Goal: Contribute content: Add original content to the website for others to see

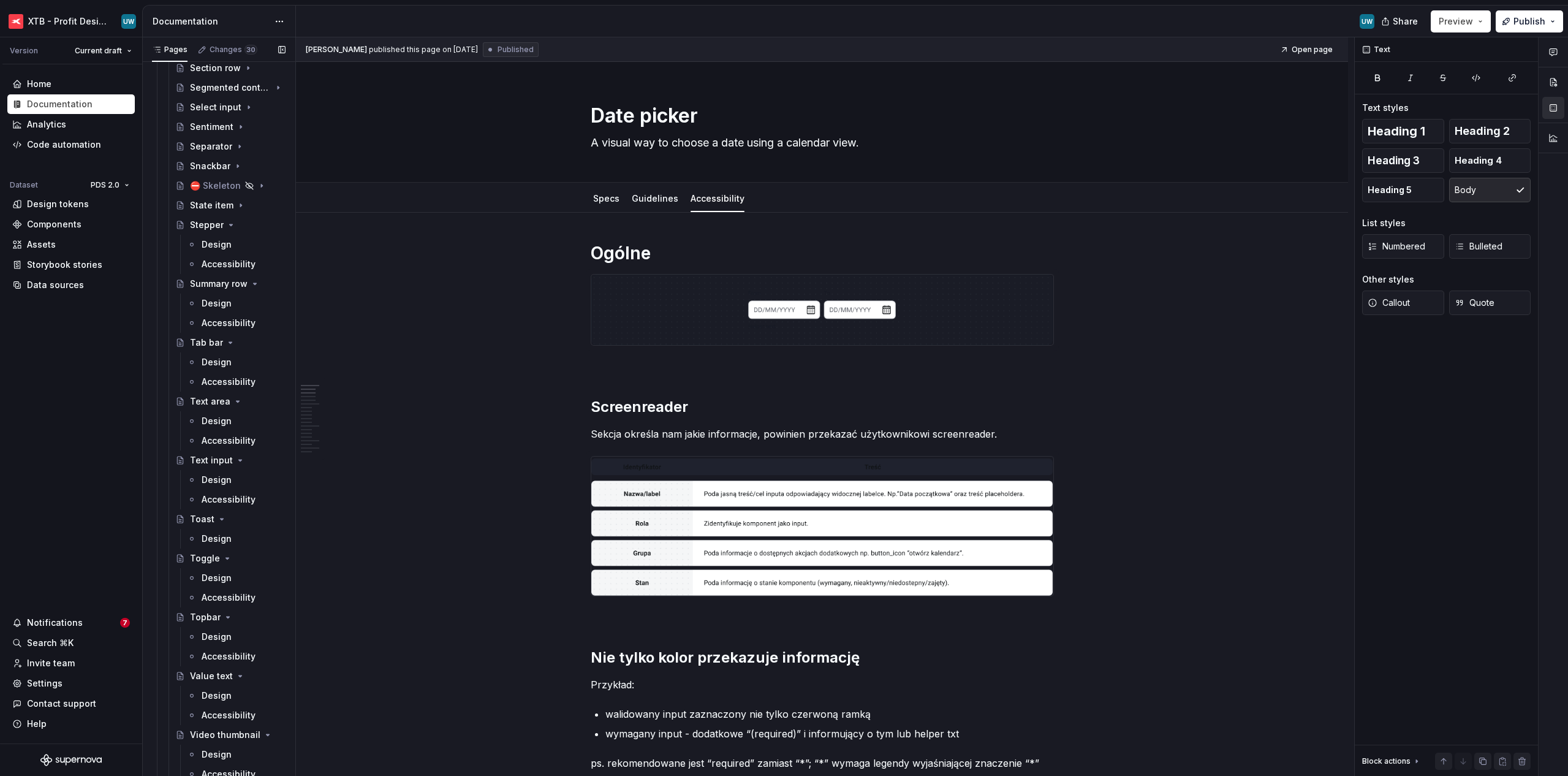
scroll to position [1192, 0]
click at [208, 599] on div "Accessibility" at bounding box center [244, 592] width 84 height 17
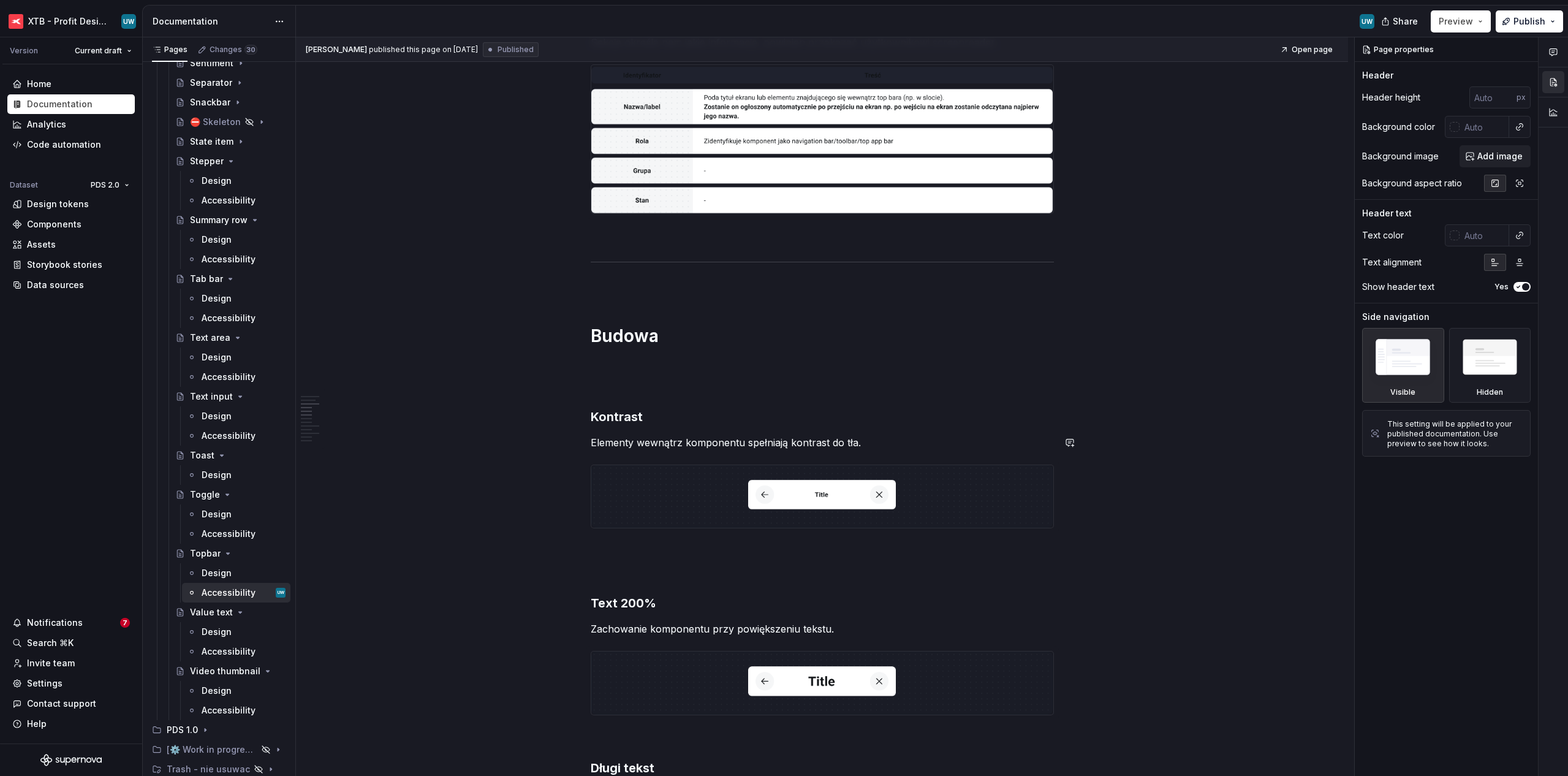
scroll to position [400, 0]
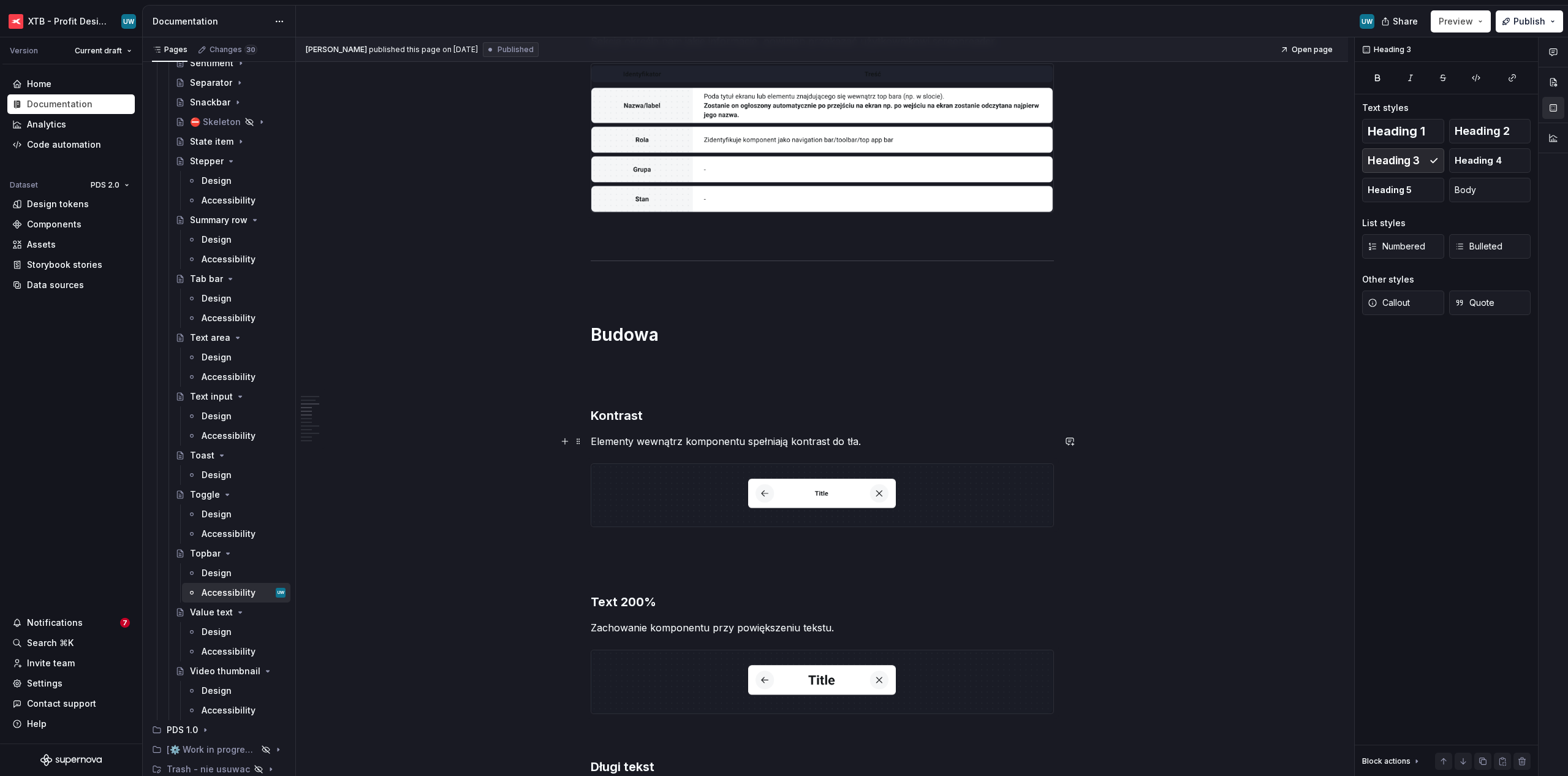
click at [609, 444] on p "Elementy wewnątrz komponentu spełniają kontrast do tła." at bounding box center [822, 440] width 463 height 15
copy p "Elementy wewnątrz komponentu spełniają kontrast do tła."
click at [745, 569] on p at bounding box center [822, 571] width 463 height 15
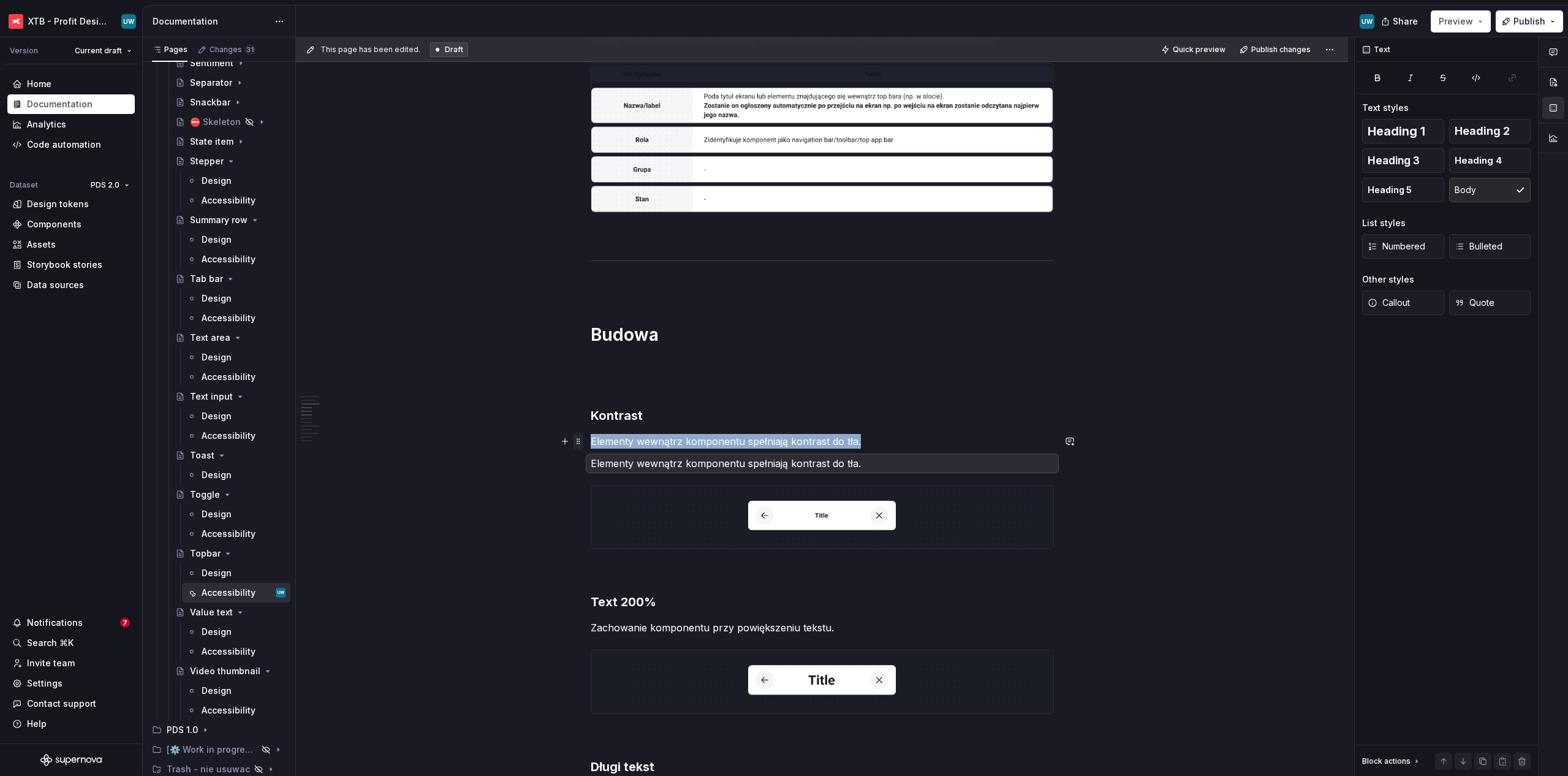
click at [581, 445] on span at bounding box center [578, 441] width 10 height 17
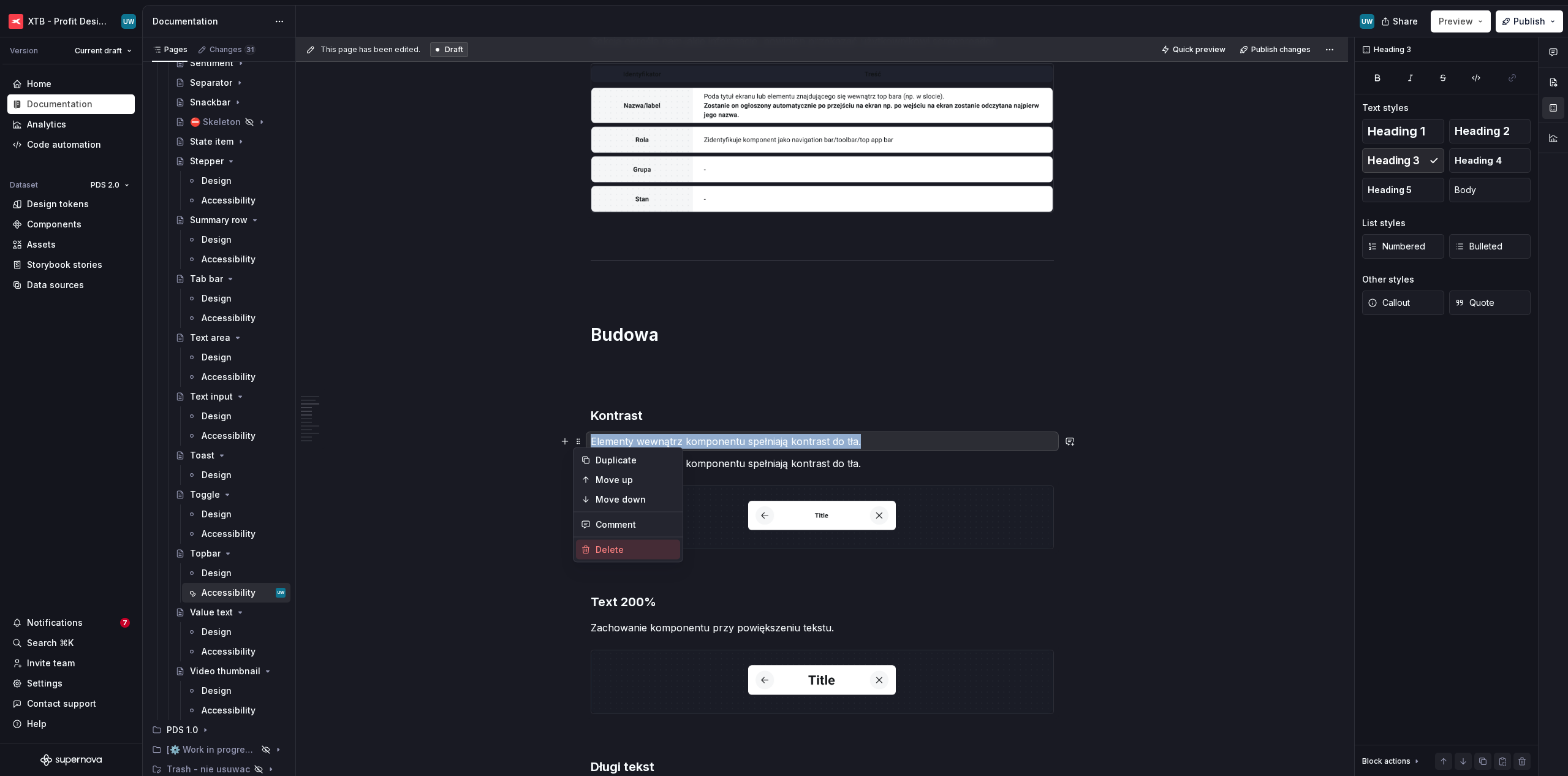
click at [600, 548] on div "Delete" at bounding box center [635, 550] width 80 height 12
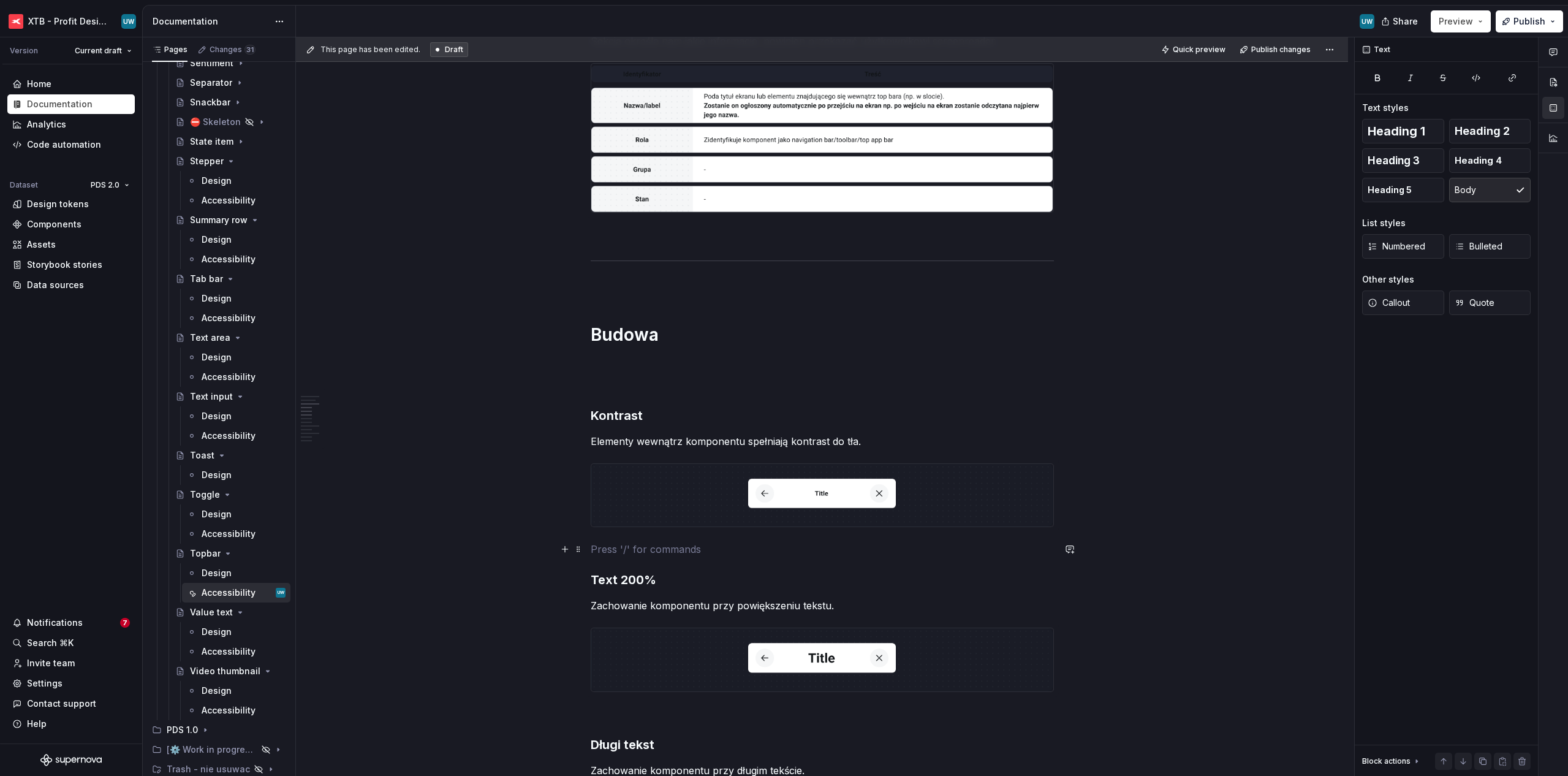
click at [612, 555] on p at bounding box center [822, 549] width 463 height 15
click at [878, 52] on span "Publish changes" at bounding box center [1281, 49] width 59 height 10
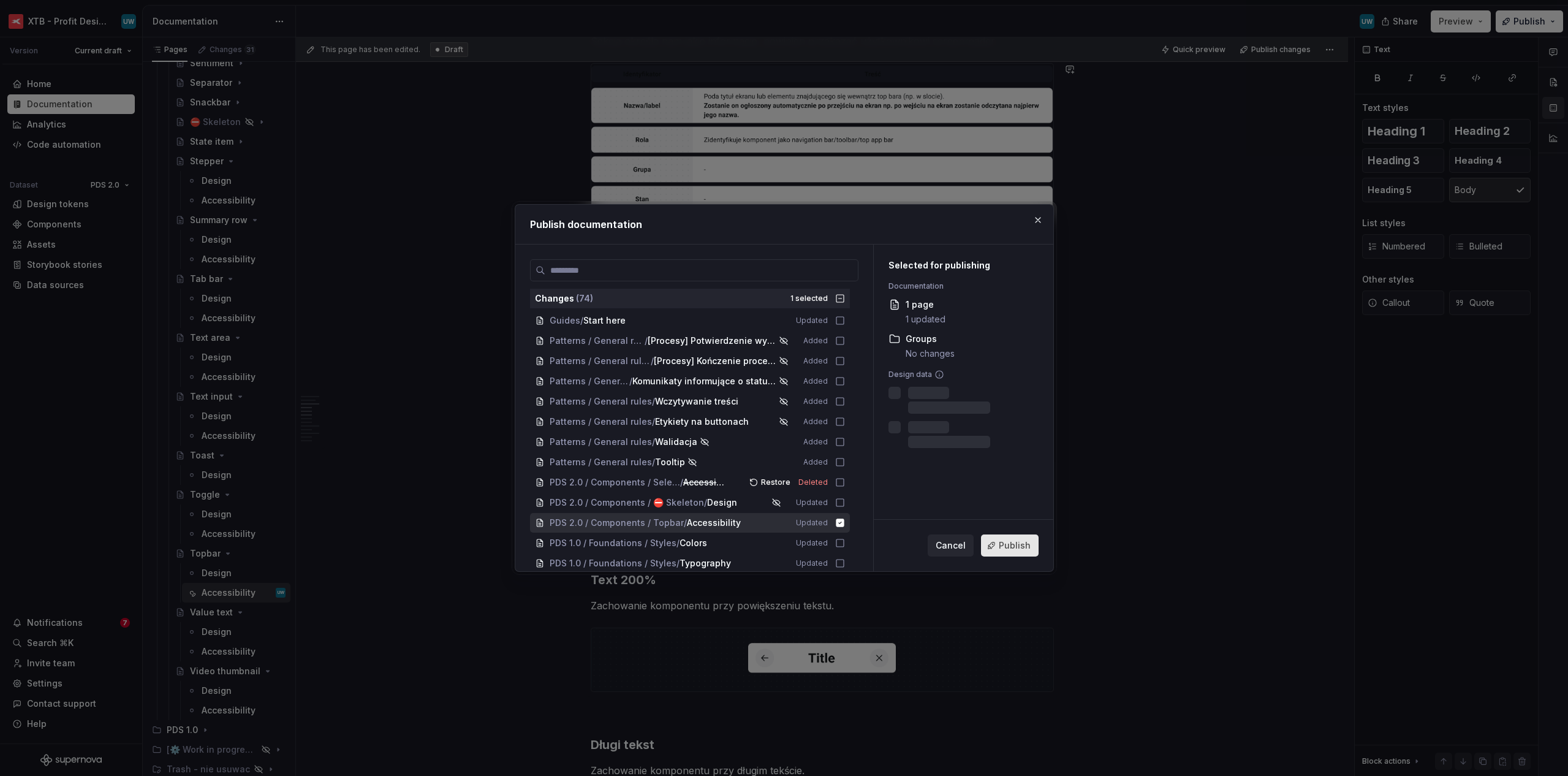
click at [878, 546] on span "Publish" at bounding box center [1015, 545] width 31 height 12
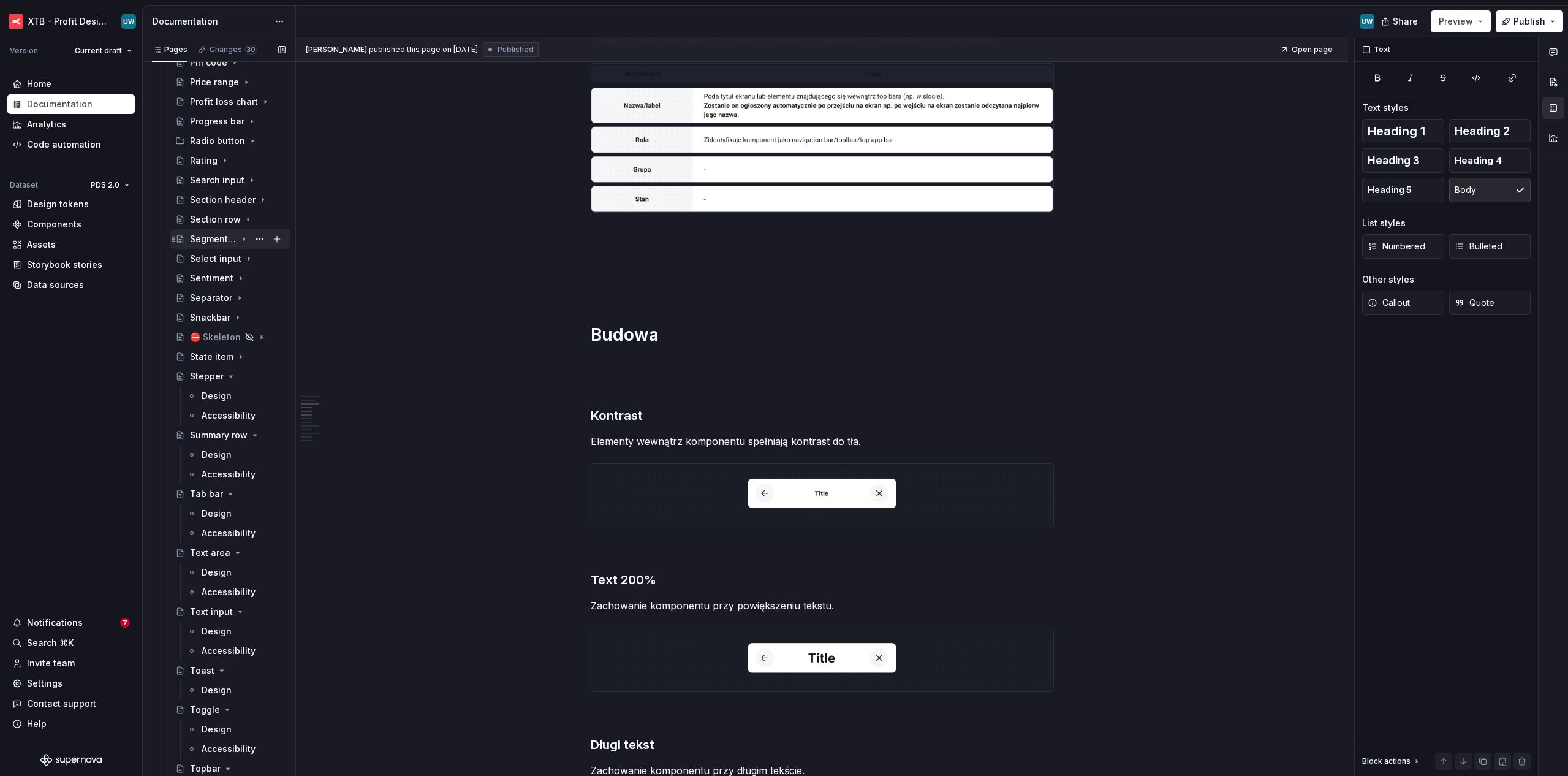
scroll to position [972, 0]
click at [216, 245] on div "Segmented control" at bounding box center [212, 245] width 46 height 12
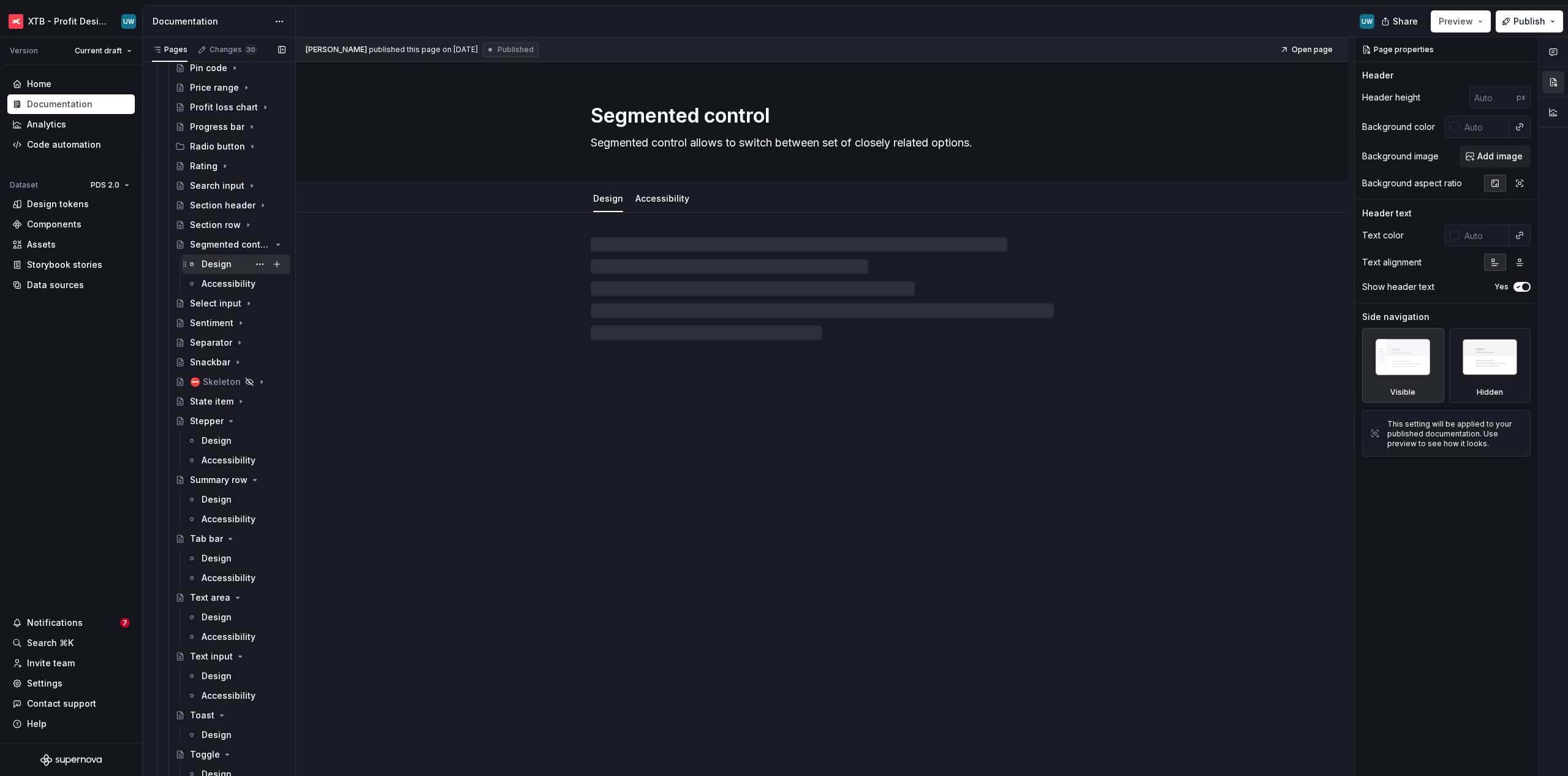
click at [212, 266] on div "Design" at bounding box center [217, 264] width 30 height 12
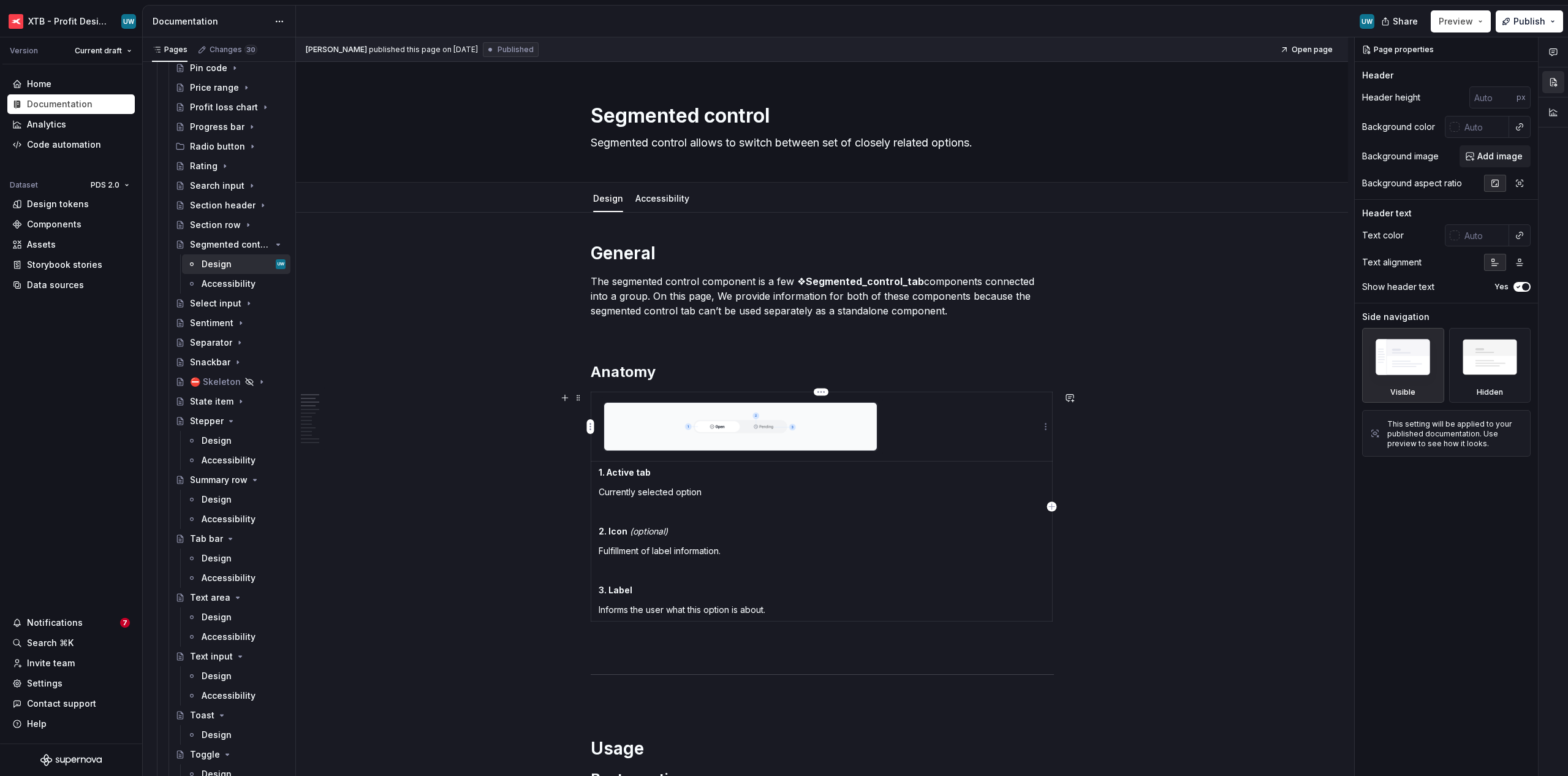
click at [805, 427] on img at bounding box center [740, 426] width 274 height 48
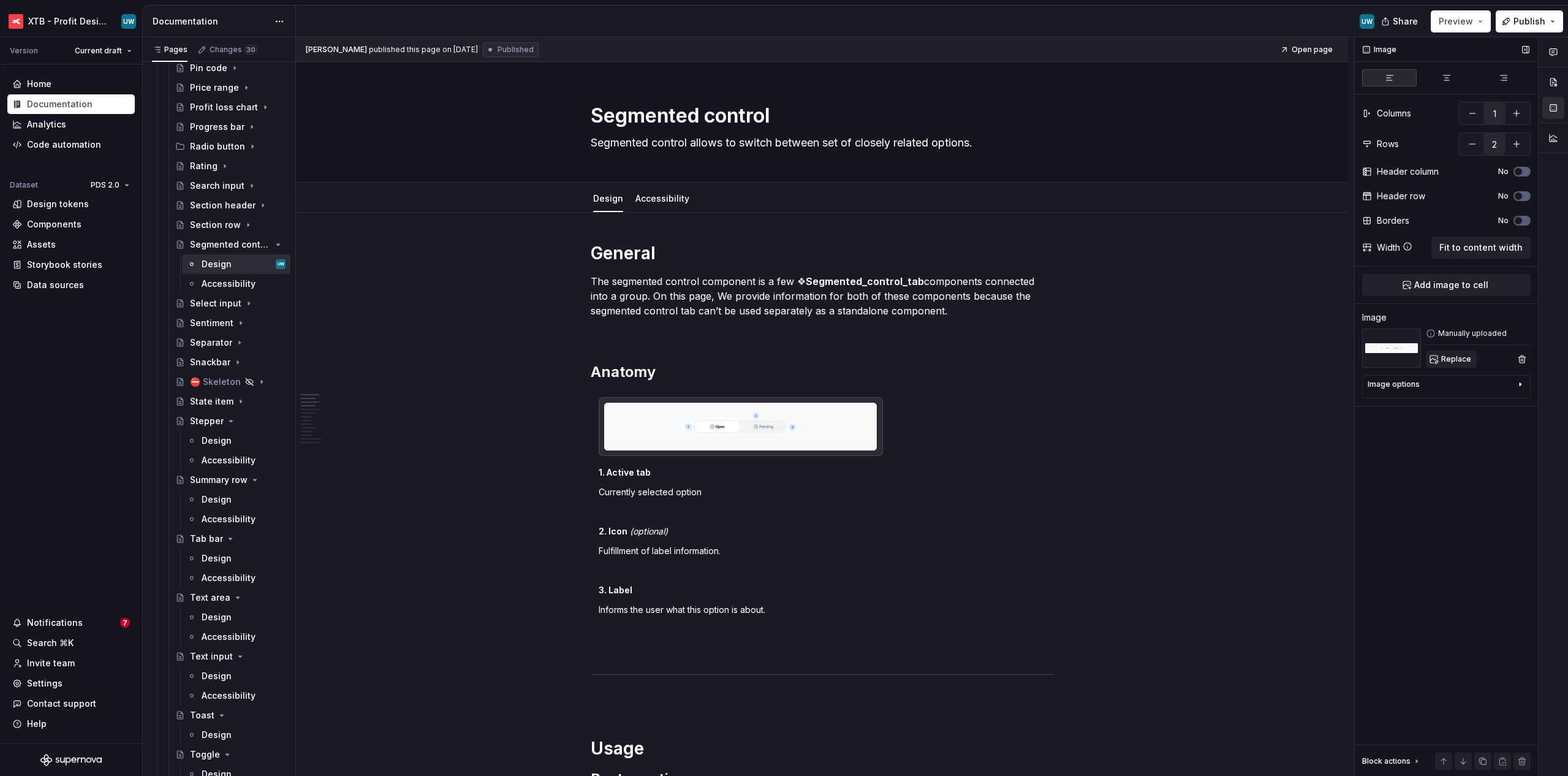
click at [878, 357] on span "Replace" at bounding box center [1456, 358] width 30 height 10
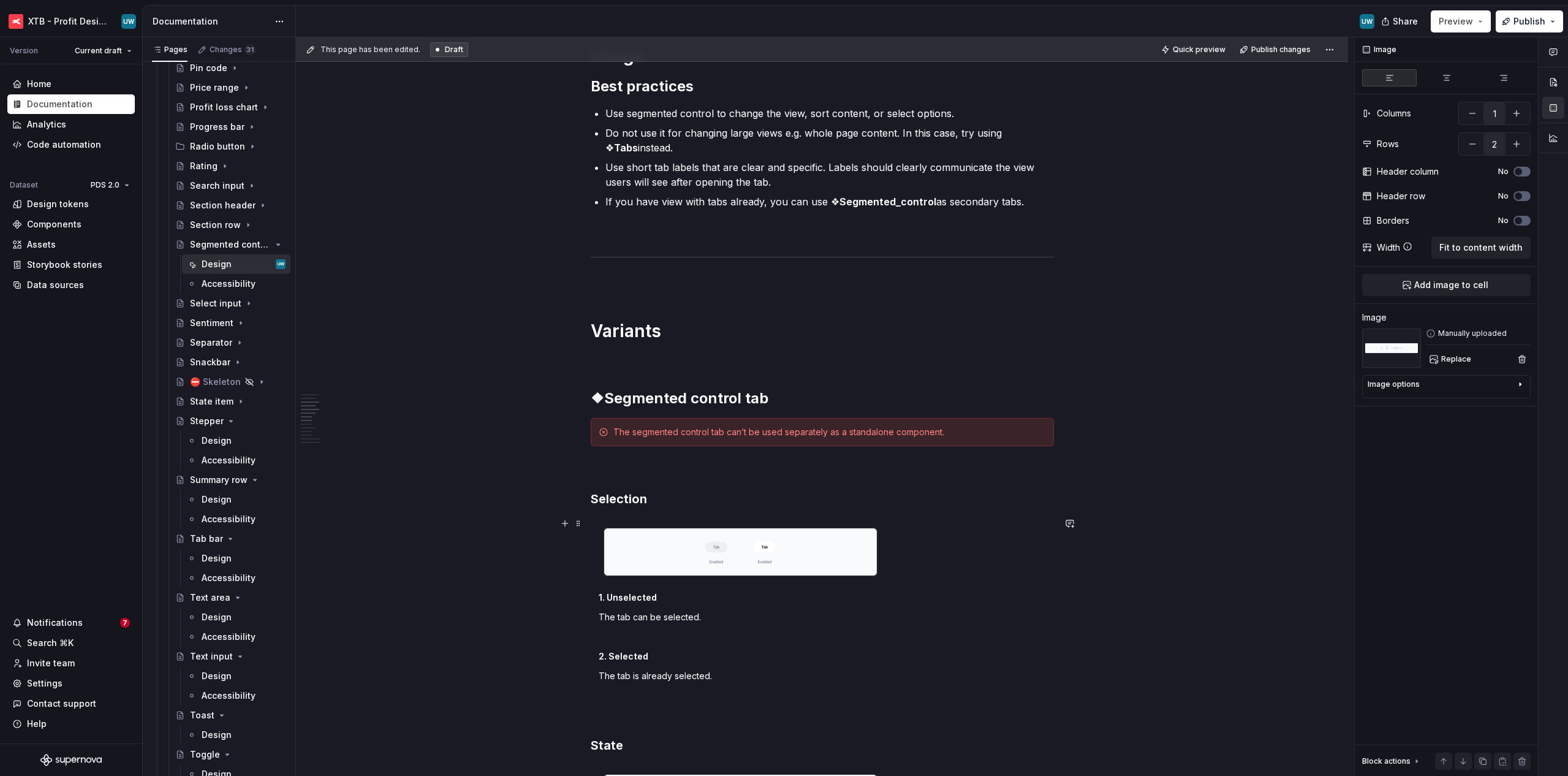
scroll to position [706, 0]
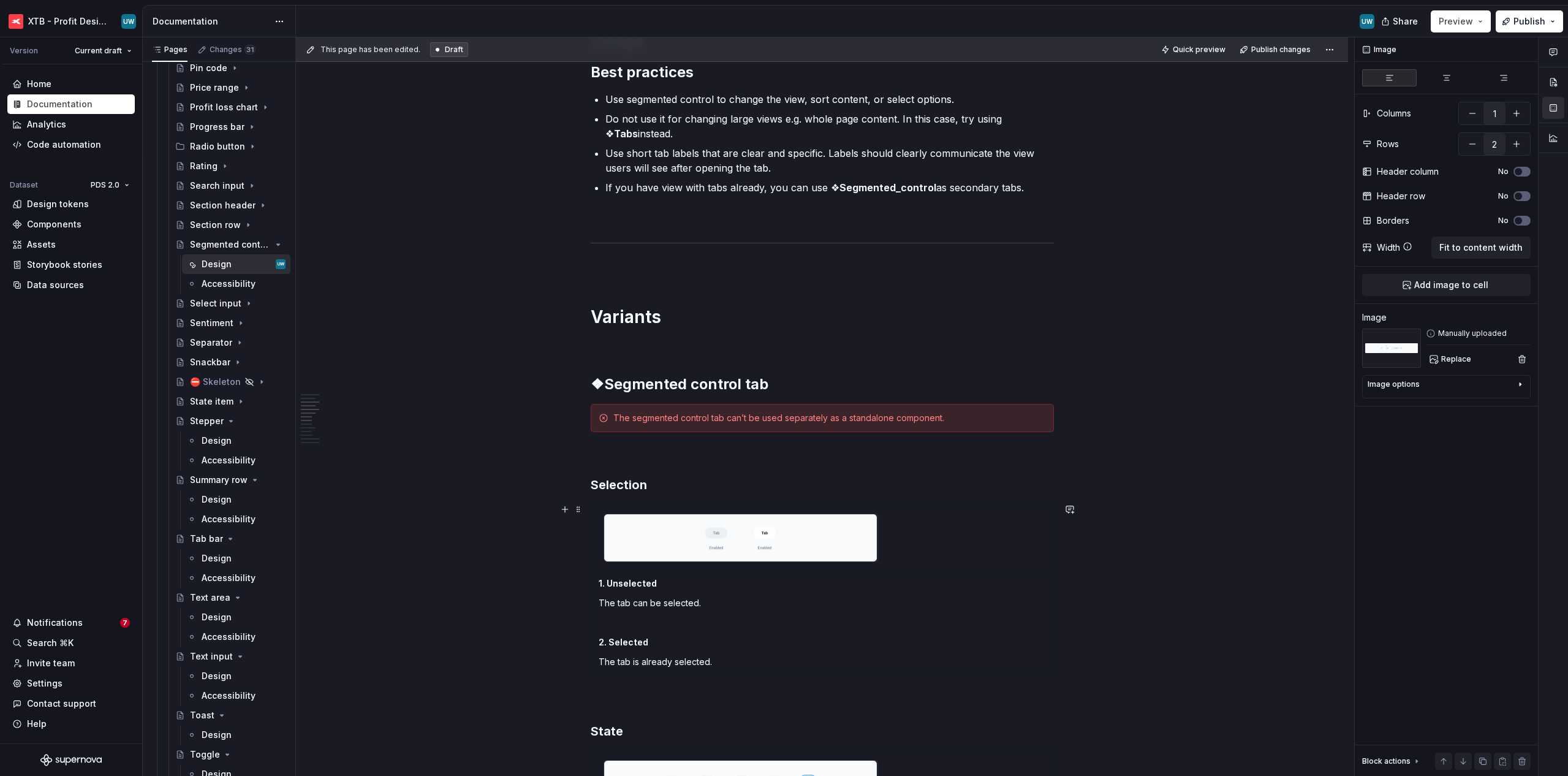
click at [704, 532] on img at bounding box center [740, 537] width 274 height 47
click at [878, 363] on span "Replace" at bounding box center [1456, 358] width 30 height 10
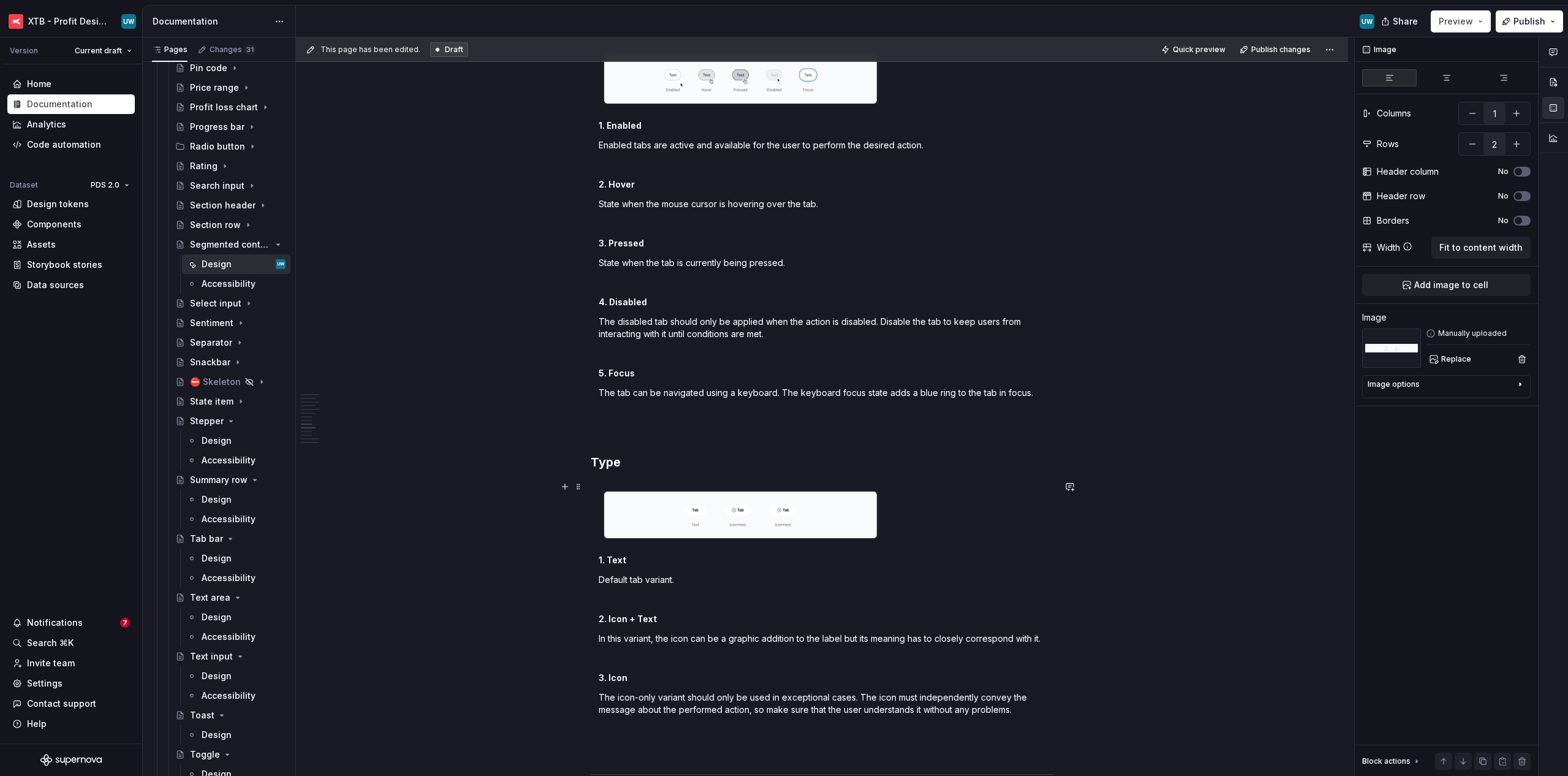
scroll to position [1583, 0]
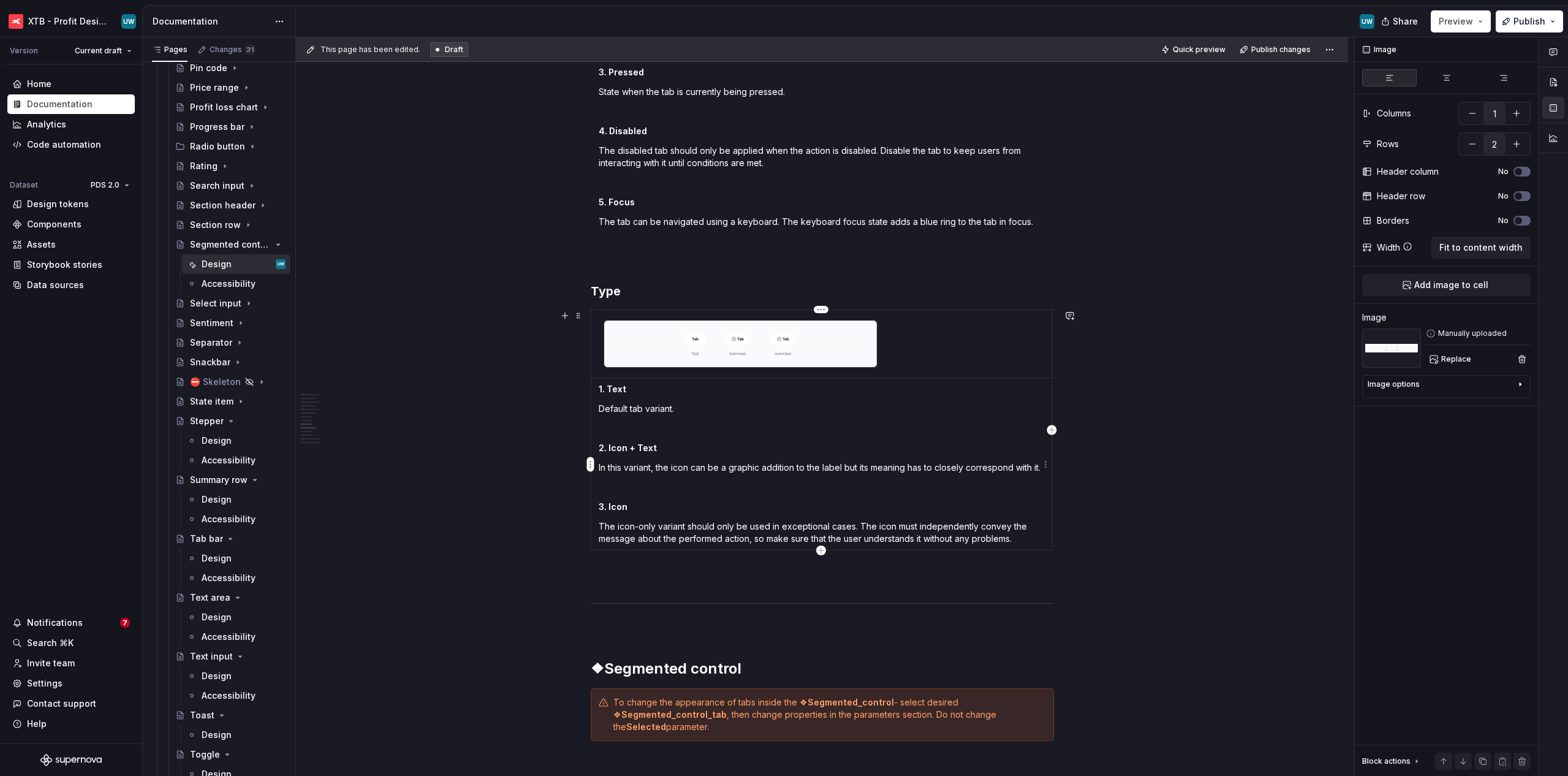
type textarea "*"
click at [645, 465] on p "In this variant, the icon can be a graphic addition to the label but its meanin…" at bounding box center [822, 468] width 446 height 12
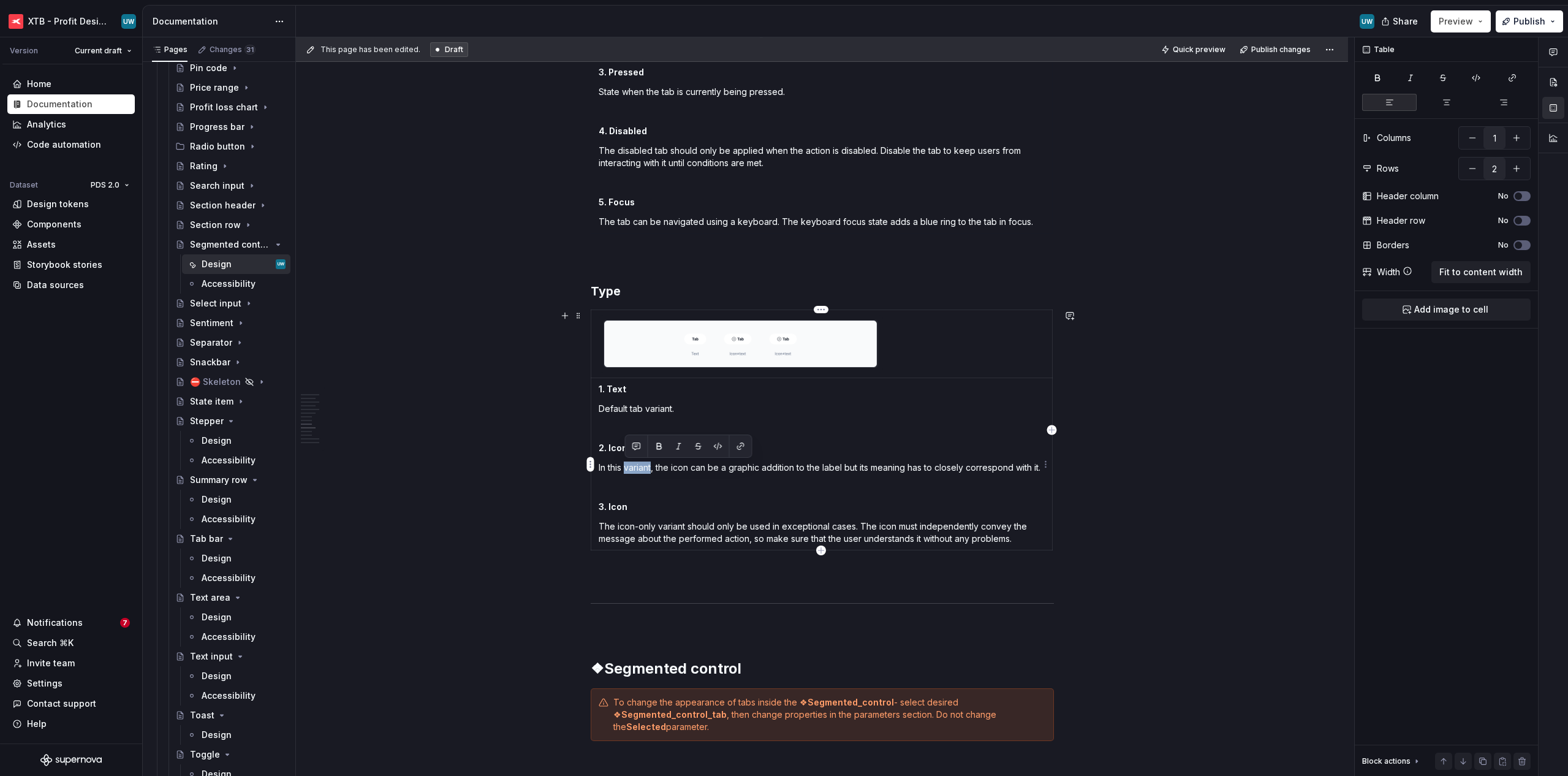
click at [645, 465] on p "In this variant, the icon can be a graphic addition to the label but its meanin…" at bounding box center [822, 468] width 446 height 12
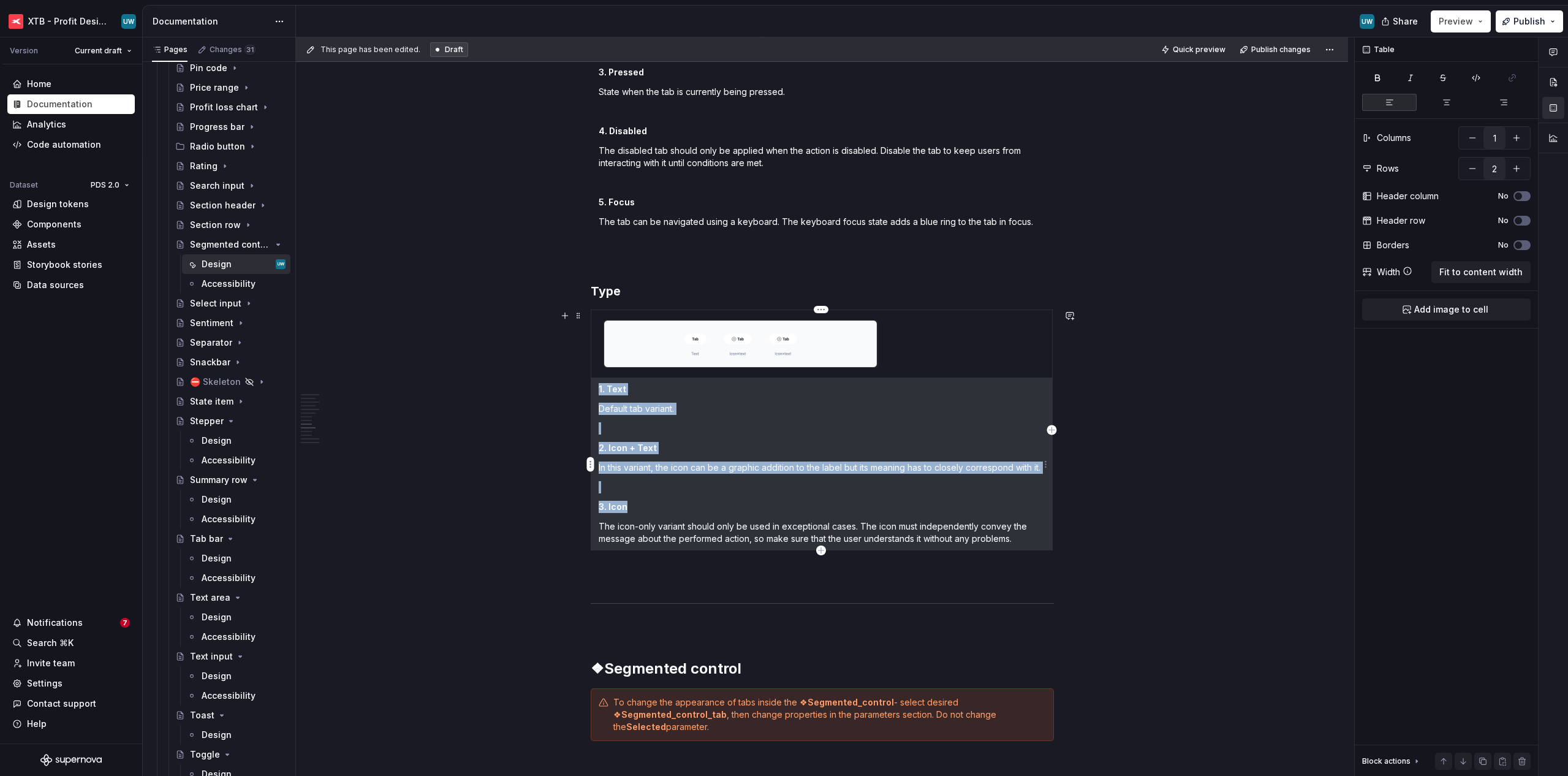
click at [645, 465] on p "In this variant, the icon can be a graphic addition to the label but its meanin…" at bounding box center [822, 468] width 446 height 12
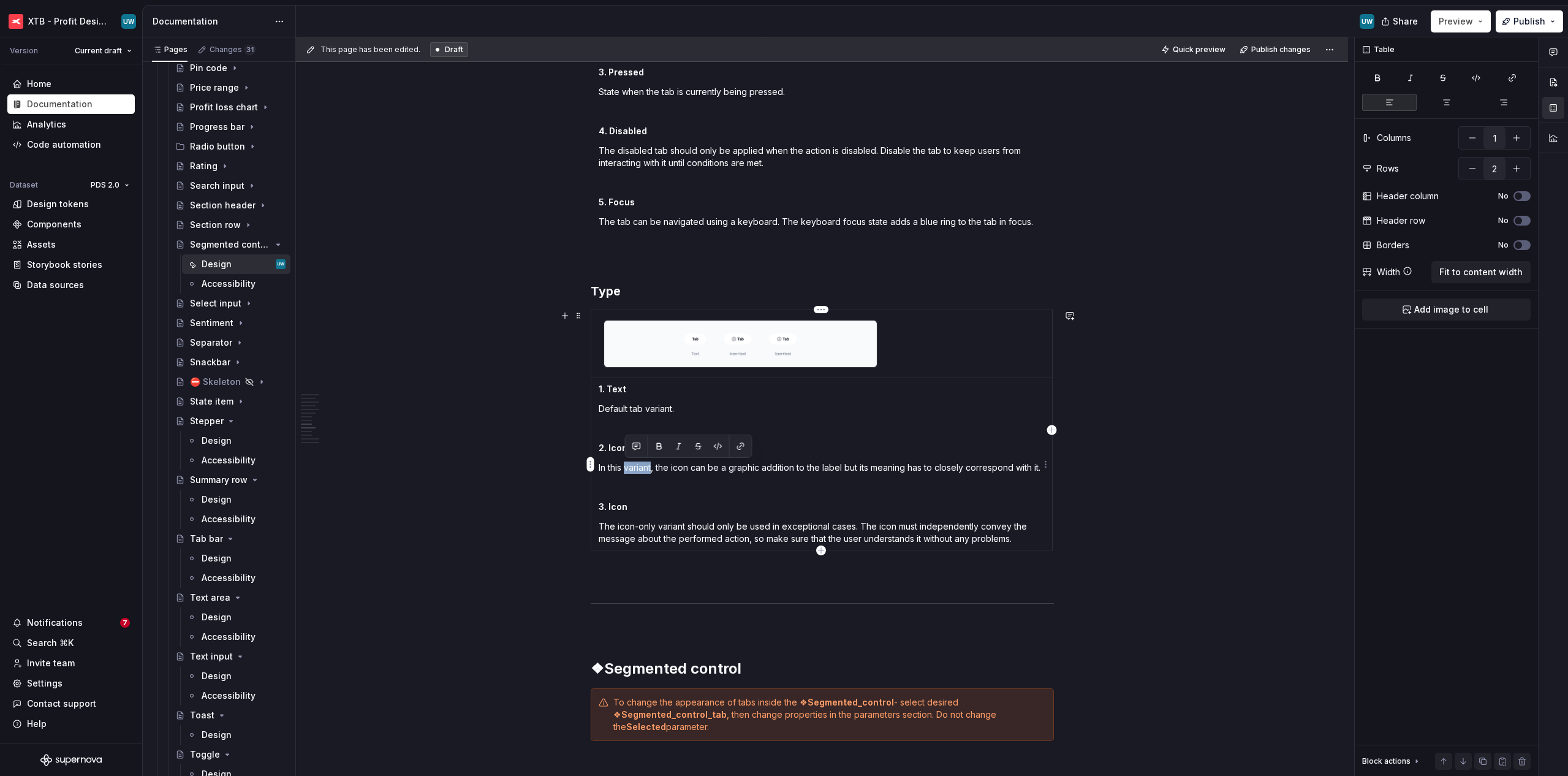
click at [645, 465] on p "In this variant, the icon can be a graphic addition to the label but its meanin…" at bounding box center [822, 468] width 446 height 12
click at [704, 472] on p "In this variant, the icon can be a graphic addition to the label but its meanin…" at bounding box center [822, 468] width 446 height 12
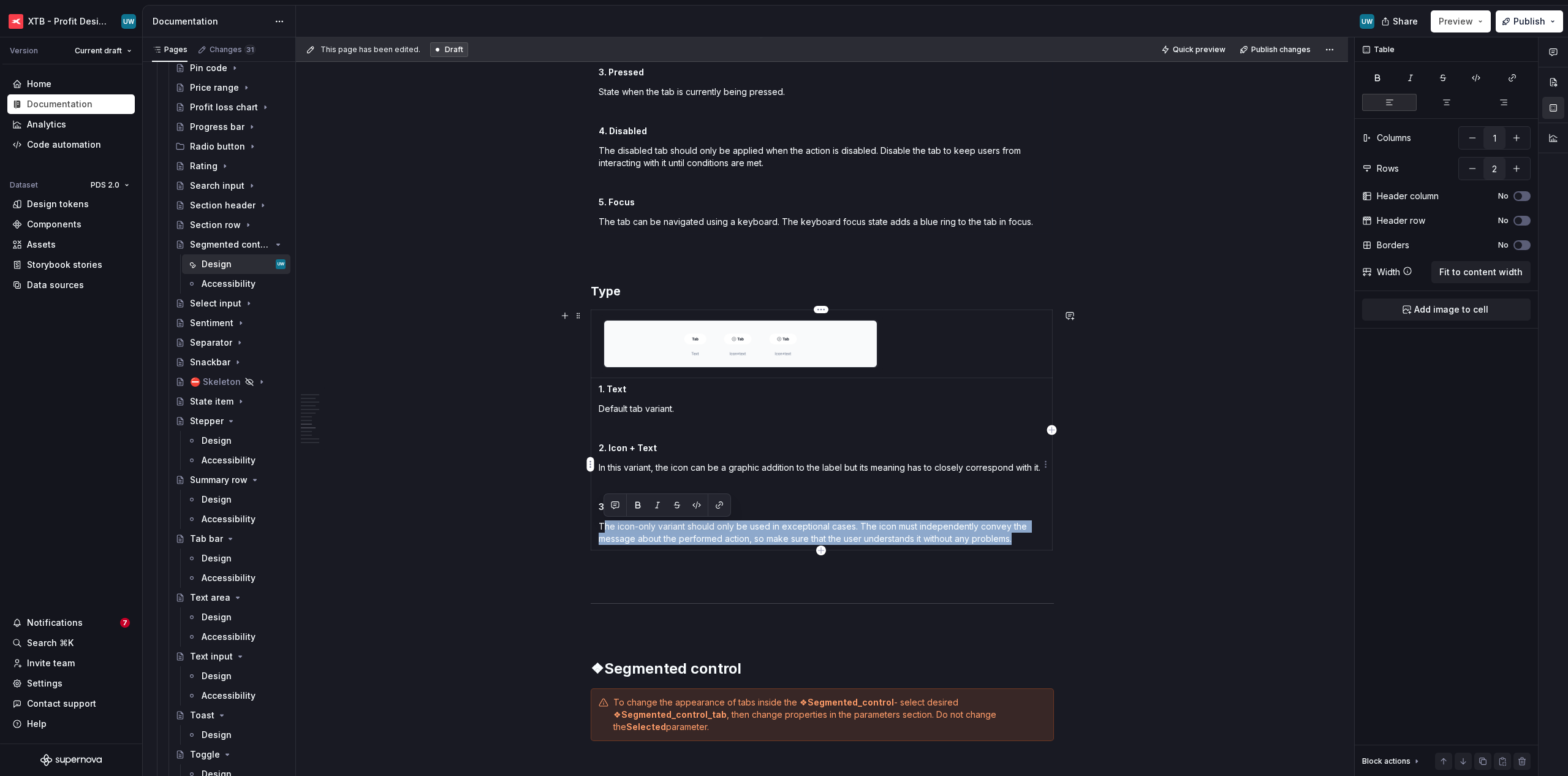
drag, startPoint x: 1016, startPoint y: 538, endPoint x: 604, endPoint y: 528, distance: 412.1
click at [604, 528] on p "The icon-only variant should only be used in exceptional cases. The icon must i…" at bounding box center [822, 532] width 446 height 24
paste div
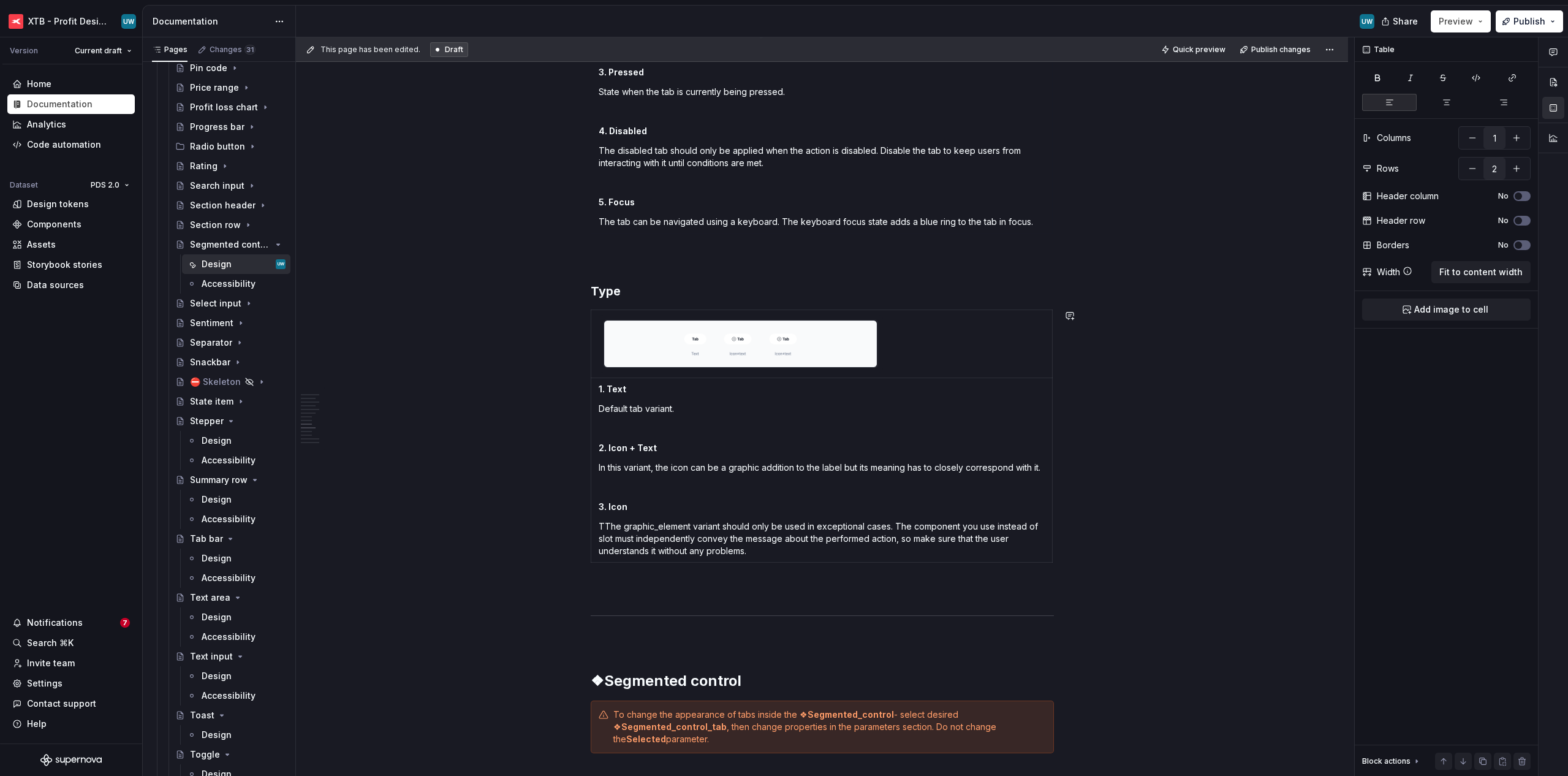
click at [604, 528] on p "TThe graphic_element variant should only be used in exceptional cases. The comp…" at bounding box center [822, 538] width 446 height 37
click at [599, 504] on strong "3. Icon" at bounding box center [613, 506] width 29 height 10
drag, startPoint x: 607, startPoint y: 506, endPoint x: 650, endPoint y: 505, distance: 43.0
click at [649, 505] on p "2. Icon" at bounding box center [822, 507] width 446 height 12
click at [642, 512] on p "2.Graphic element" at bounding box center [822, 507] width 446 height 12
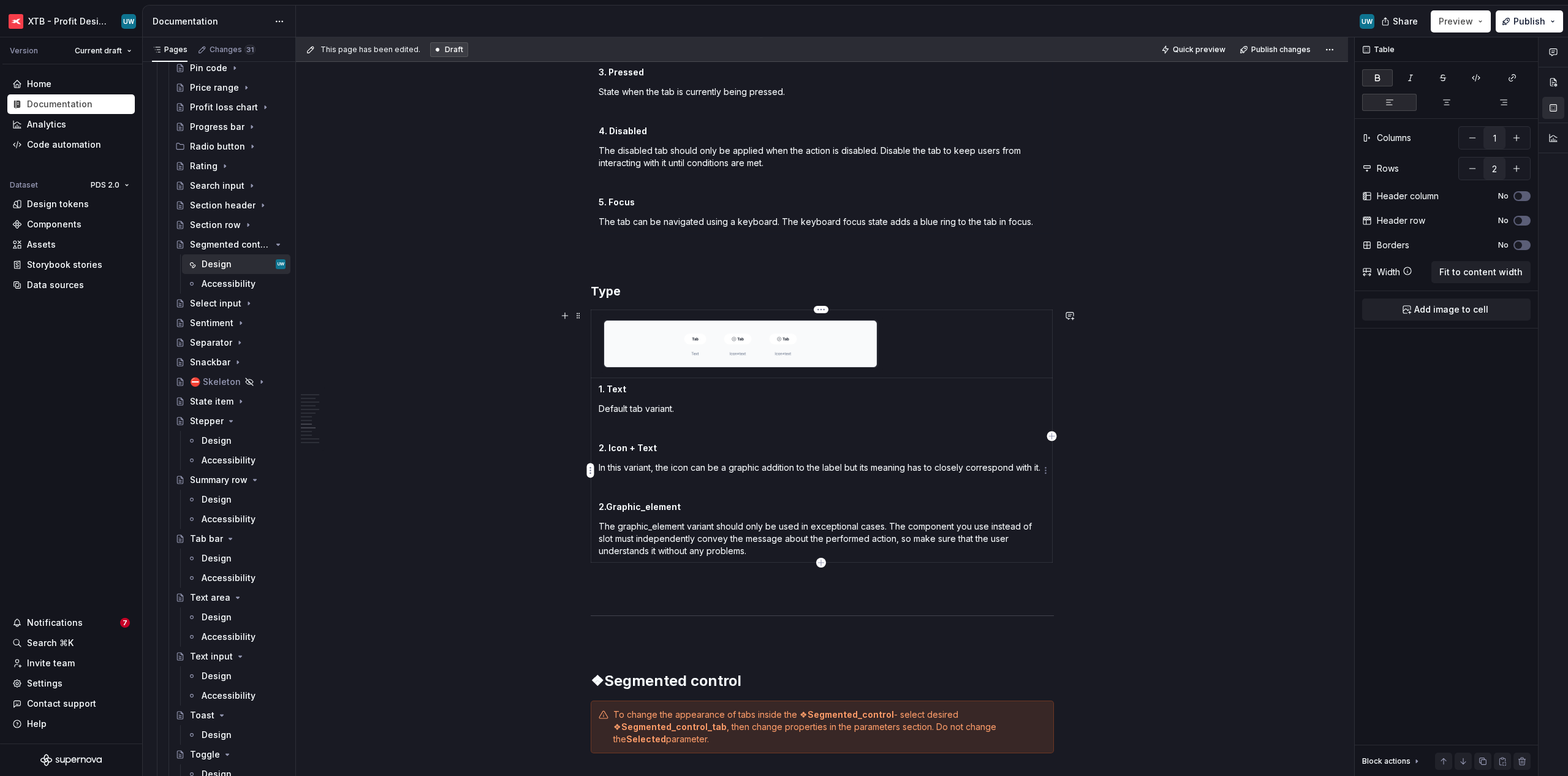
click at [607, 503] on strong "2.Graphic_element" at bounding box center [640, 506] width 82 height 10
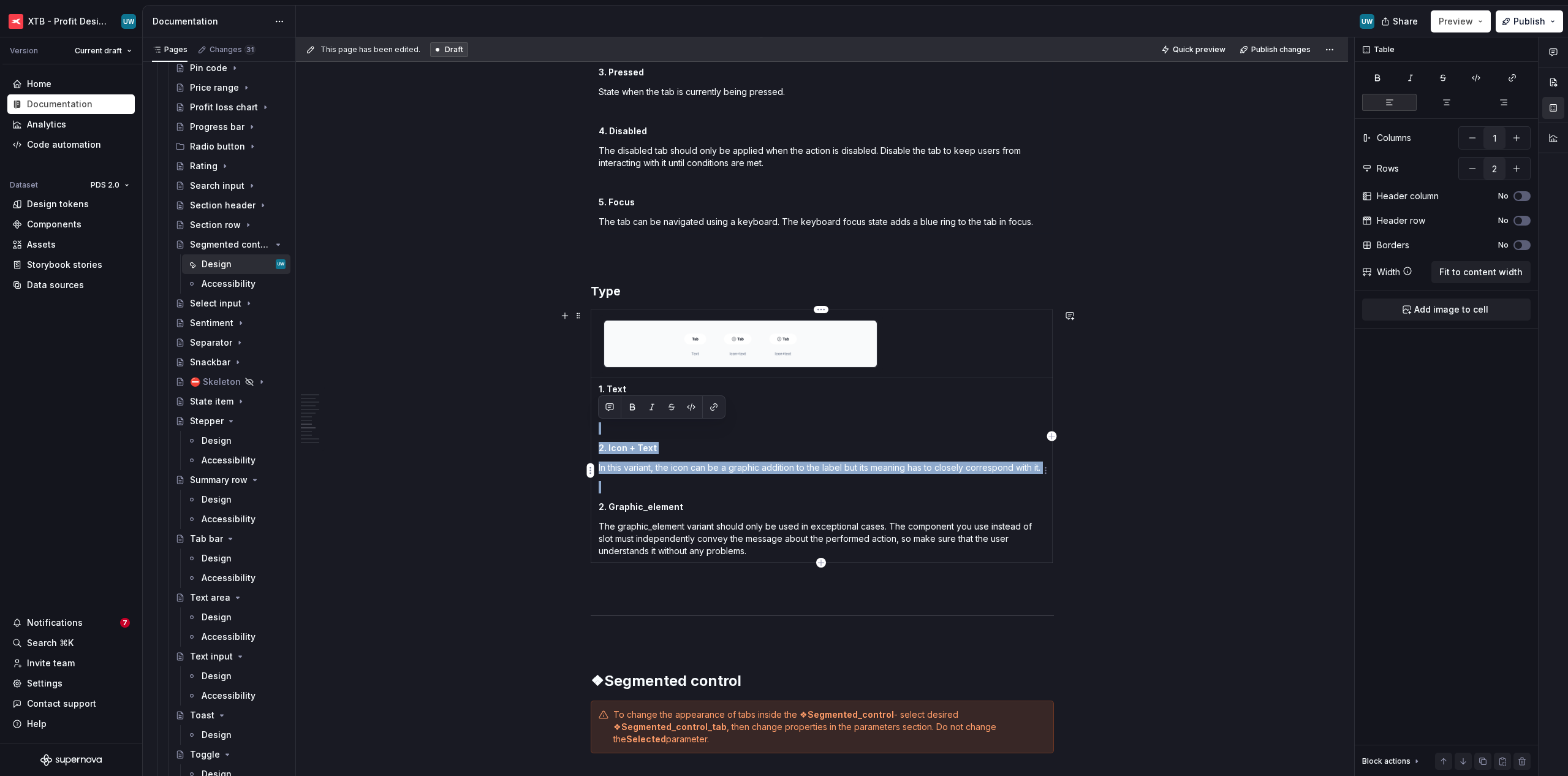
drag, startPoint x: 602, startPoint y: 432, endPoint x: 650, endPoint y: 476, distance: 65.1
click at [650, 476] on td "1. Text Default tab variant. 2. Icon + Text In this variant, the icon can be a …" at bounding box center [822, 470] width 461 height 184
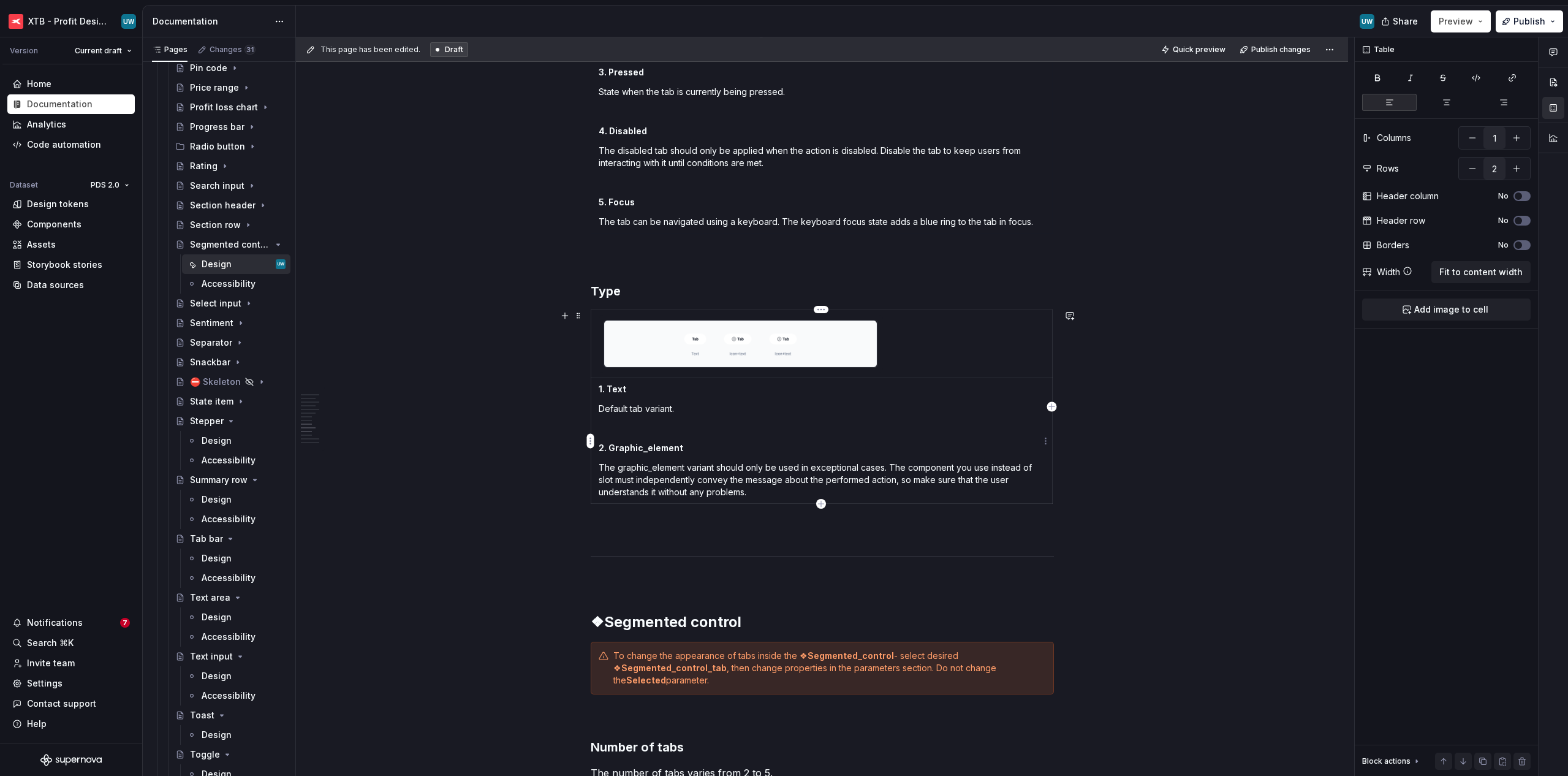
click at [718, 351] on img at bounding box center [740, 344] width 274 height 47
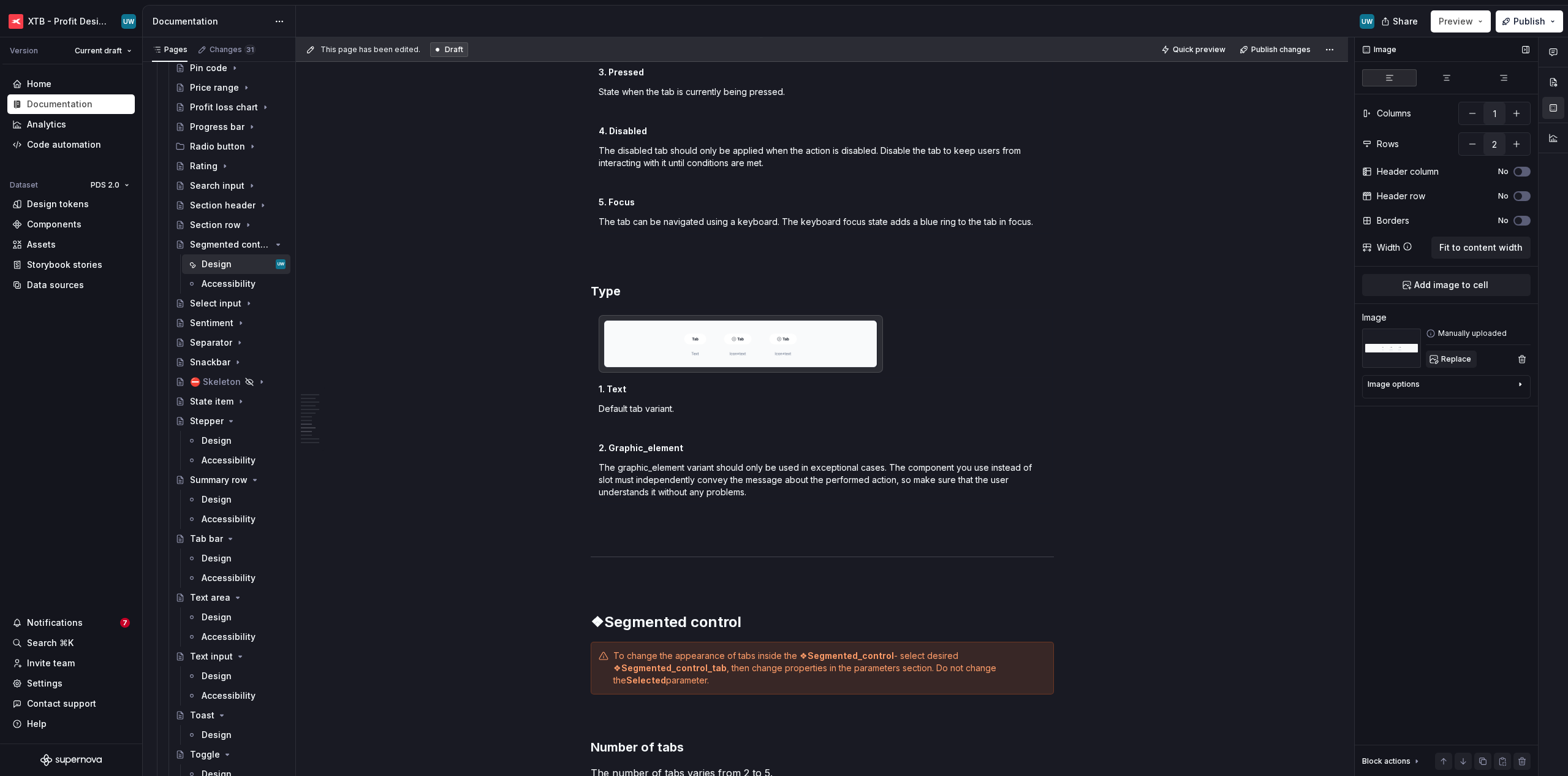
click at [878, 360] on span "Replace" at bounding box center [1456, 358] width 30 height 10
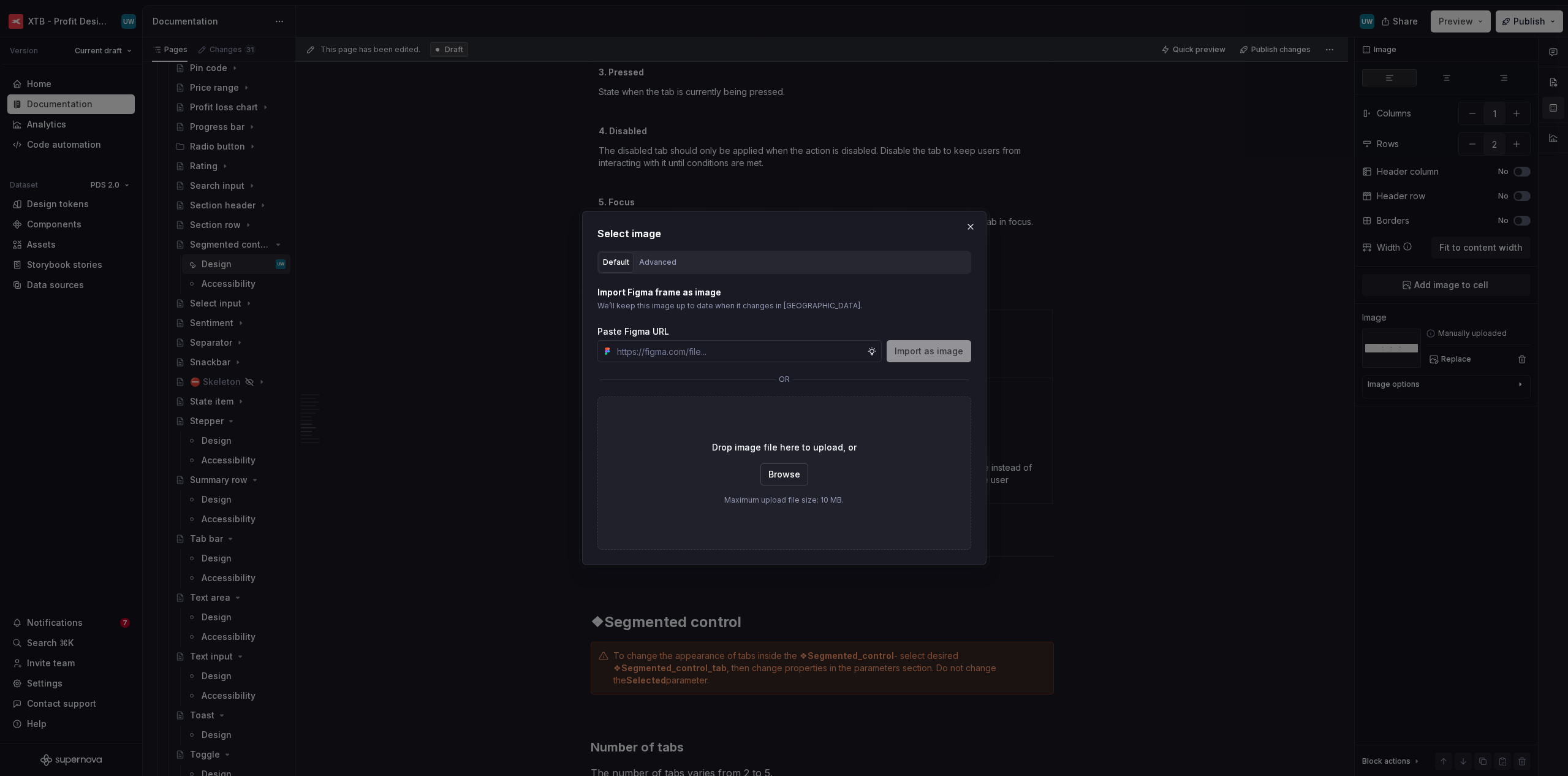
click at [772, 464] on button "Browse" at bounding box center [784, 474] width 48 height 22
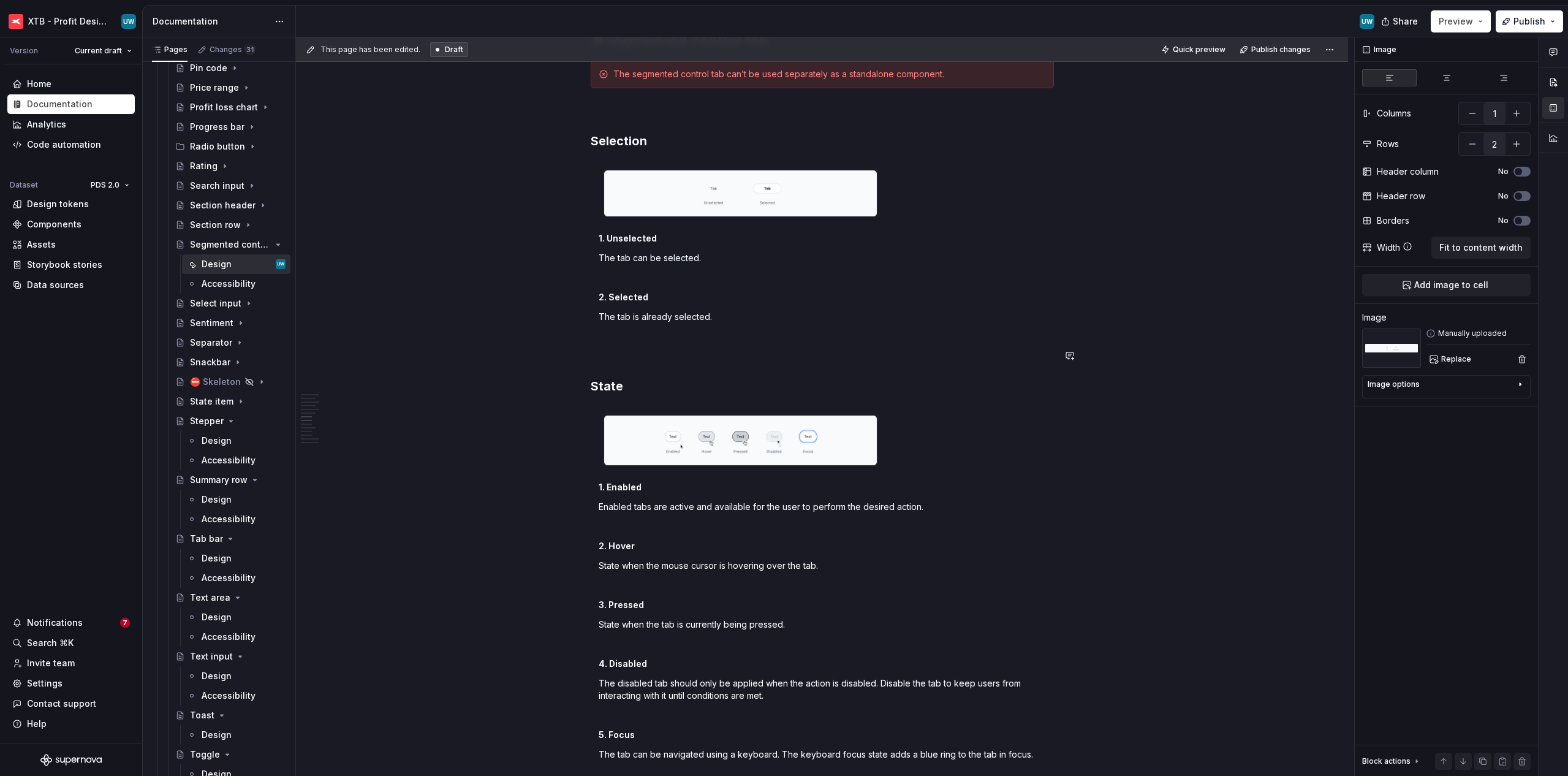
scroll to position [1074, 0]
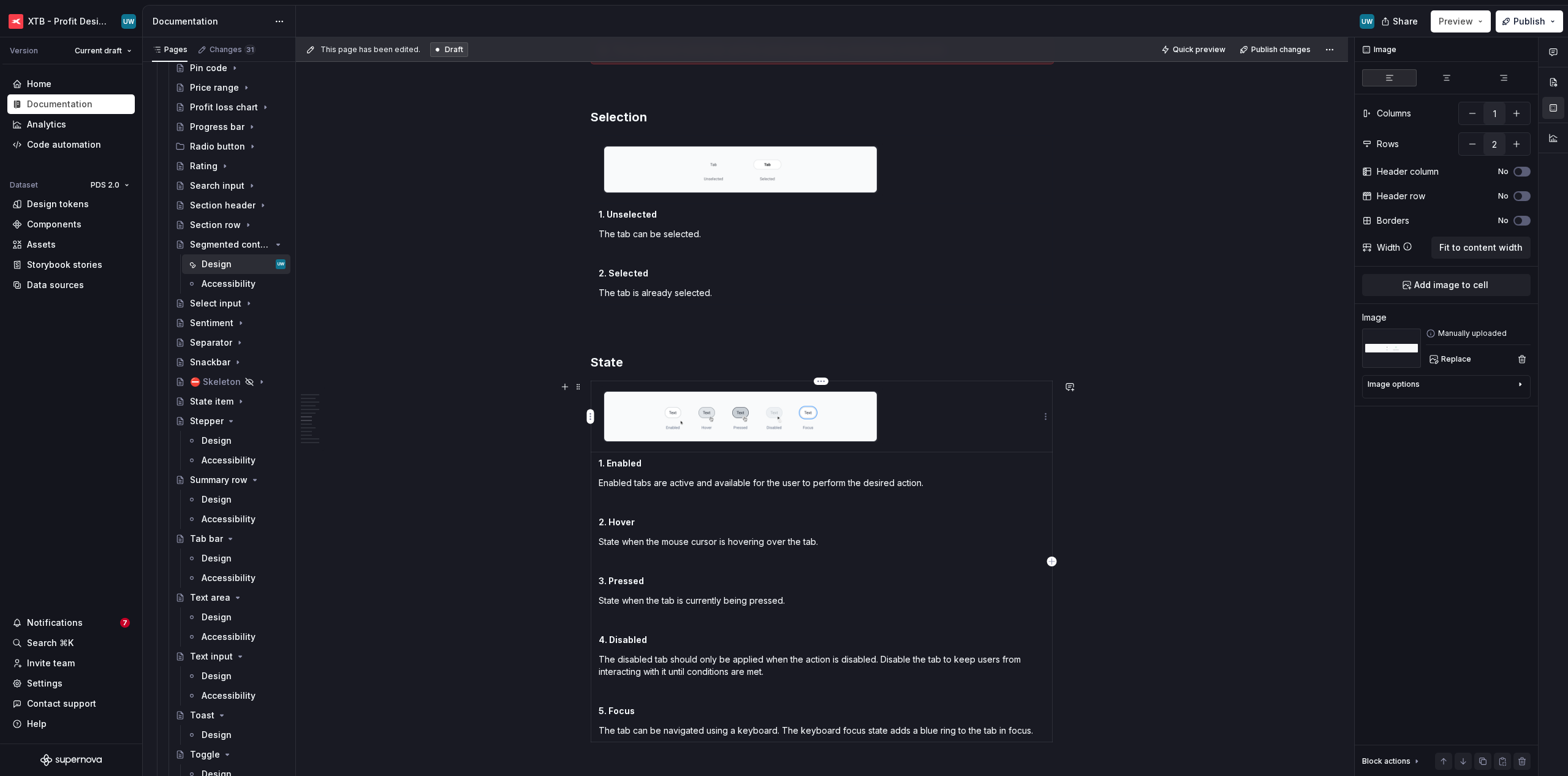
click at [793, 424] on img at bounding box center [740, 416] width 274 height 49
click at [878, 361] on button "Replace" at bounding box center [1451, 359] width 51 height 17
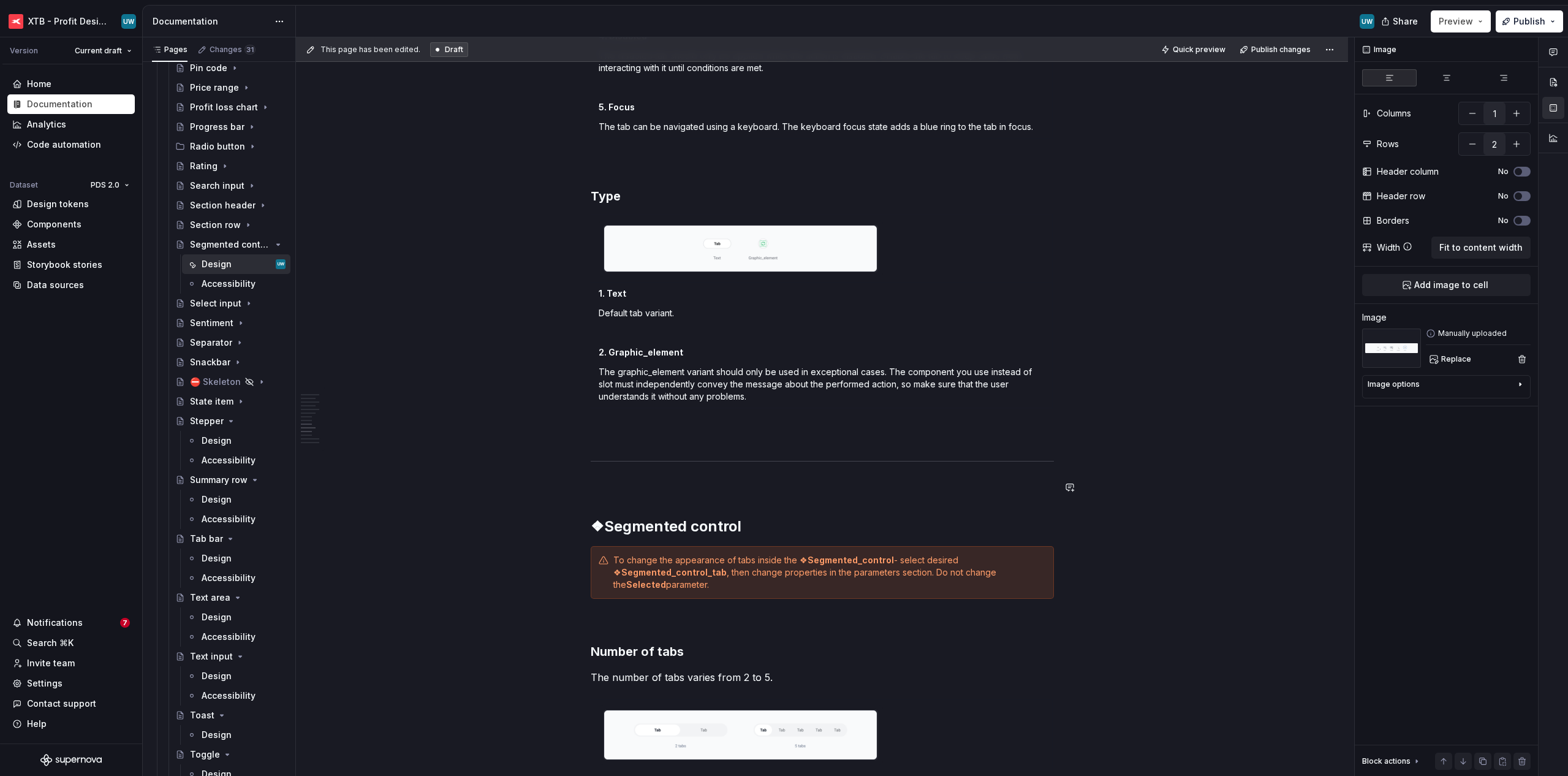
scroll to position [1684, 0]
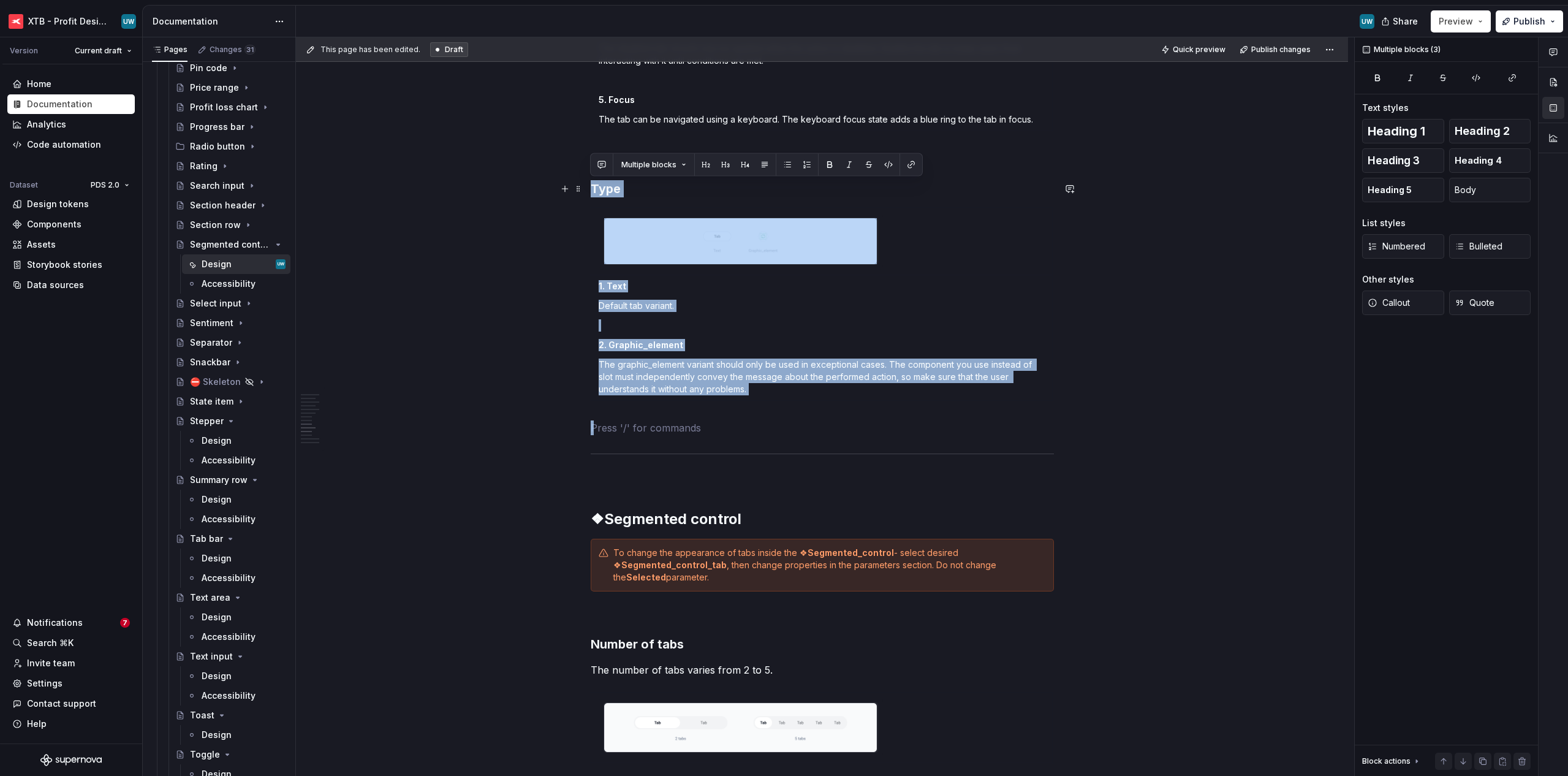
drag, startPoint x: 651, startPoint y: 426, endPoint x: 589, endPoint y: 191, distance: 243.0
click at [589, 191] on div "General The segmented control component is a few ❖ Segmented_control_tab compon…" at bounding box center [822, 450] width 1052 height 3842
copy div "Type 1. Text Default tab variant. 2. Graphic_element The graphic_element varian…"
click at [629, 426] on p at bounding box center [822, 427] width 463 height 15
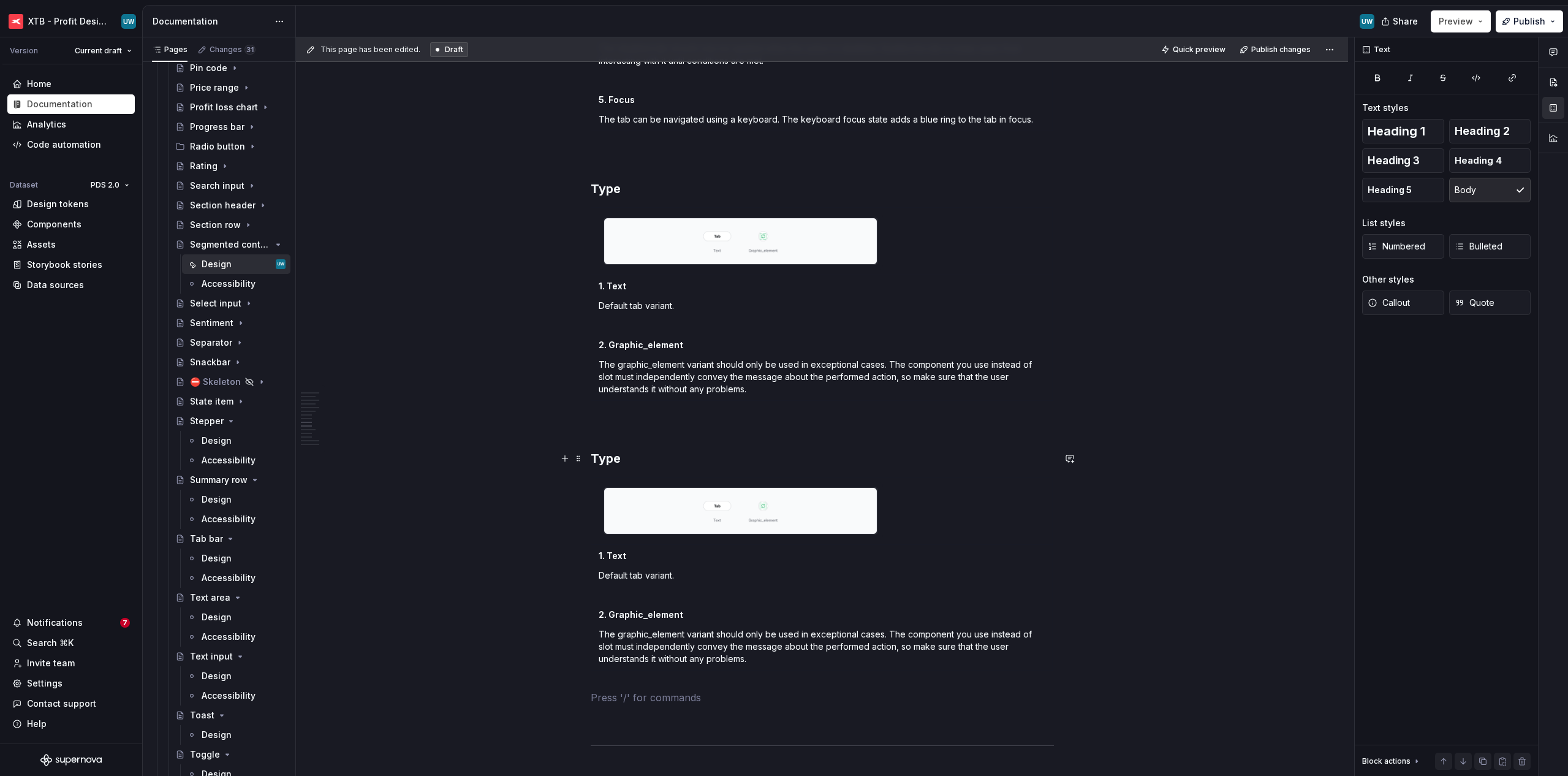
click at [601, 451] on h3 "Type" at bounding box center [822, 459] width 463 height 17
click at [878, 606] on html "XTB - Profit Design System UW Version Current draft Home Documentation Analytic…" at bounding box center [784, 388] width 1568 height 776
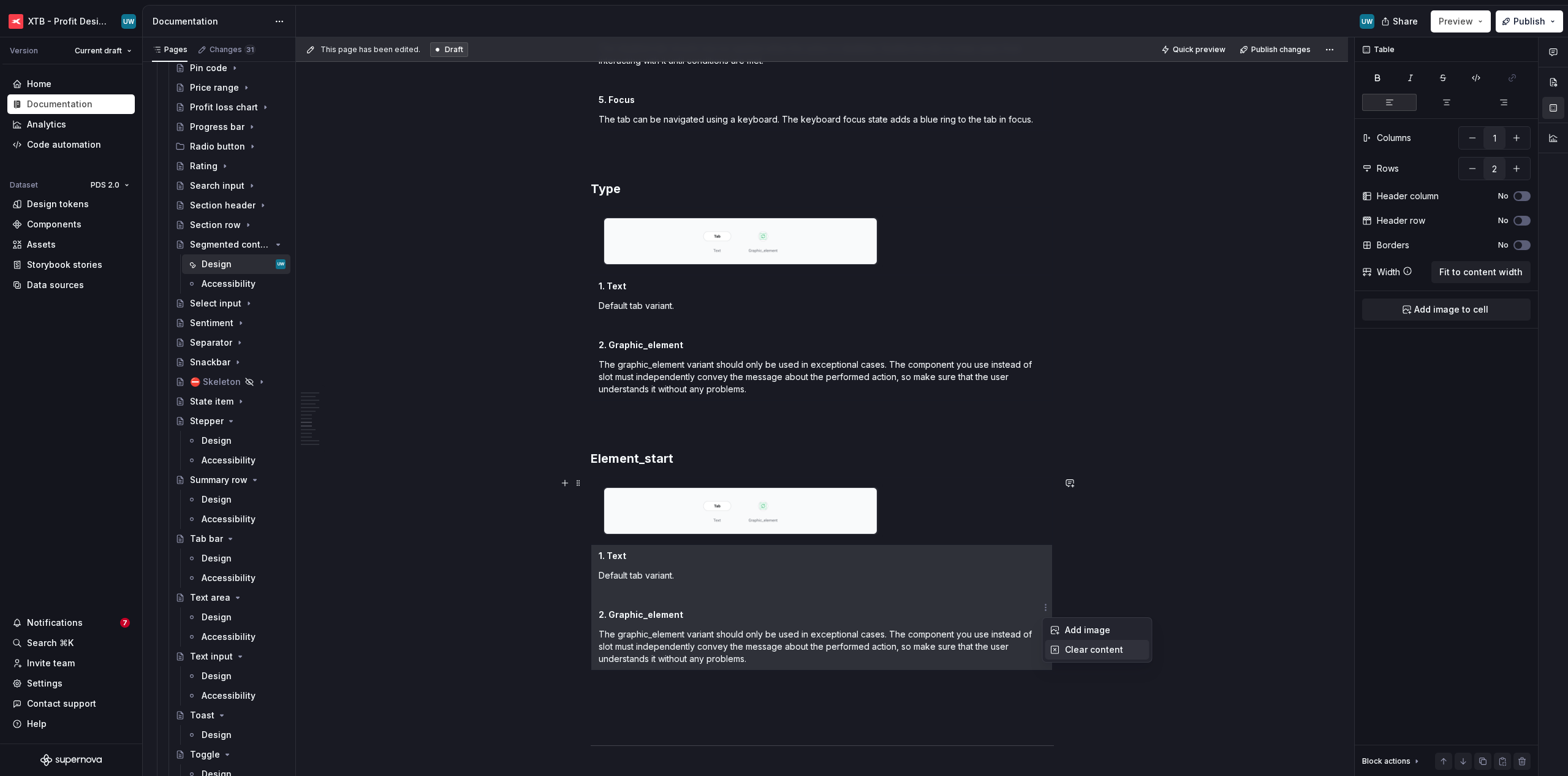
click at [878, 649] on div "Clear content" at bounding box center [1105, 649] width 80 height 12
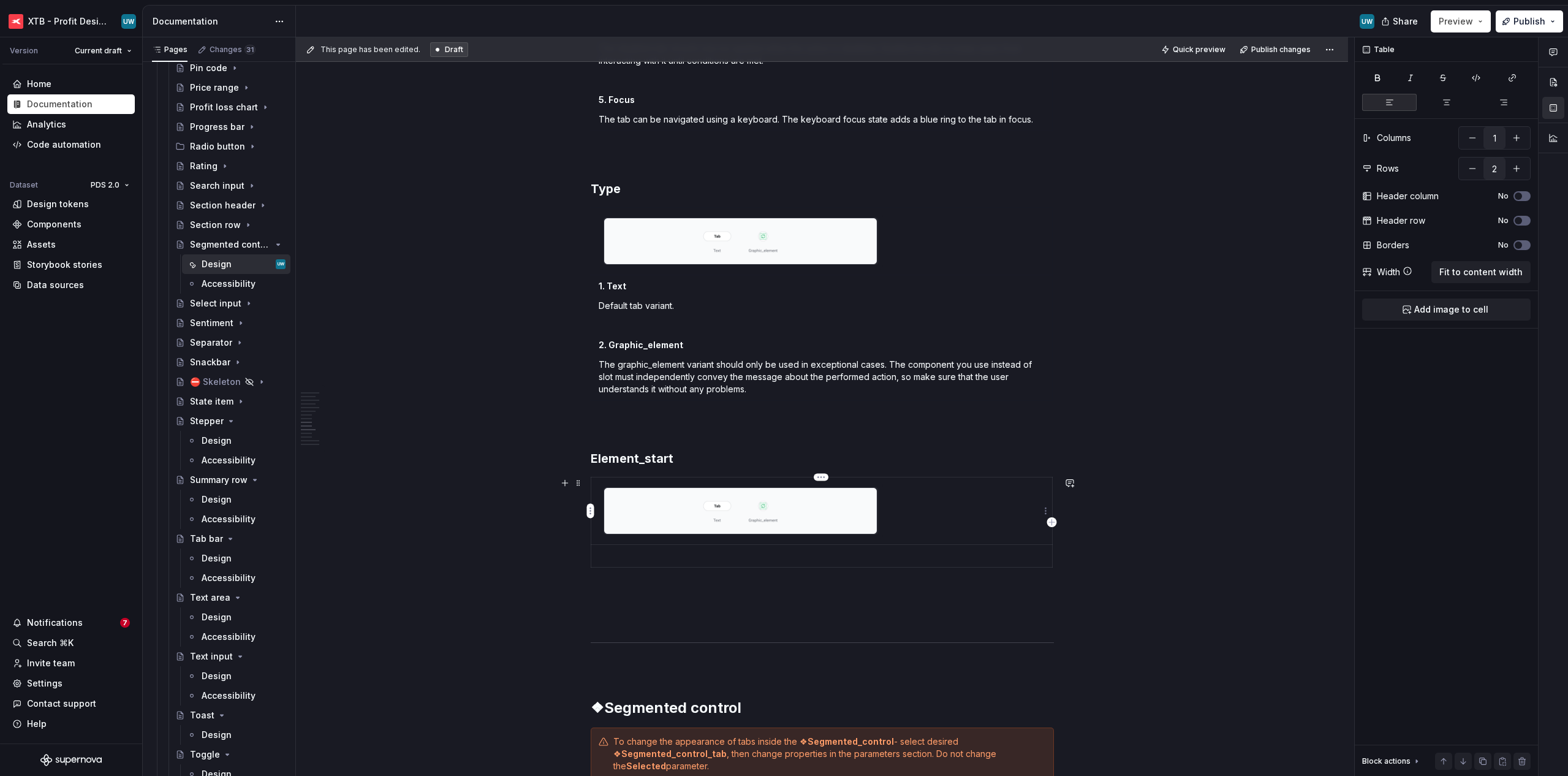
click at [819, 491] on img at bounding box center [740, 510] width 274 height 46
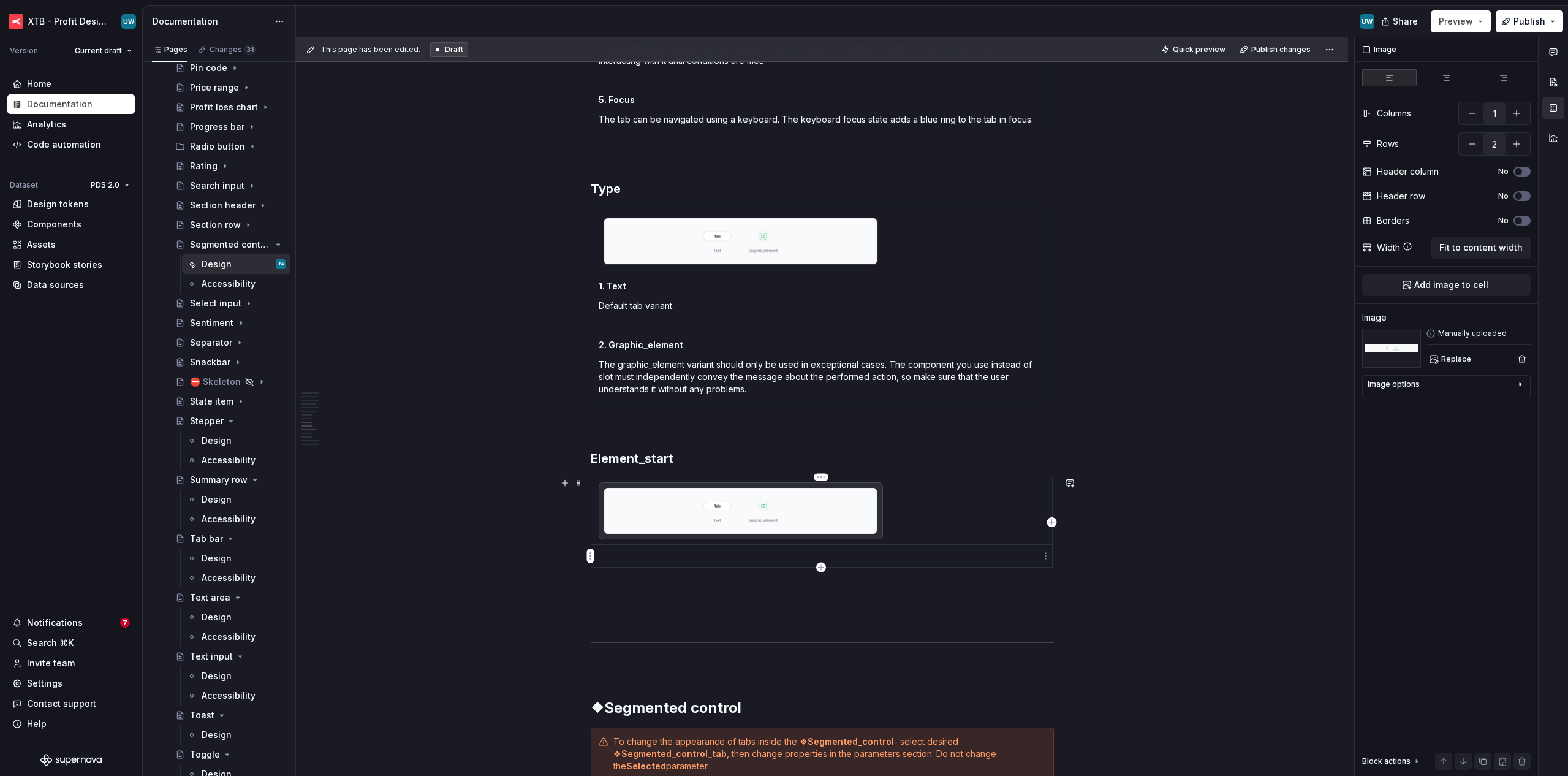
click at [842, 560] on p at bounding box center [822, 556] width 446 height 12
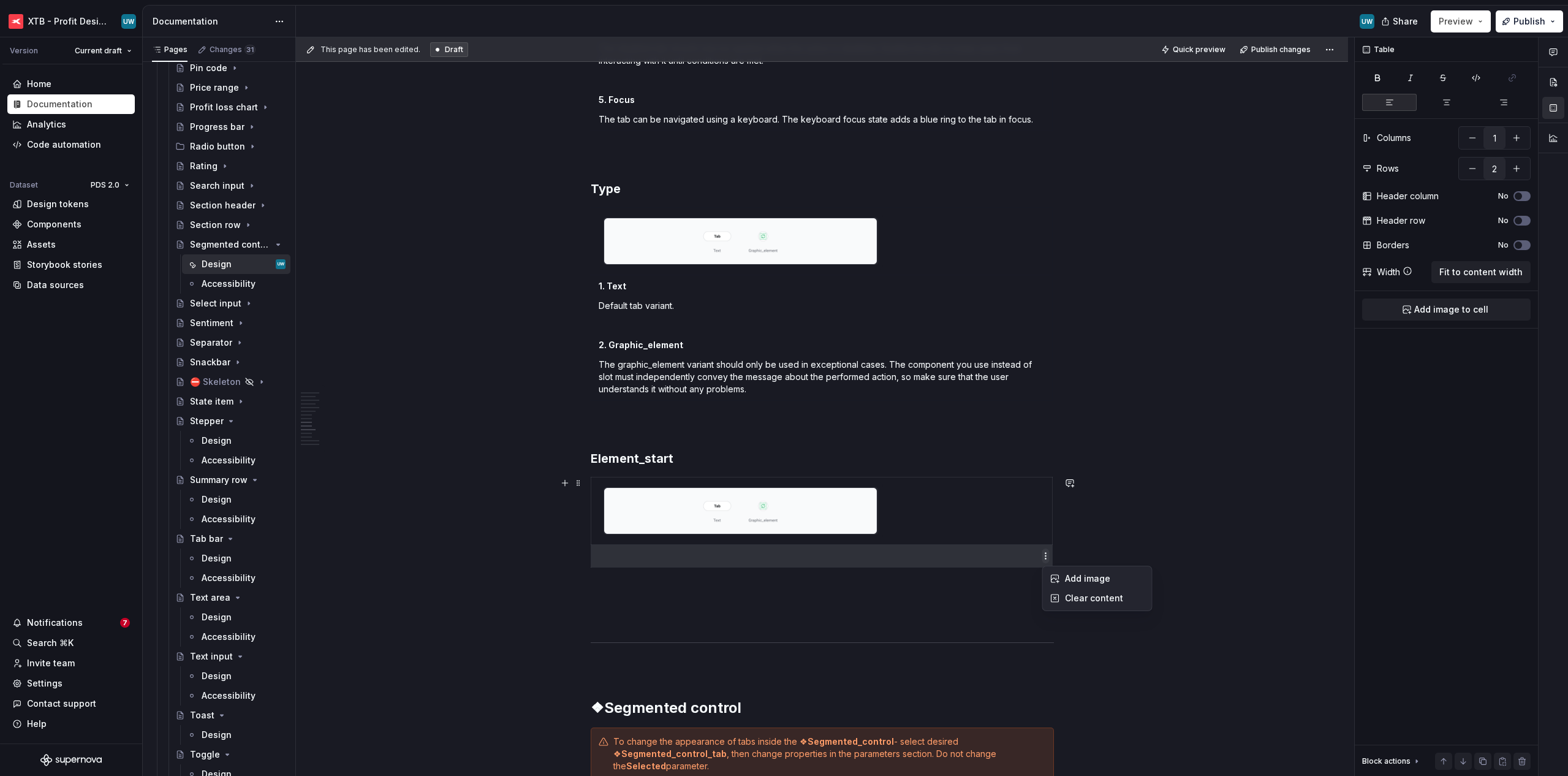
click at [878, 555] on html "XTB - Profit Design System UW Version Current draft Home Documentation Analytic…" at bounding box center [784, 388] width 1568 height 776
click at [878, 598] on icon at bounding box center [1055, 598] width 7 height 7
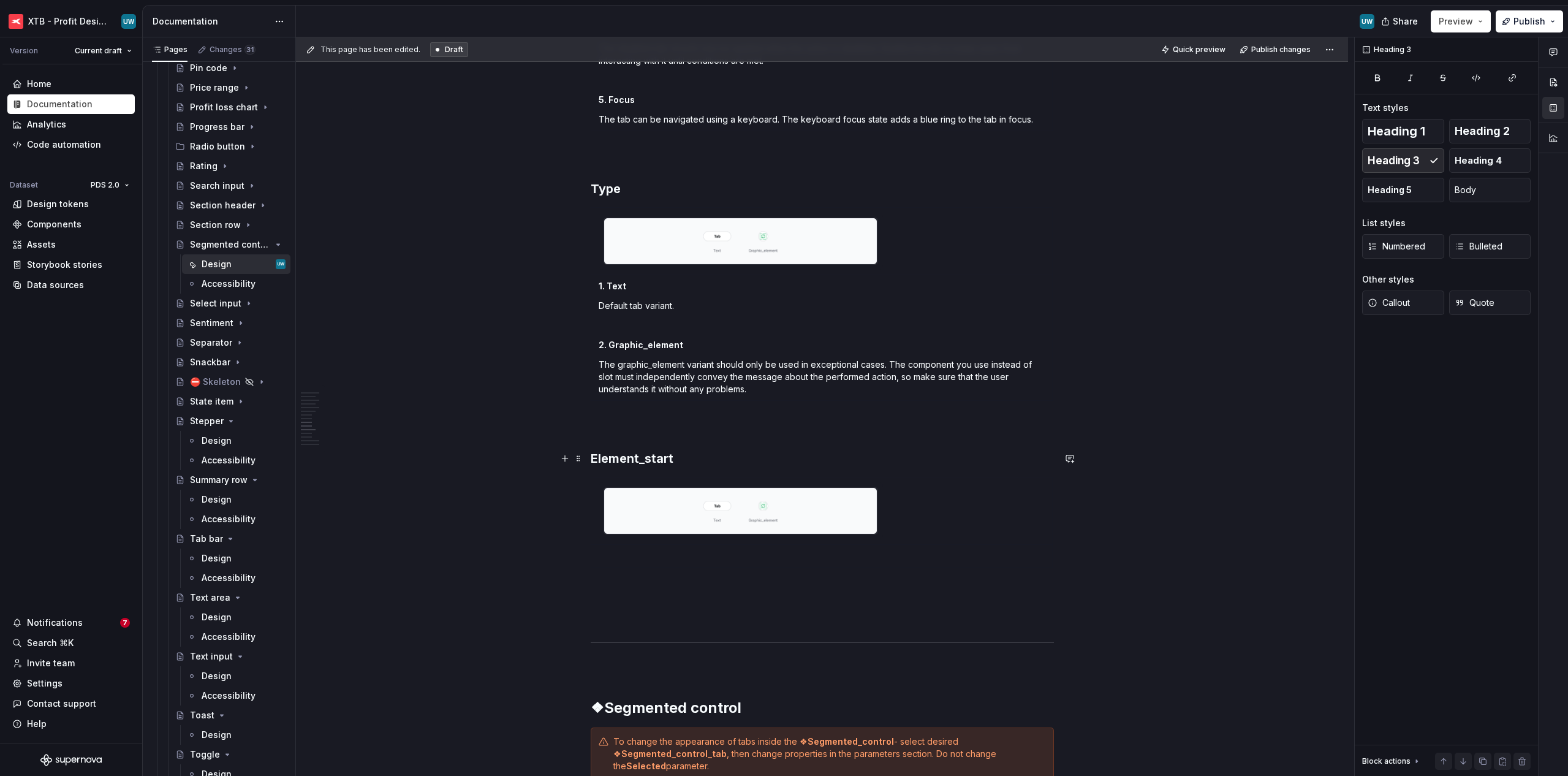
click at [755, 457] on h3 "Element_start" at bounding box center [822, 459] width 463 height 17
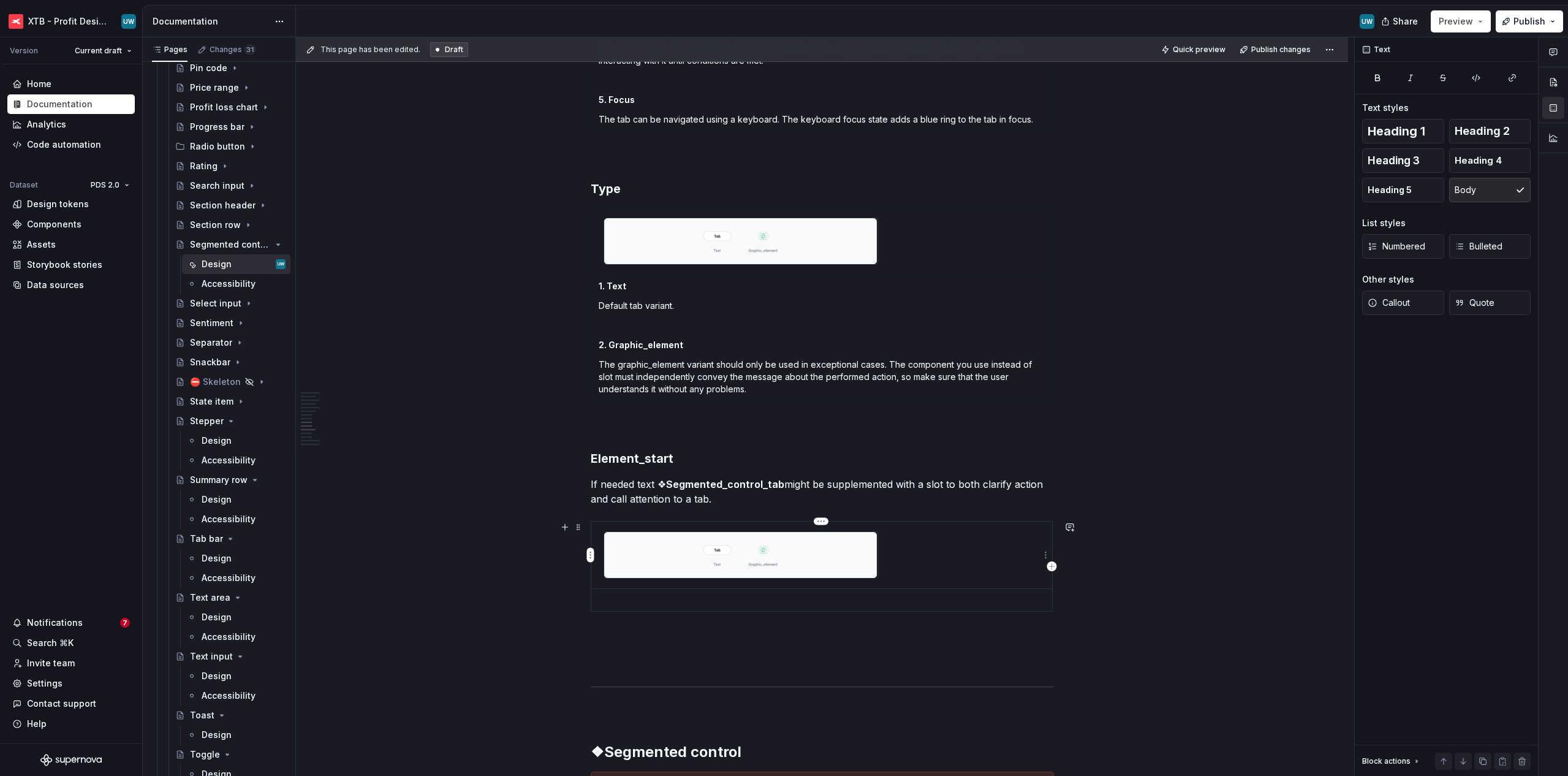
click at [739, 552] on img at bounding box center [740, 555] width 274 height 46
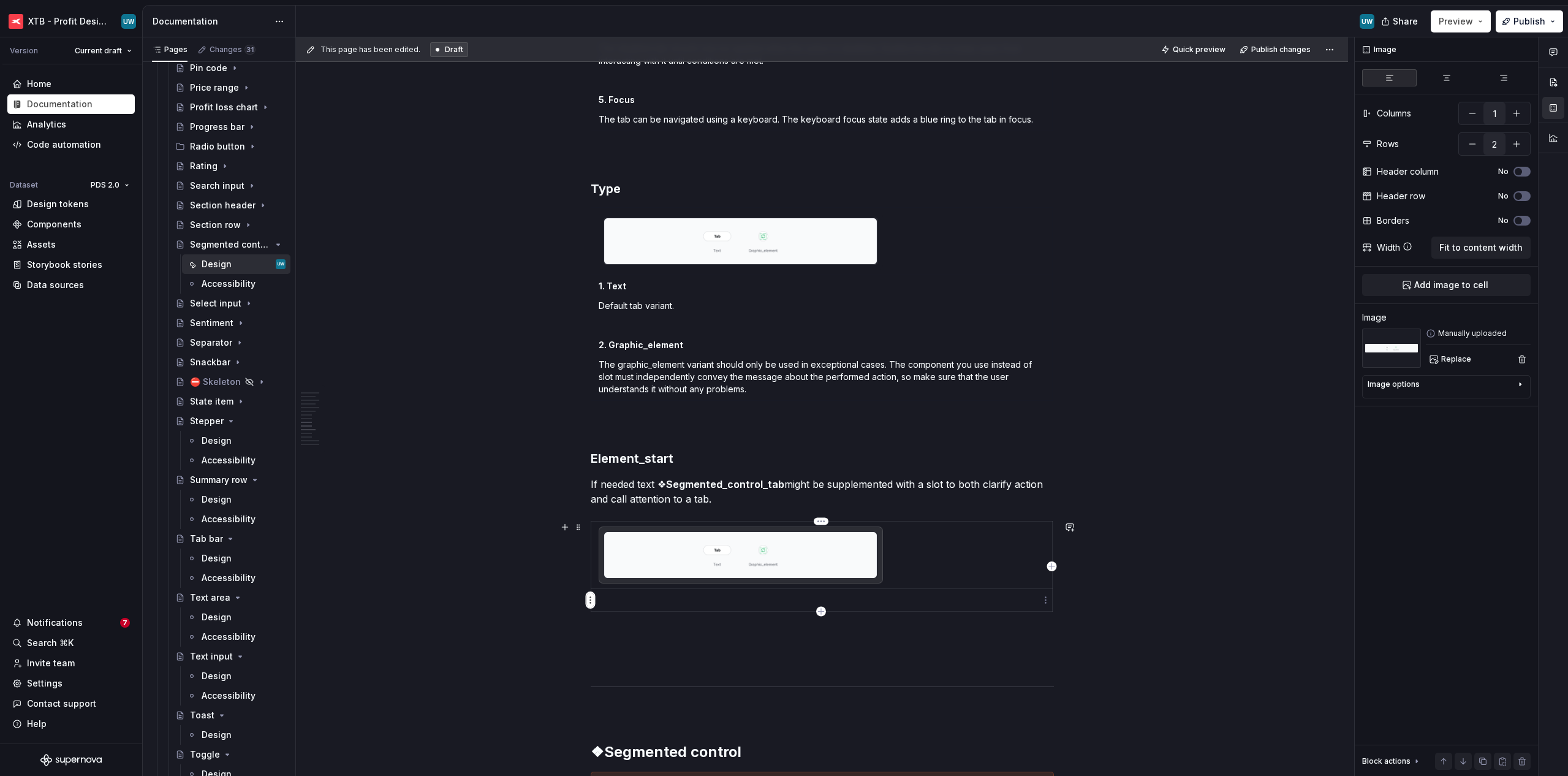
click at [590, 604] on html "XTB - Profit Design System UW Version Current draft Home Documentation Analytic…" at bounding box center [784, 388] width 1568 height 776
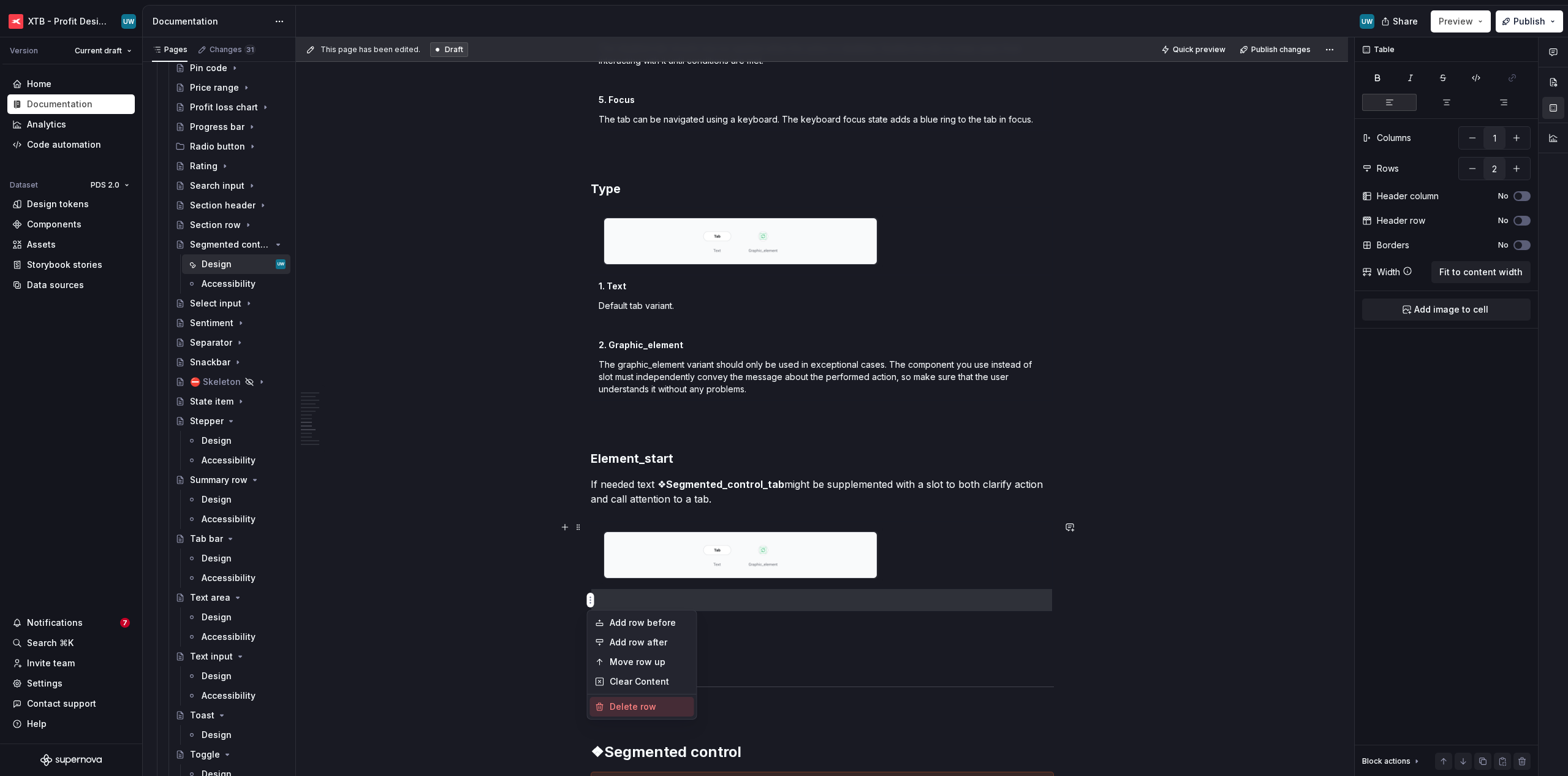
click at [630, 704] on div "Delete row" at bounding box center [649, 706] width 80 height 12
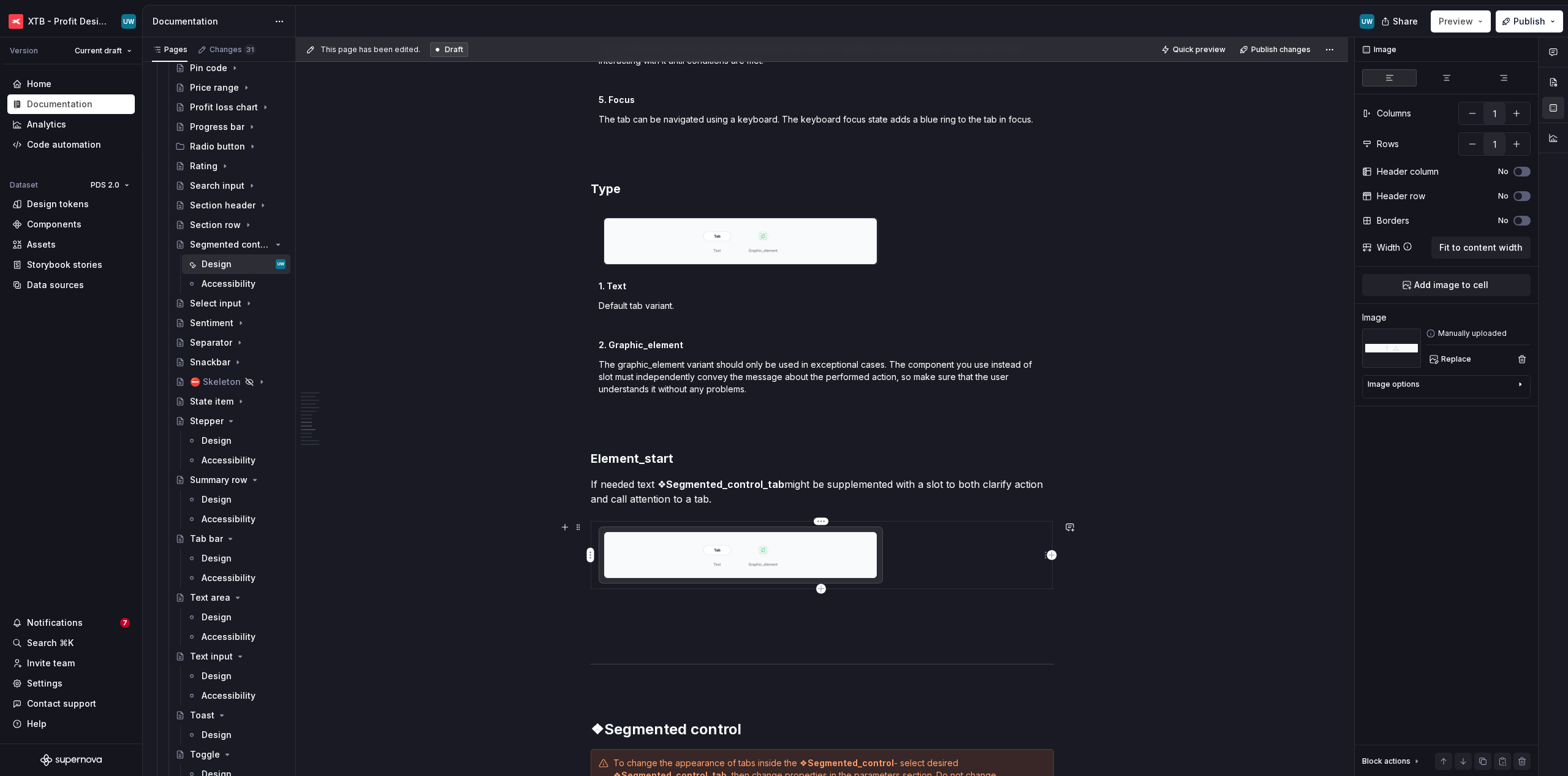
click at [749, 538] on img at bounding box center [740, 555] width 274 height 46
click at [878, 359] on button "Replace" at bounding box center [1451, 359] width 51 height 17
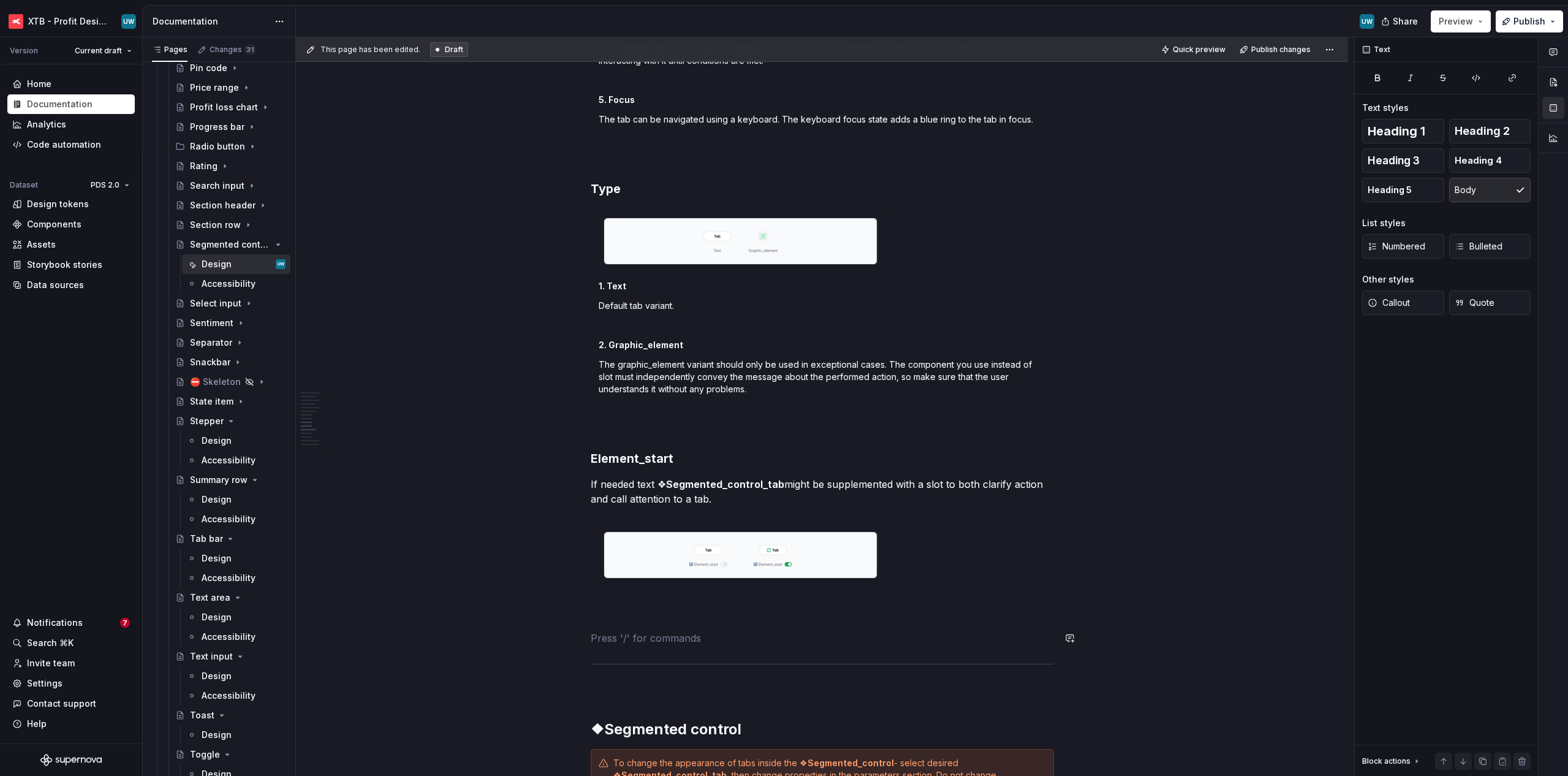
click at [670, 627] on div "General The segmented control component is a few ❖ Segmented_control_tab compon…" at bounding box center [822, 446] width 463 height 3776
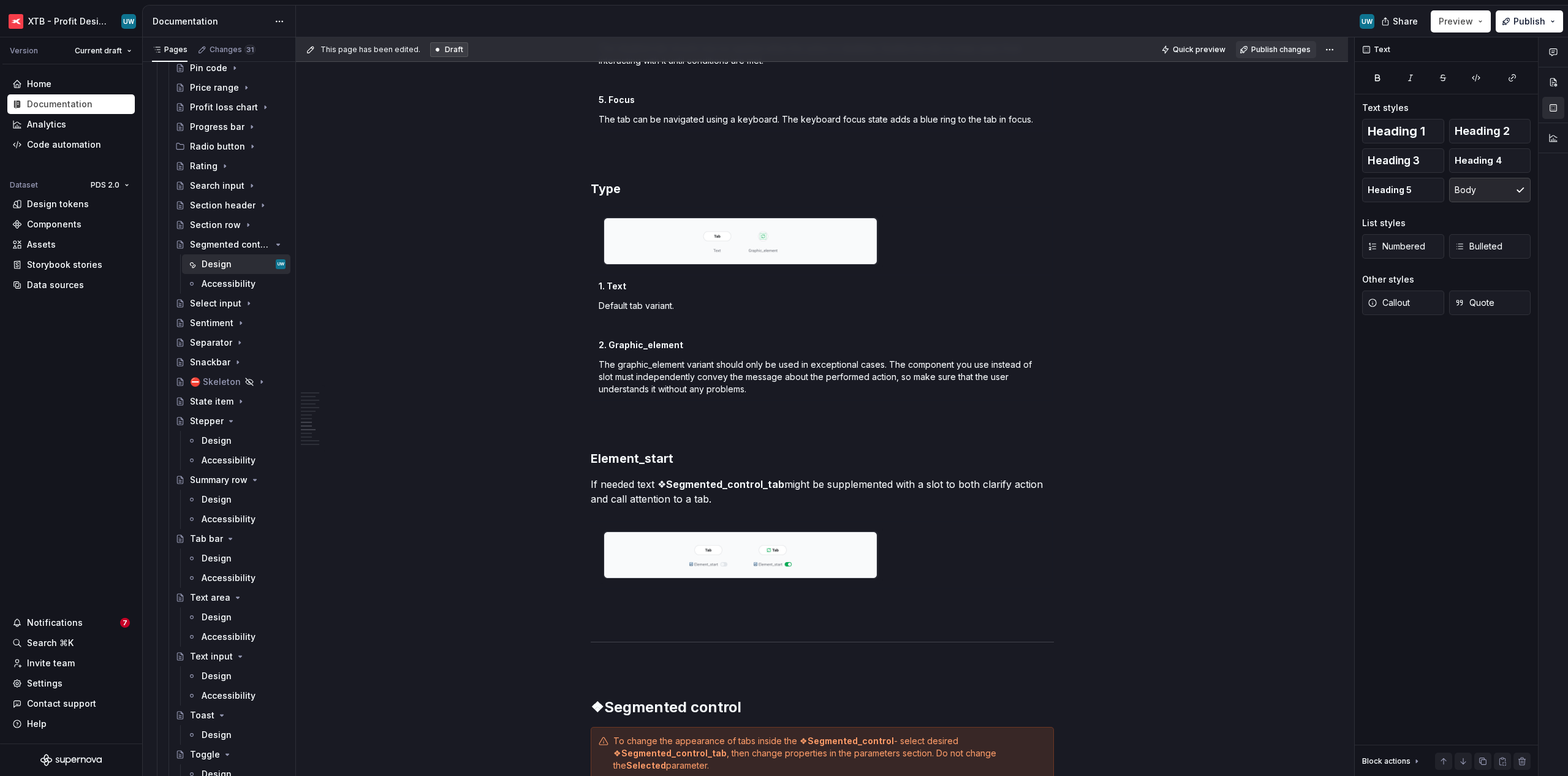
click at [878, 56] on button "Publish changes" at bounding box center [1276, 50] width 80 height 17
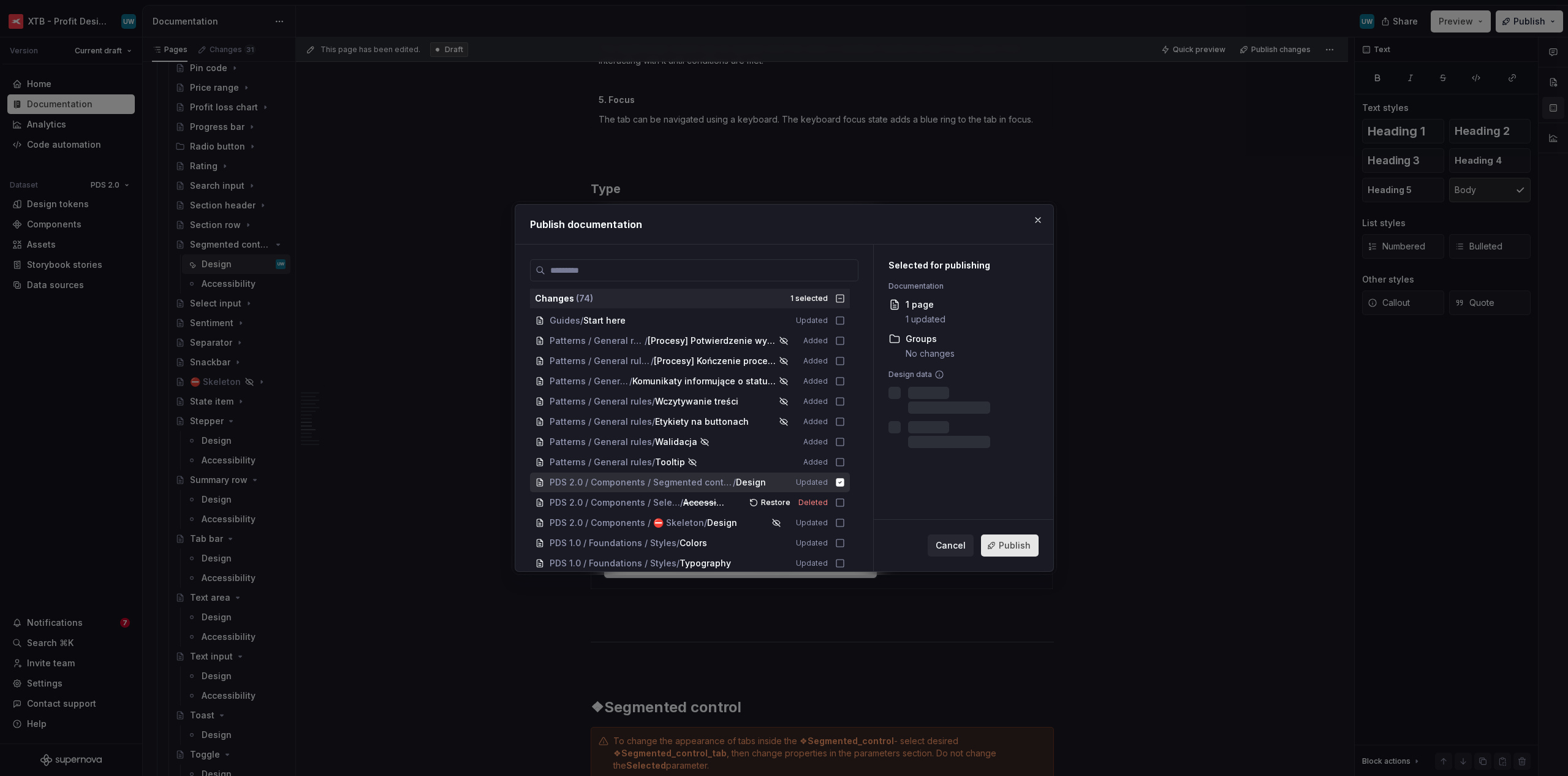
click at [878, 546] on span "Publish" at bounding box center [1015, 545] width 31 height 12
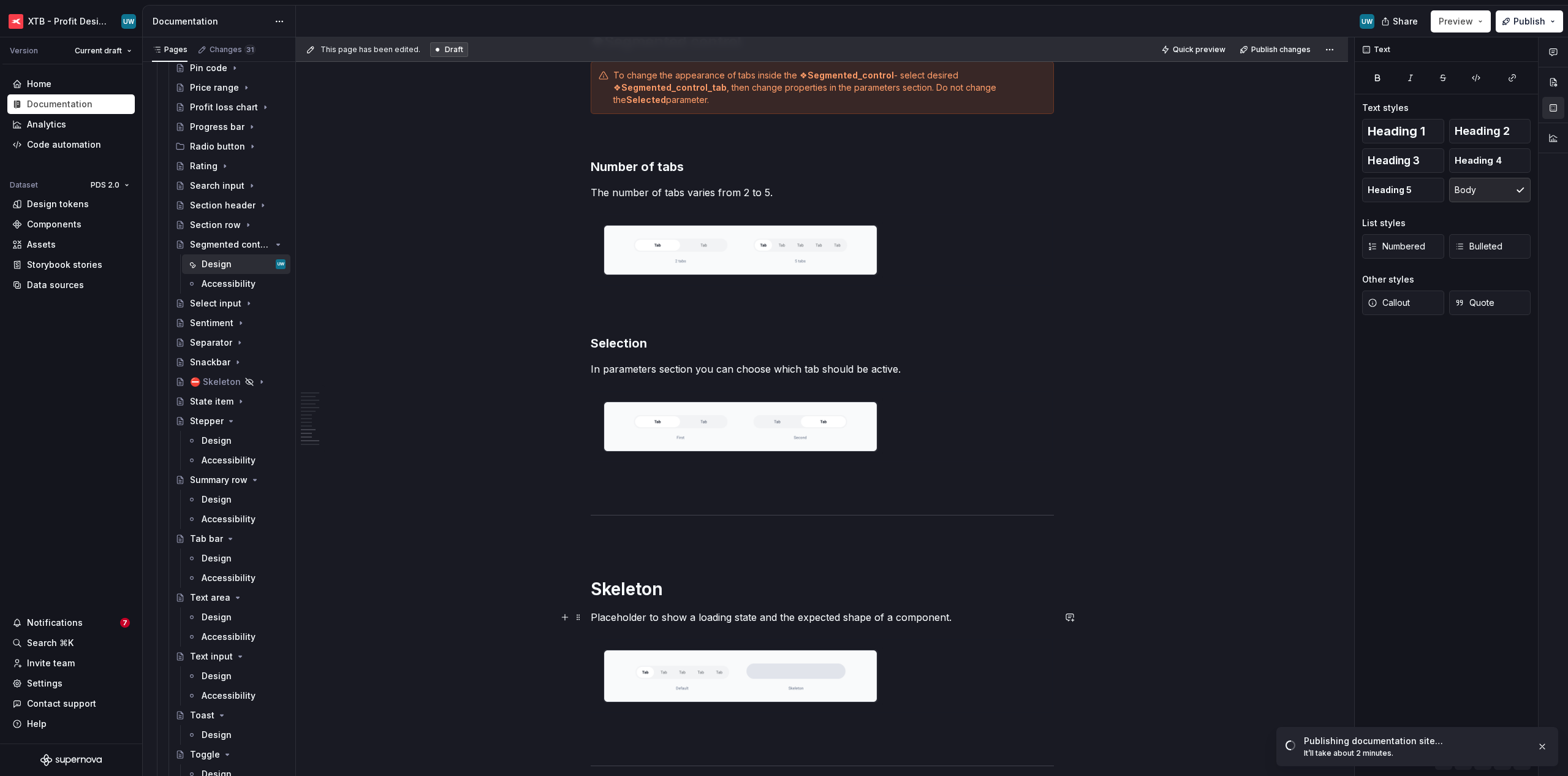
scroll to position [2359, 0]
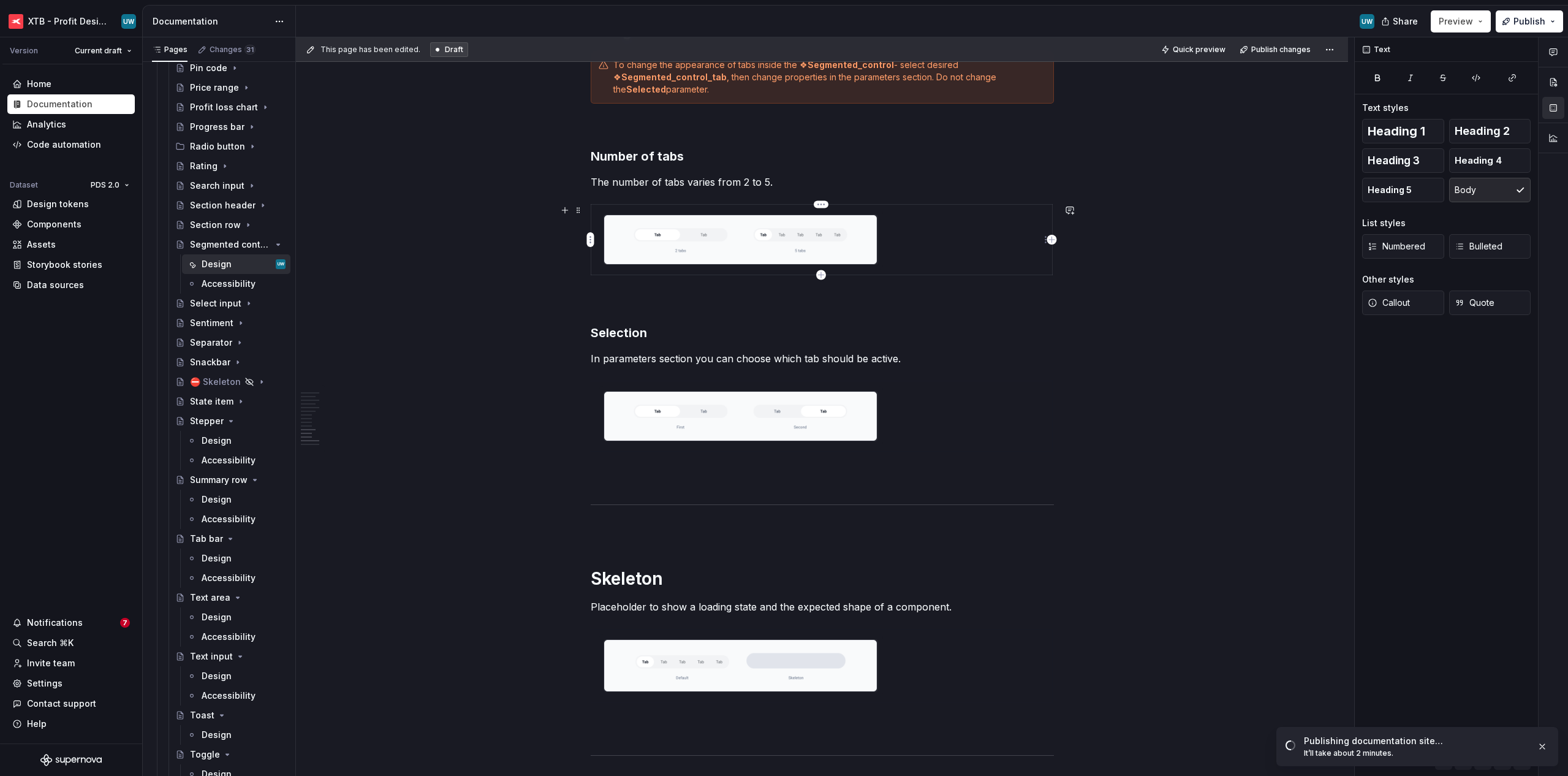
click at [750, 242] on img at bounding box center [740, 239] width 274 height 49
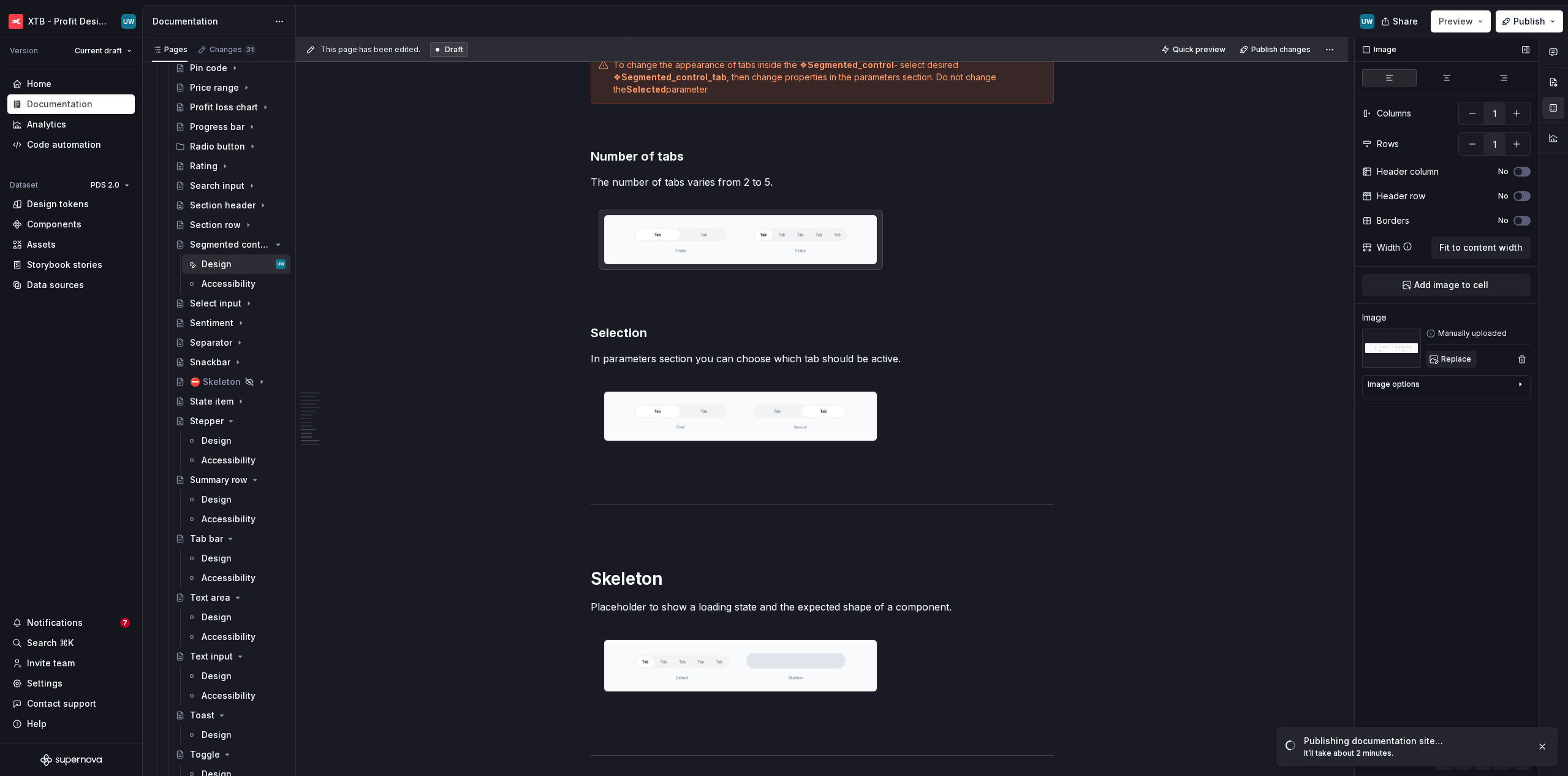
click at [878, 365] on button "Replace" at bounding box center [1451, 359] width 51 height 17
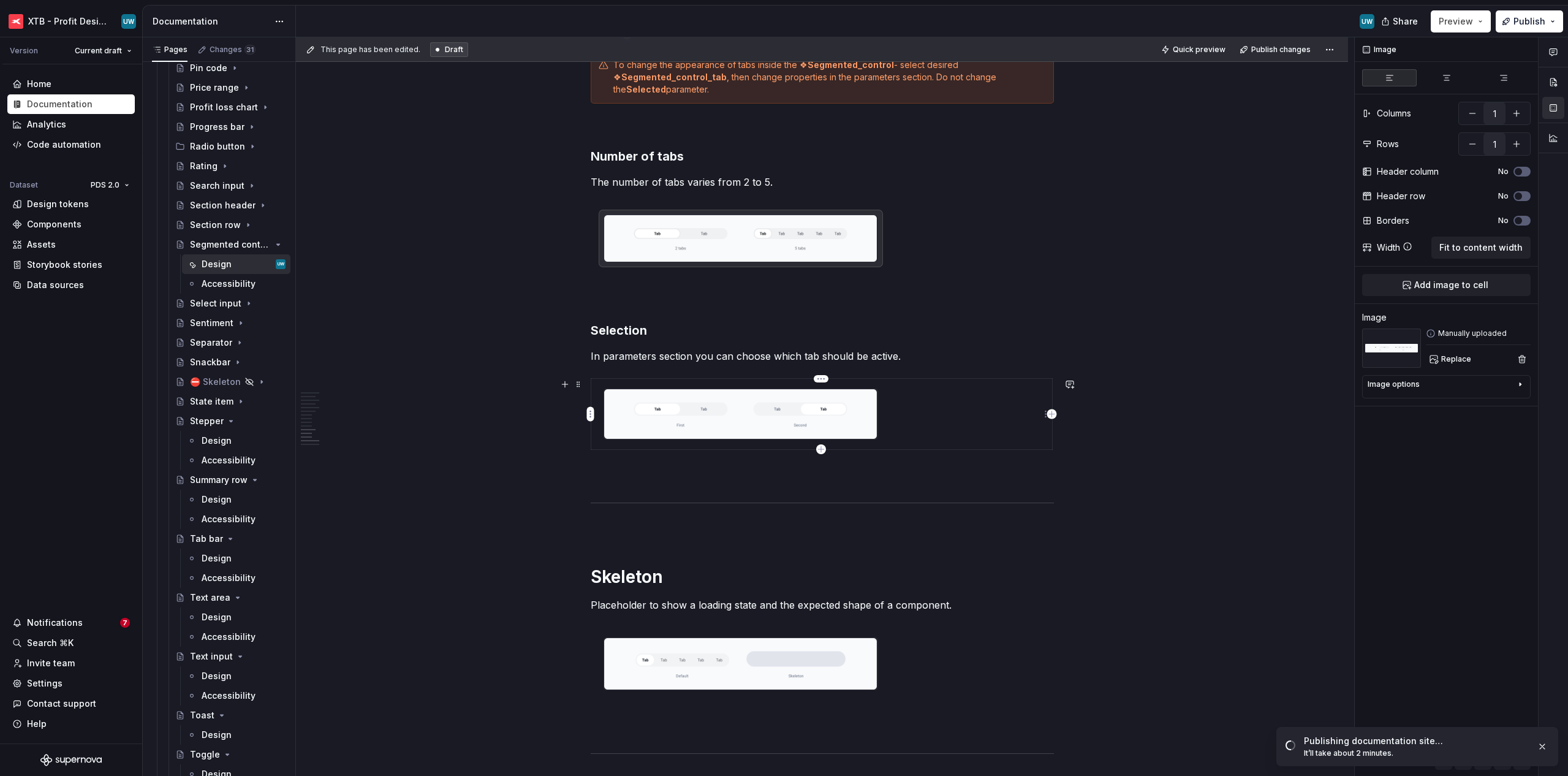
click at [785, 417] on img at bounding box center [740, 413] width 274 height 49
click at [878, 356] on span "Replace" at bounding box center [1456, 358] width 30 height 10
click at [694, 671] on img at bounding box center [740, 663] width 274 height 52
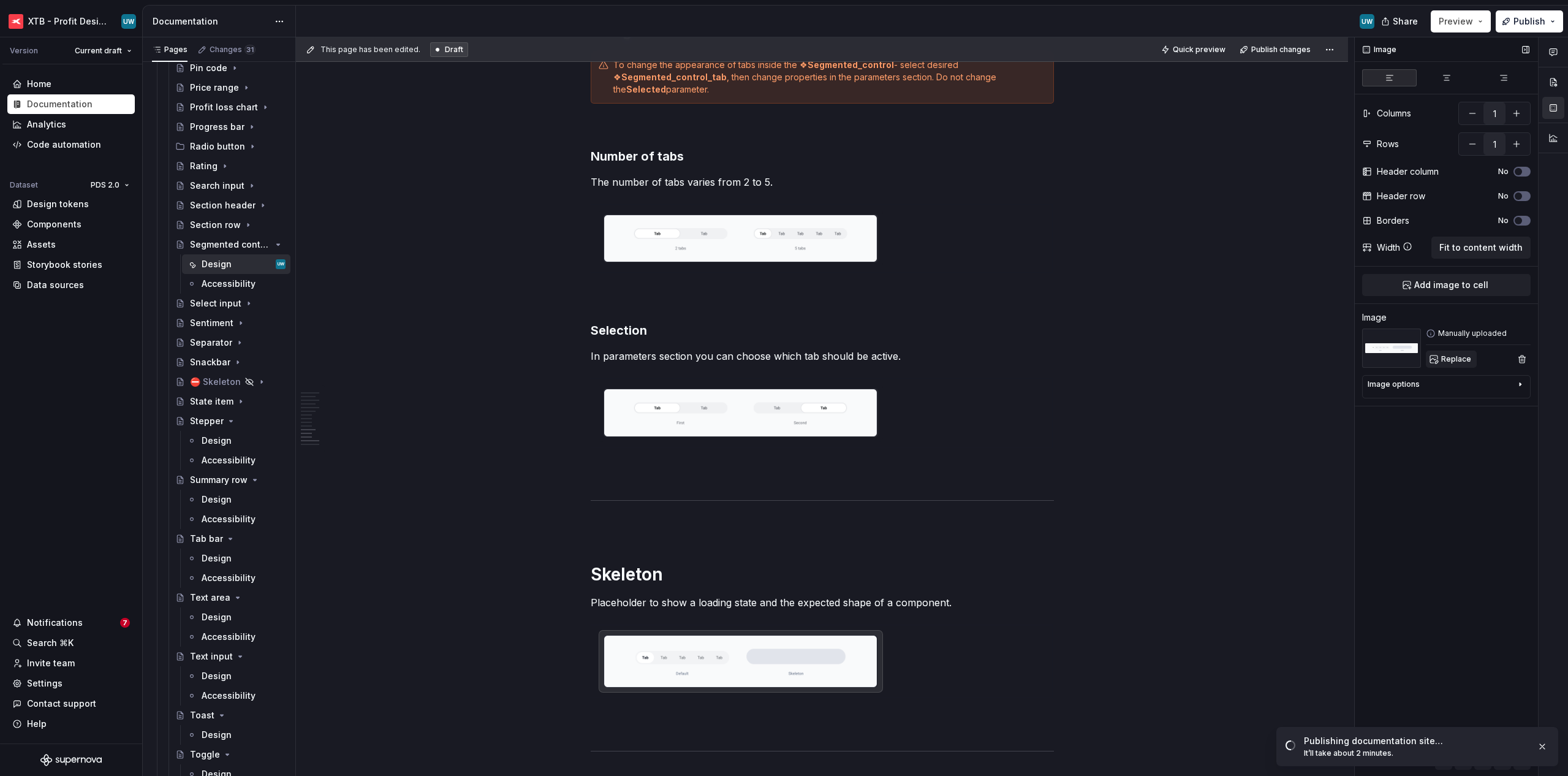
click at [878, 364] on button "Replace" at bounding box center [1451, 359] width 51 height 17
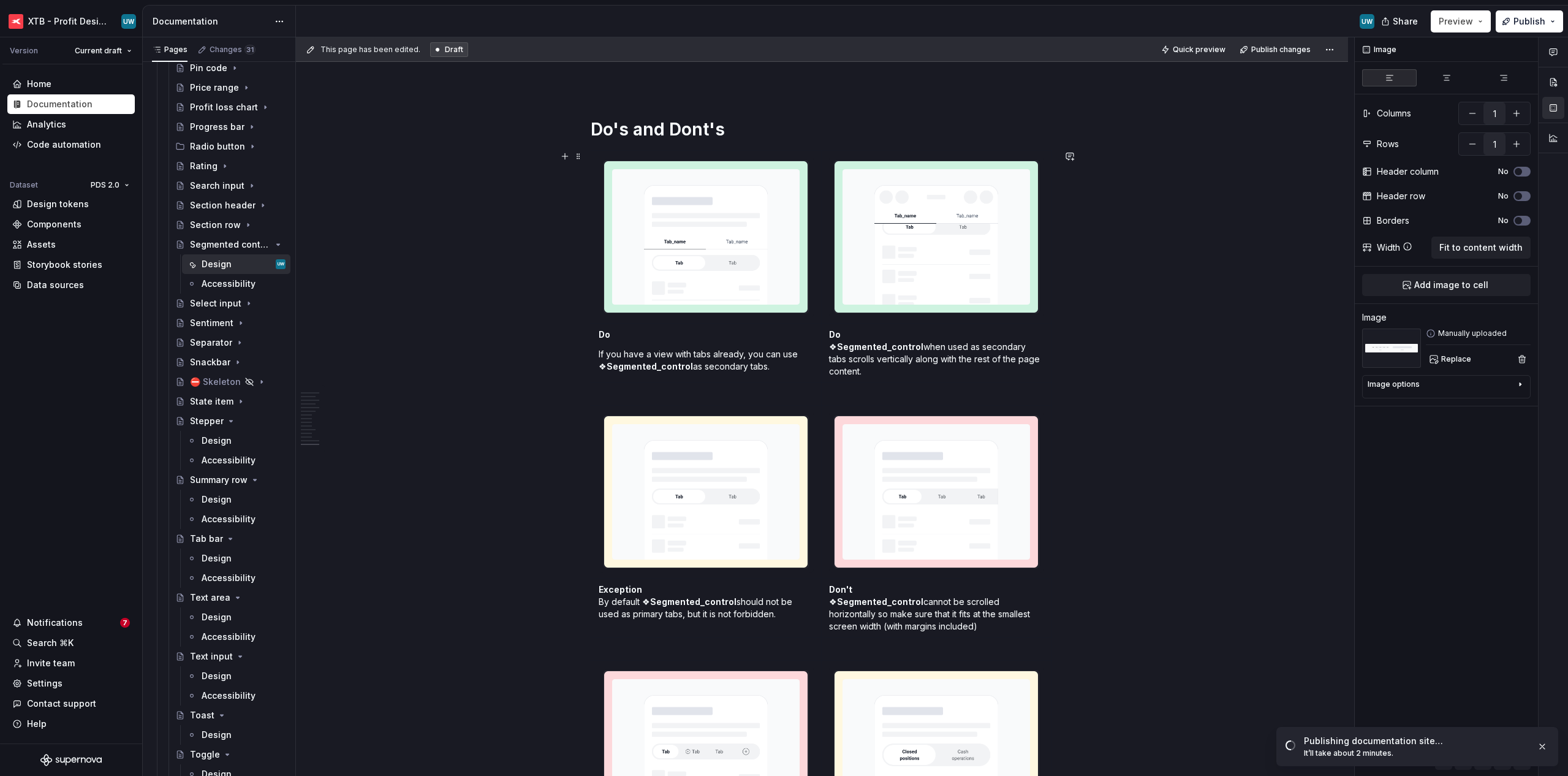
scroll to position [3066, 0]
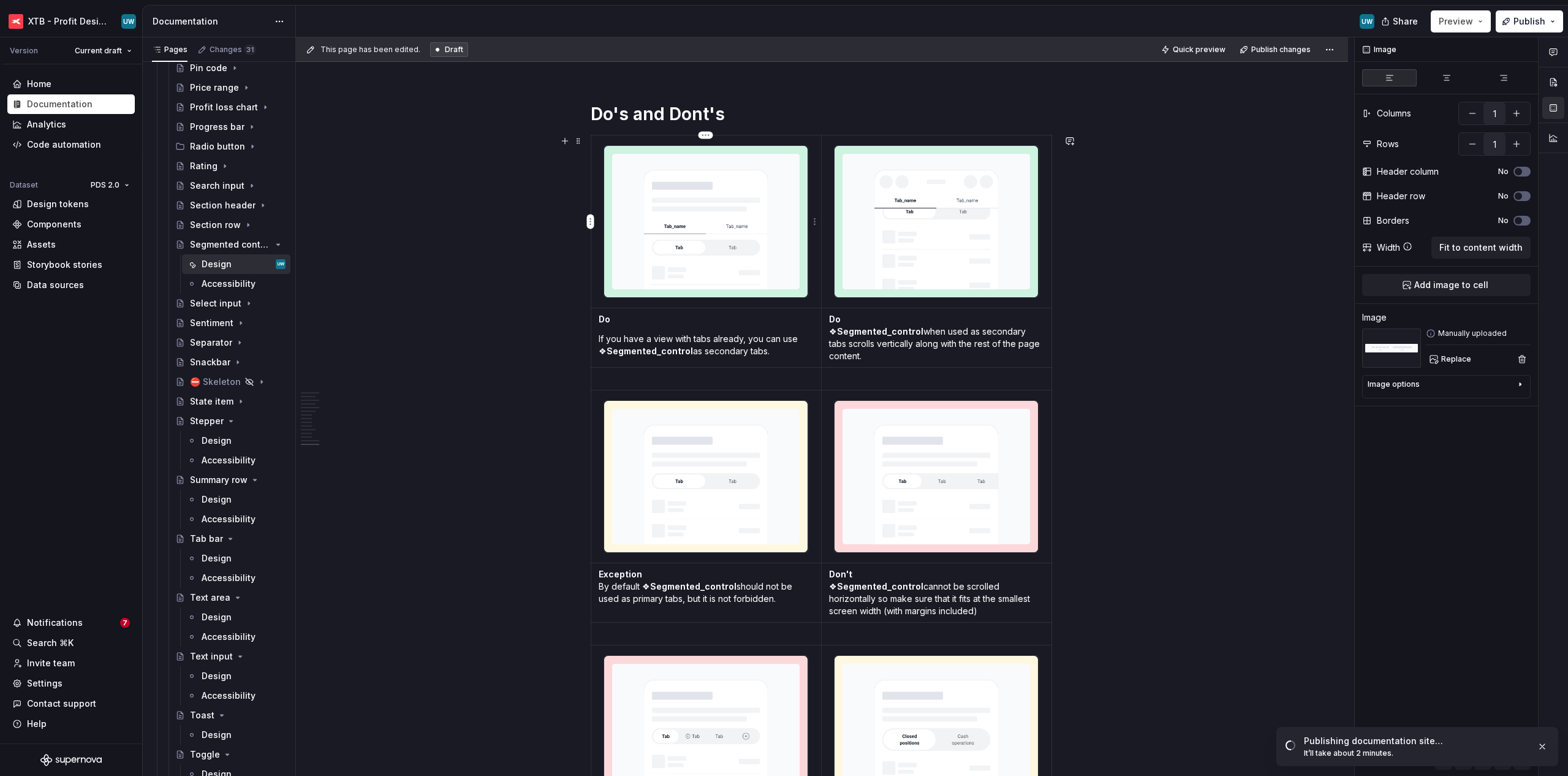
type textarea "*"
type input "2"
type input "8"
click at [743, 243] on img at bounding box center [705, 221] width 204 height 151
click at [878, 356] on span "Replace" at bounding box center [1456, 358] width 30 height 10
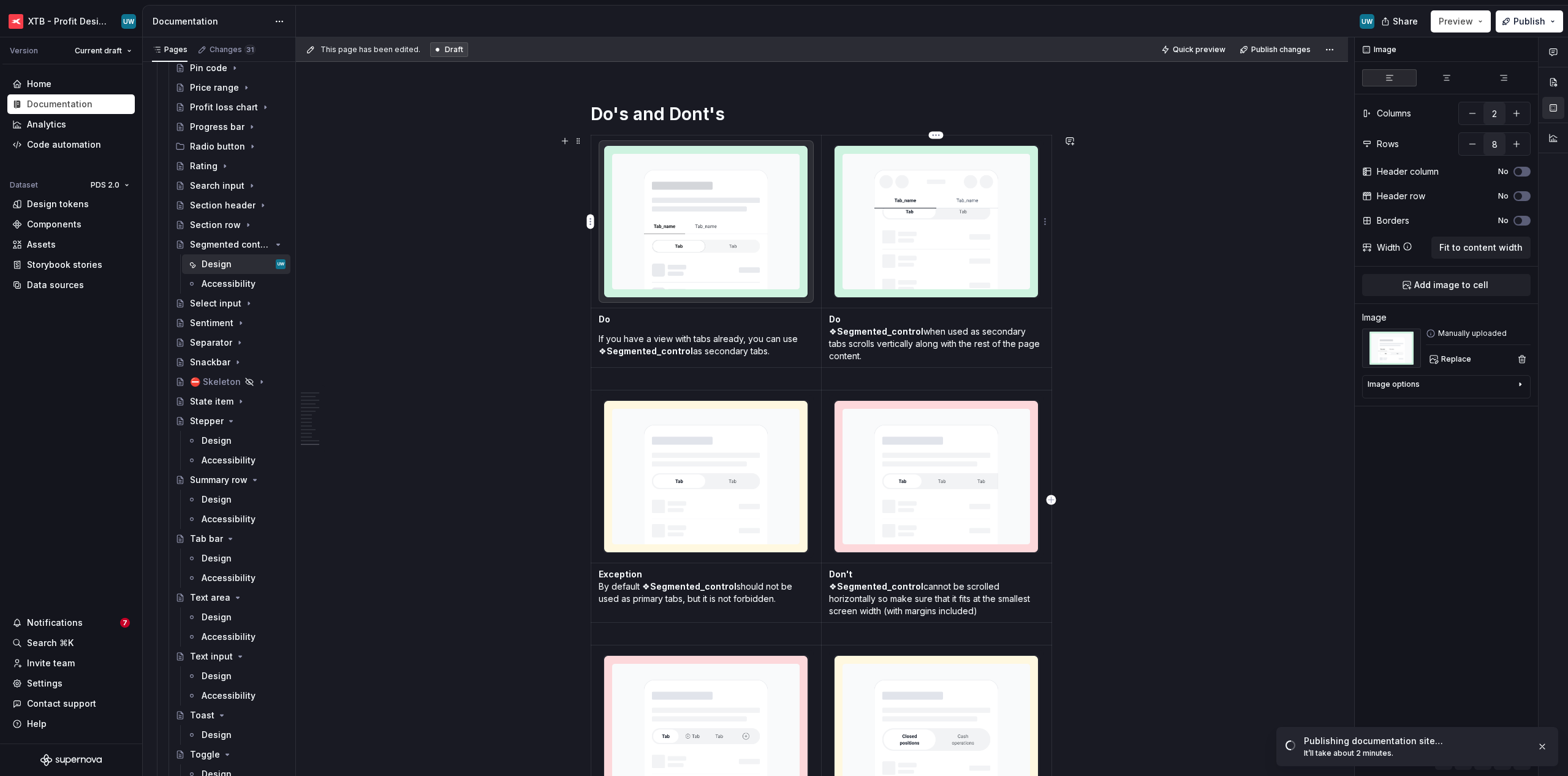
click at [878, 263] on img at bounding box center [936, 221] width 204 height 151
click at [878, 357] on span "Replace" at bounding box center [1456, 358] width 30 height 10
click at [756, 518] on img at bounding box center [705, 476] width 204 height 151
click at [736, 514] on img at bounding box center [705, 476] width 204 height 151
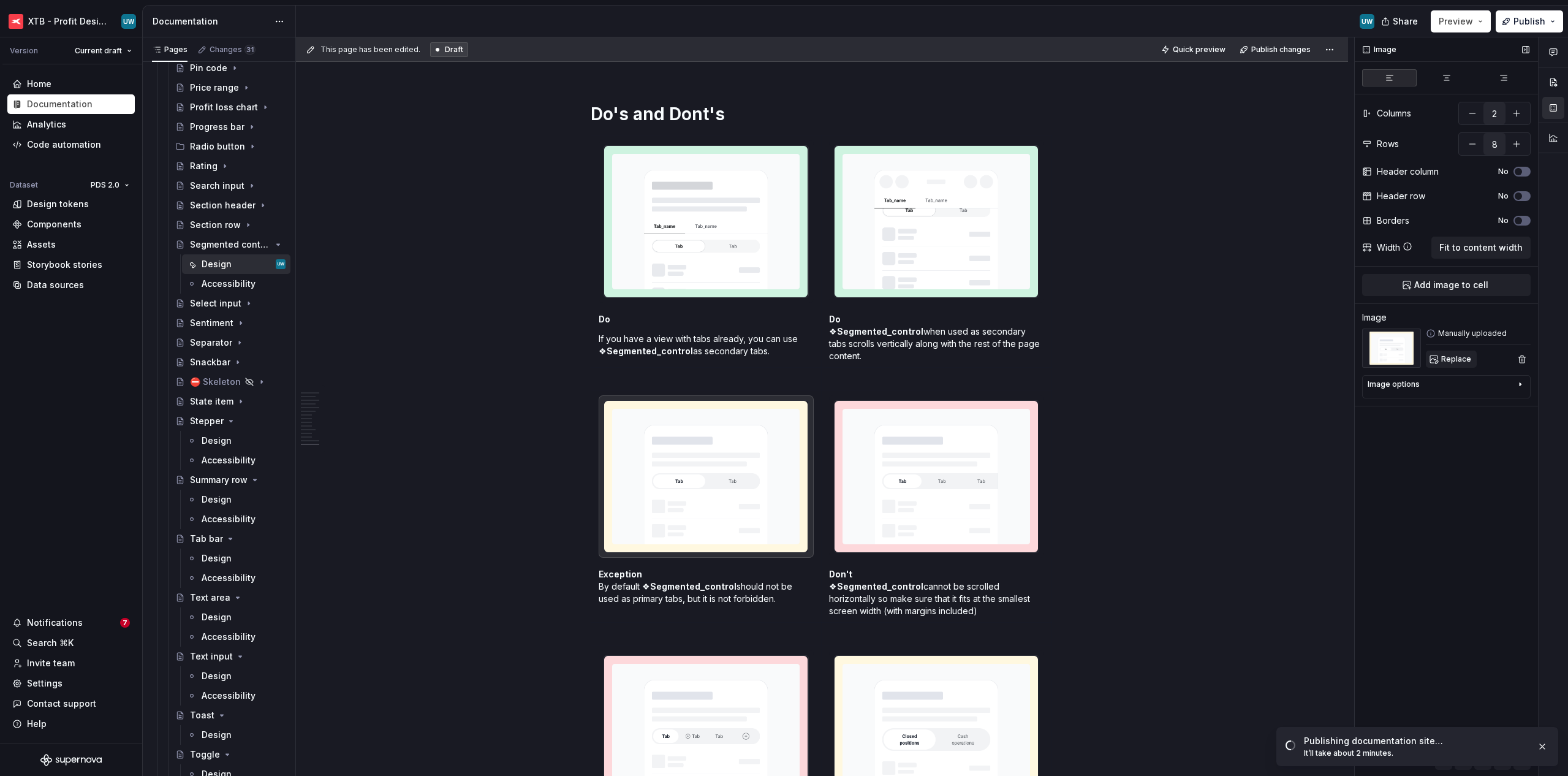
click at [878, 354] on span "Replace" at bounding box center [1456, 358] width 30 height 10
click at [878, 482] on img at bounding box center [936, 476] width 204 height 151
click at [878, 360] on button "Replace" at bounding box center [1451, 359] width 51 height 17
click at [762, 682] on img at bounding box center [705, 731] width 204 height 151
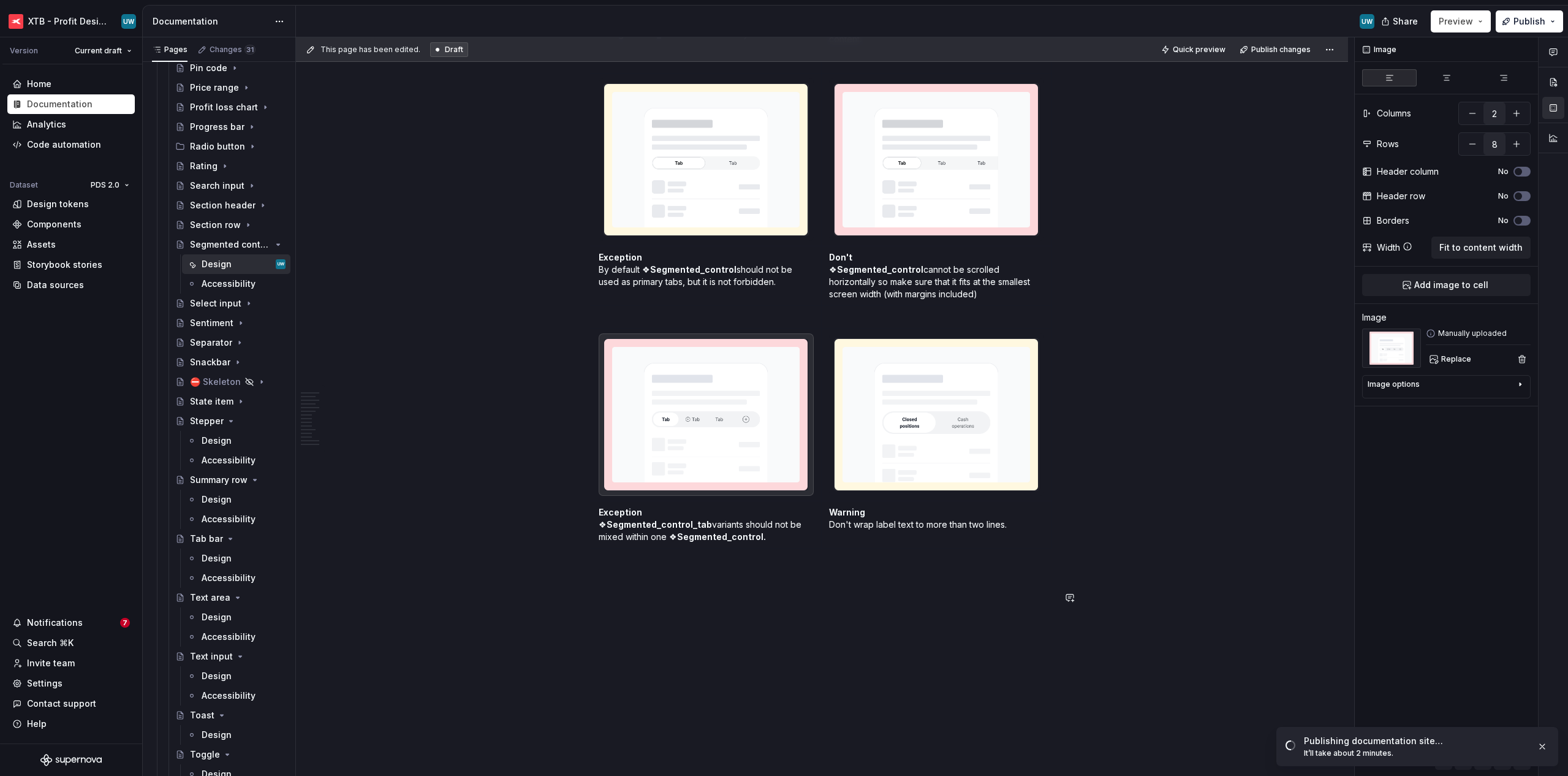
scroll to position [3393, 0]
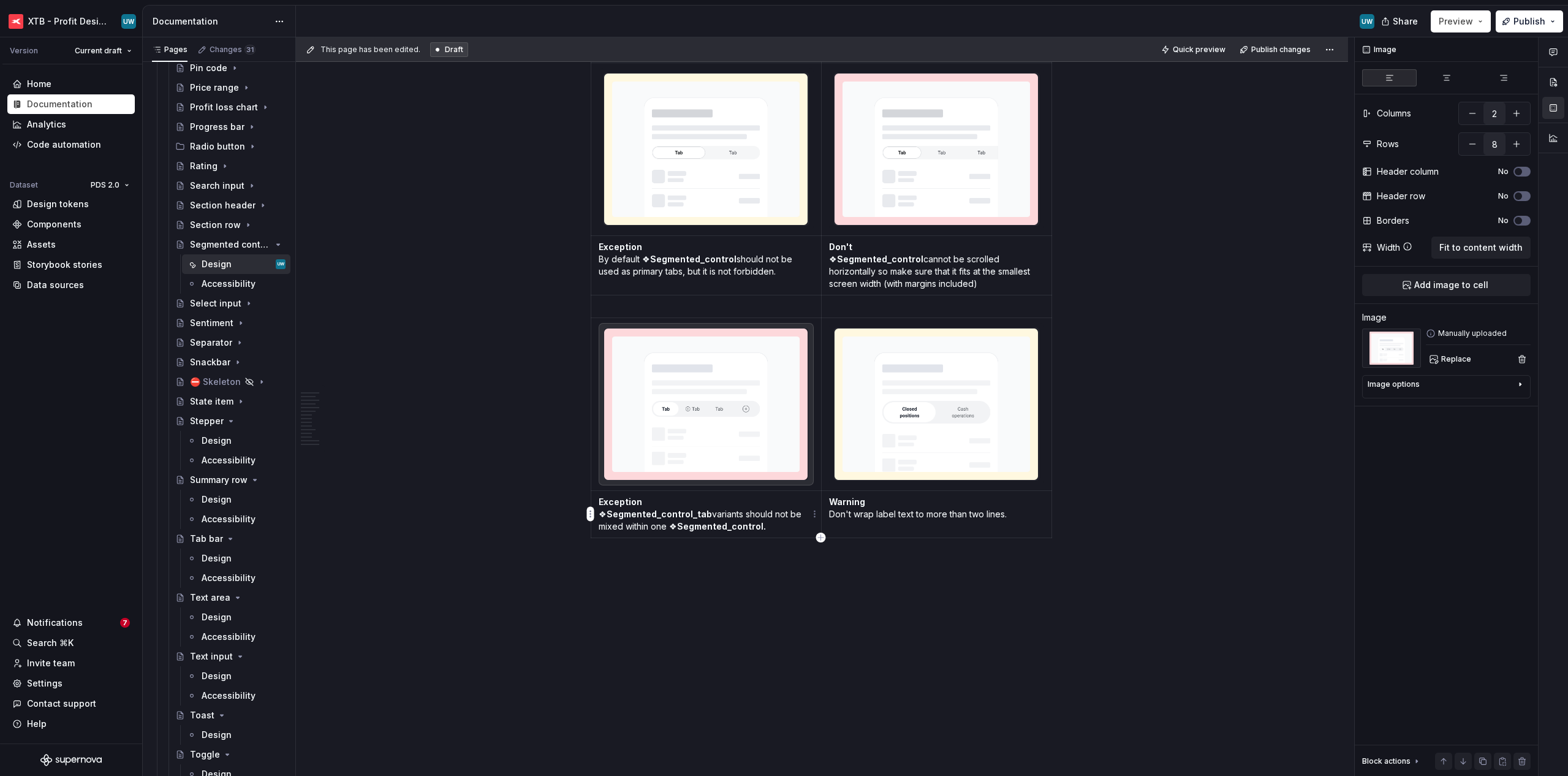
click at [739, 464] on img at bounding box center [705, 404] width 204 height 151
click at [878, 354] on button "Replace" at bounding box center [1451, 359] width 51 height 17
click at [878, 398] on img at bounding box center [936, 404] width 204 height 151
click at [878, 359] on button "Replace" at bounding box center [1451, 359] width 51 height 17
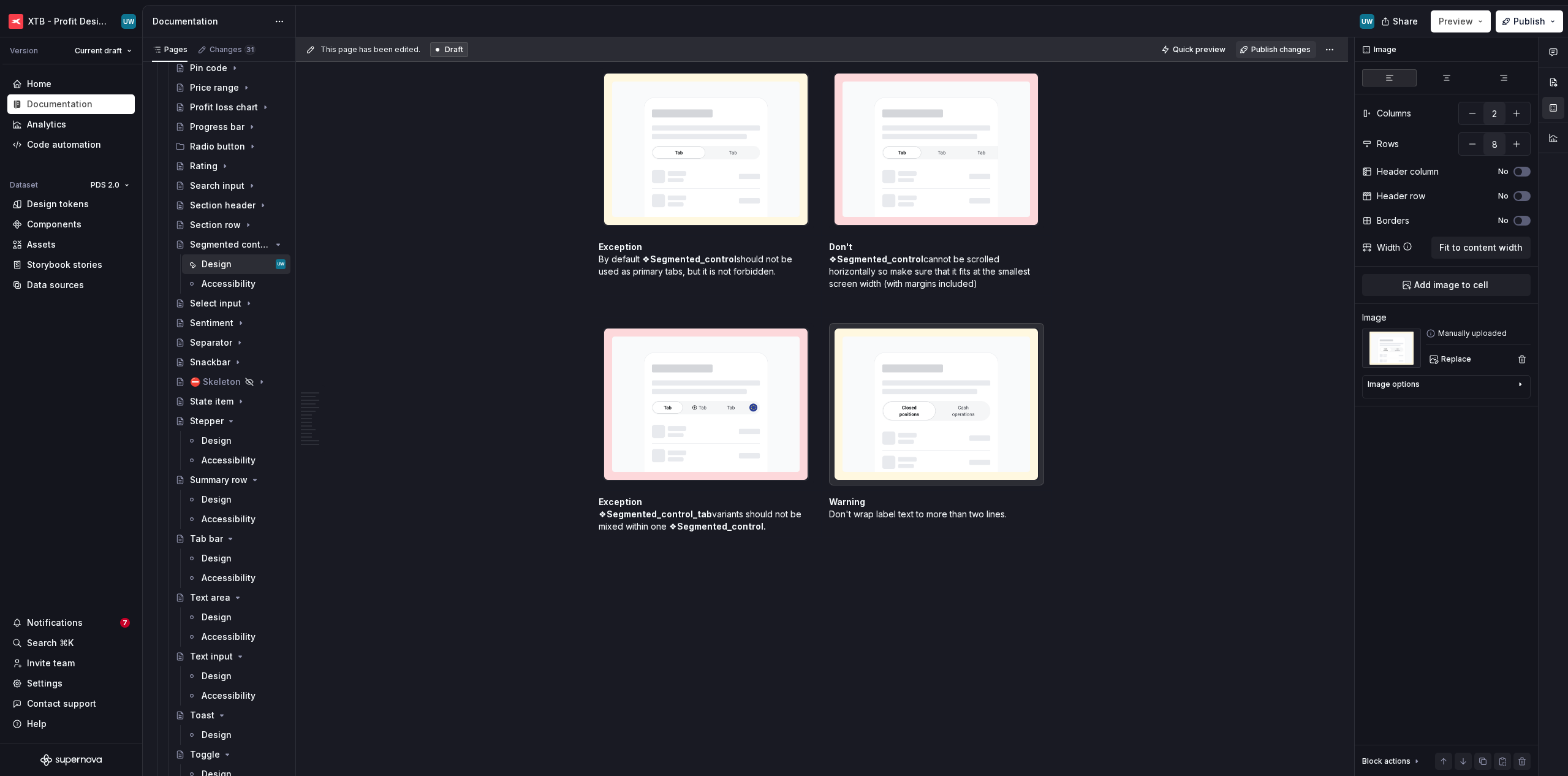
click at [878, 57] on button "Publish changes" at bounding box center [1276, 50] width 80 height 17
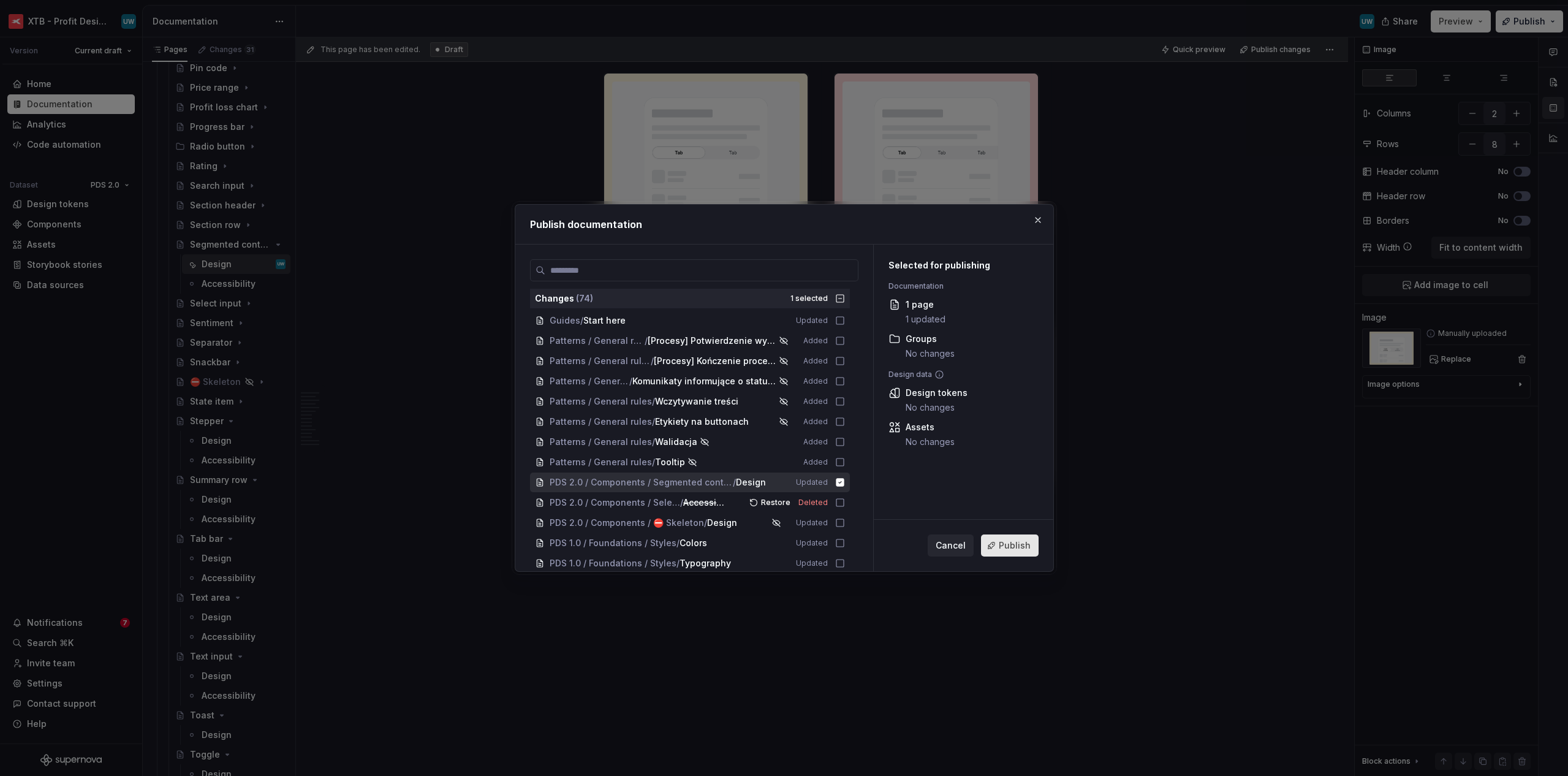
click at [878, 546] on button "Publish" at bounding box center [1009, 544] width 58 height 22
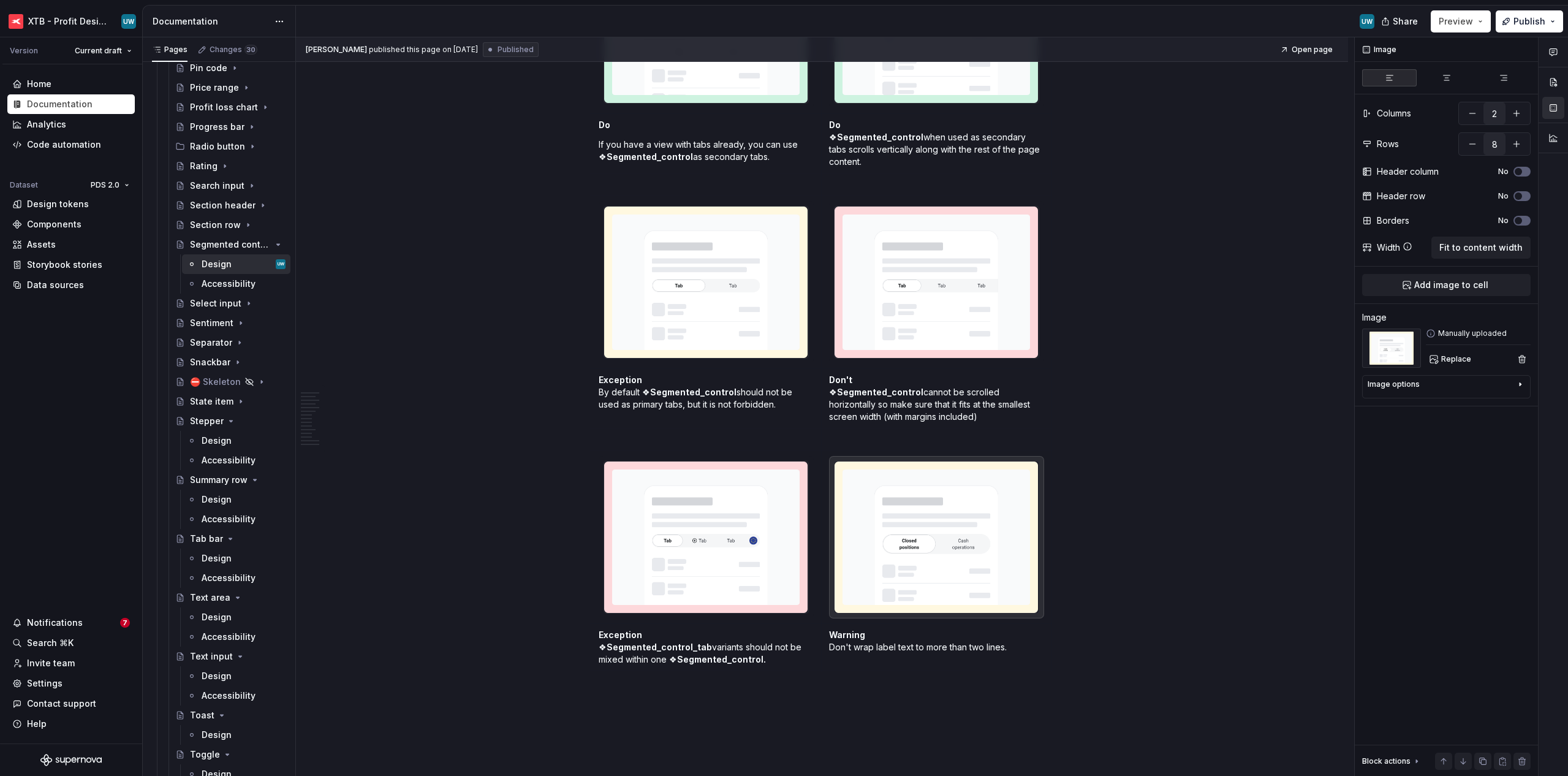
scroll to position [3258, 0]
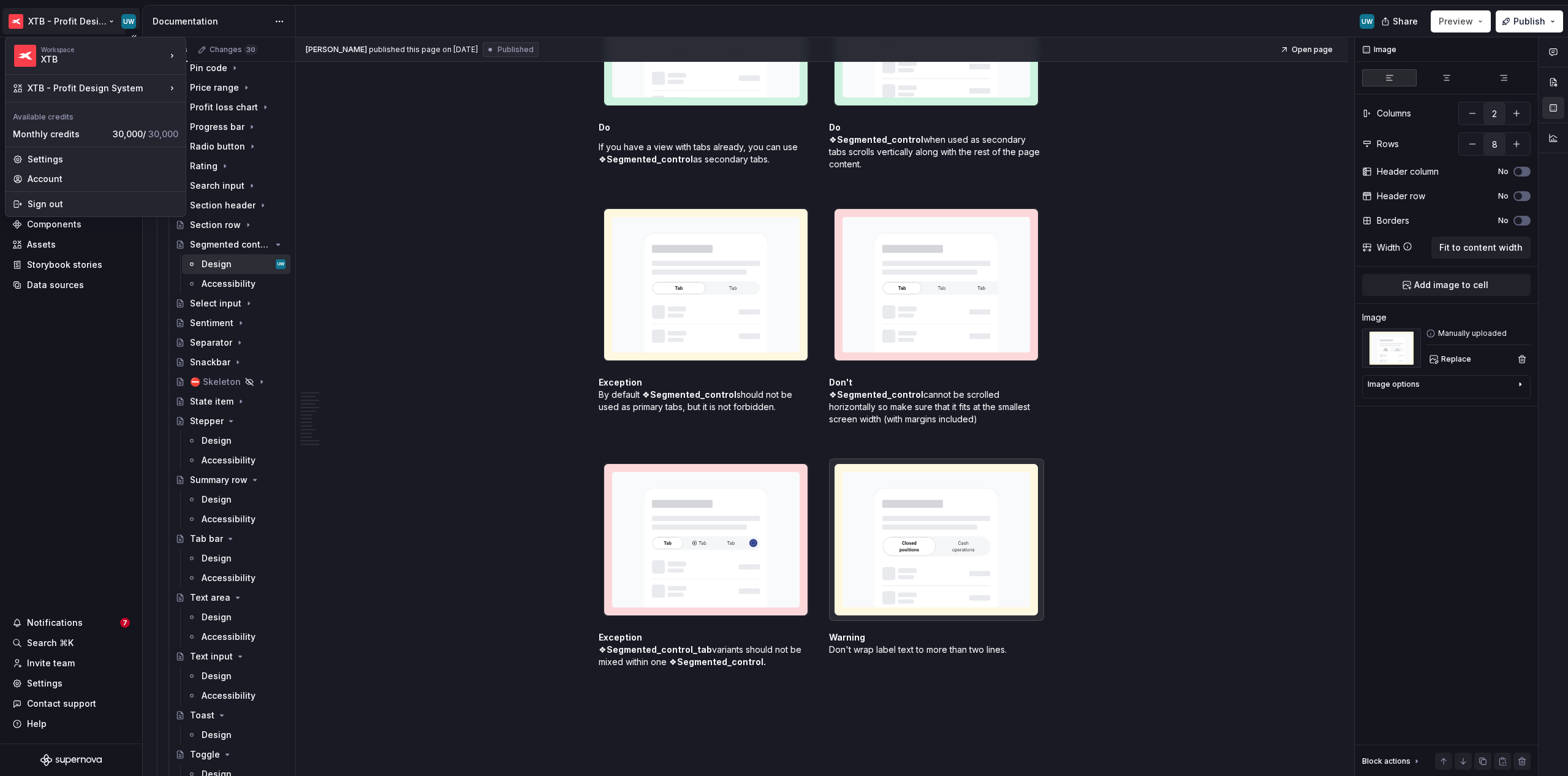
click at [105, 17] on html "XTB - Profit Design System UW Version Current draft Home Documentation Analytic…" at bounding box center [784, 388] width 1568 height 776
click at [45, 156] on div "Settings" at bounding box center [103, 159] width 150 height 12
type textarea "*"
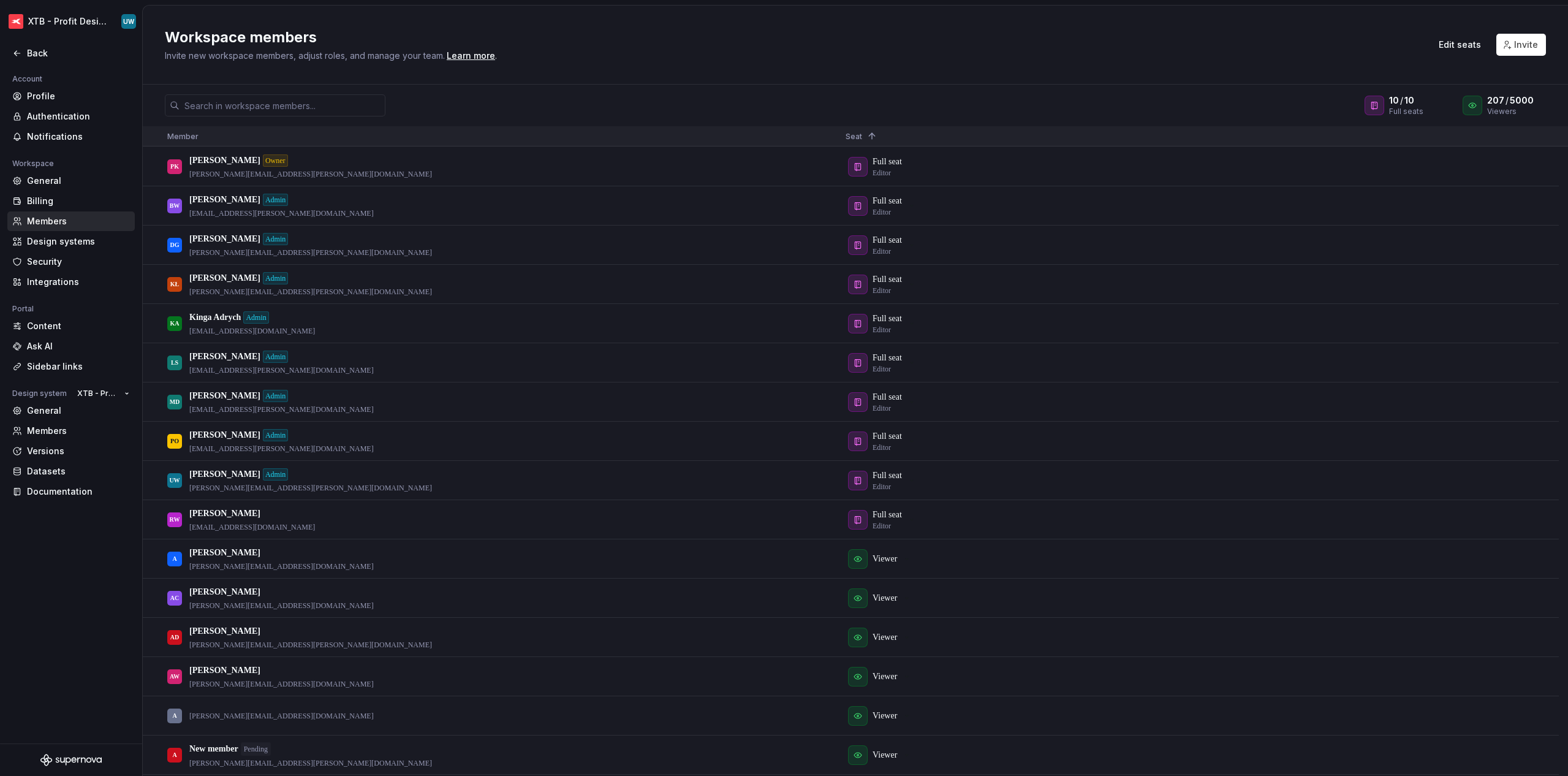
click at [53, 85] on div "Account" at bounding box center [71, 79] width 128 height 15
click at [53, 94] on div "Profile" at bounding box center [79, 96] width 103 height 12
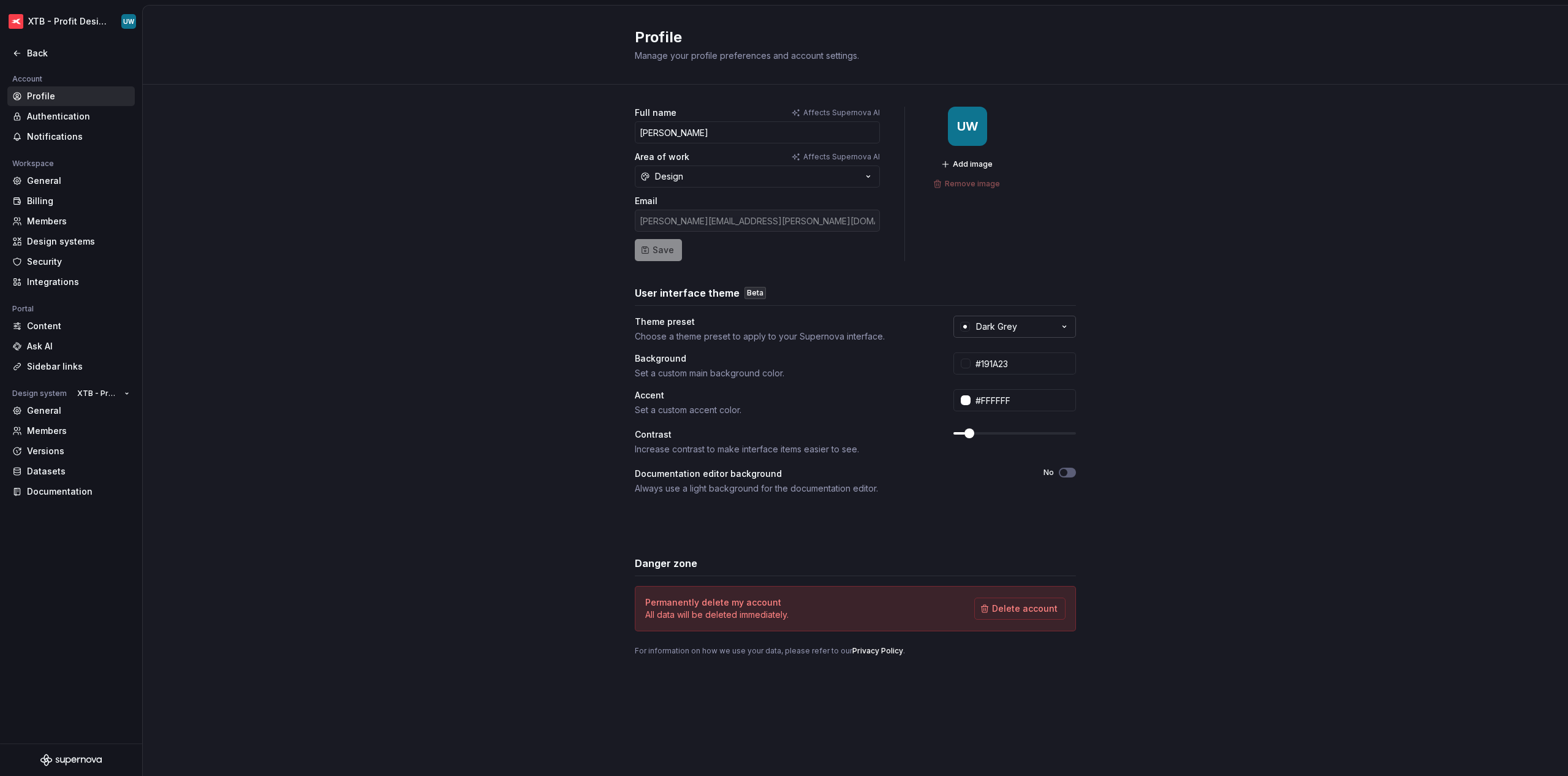
click at [878, 336] on button "Dark Grey" at bounding box center [1015, 326] width 122 height 22
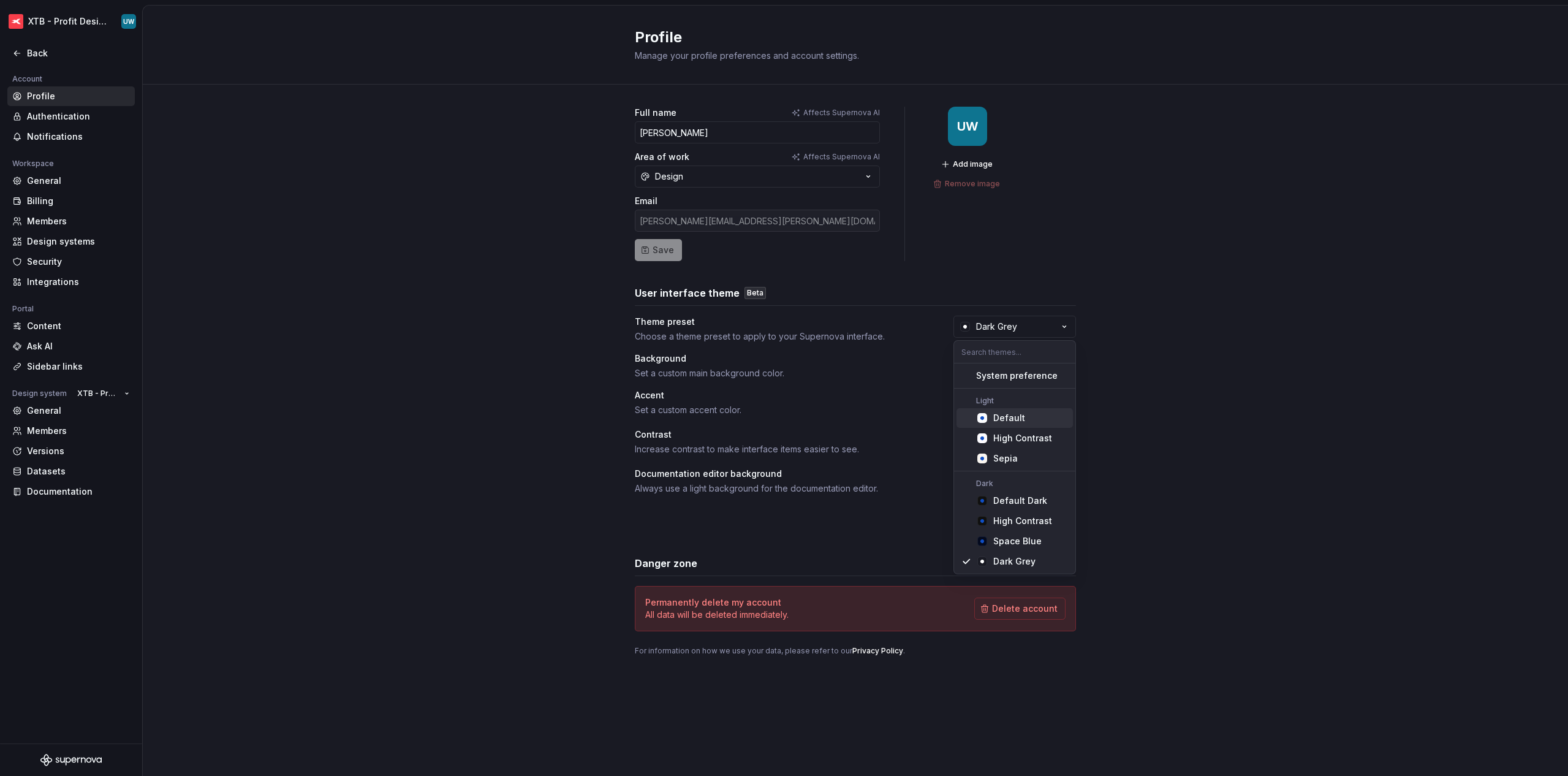
click at [878, 423] on div "Default" at bounding box center [1009, 418] width 31 height 12
type input "#FBFCFE"
type input "#104FC6"
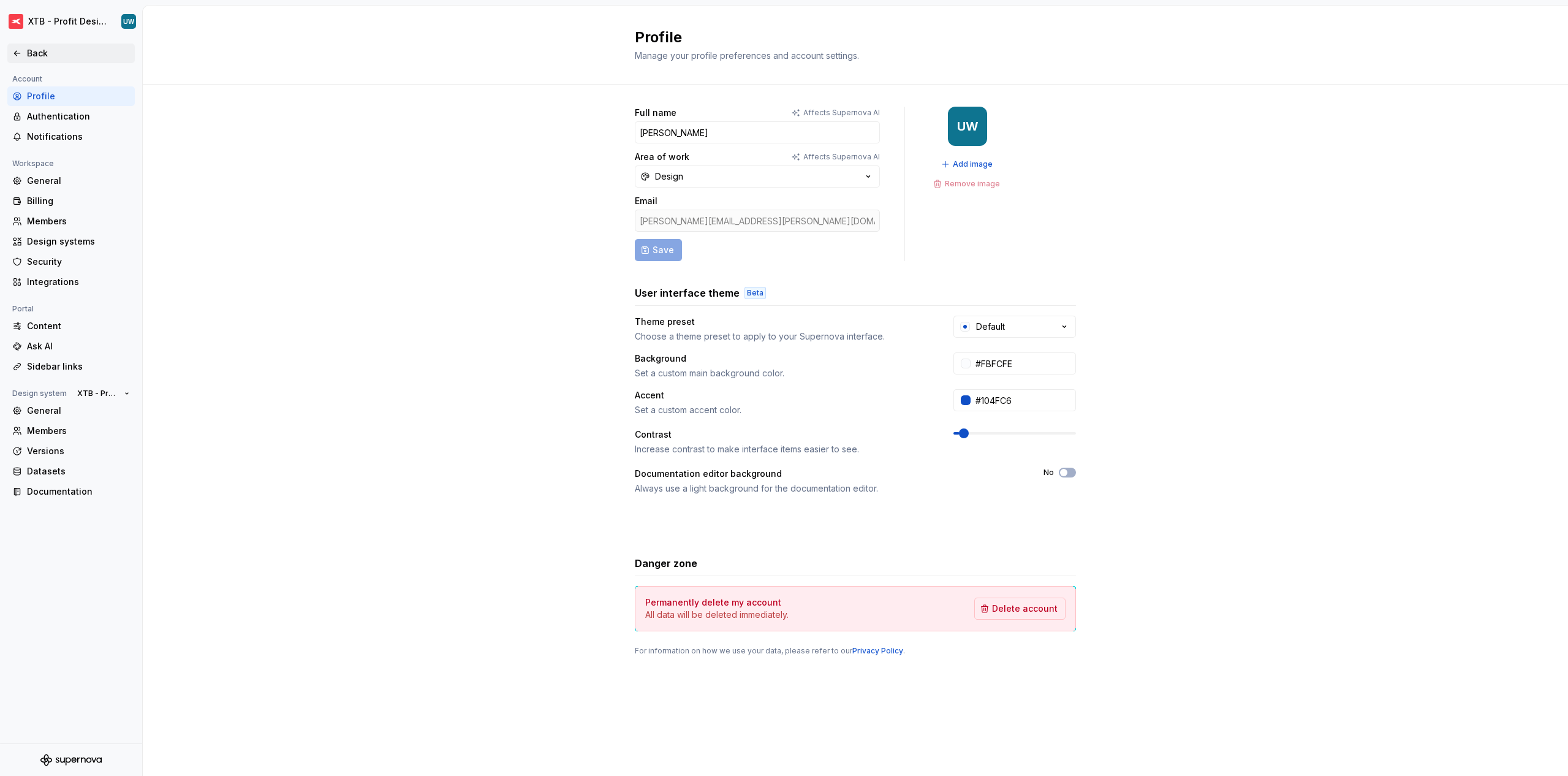
click at [30, 55] on div "Back" at bounding box center [79, 53] width 103 height 12
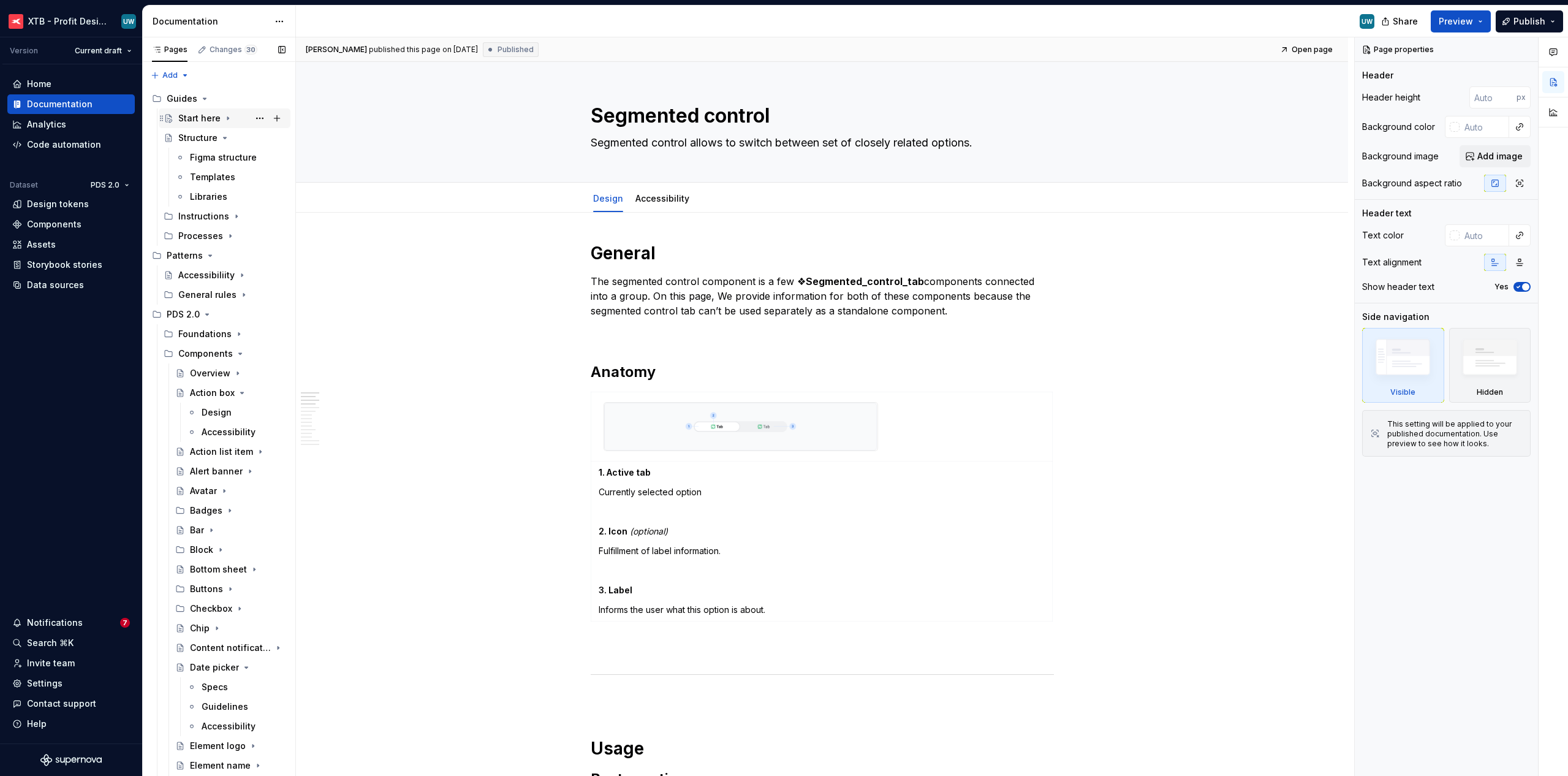
click at [214, 119] on div "Start here" at bounding box center [199, 118] width 42 height 12
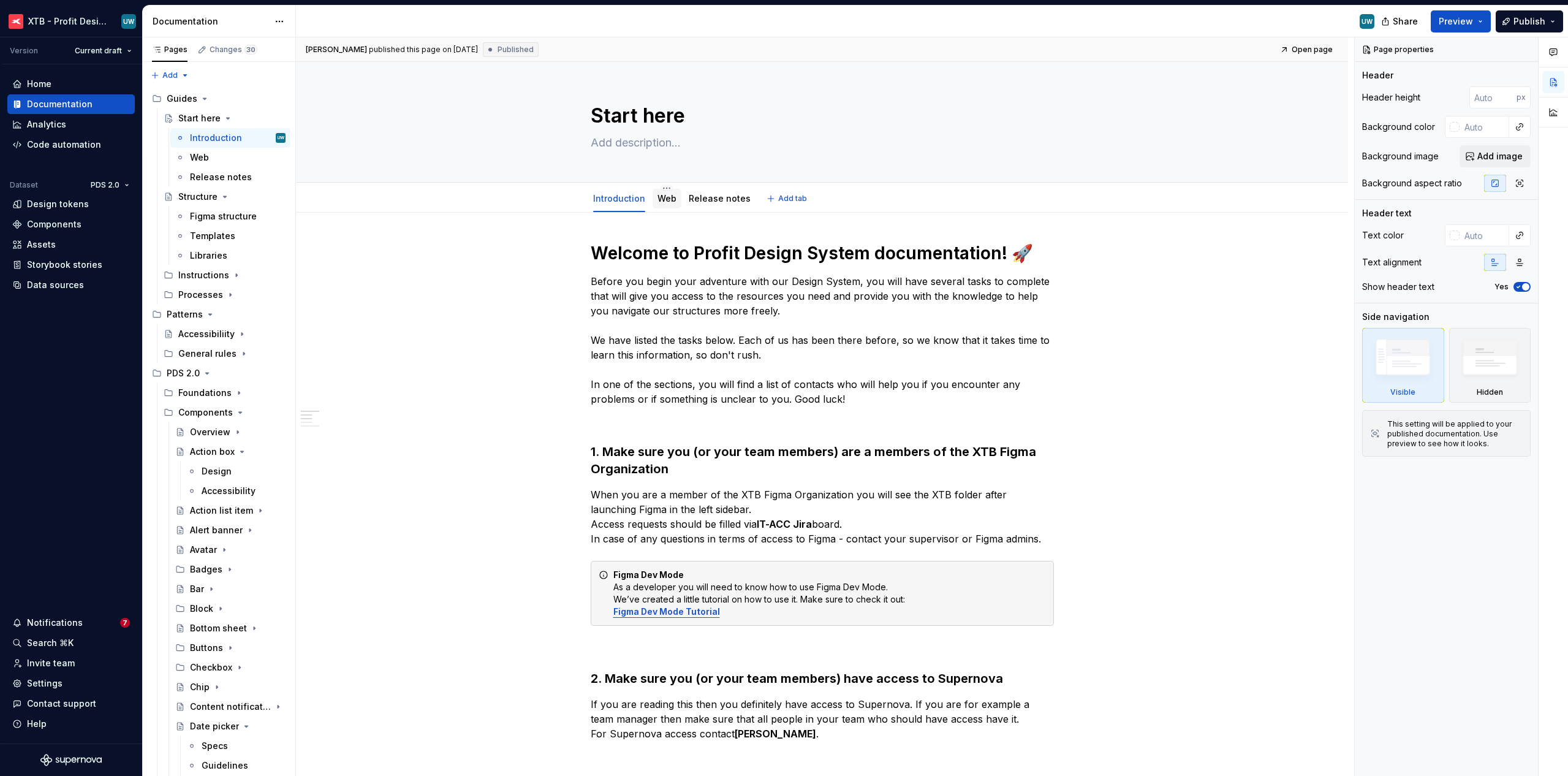
click at [663, 202] on link "Web" at bounding box center [667, 198] width 19 height 10
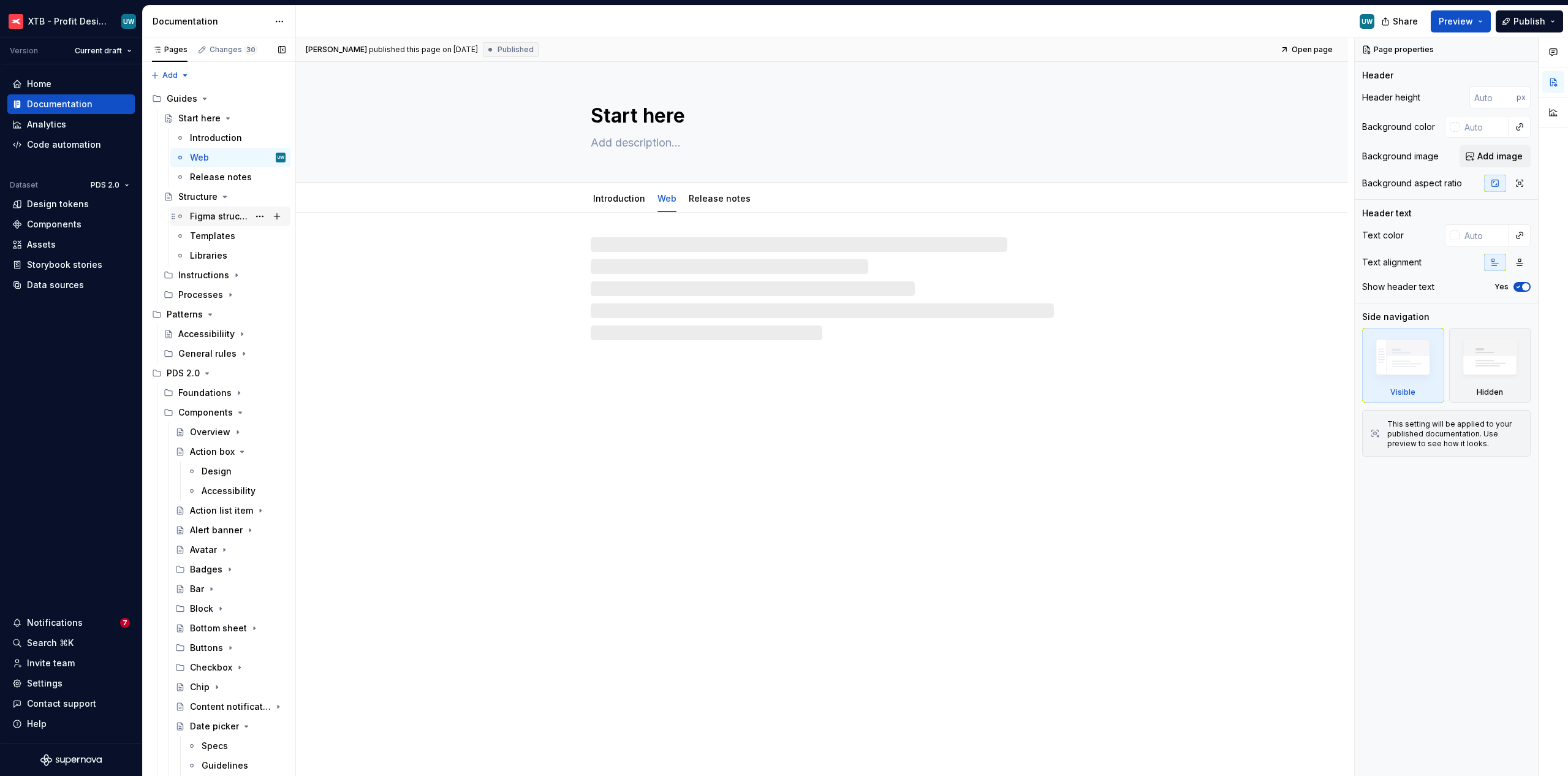
click at [205, 218] on div "Figma structure" at bounding box center [219, 216] width 59 height 12
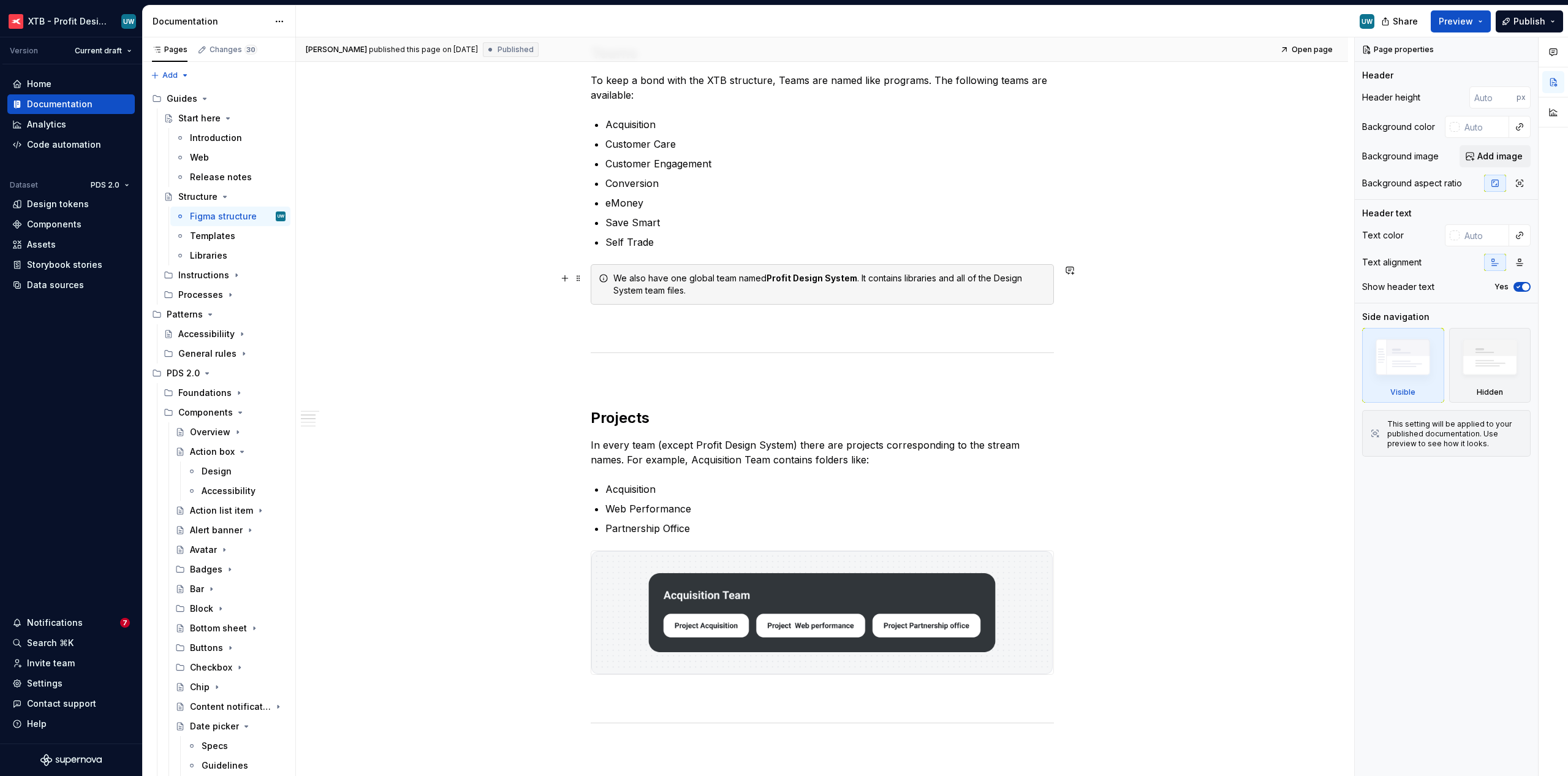
scroll to position [676, 0]
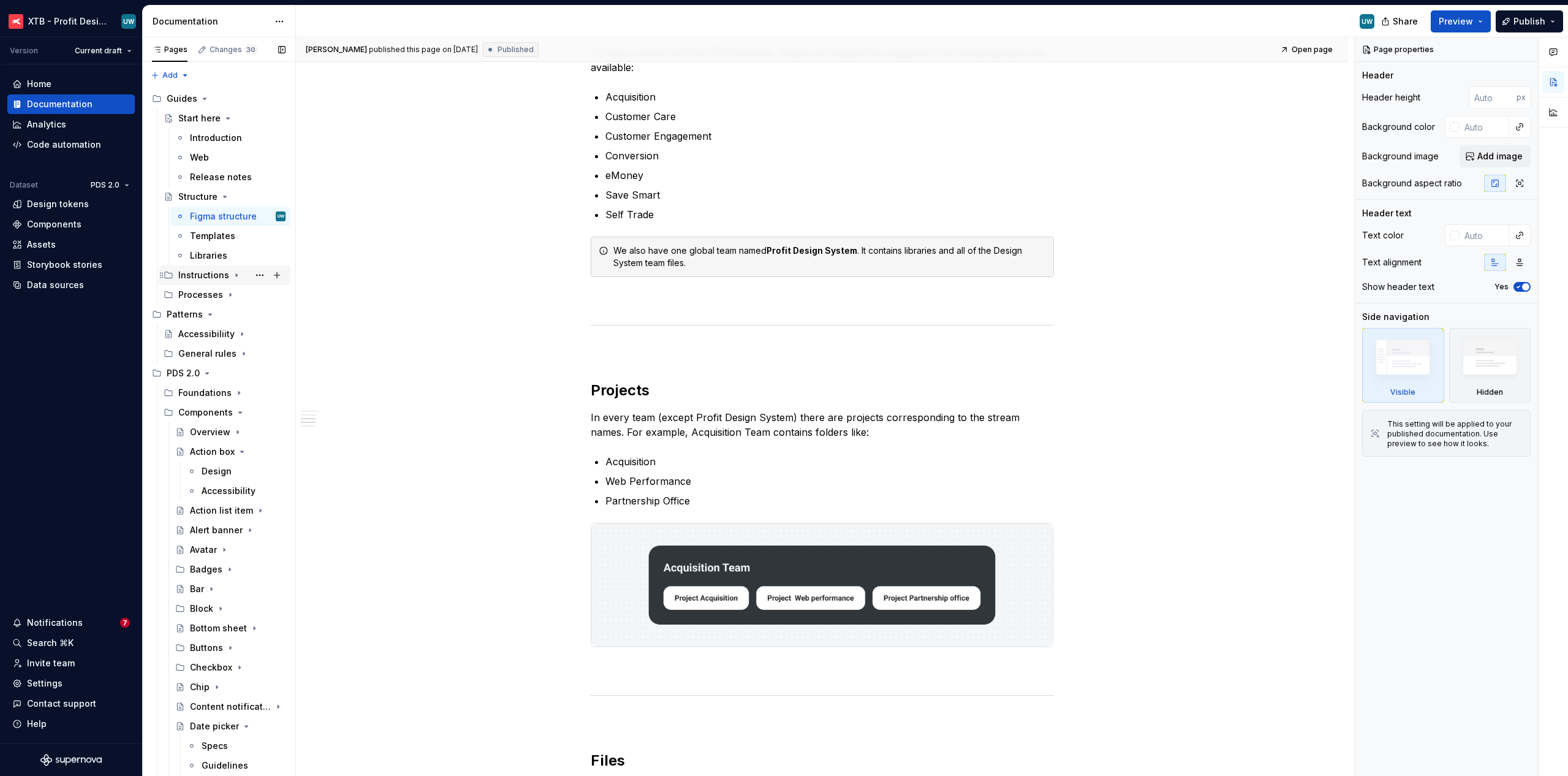
click at [232, 278] on icon "Page tree" at bounding box center [236, 274] width 10 height 10
click at [230, 294] on icon "Page tree" at bounding box center [230, 295] width 1 height 3
click at [229, 294] on icon "Page tree" at bounding box center [231, 294] width 3 height 1
click at [225, 121] on icon "Page tree" at bounding box center [227, 118] width 10 height 10
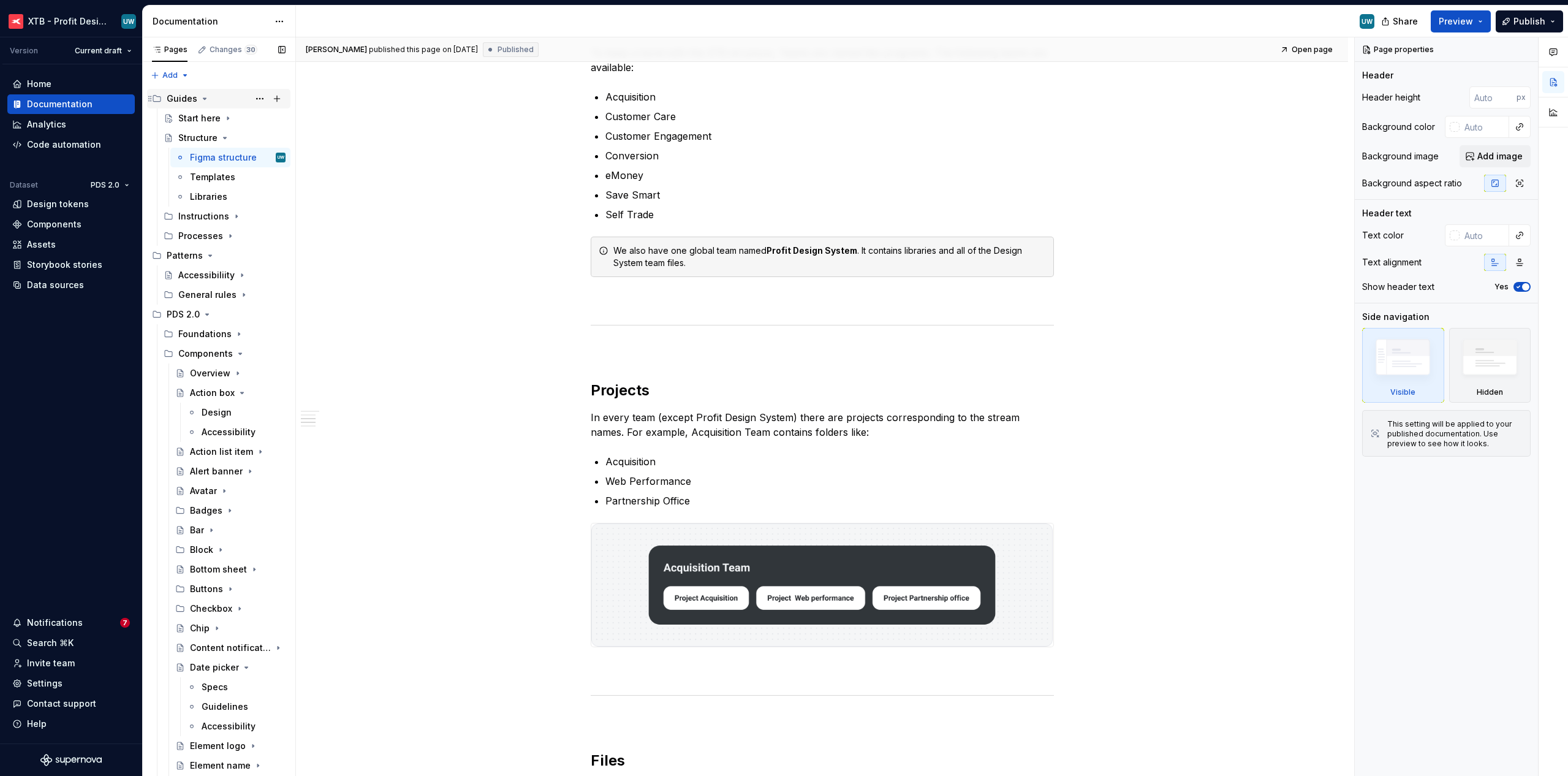
click at [204, 98] on icon "Page tree" at bounding box center [205, 98] width 3 height 1
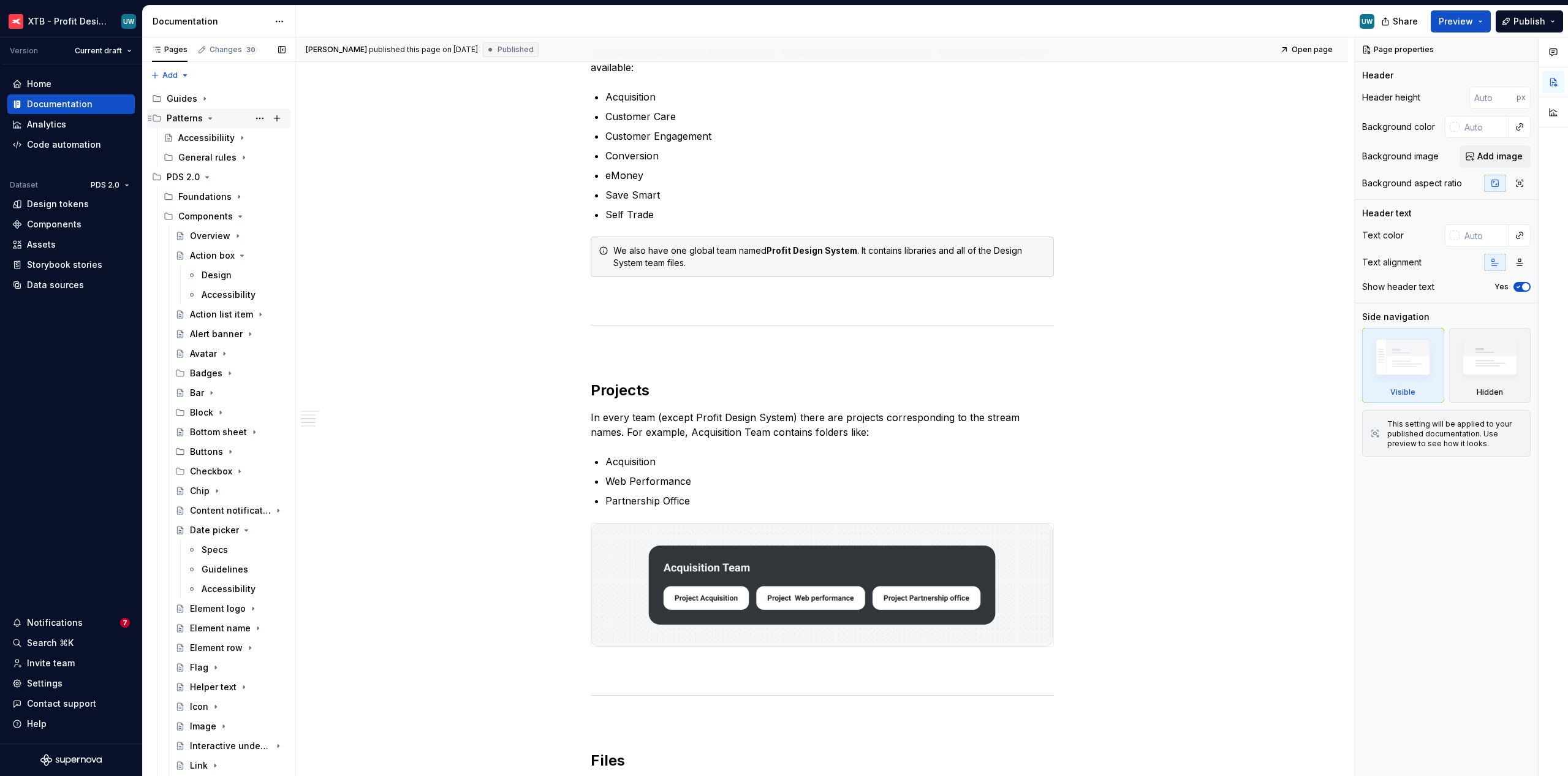
click at [209, 119] on icon "Page tree" at bounding box center [210, 118] width 10 height 10
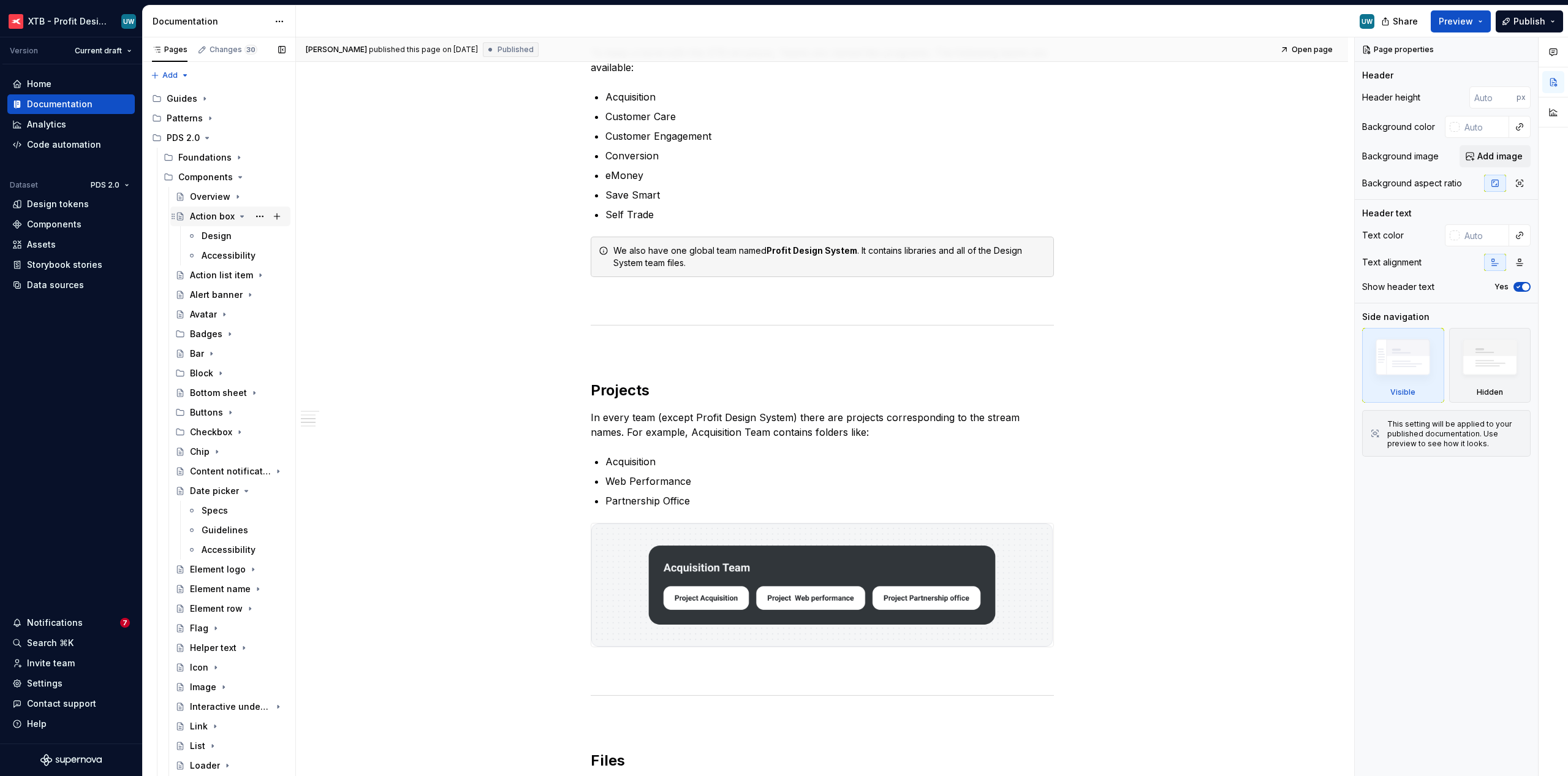
click at [204, 211] on div "Action box" at bounding box center [212, 216] width 45 height 12
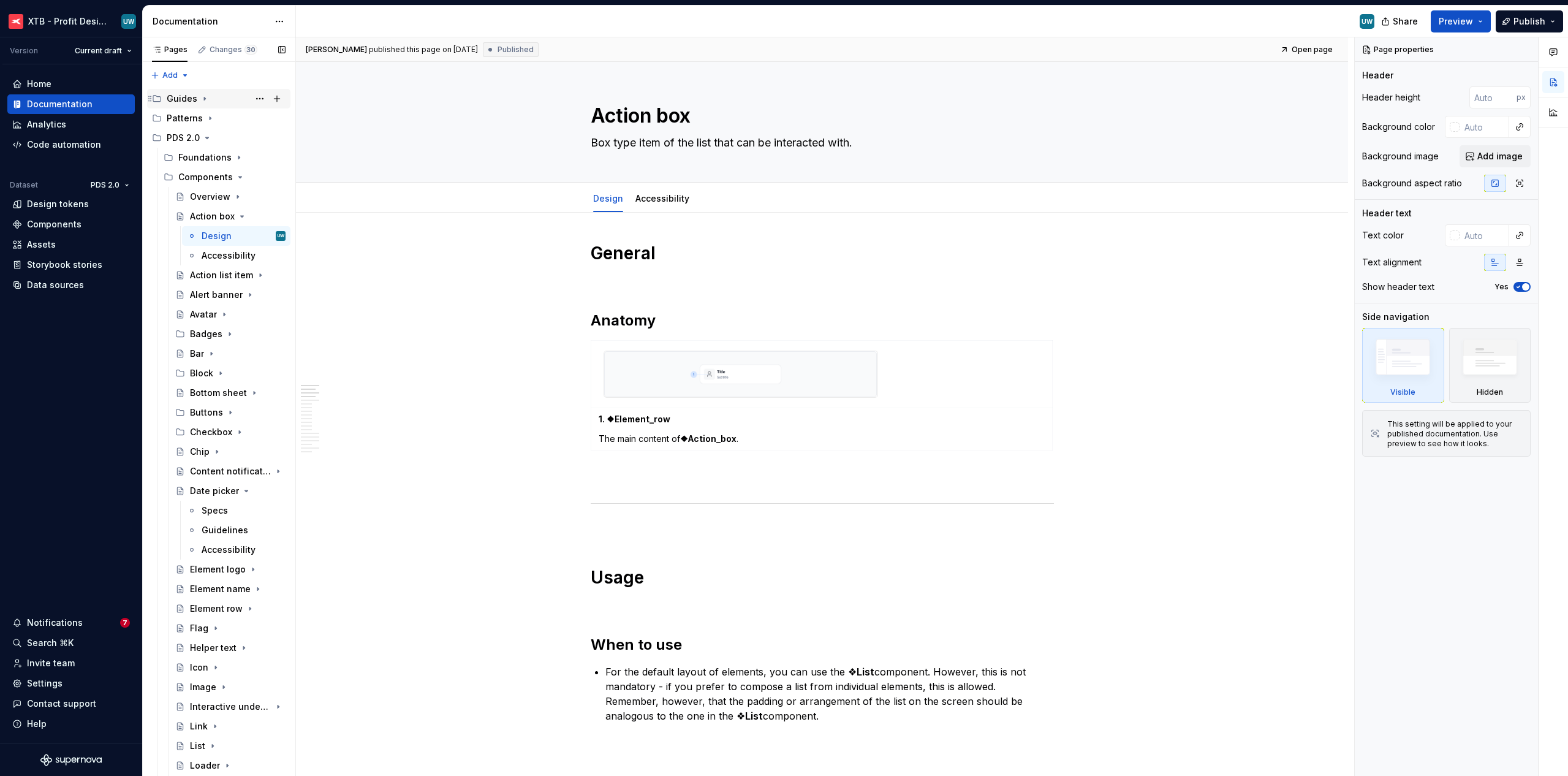
click at [205, 100] on icon "Page tree" at bounding box center [205, 98] width 10 height 10
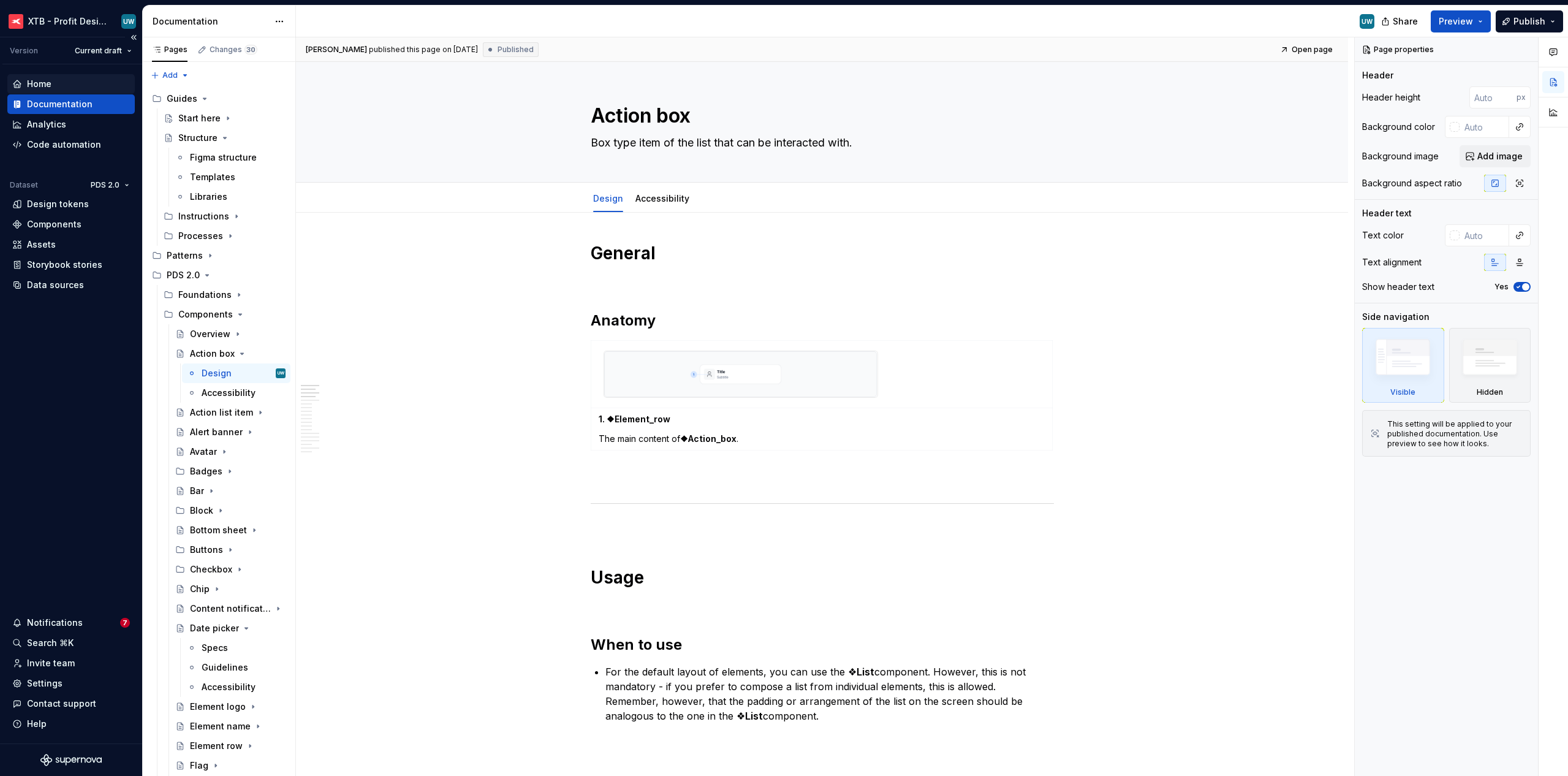
click at [58, 85] on div "Home" at bounding box center [71, 84] width 118 height 12
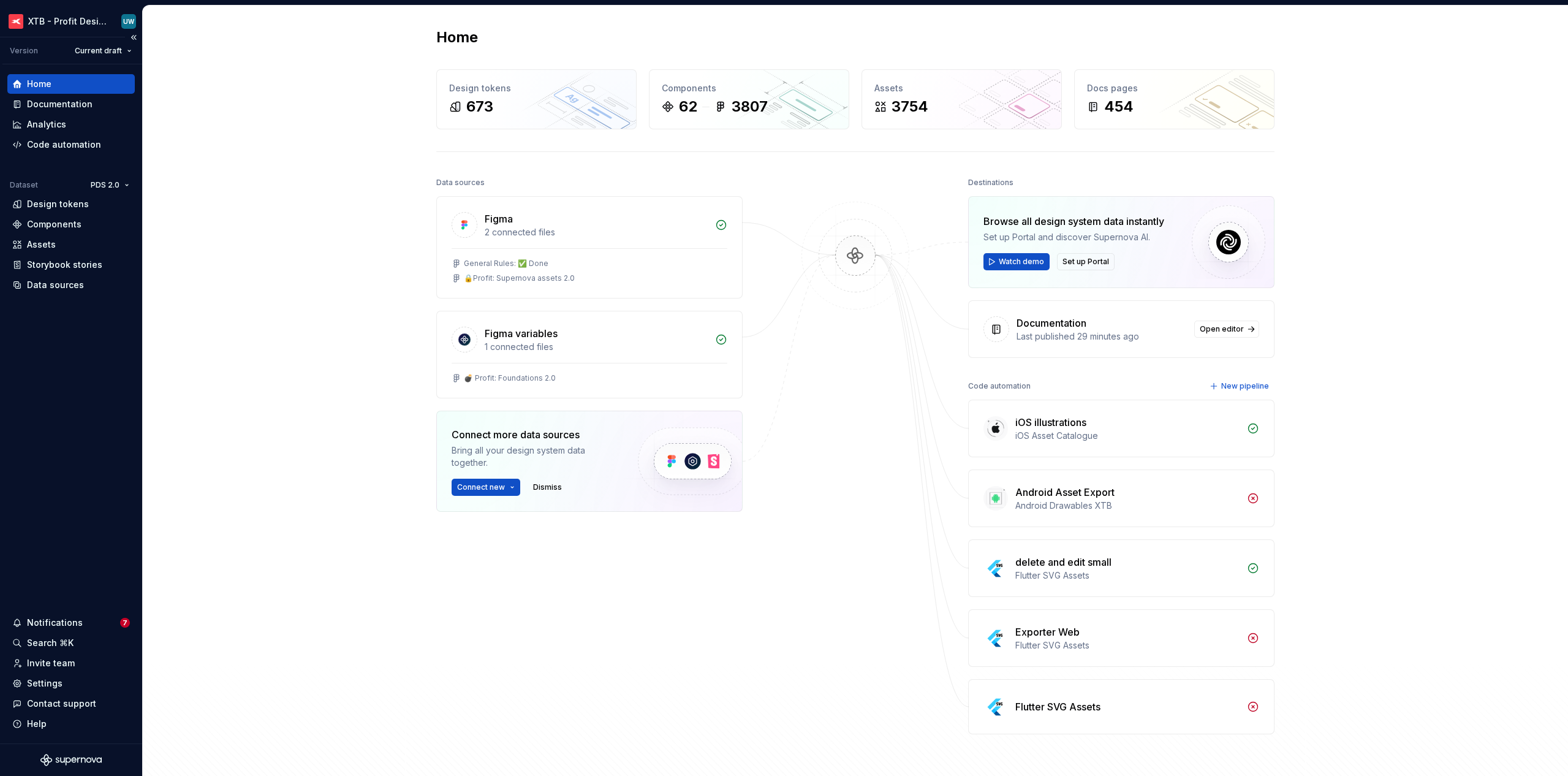
click at [59, 93] on div "Home" at bounding box center [71, 84] width 128 height 19
click at [61, 103] on div "Documentation" at bounding box center [59, 104] width 66 height 12
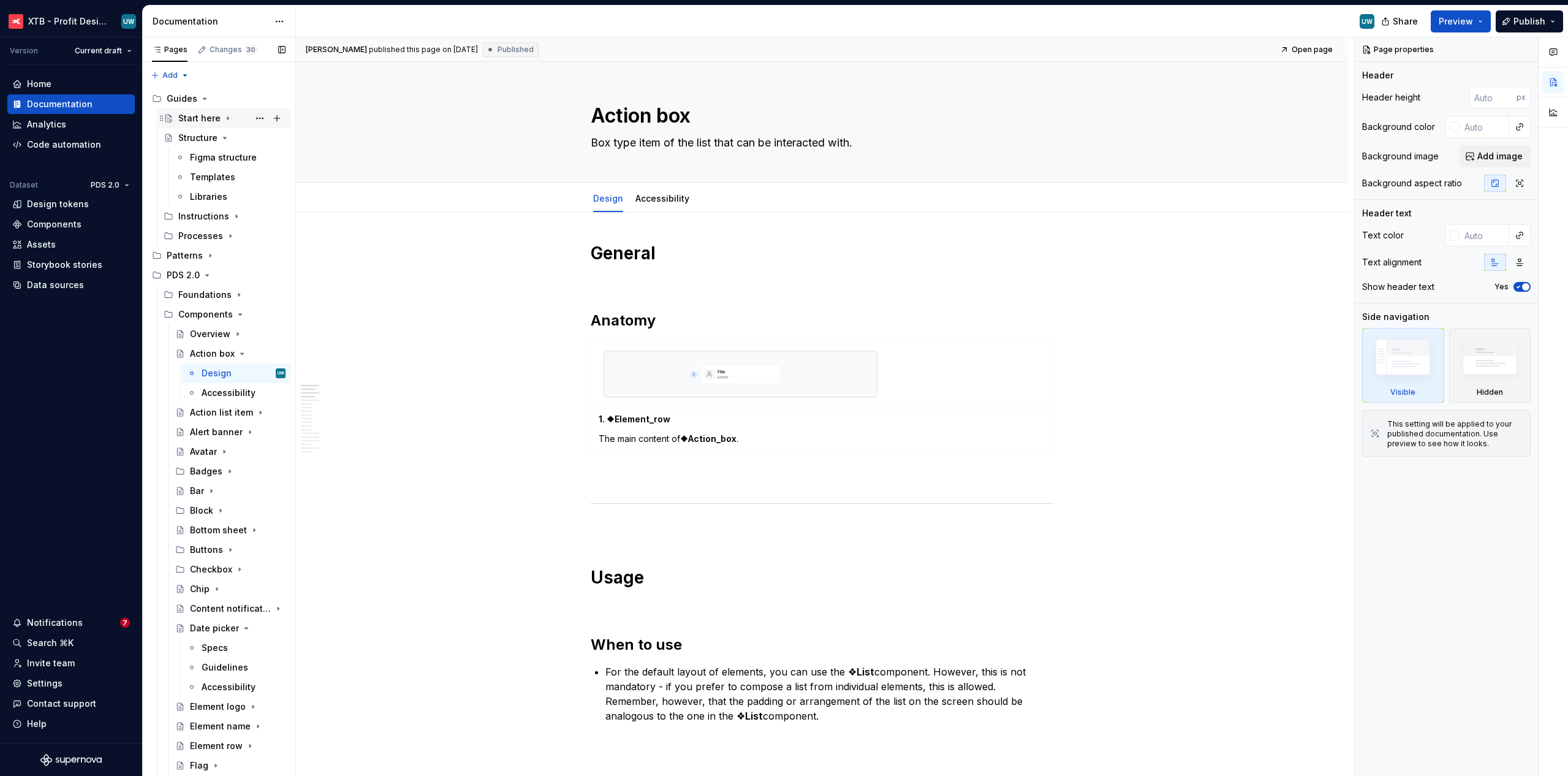
click at [209, 121] on div "Start here" at bounding box center [199, 118] width 42 height 12
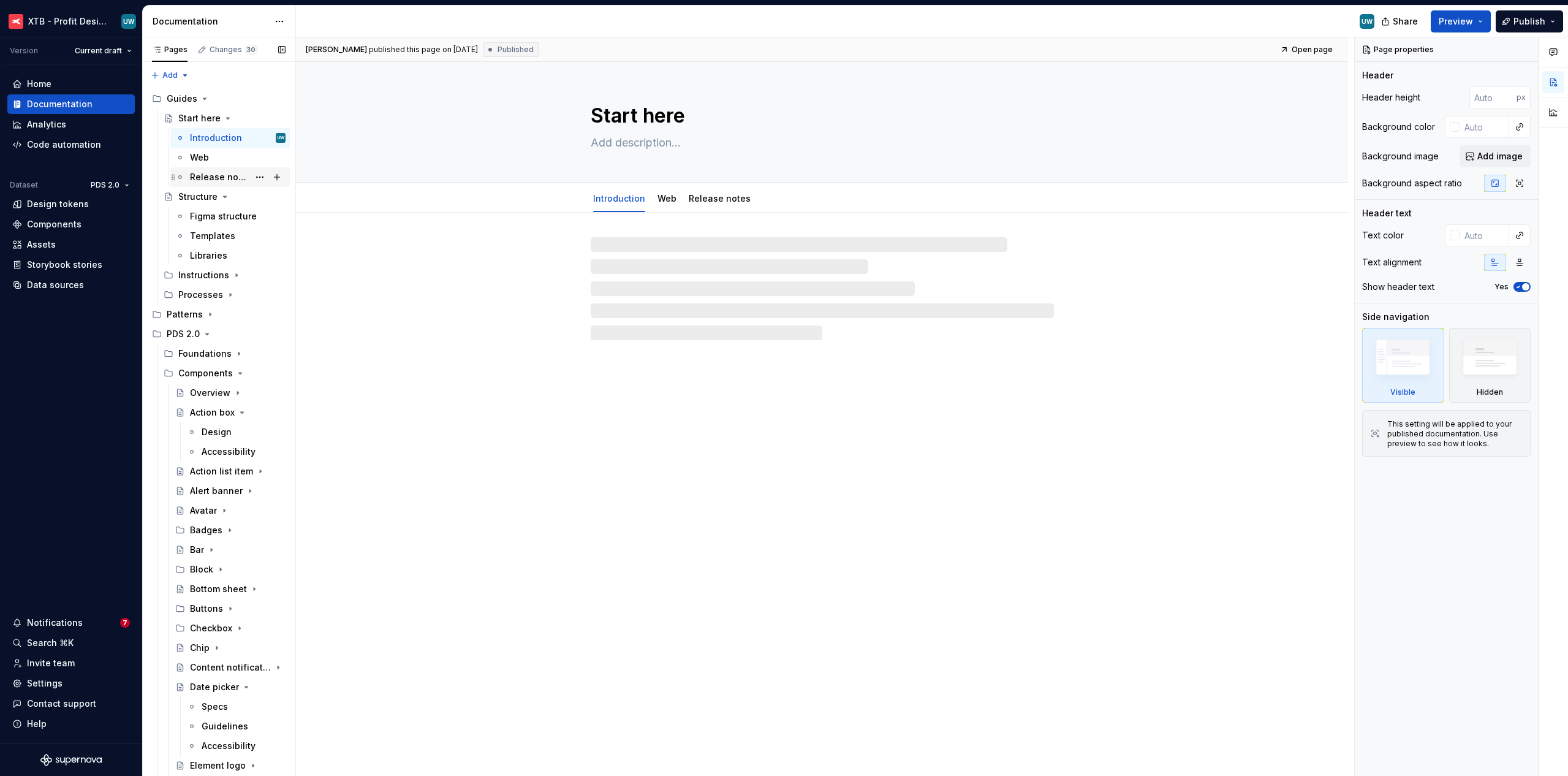
click at [204, 180] on div "Release notes" at bounding box center [219, 177] width 59 height 12
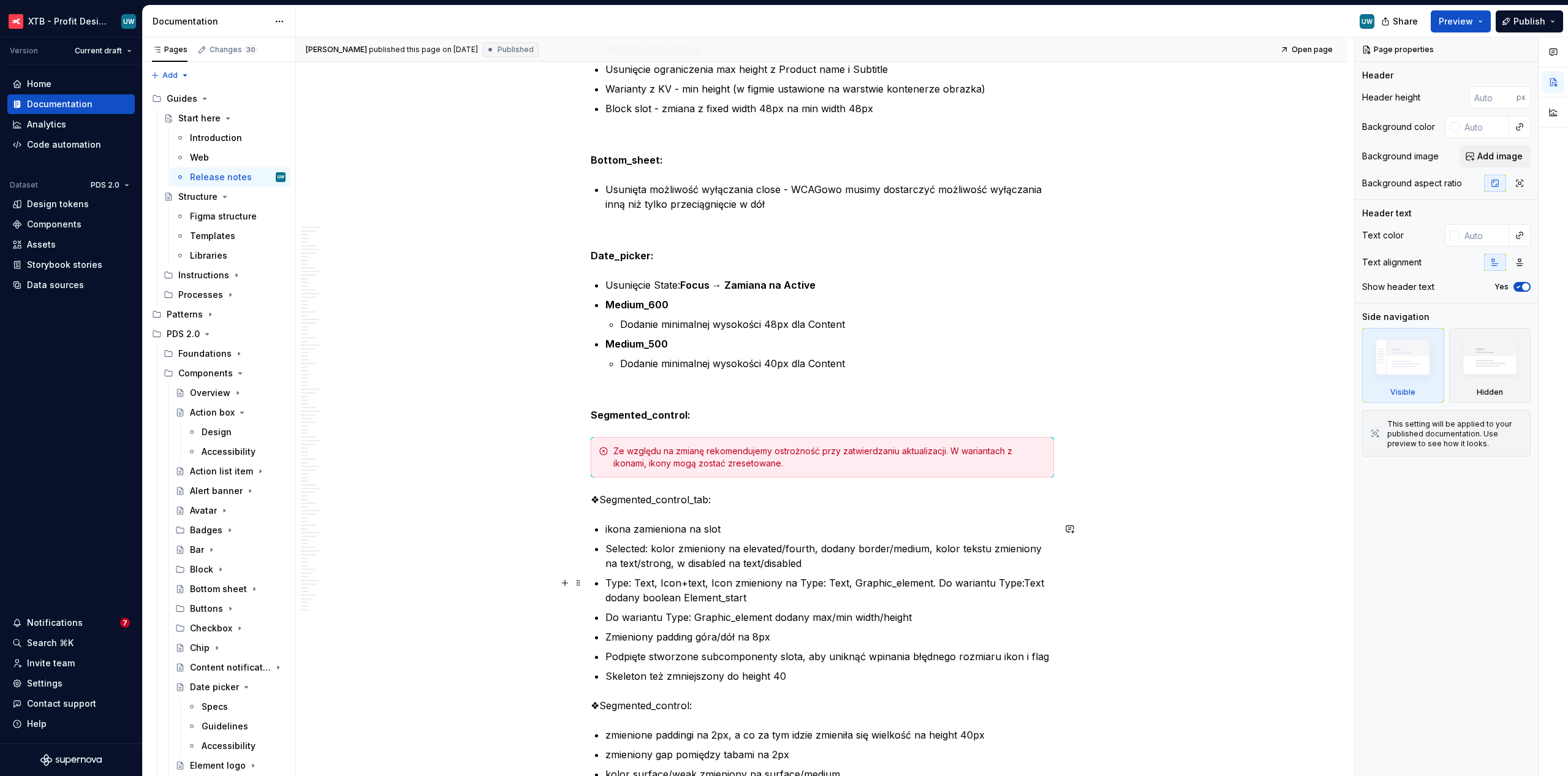
scroll to position [6238, 0]
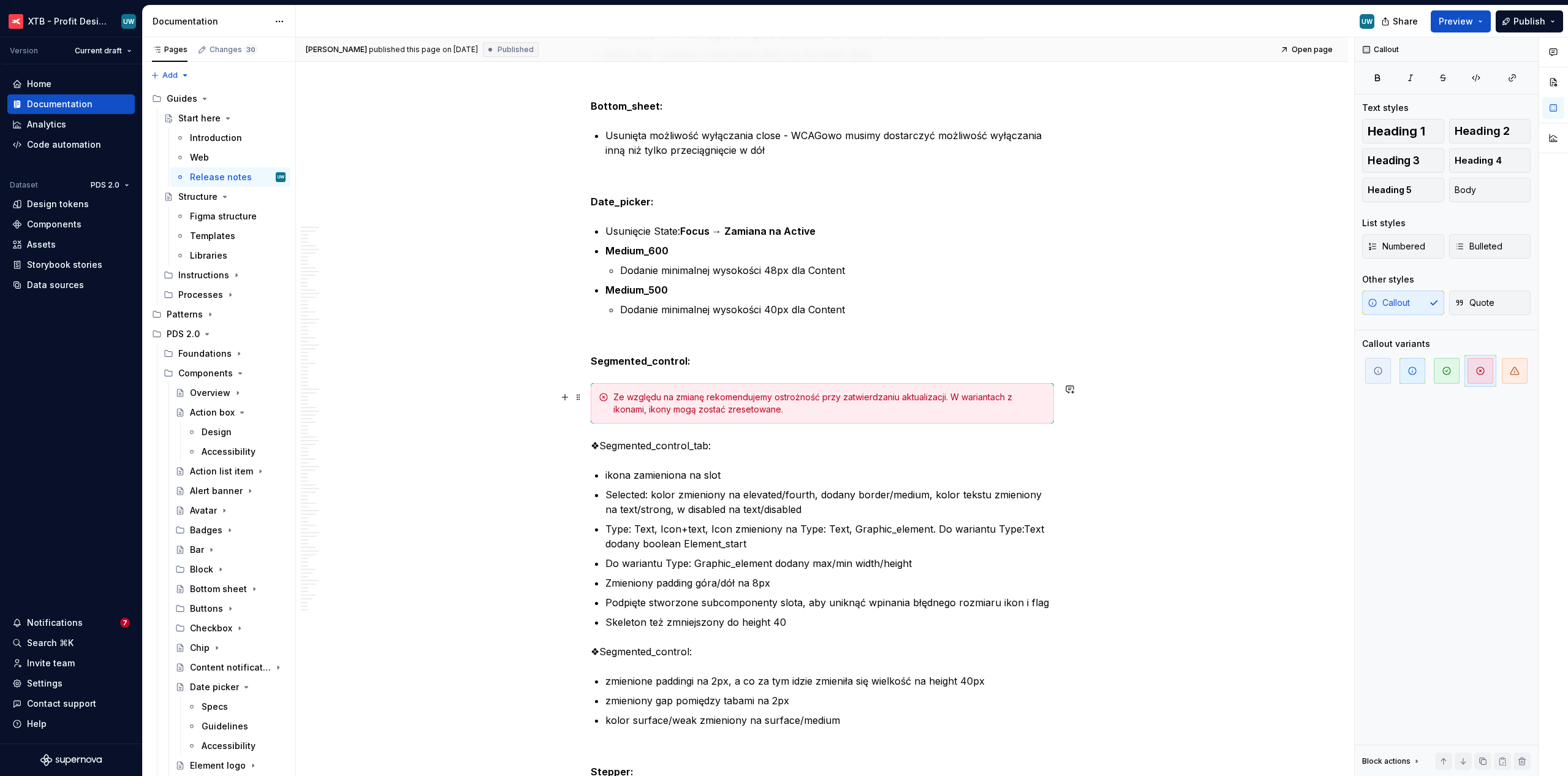
click at [653, 396] on div "Ze względu na zmianę rekomendujemy ostrożność przy zatwierdzaniu aktualizacji. …" at bounding box center [829, 403] width 433 height 24
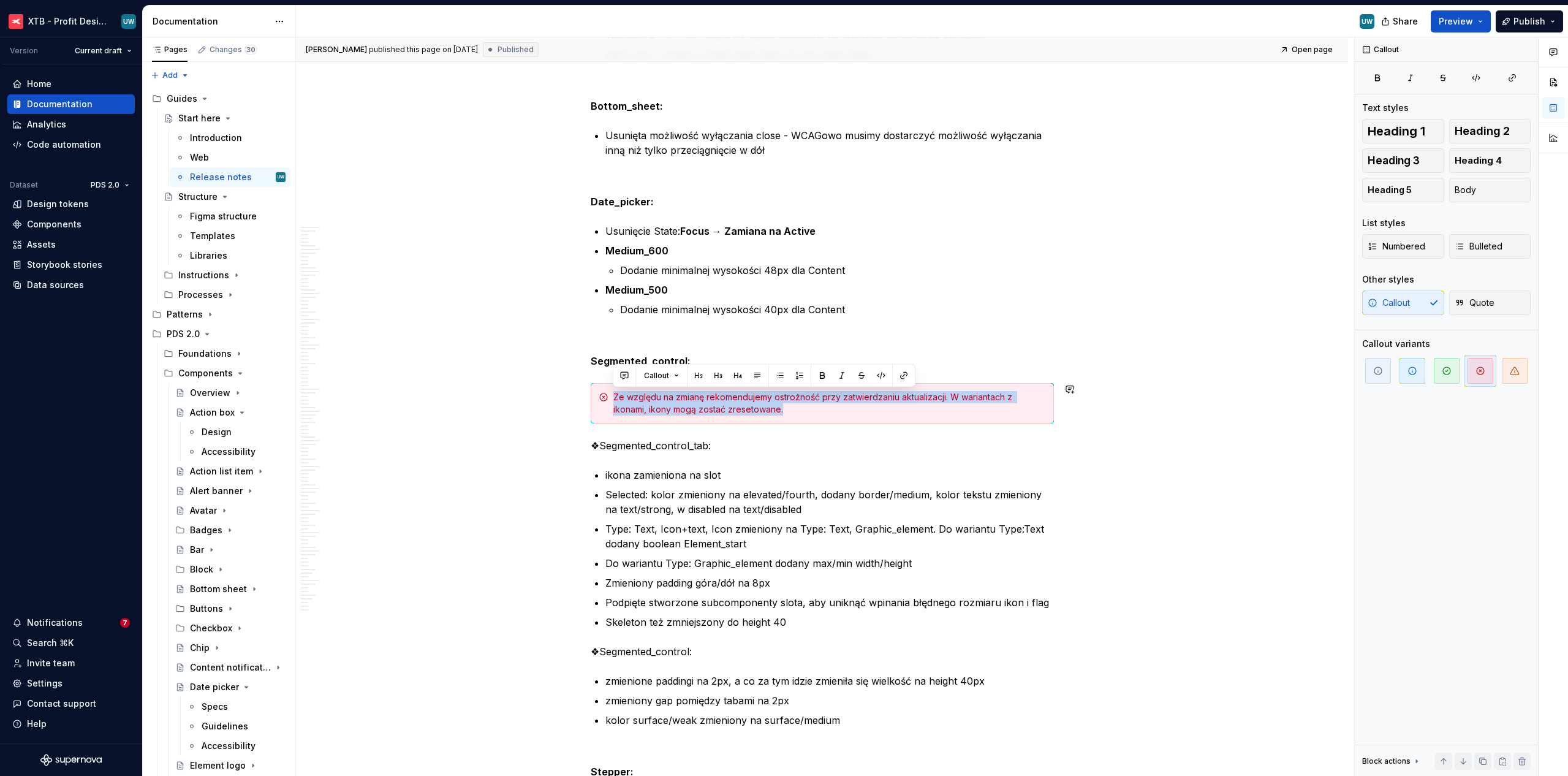
copy div "Ze względu na zmianę rekomendujemy ostrożność przy zatwierdzaniu aktualizacji. …"
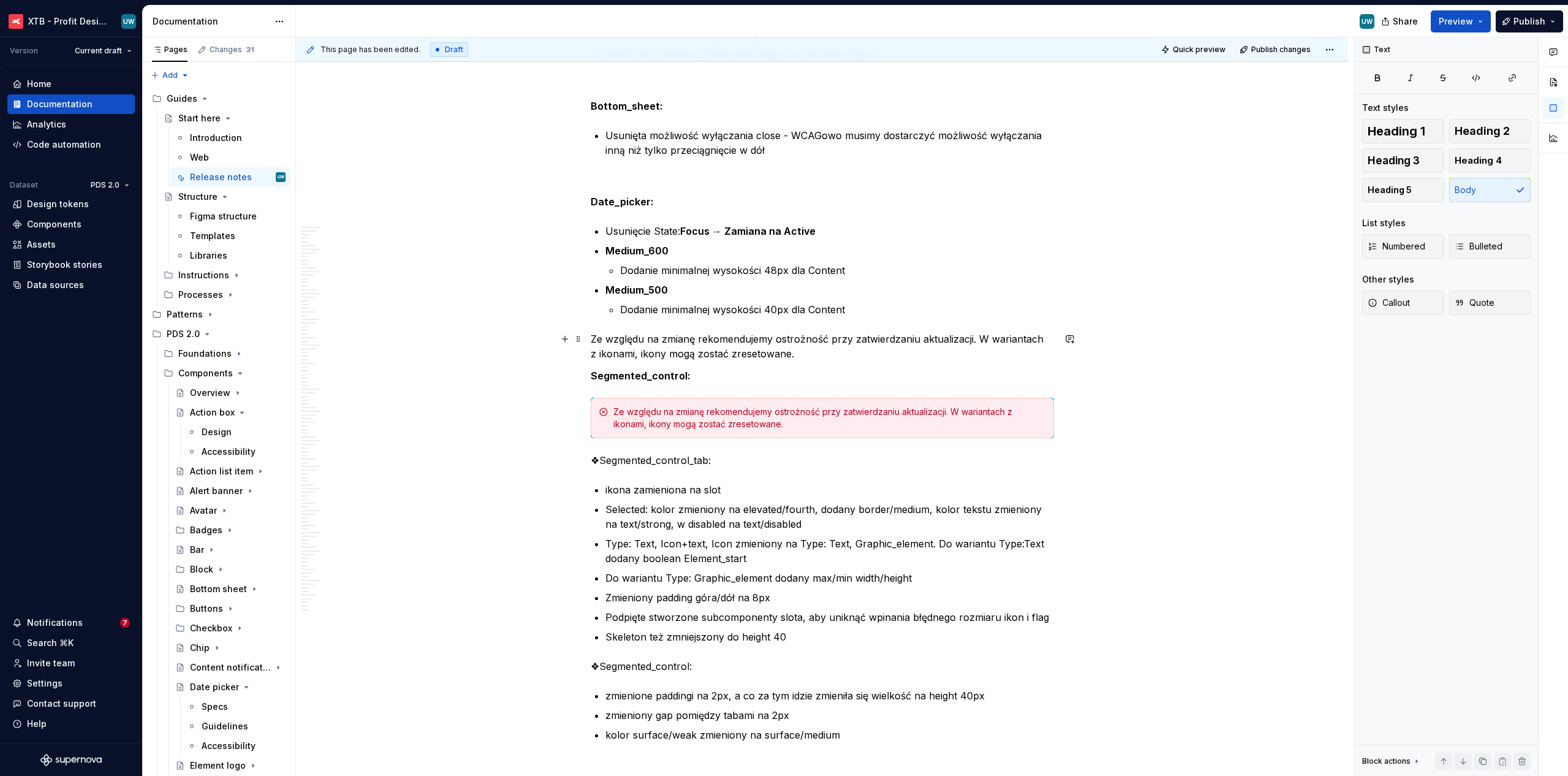
click at [649, 350] on p "Ze względu na zmianę rekomendujemy ostrożność przy zatwierdzaniu aktualizacji. …" at bounding box center [822, 346] width 463 height 30
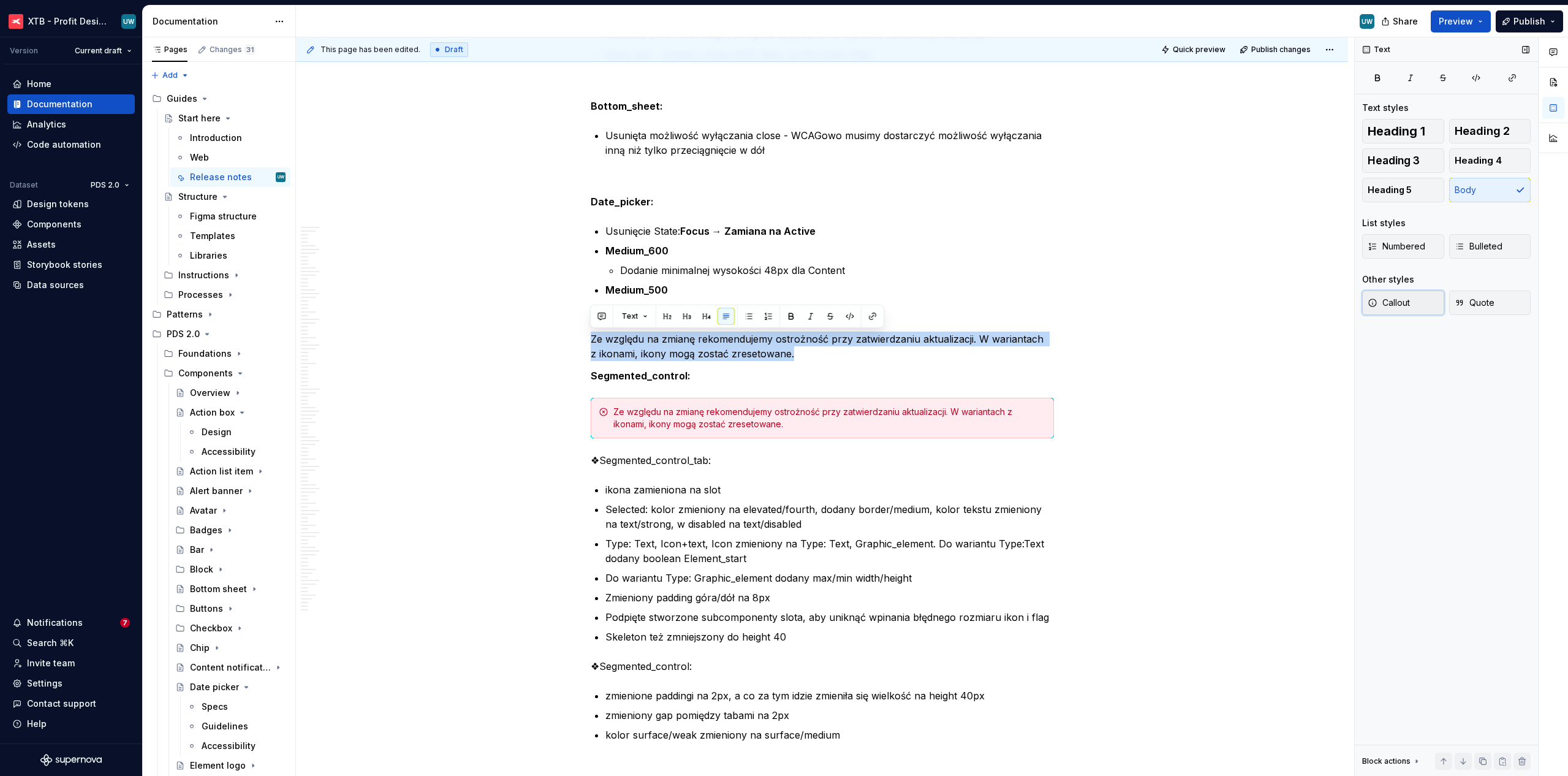
click at [878, 301] on span "Callout" at bounding box center [1389, 302] width 42 height 12
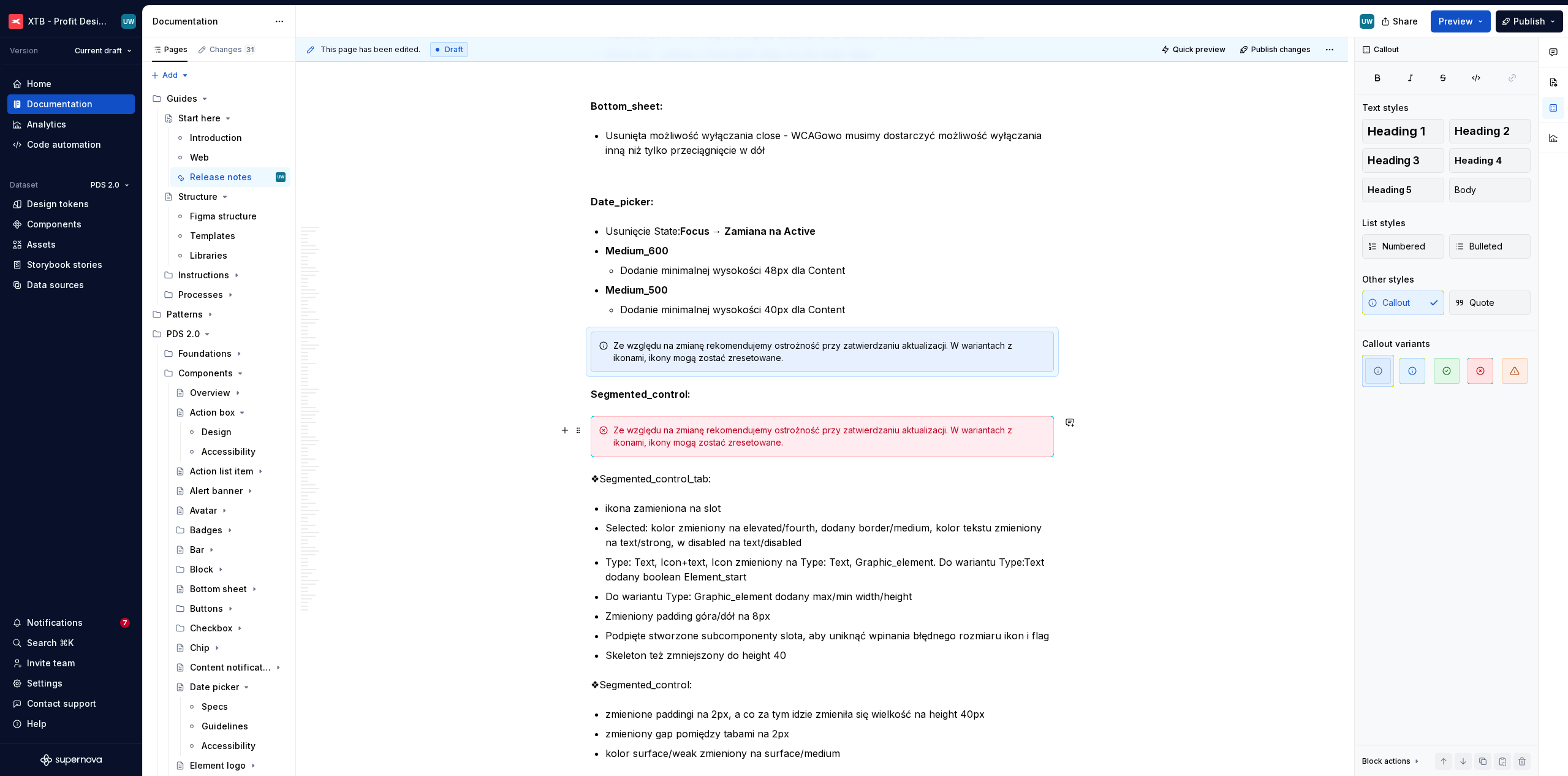
click at [581, 430] on span at bounding box center [578, 430] width 10 height 17
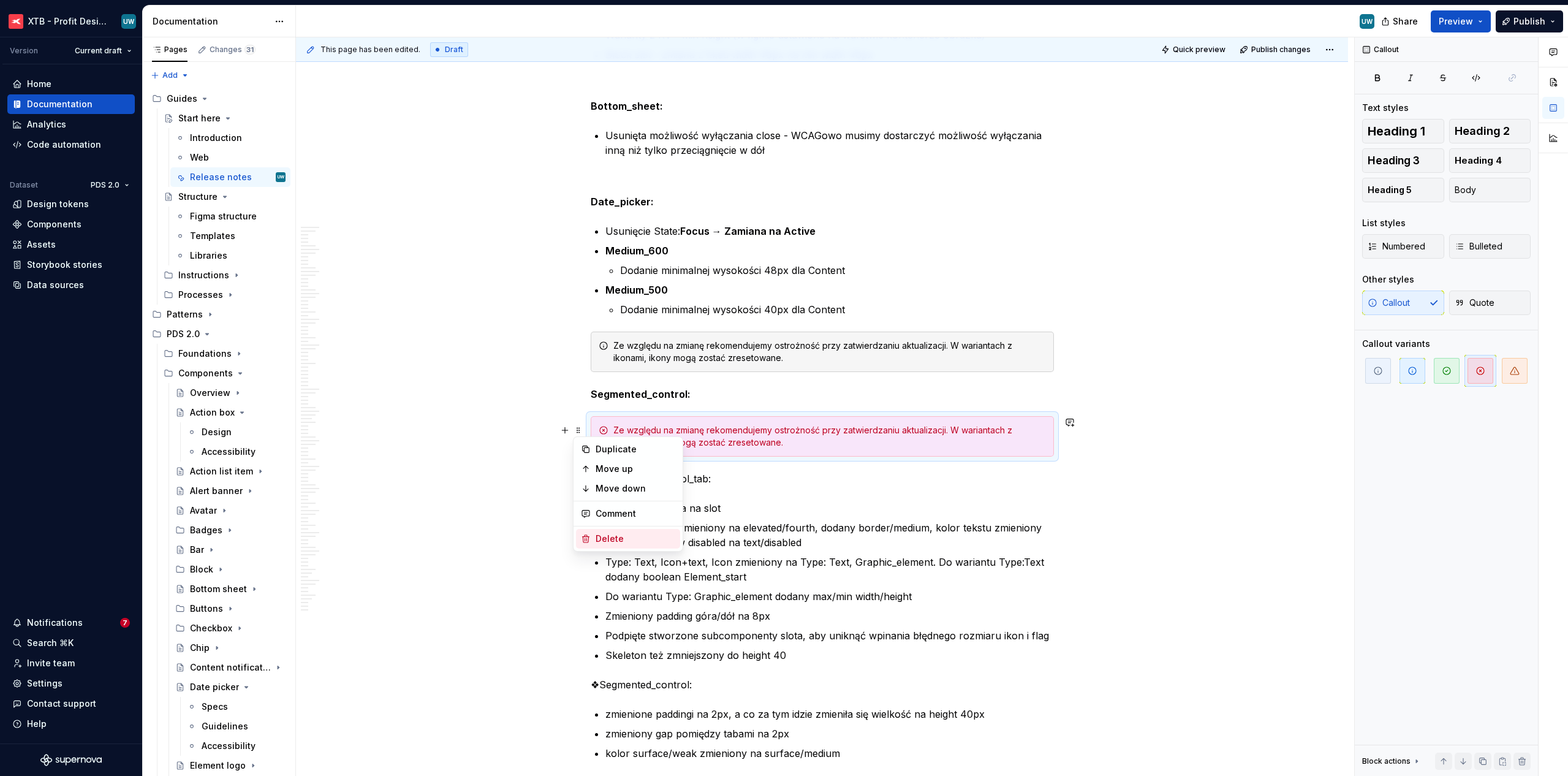
click at [604, 537] on div "Delete" at bounding box center [635, 538] width 80 height 12
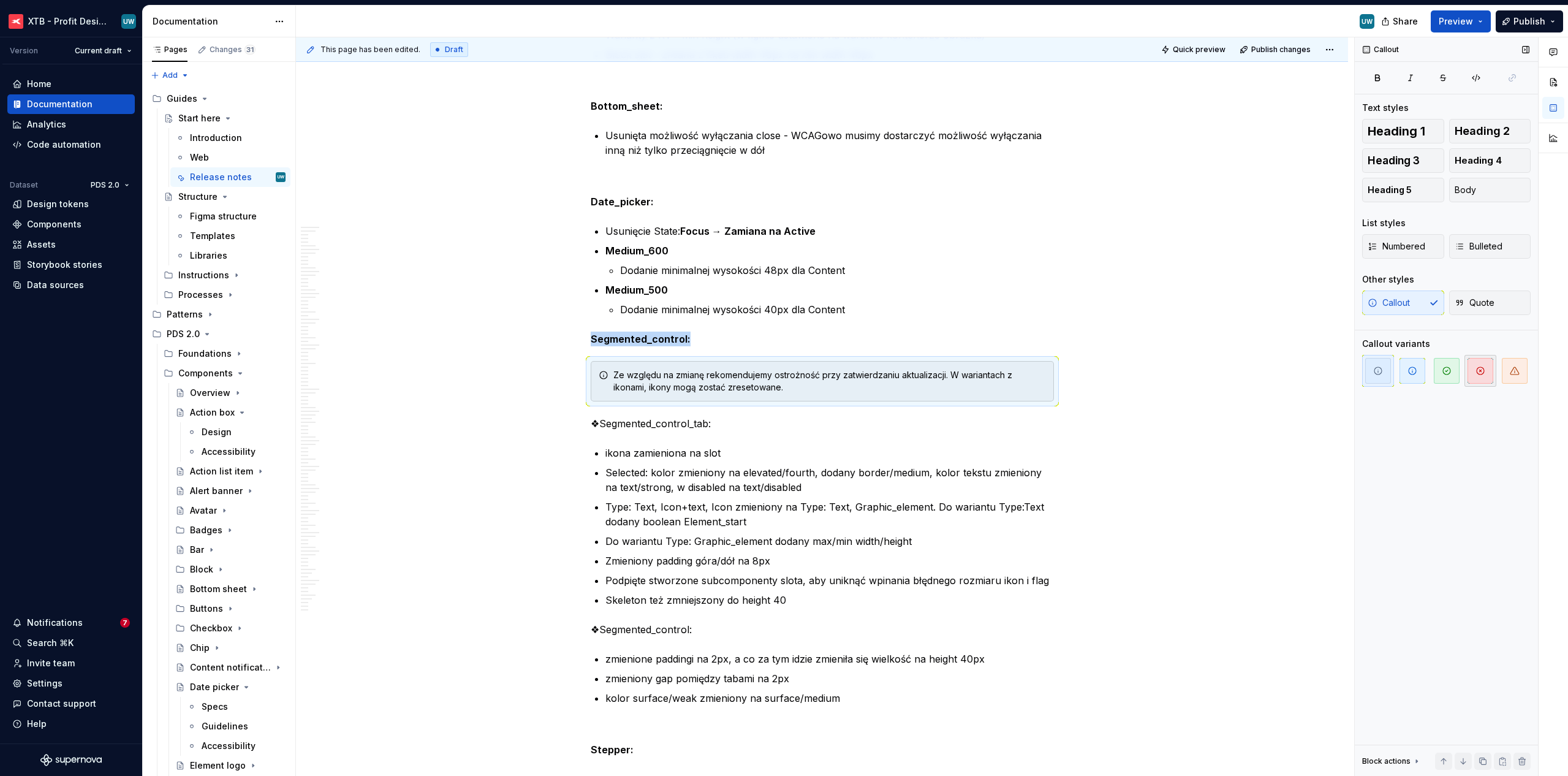
click at [878, 375] on button "button" at bounding box center [1481, 371] width 31 height 31
click at [591, 336] on strong "Segmented_control:" at bounding box center [641, 339] width 100 height 12
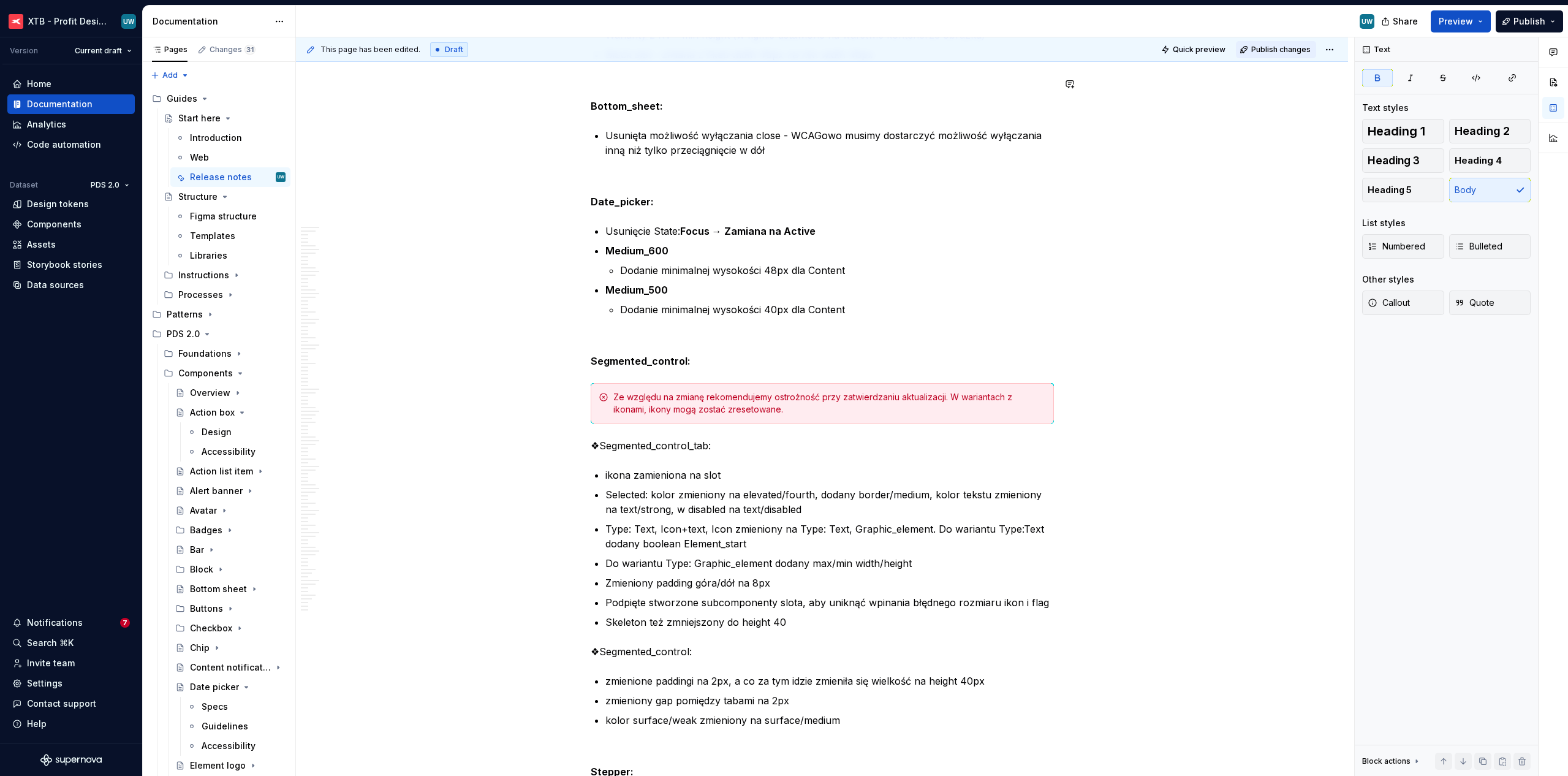
click at [878, 52] on span "Publish changes" at bounding box center [1281, 49] width 59 height 10
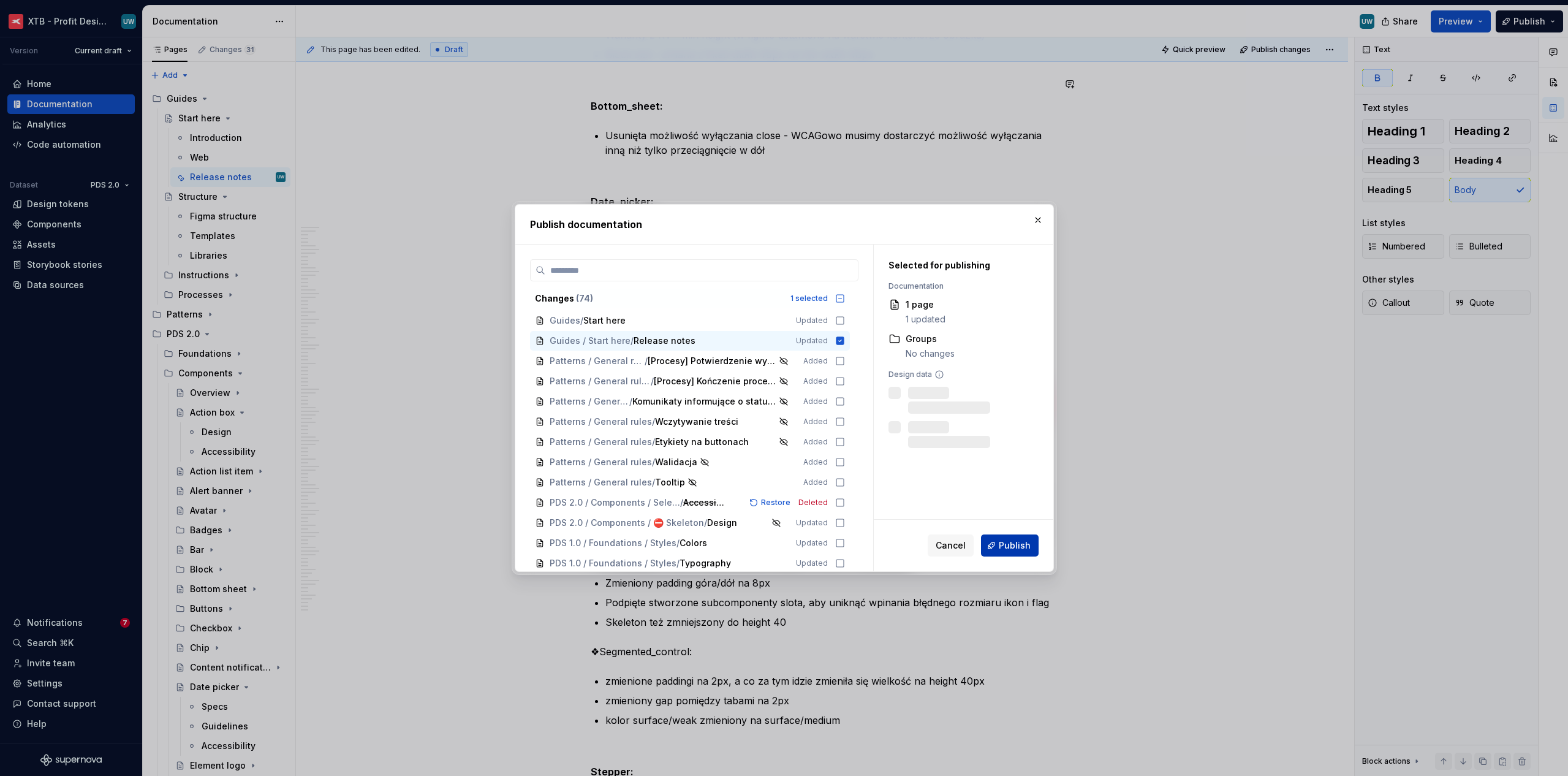
click at [878, 543] on span "Publish" at bounding box center [1015, 545] width 31 height 12
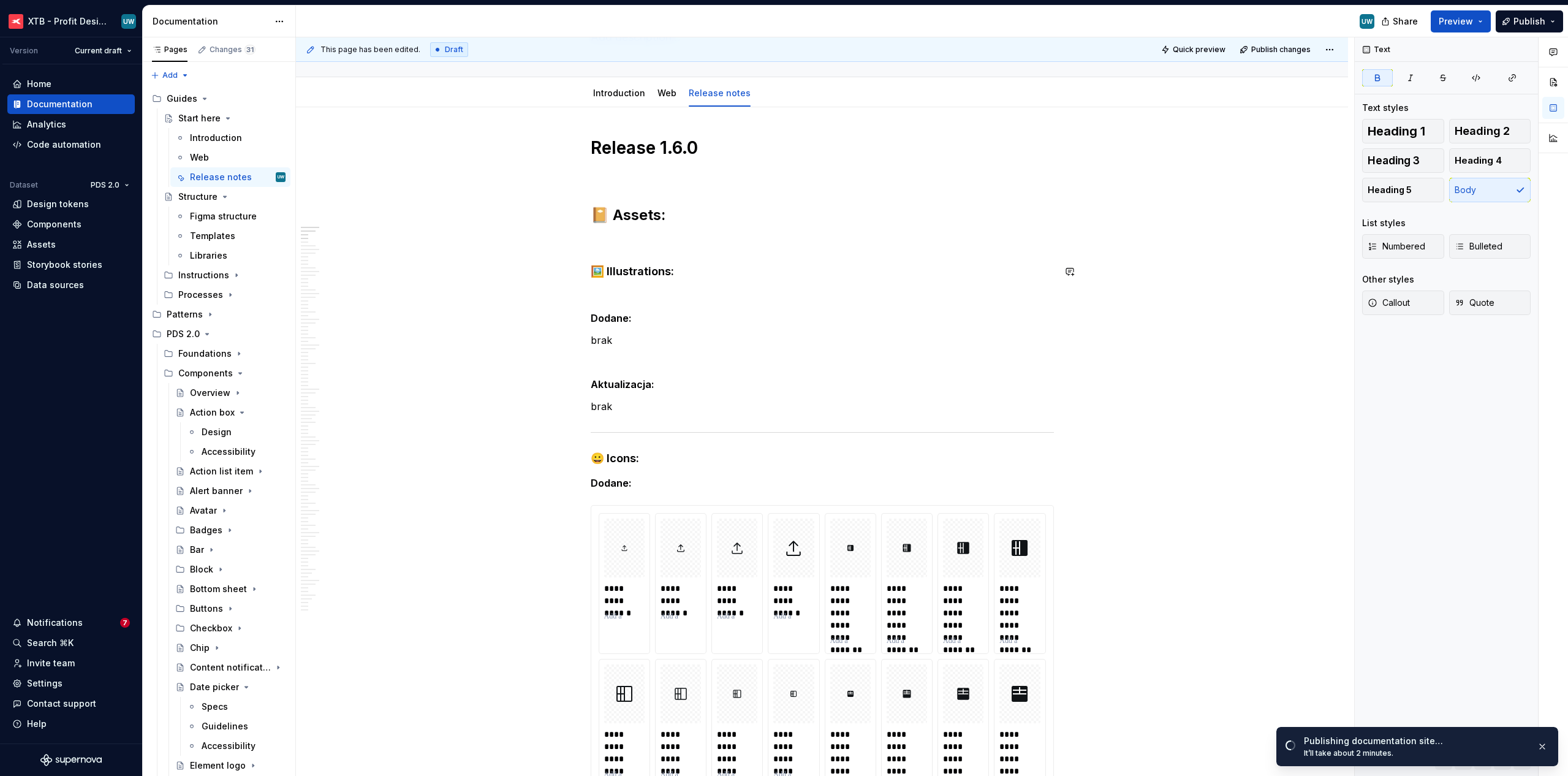
scroll to position [0, 0]
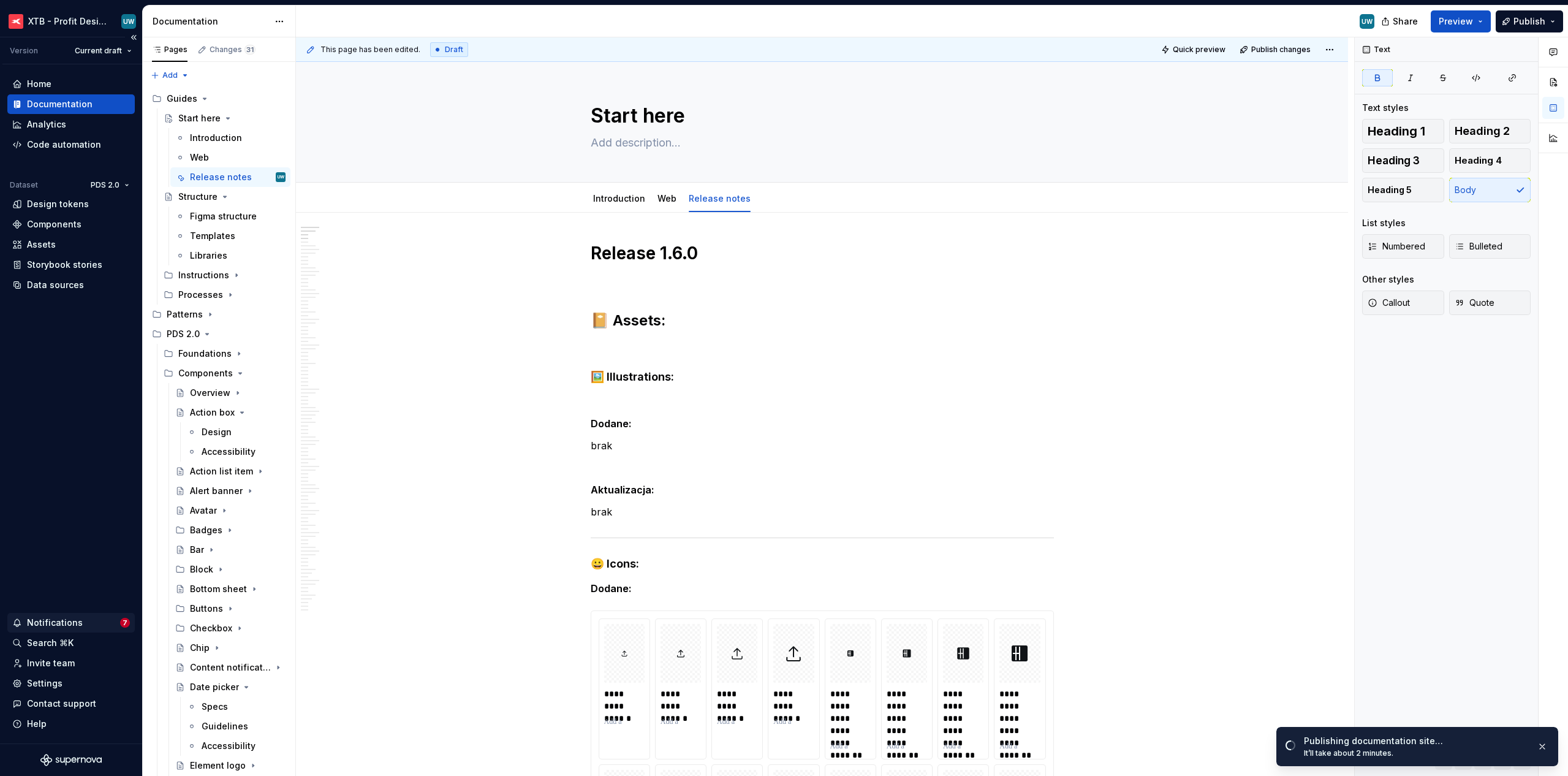
click at [60, 621] on div "Notifications" at bounding box center [55, 622] width 56 height 12
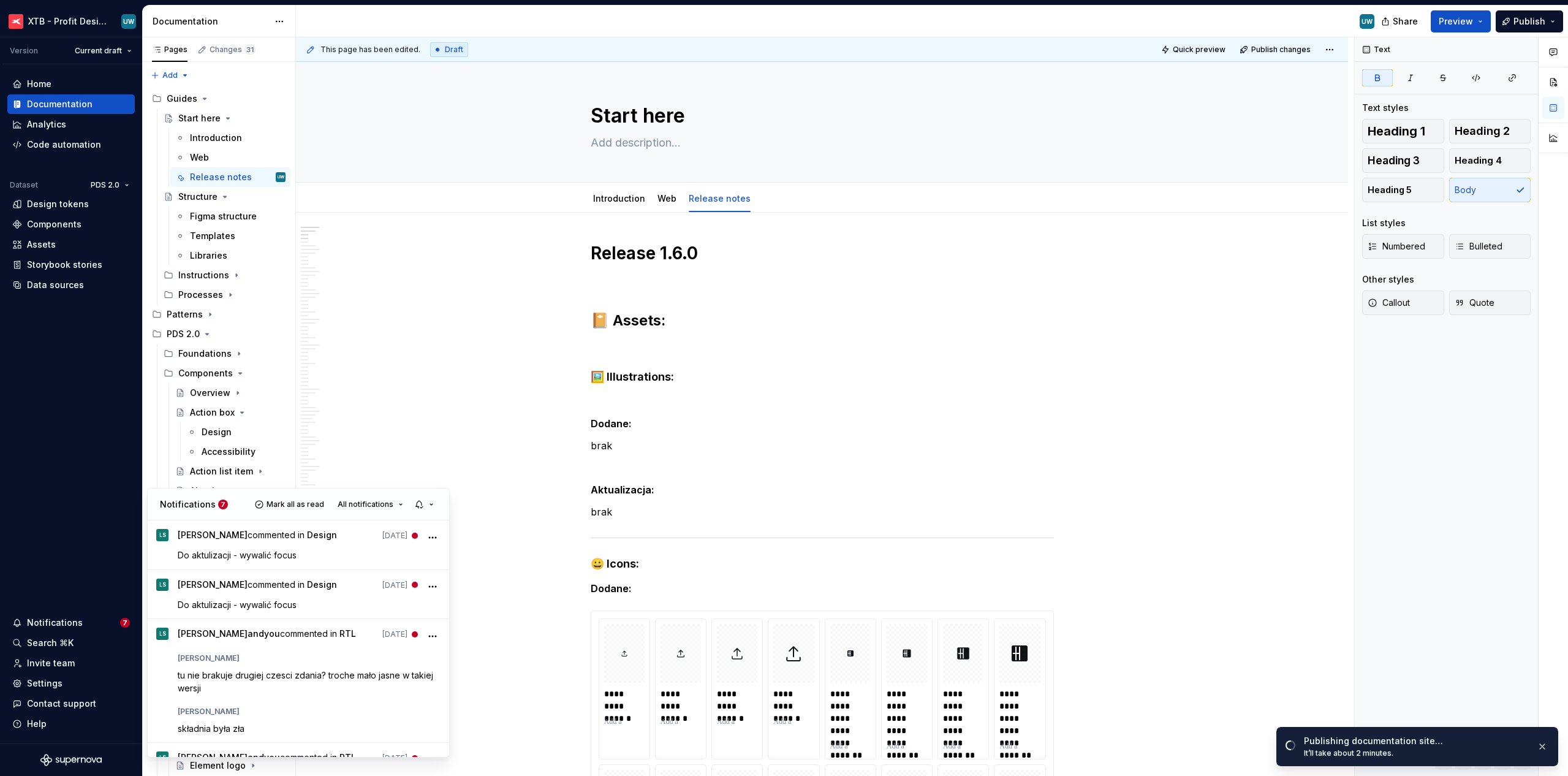
click at [50, 522] on html "XTB - Profit Design System UW Version Current draft Home Documentation Analytic…" at bounding box center [784, 388] width 1568 height 776
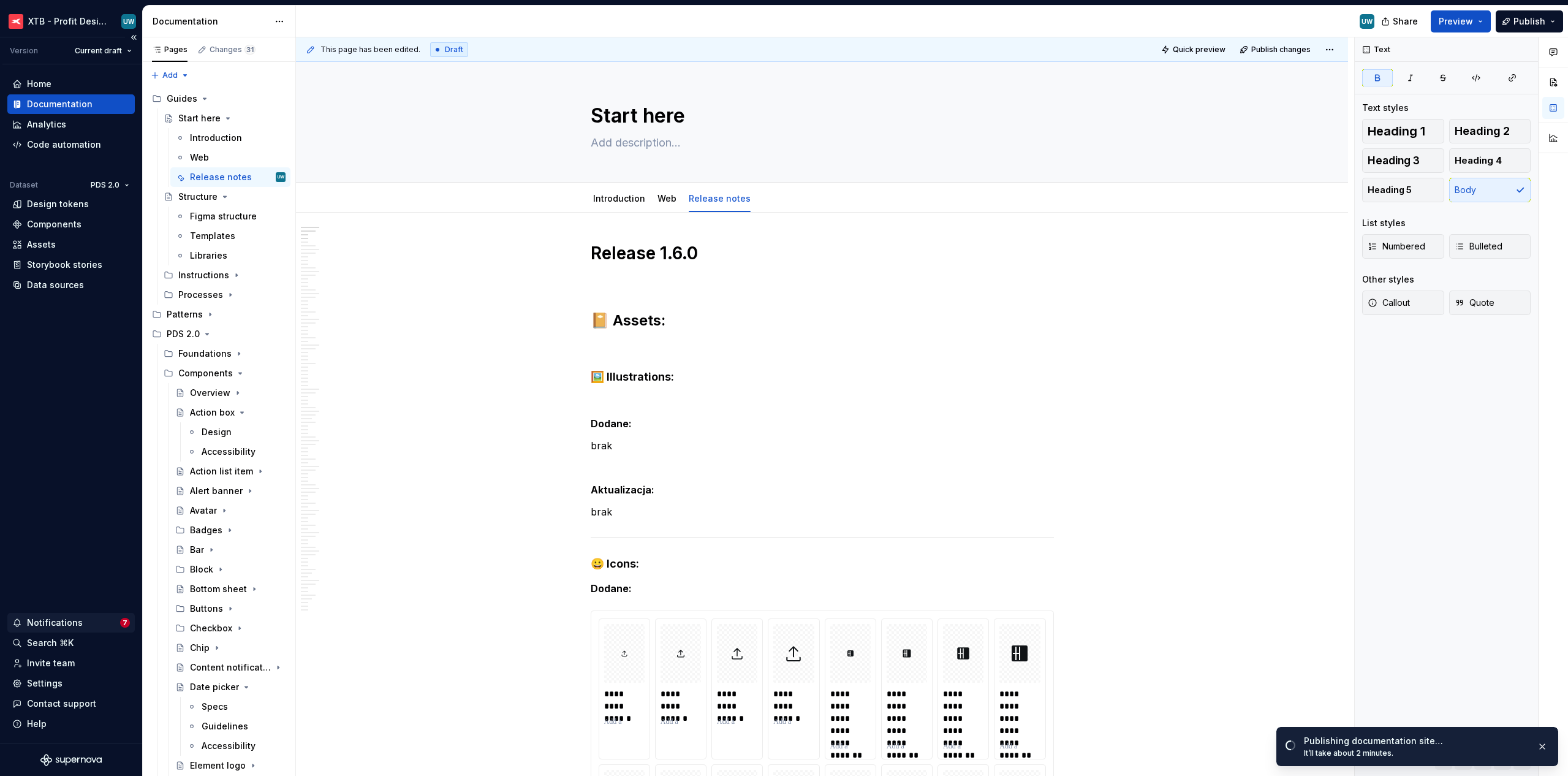
click at [49, 630] on div "Notifications 7" at bounding box center [71, 622] width 128 height 19
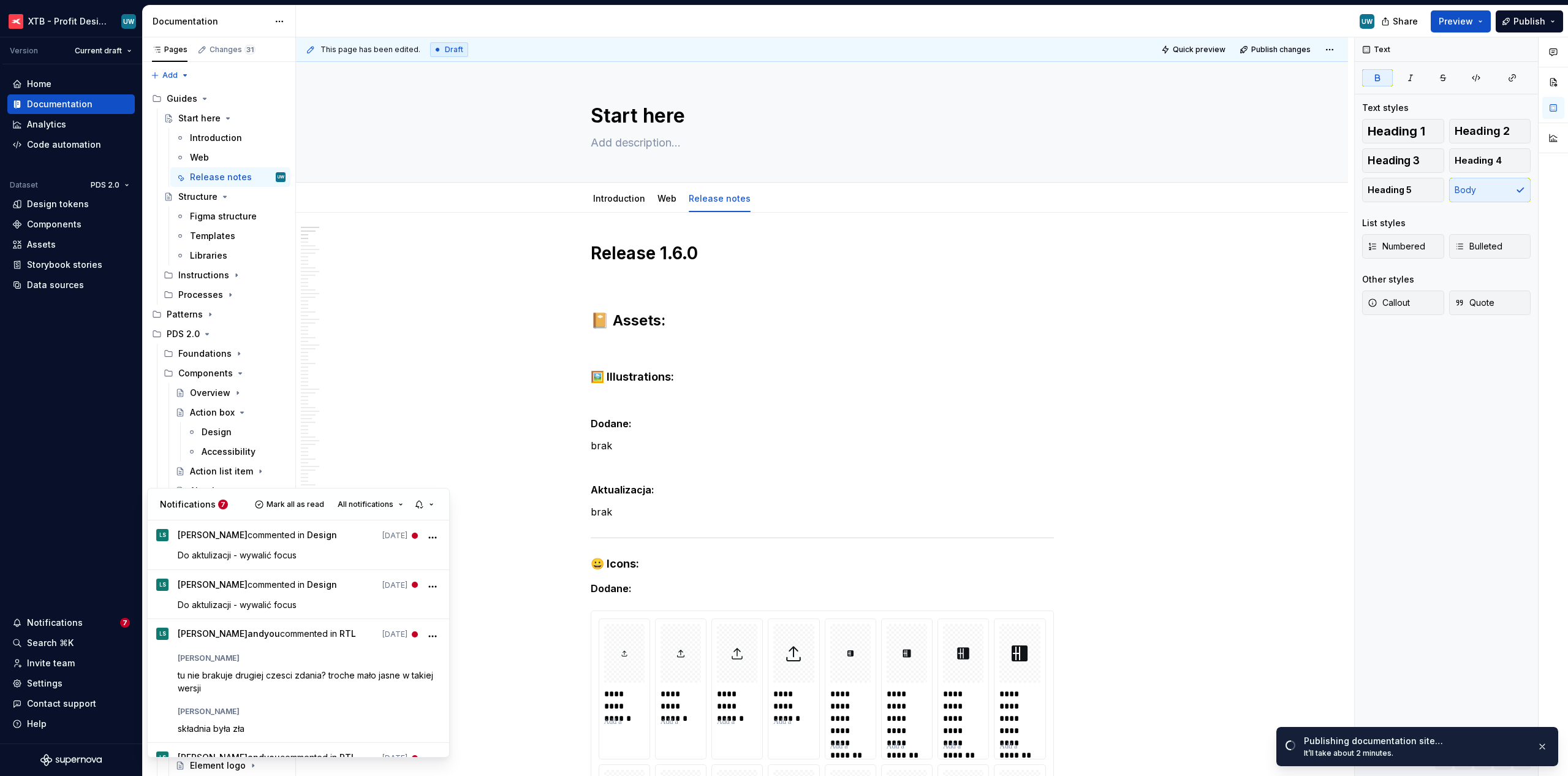
click at [46, 620] on html "XTB - Profit Design System UW Version Current draft Home Documentation Analytic…" at bounding box center [784, 388] width 1568 height 776
type textarea "*"
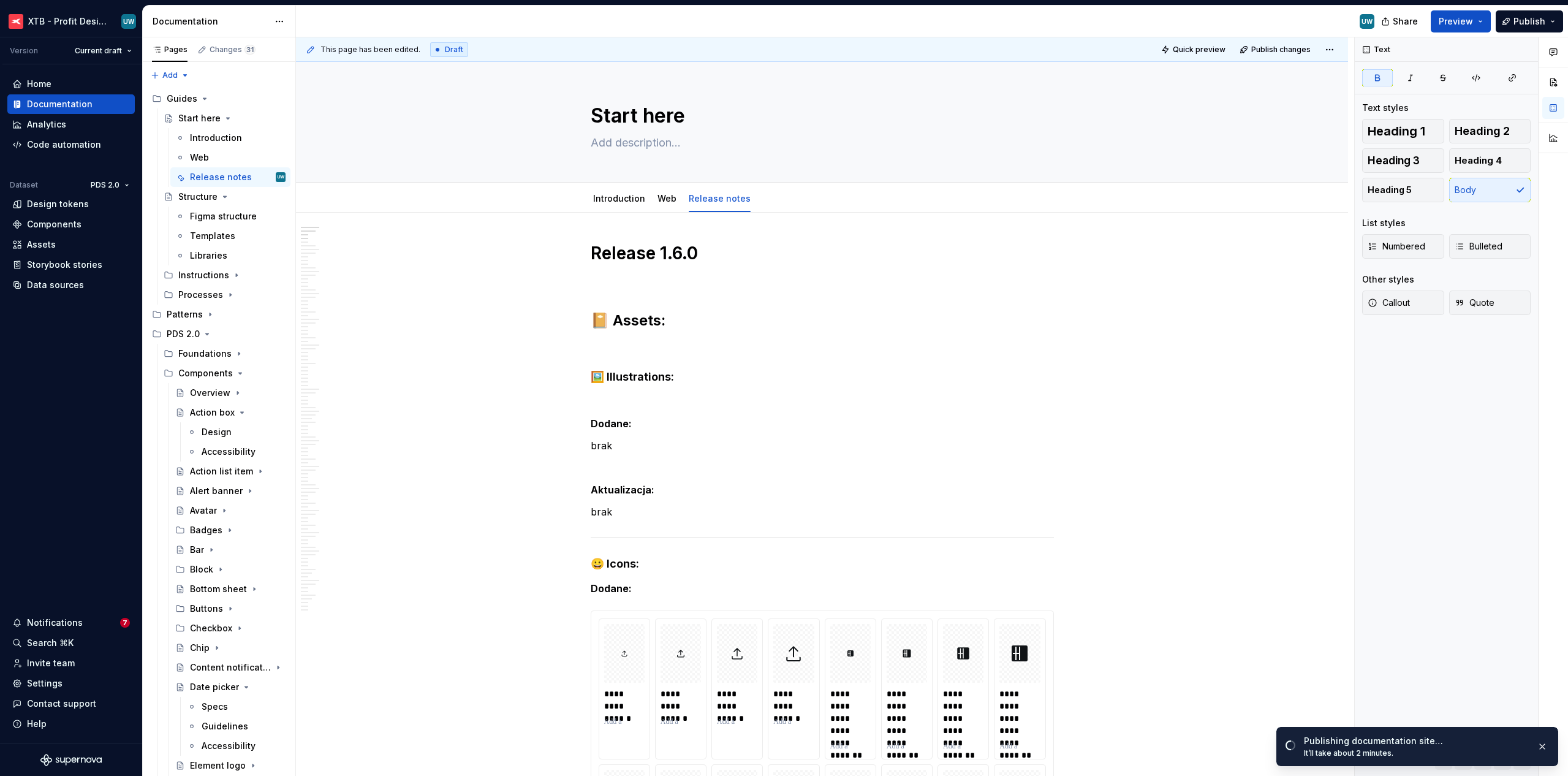
click at [46, 620] on div "Notifications" at bounding box center [55, 622] width 56 height 12
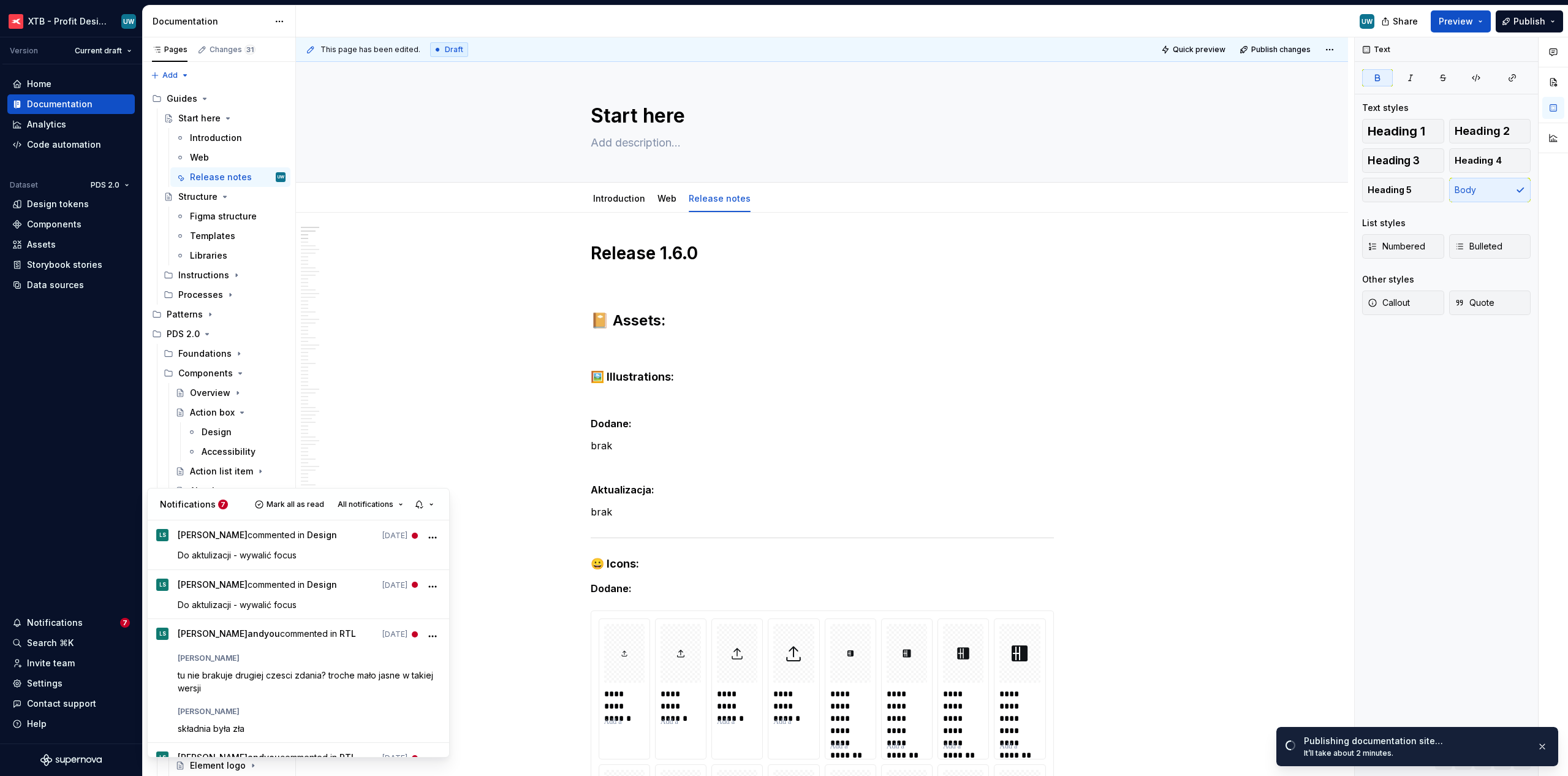
click at [101, 499] on html "XTB - Profit Design System UW Version Current draft Home Documentation Analytic…" at bounding box center [784, 388] width 1568 height 776
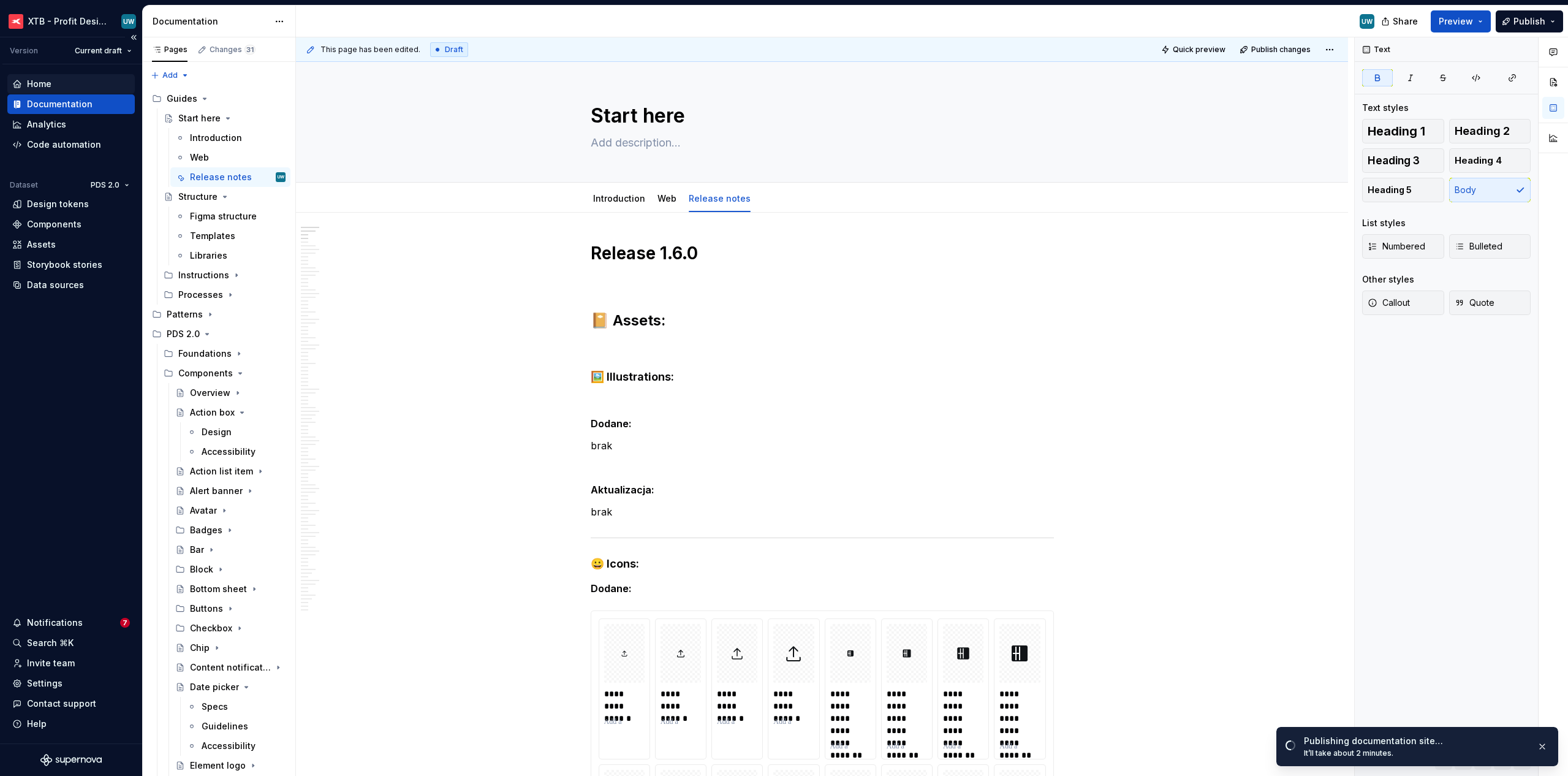
click at [47, 85] on div "Home" at bounding box center [39, 84] width 24 height 12
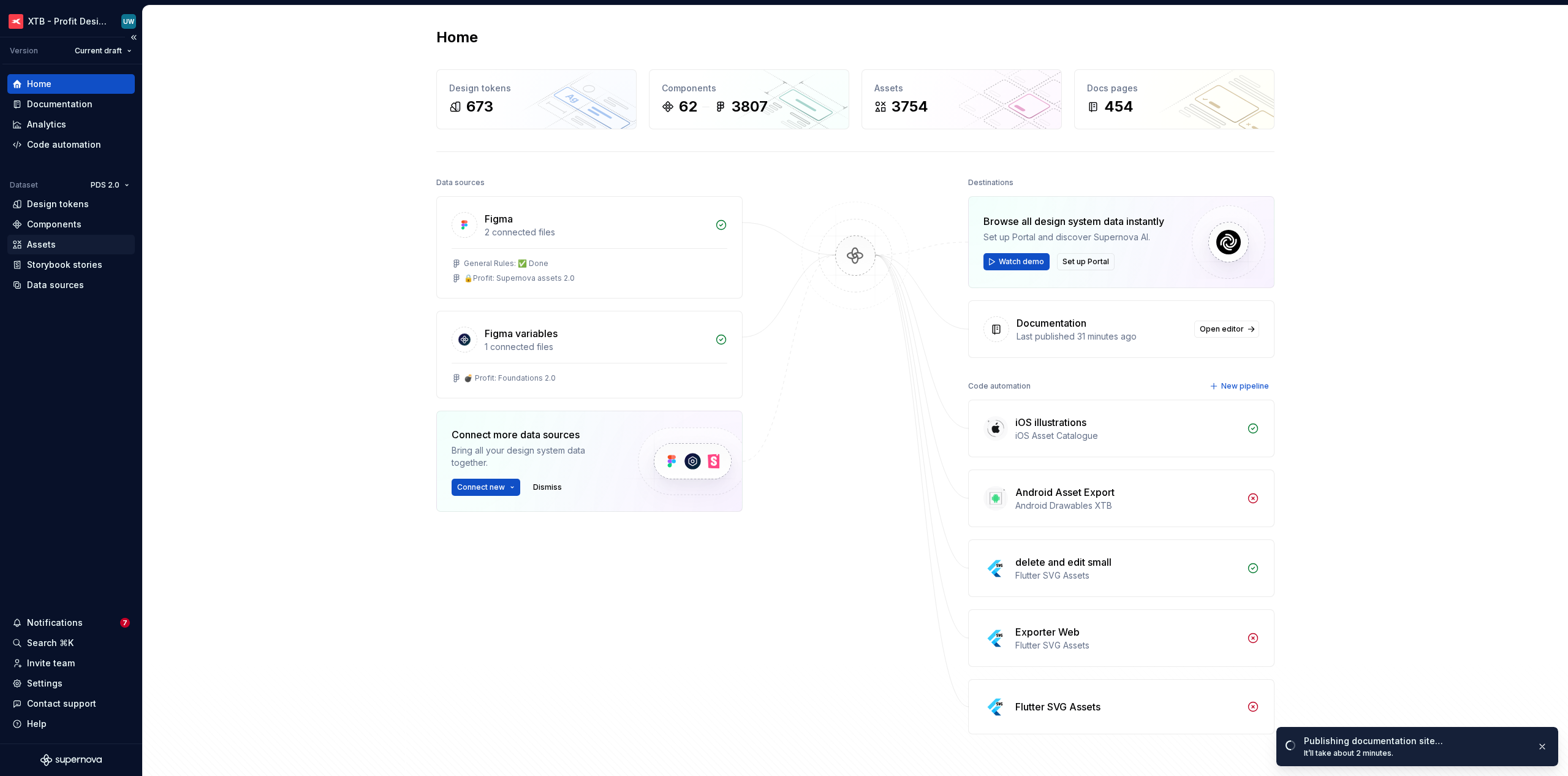
click at [45, 245] on div "Assets" at bounding box center [41, 245] width 29 height 12
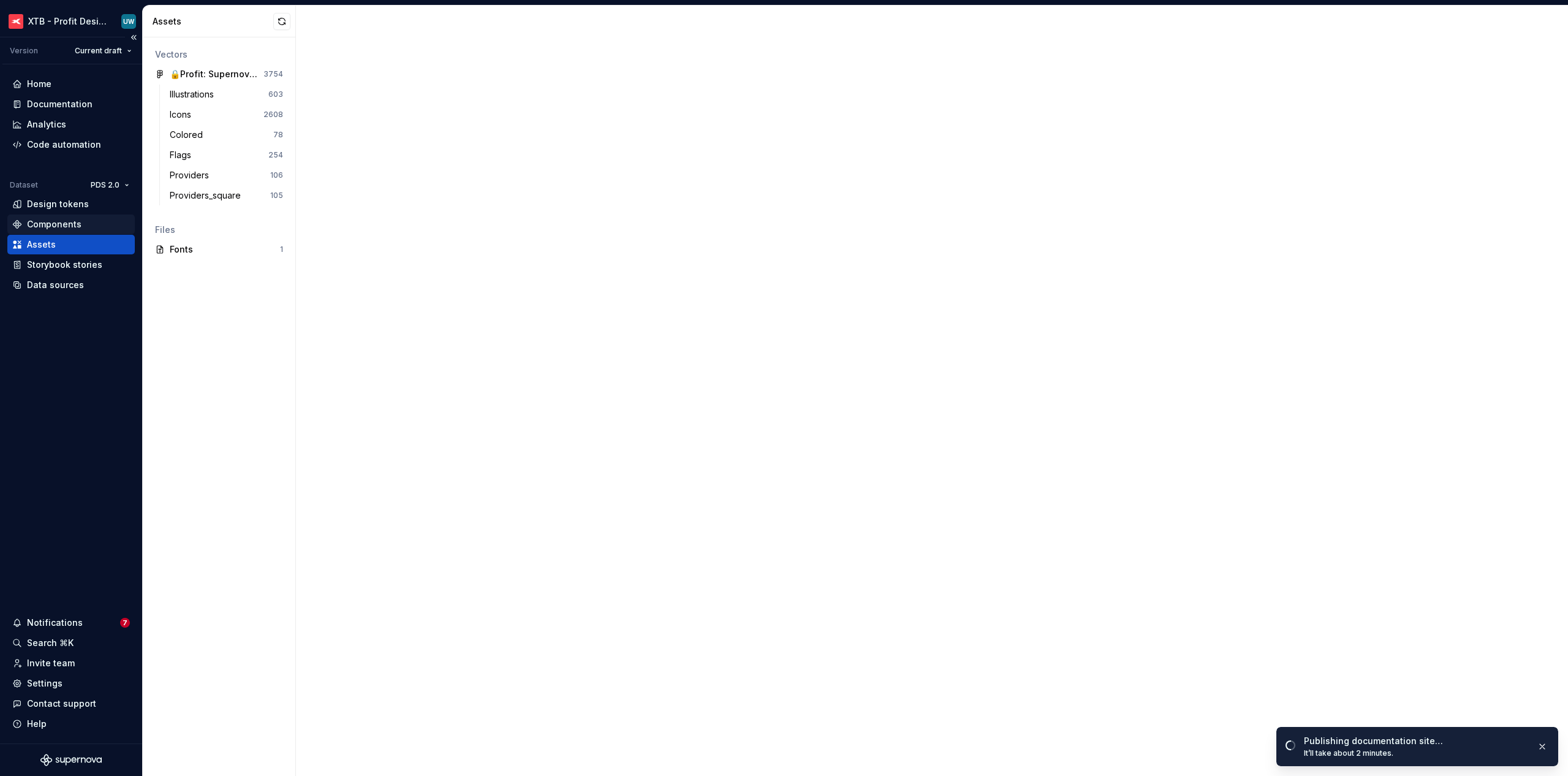
click at [83, 222] on div "Components" at bounding box center [71, 225] width 118 height 12
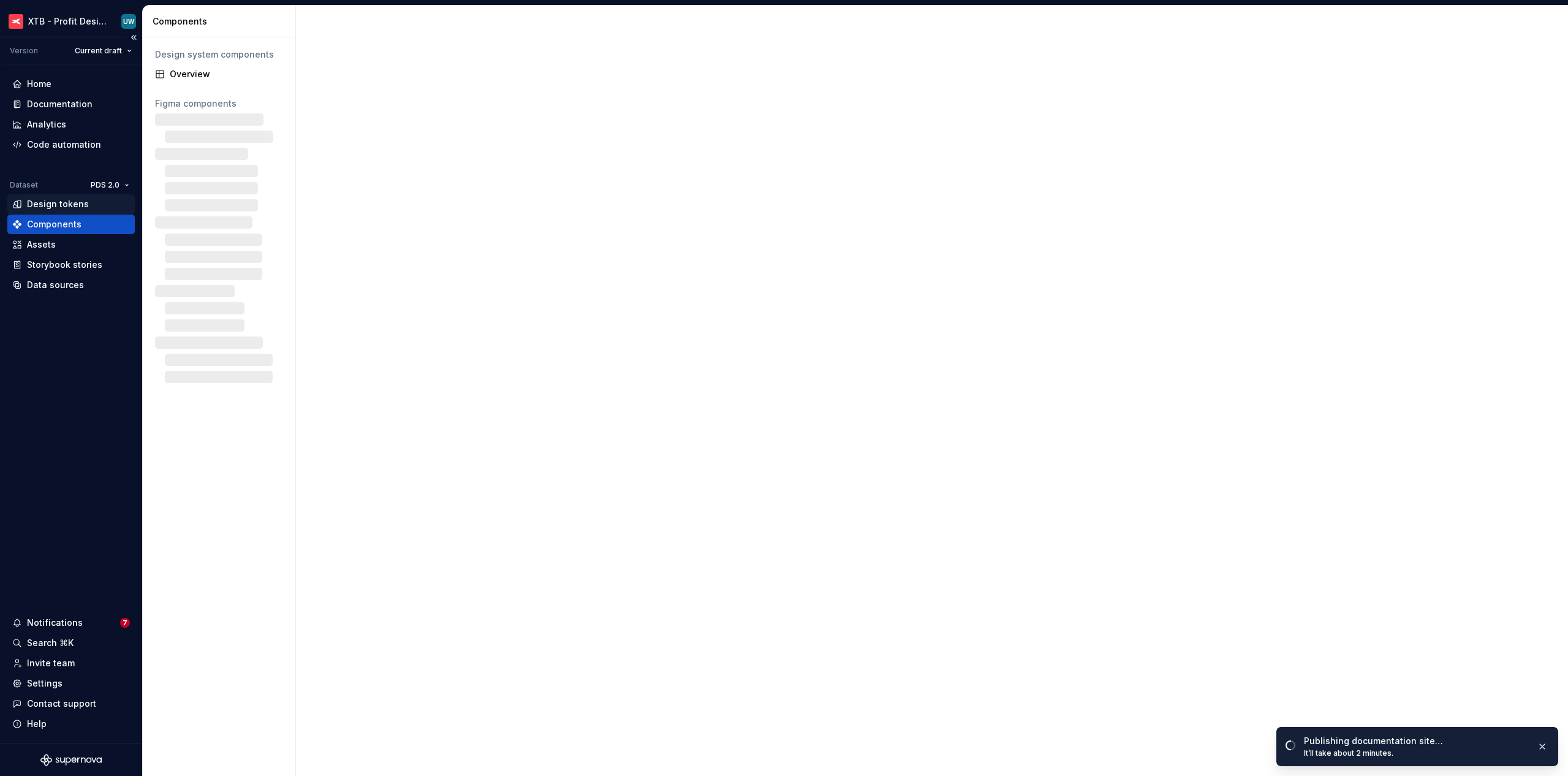
click at [76, 203] on div "Design tokens" at bounding box center [58, 204] width 62 height 12
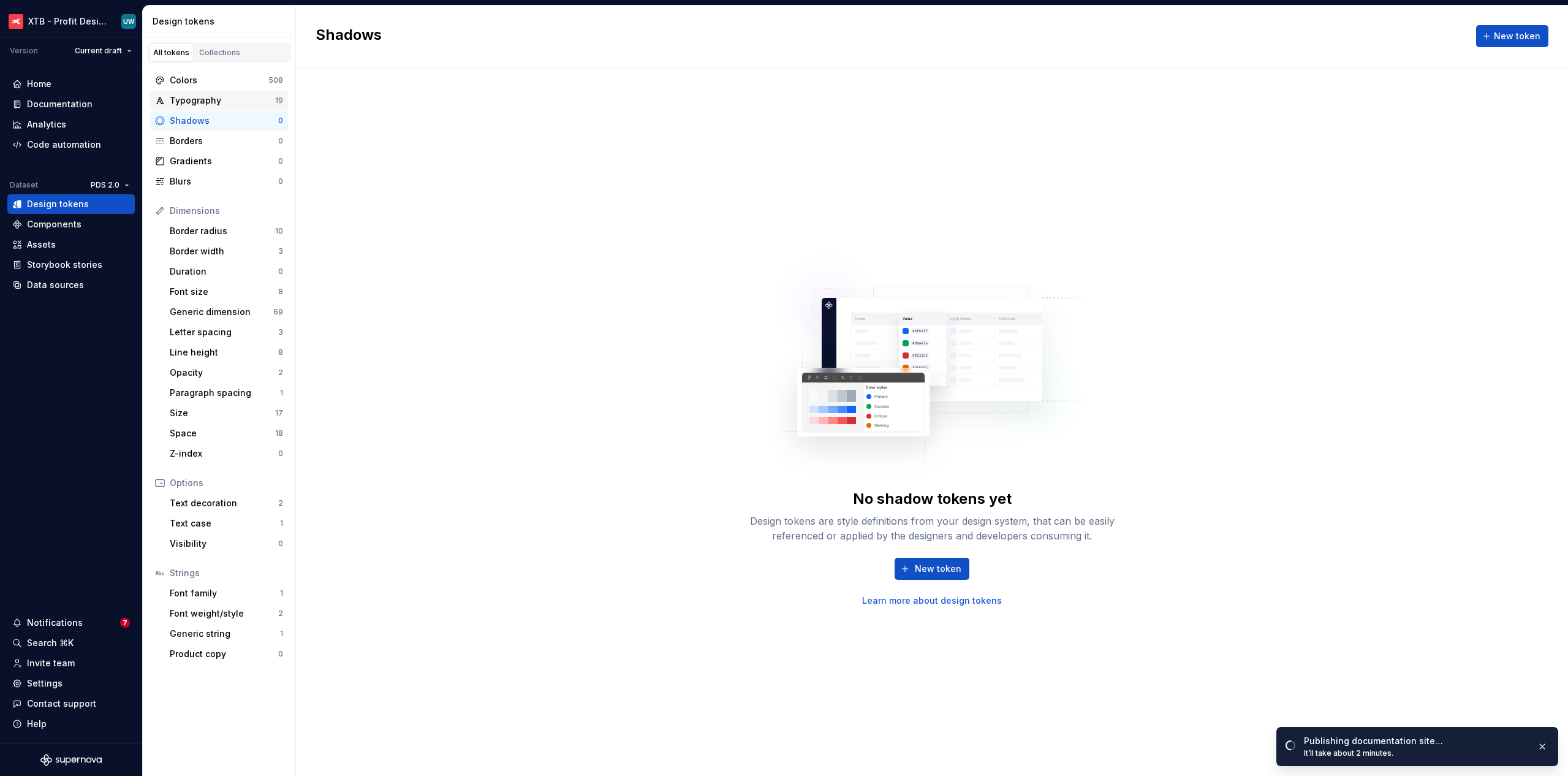
click at [212, 97] on div "Typography" at bounding box center [222, 100] width 106 height 12
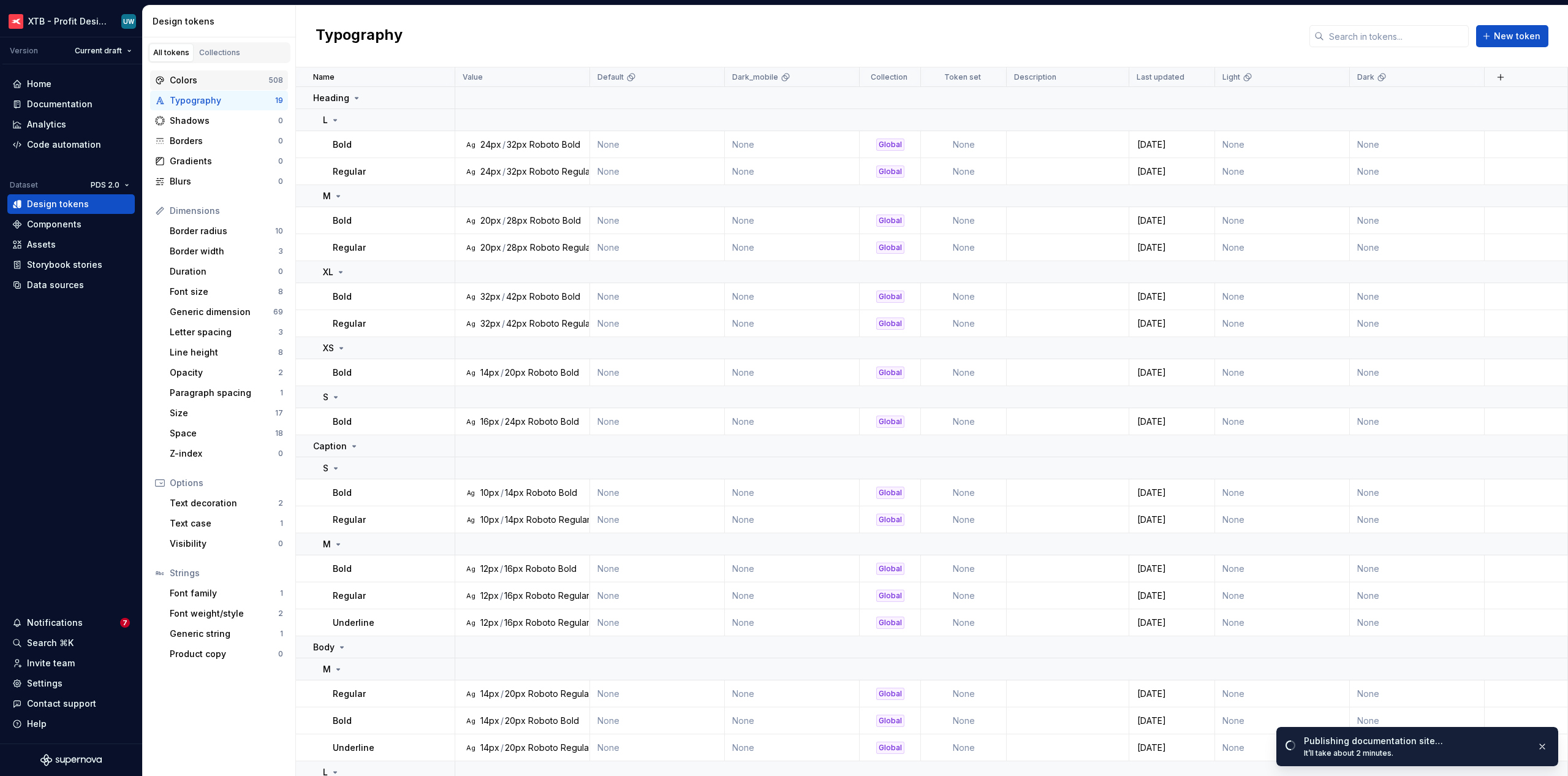
click at [212, 77] on div "Colors" at bounding box center [219, 80] width 99 height 12
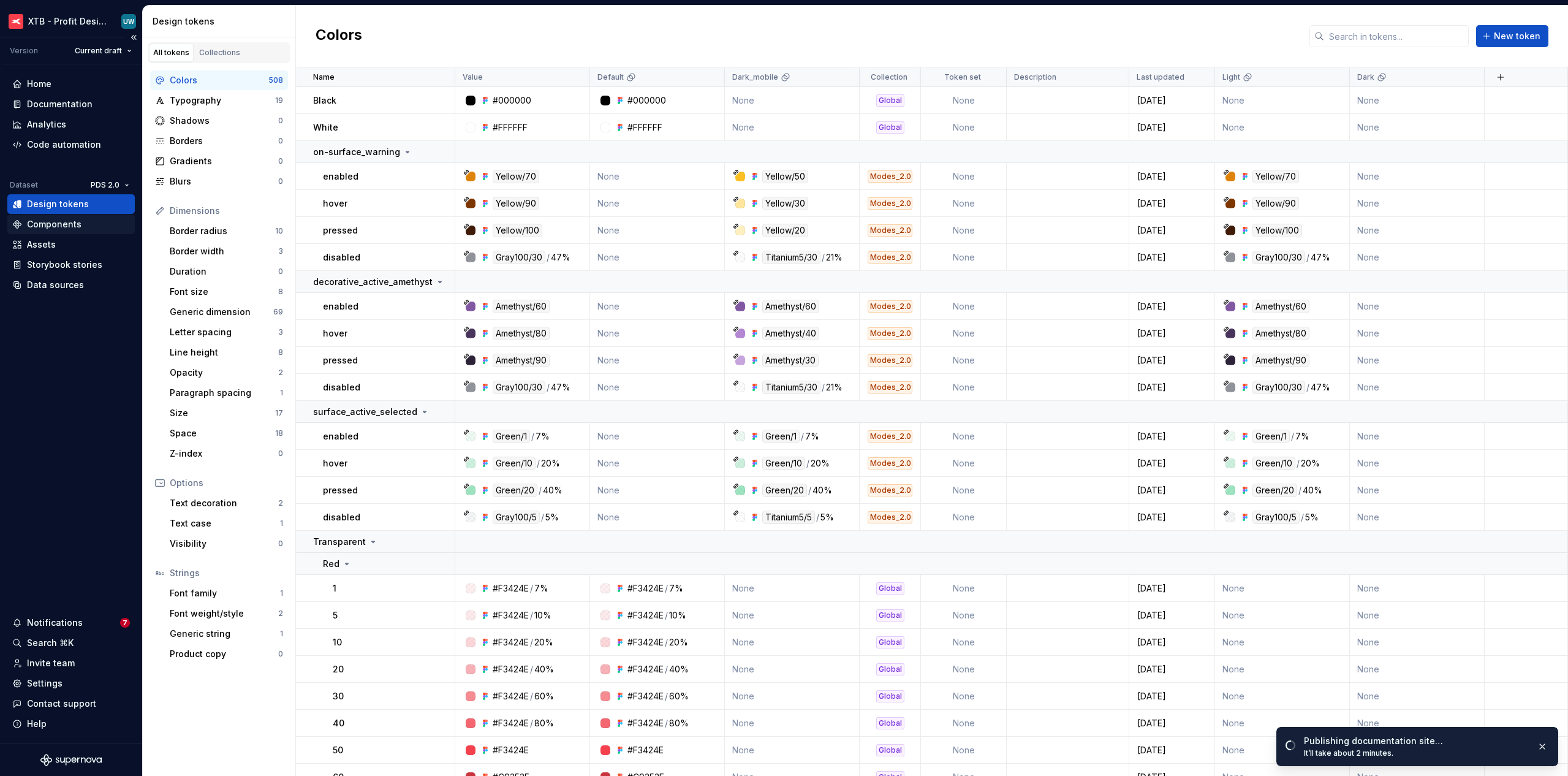
click at [45, 222] on div "Components" at bounding box center [54, 225] width 54 height 12
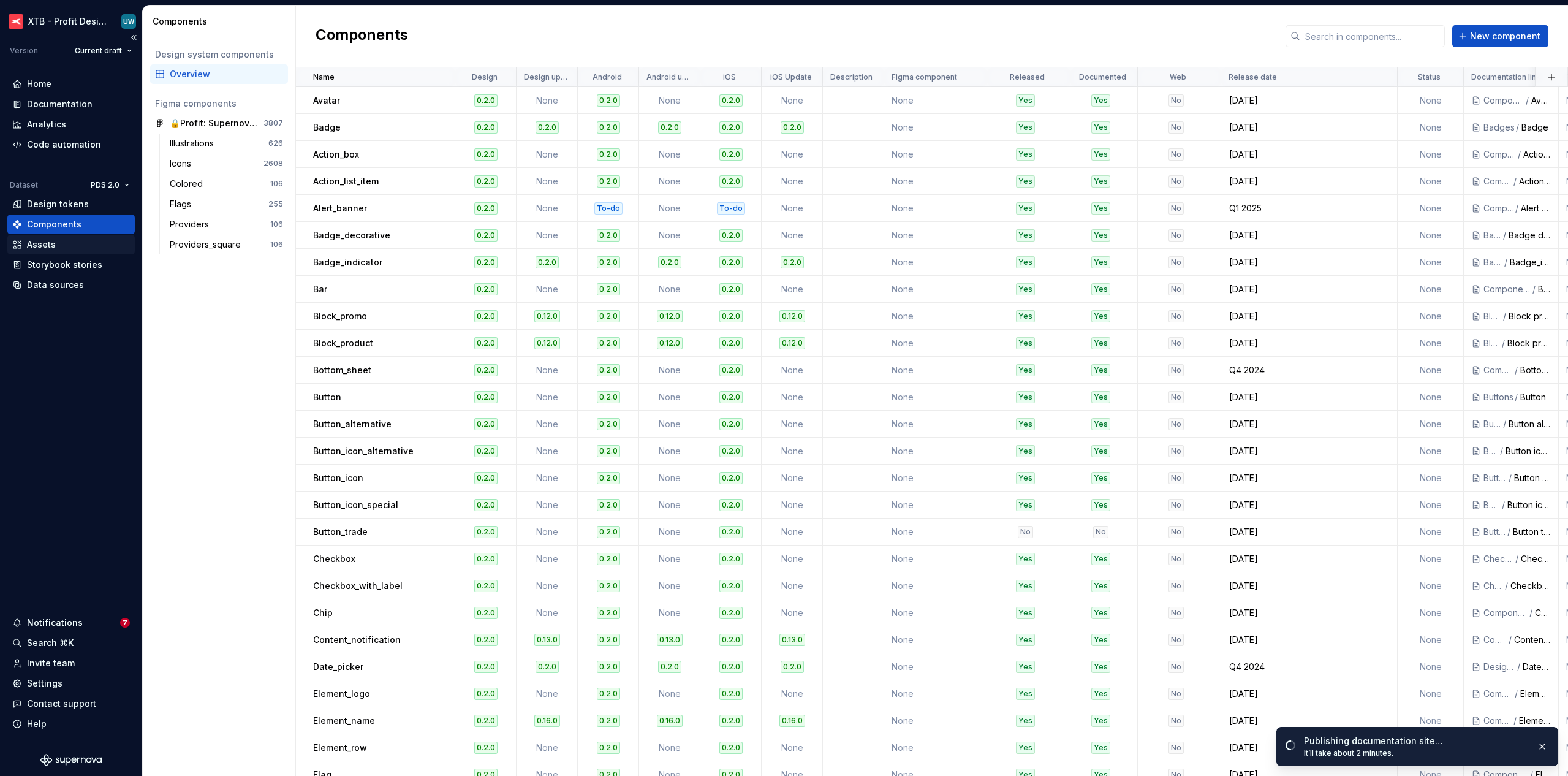
click at [53, 241] on div "Assets" at bounding box center [41, 245] width 29 height 12
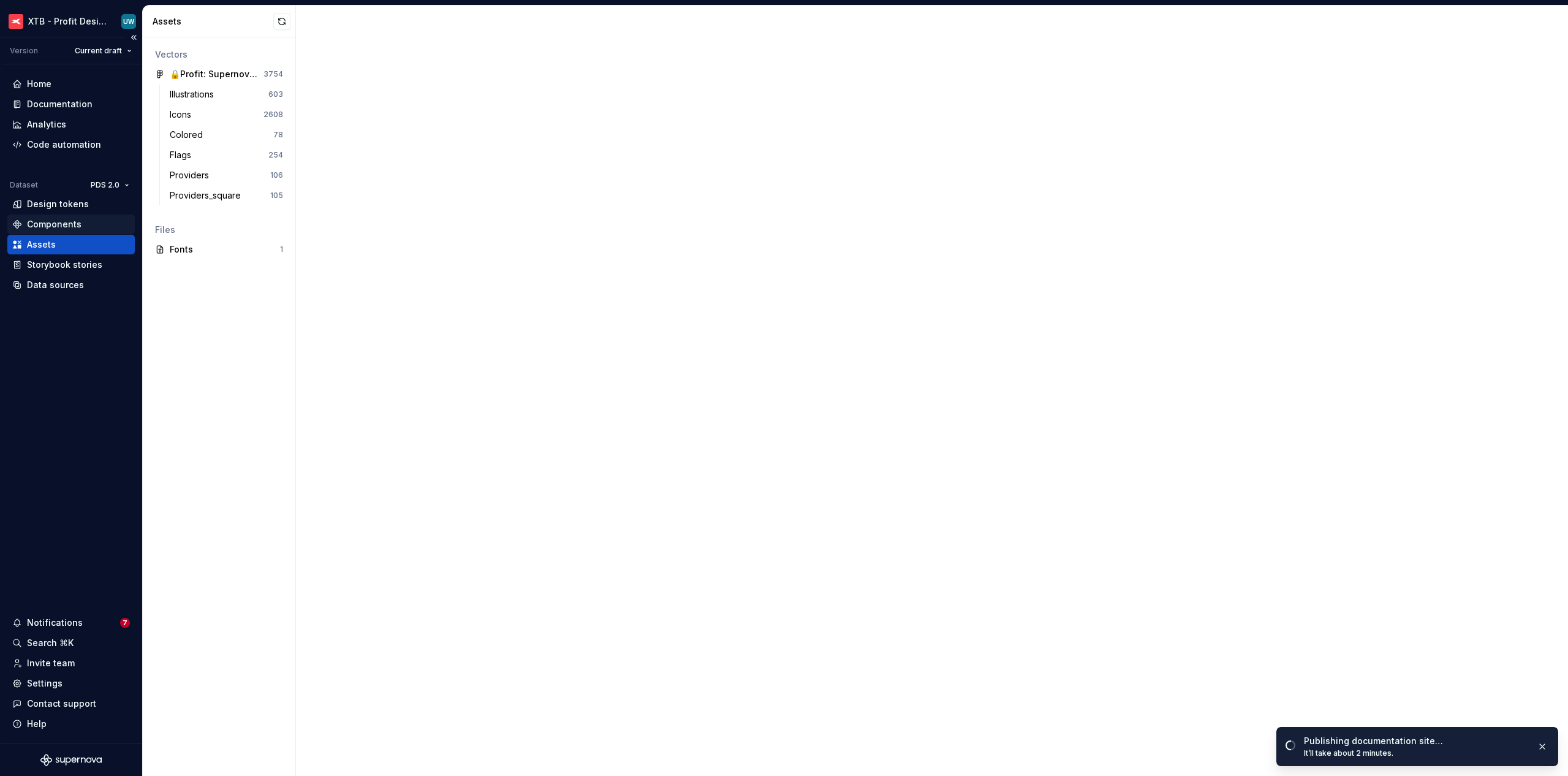
click at [46, 225] on div "Components" at bounding box center [54, 225] width 54 height 12
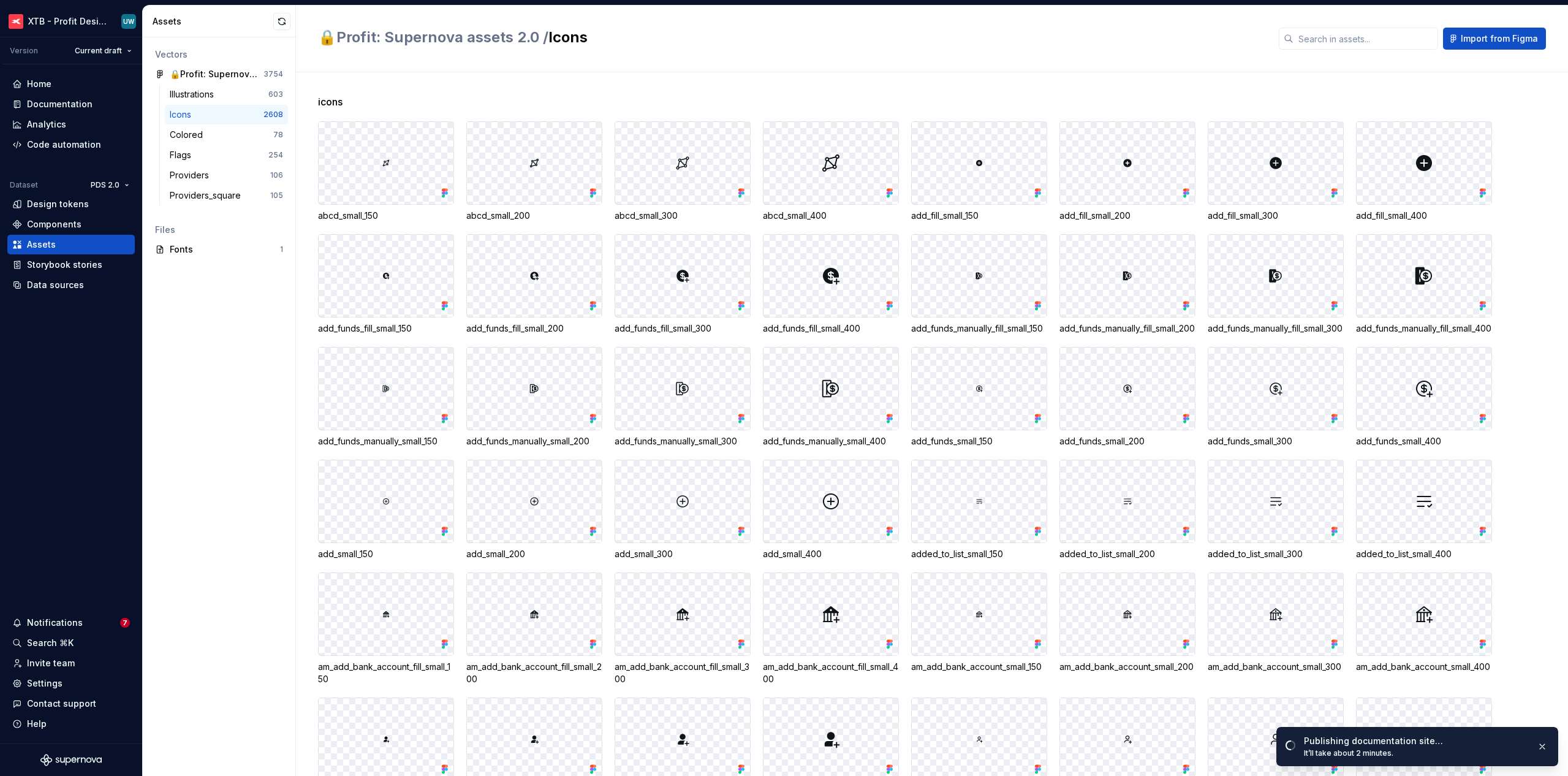
click at [53, 221] on div "Components" at bounding box center [54, 225] width 54 height 12
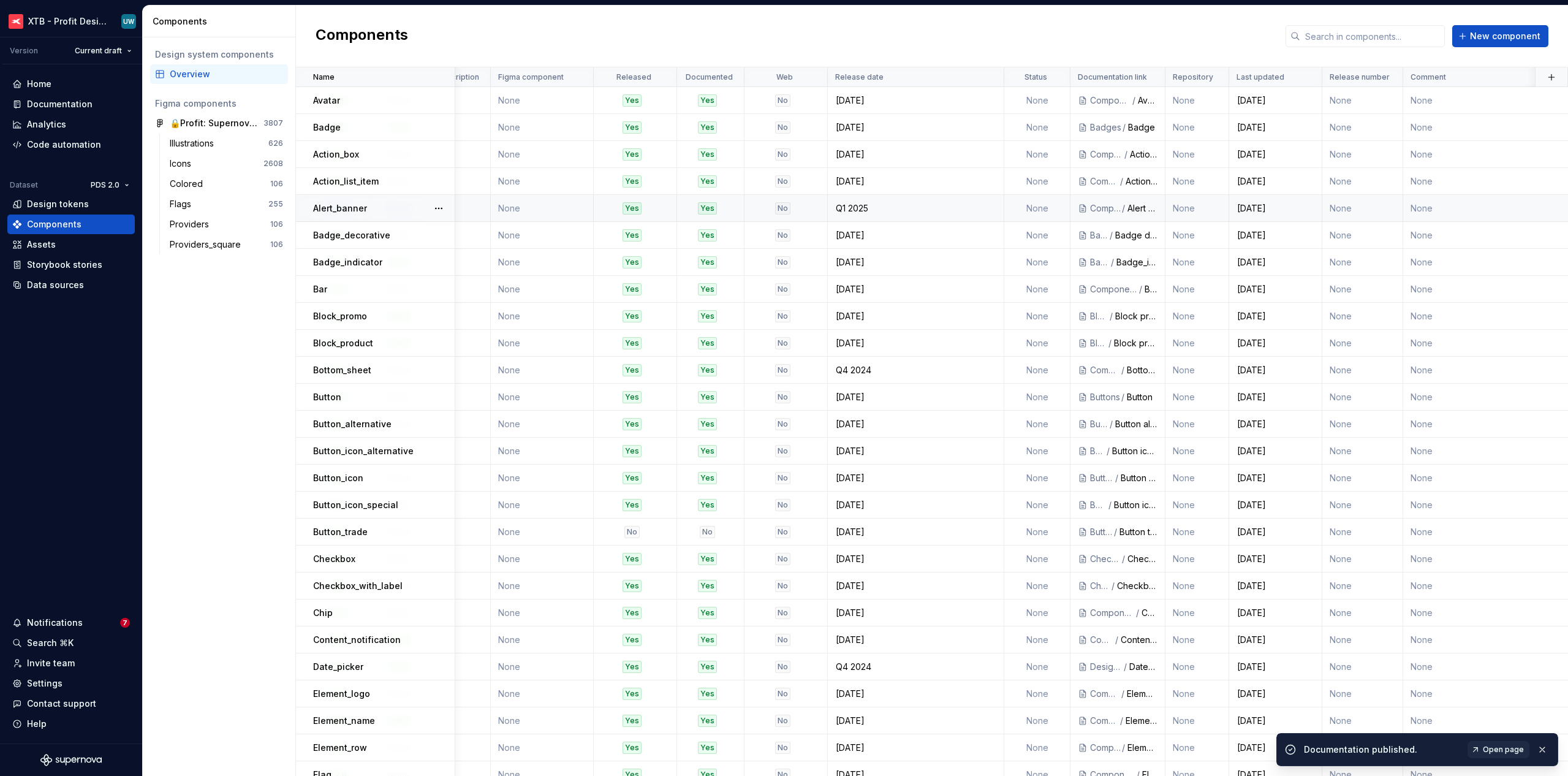
scroll to position [0, 445]
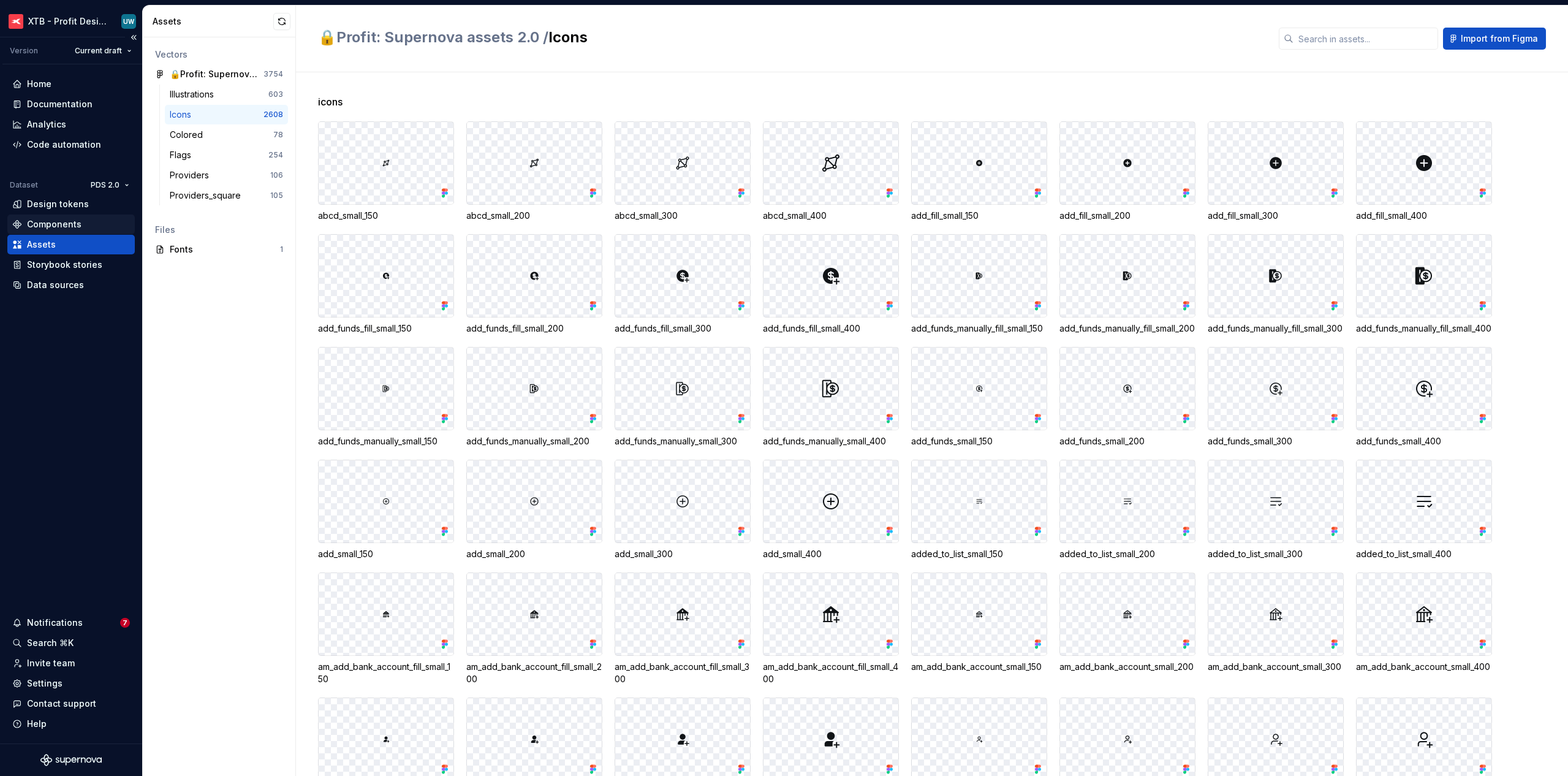
click at [57, 226] on div "Components" at bounding box center [54, 225] width 54 height 12
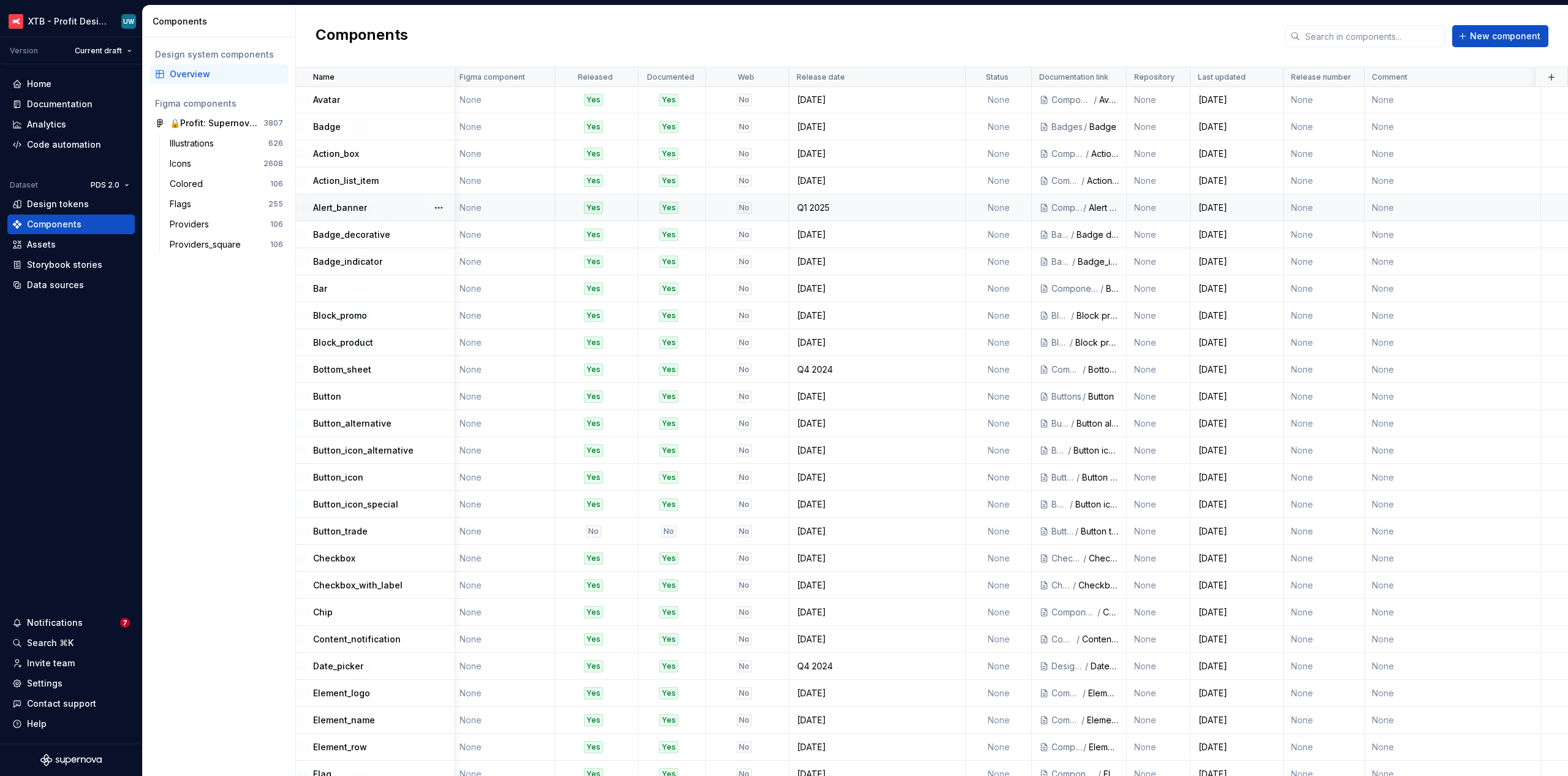
scroll to position [1, 445]
click at [219, 142] on div "Illustrations" at bounding box center [194, 143] width 49 height 12
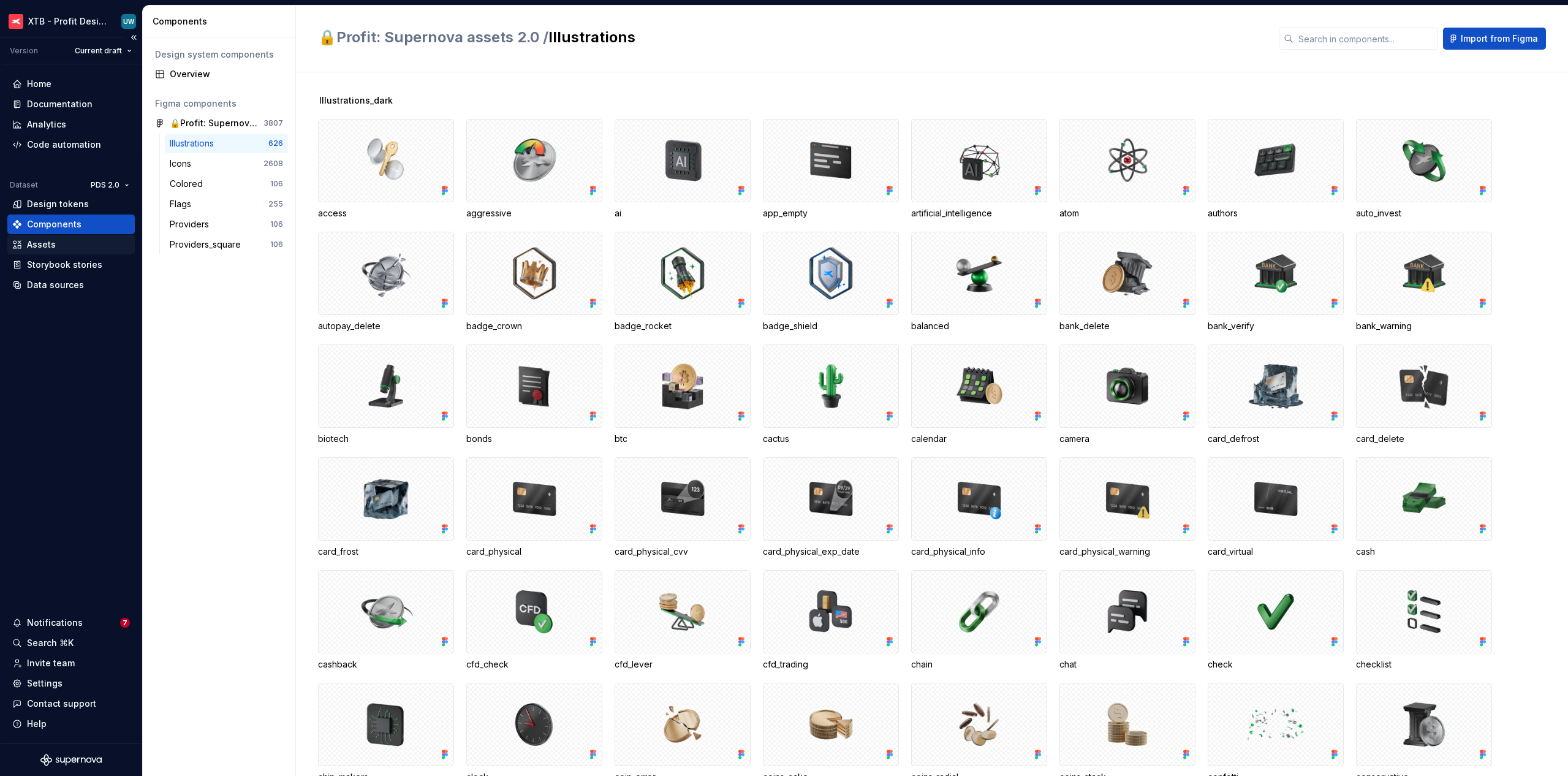
click at [38, 245] on div "Assets" at bounding box center [41, 245] width 29 height 12
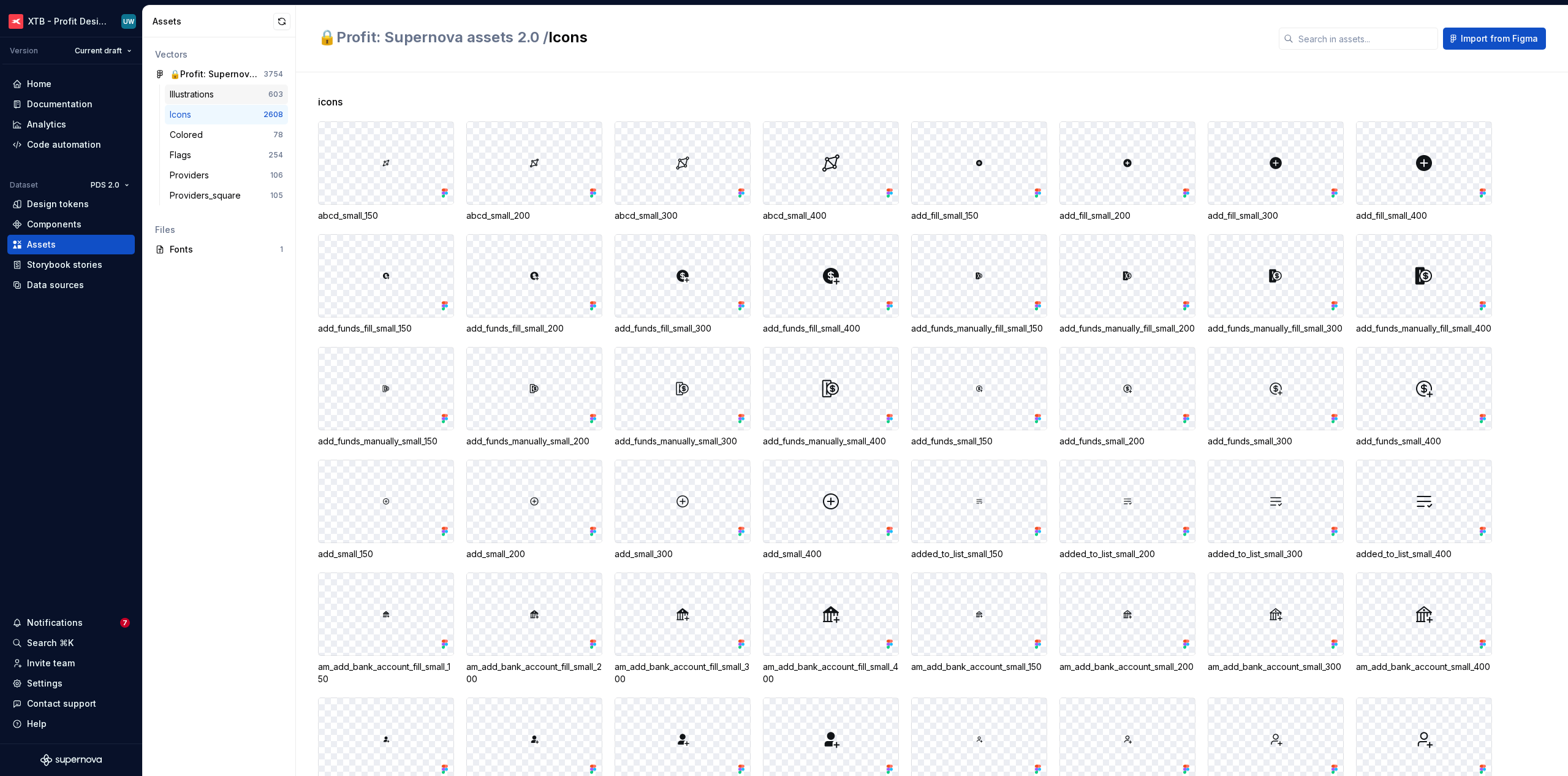
click at [196, 91] on div "Illustrations" at bounding box center [194, 94] width 49 height 12
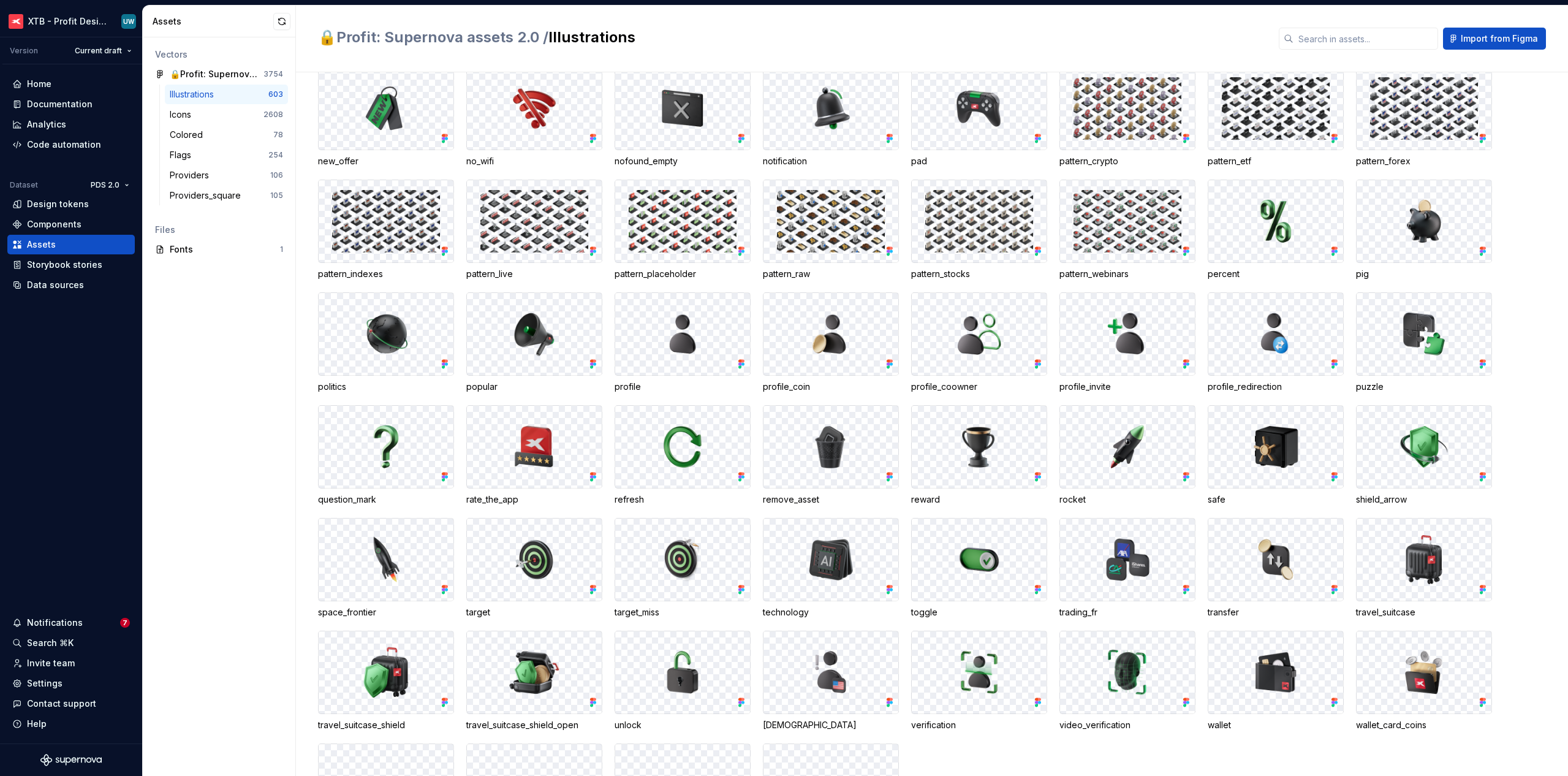
scroll to position [1758, 0]
click at [226, 122] on div "Icons 2608" at bounding box center [226, 114] width 123 height 19
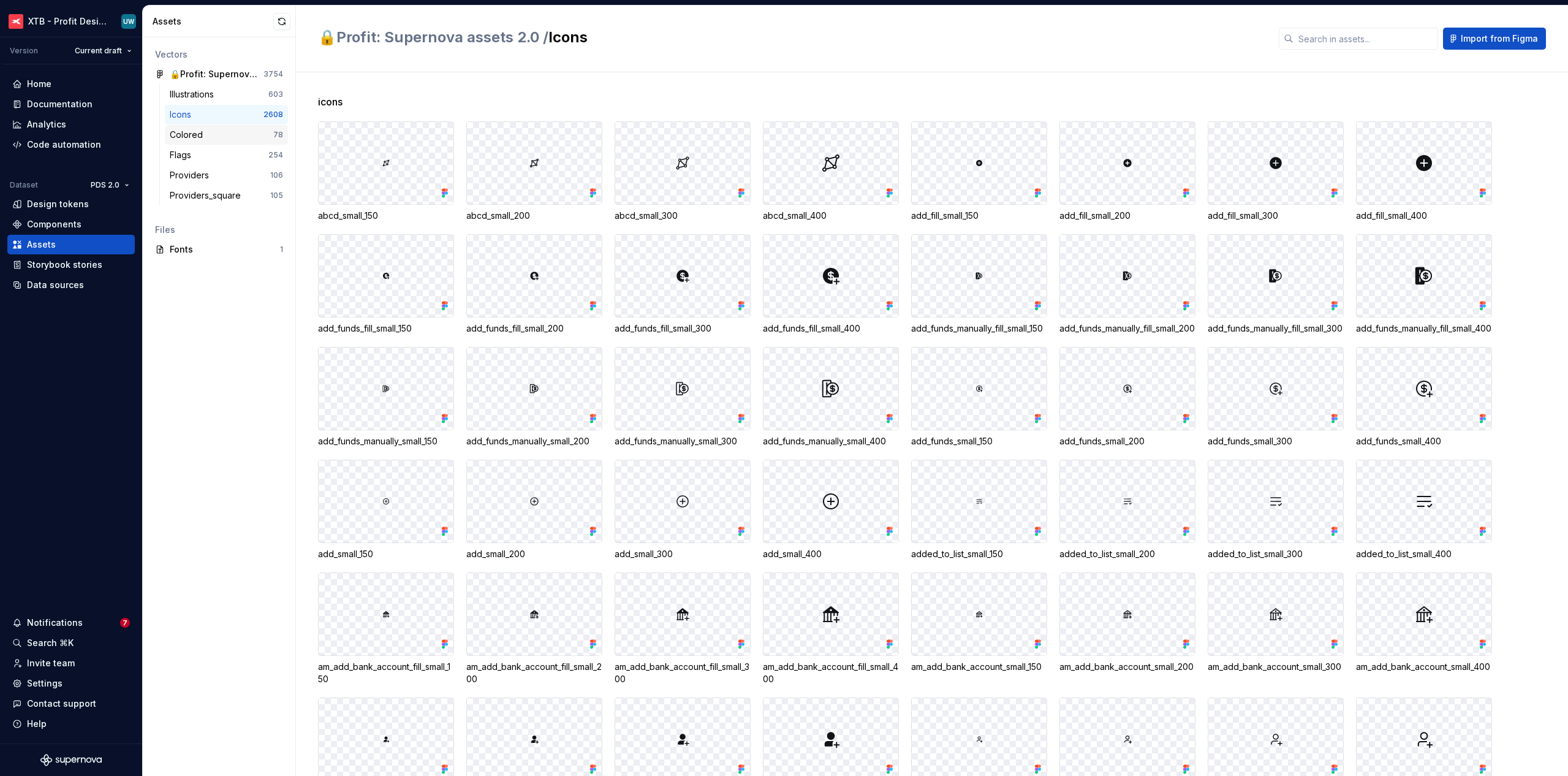
click at [231, 135] on div "Colored" at bounding box center [221, 135] width 103 height 12
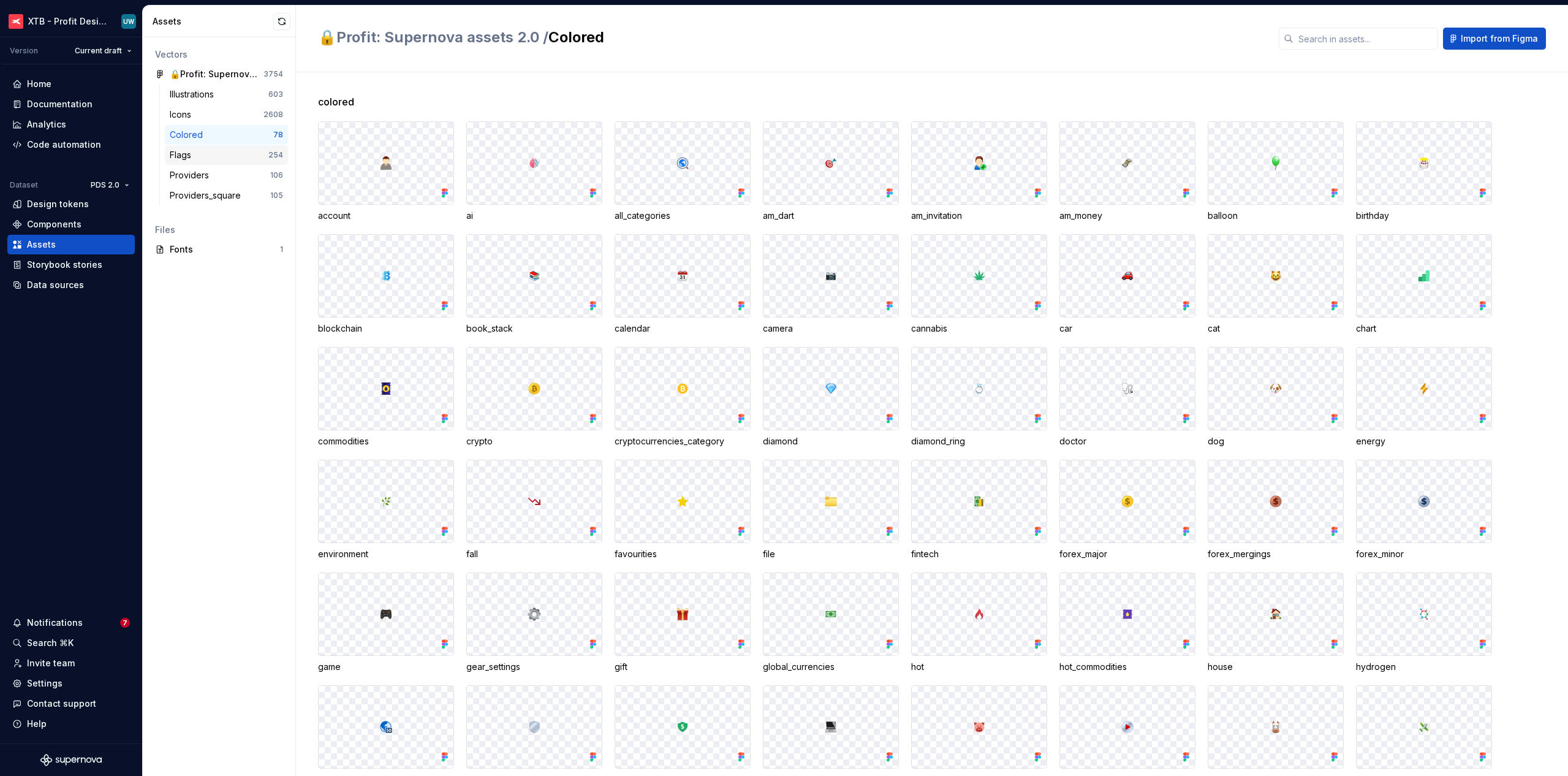
click at [220, 156] on div "Flags" at bounding box center [219, 155] width 99 height 12
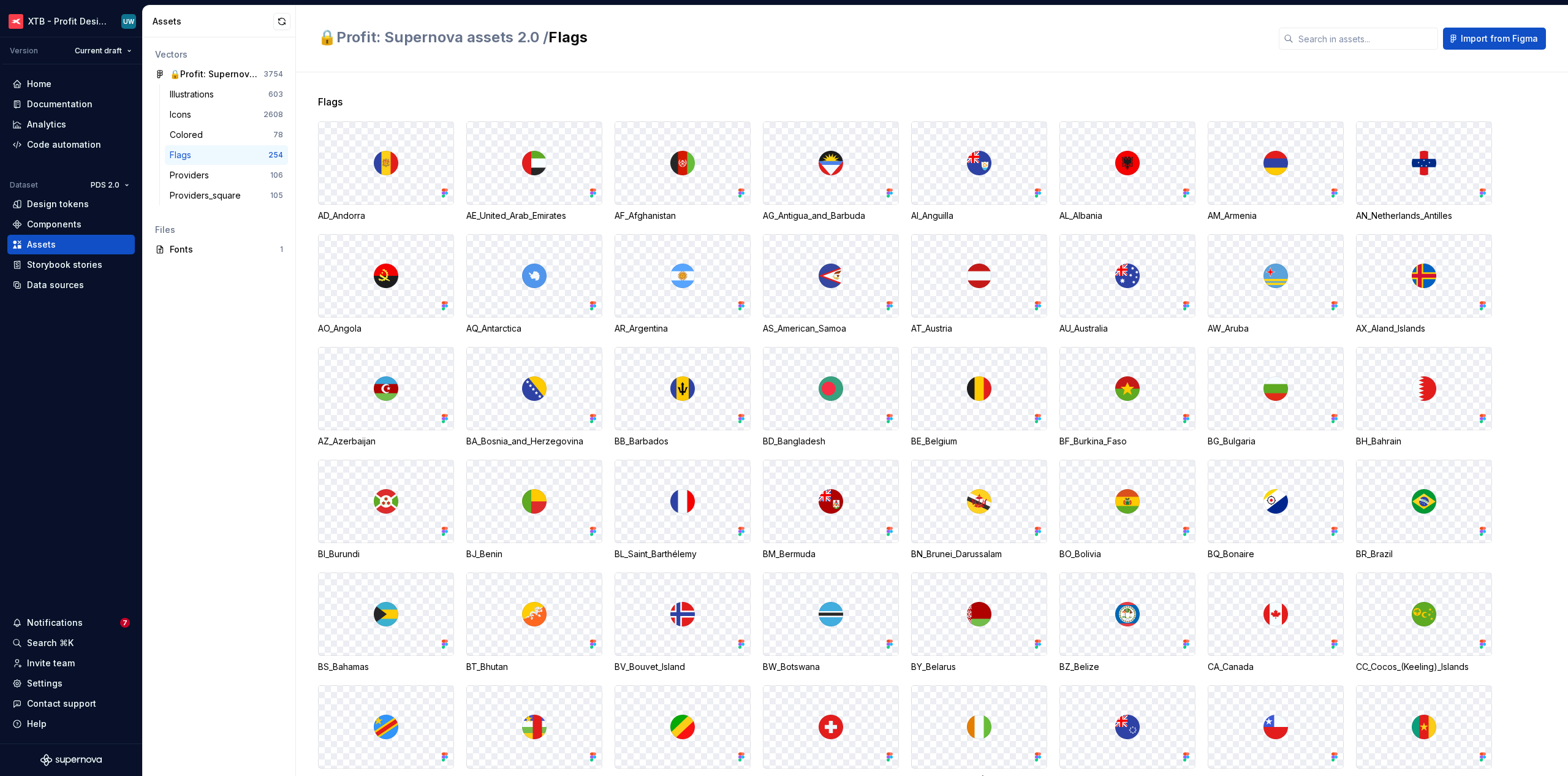
click at [219, 185] on div "Illustrations 603 Icons 2608 Colored 78 Flags 254 Providers 106 Providers_squar…" at bounding box center [226, 145] width 123 height 121
click at [214, 180] on div "Providers" at bounding box center [219, 176] width 101 height 12
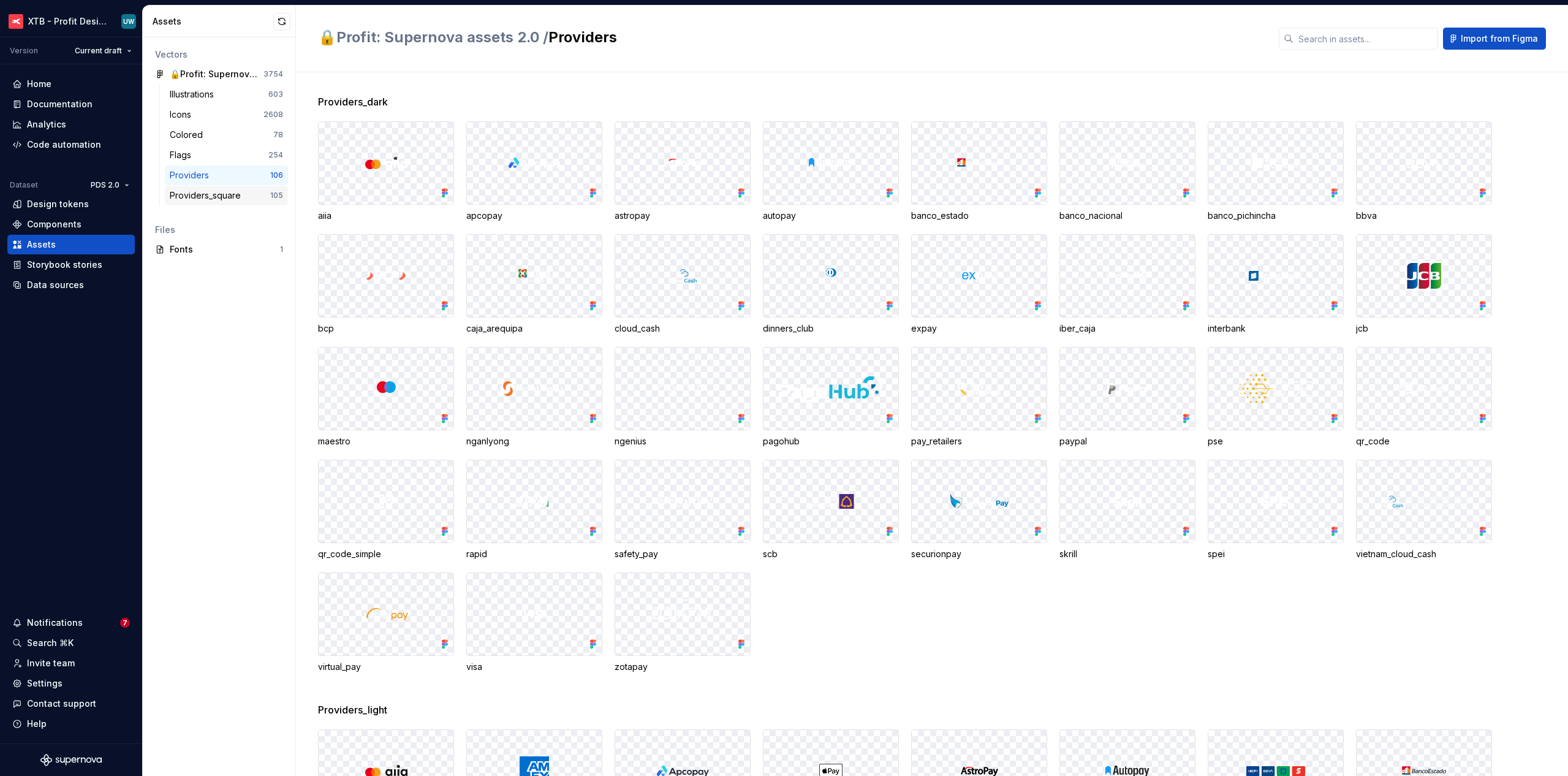
click at [213, 196] on div "Providers_square" at bounding box center [207, 196] width 76 height 12
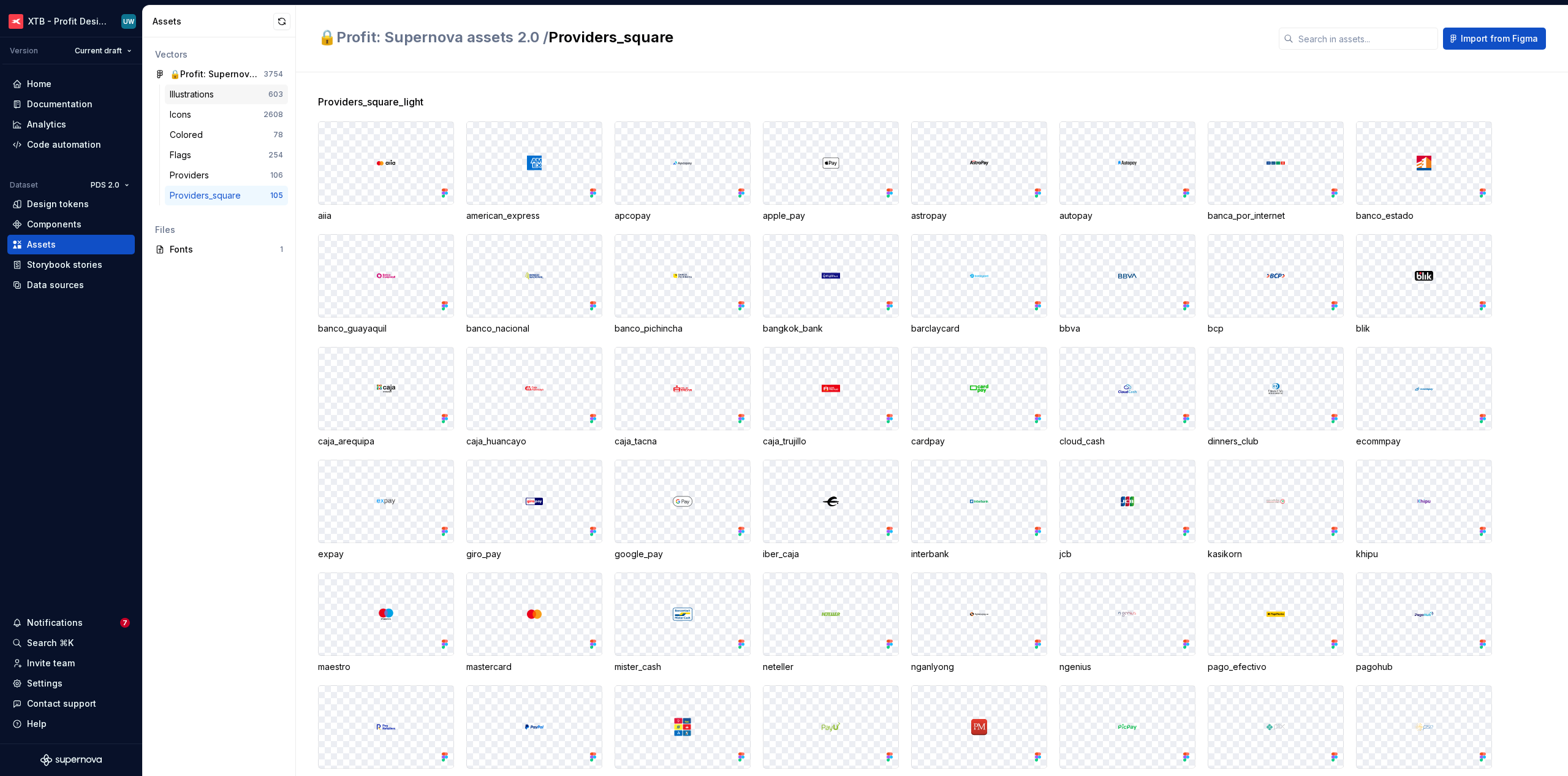
click at [190, 94] on div "Illustrations" at bounding box center [194, 94] width 49 height 12
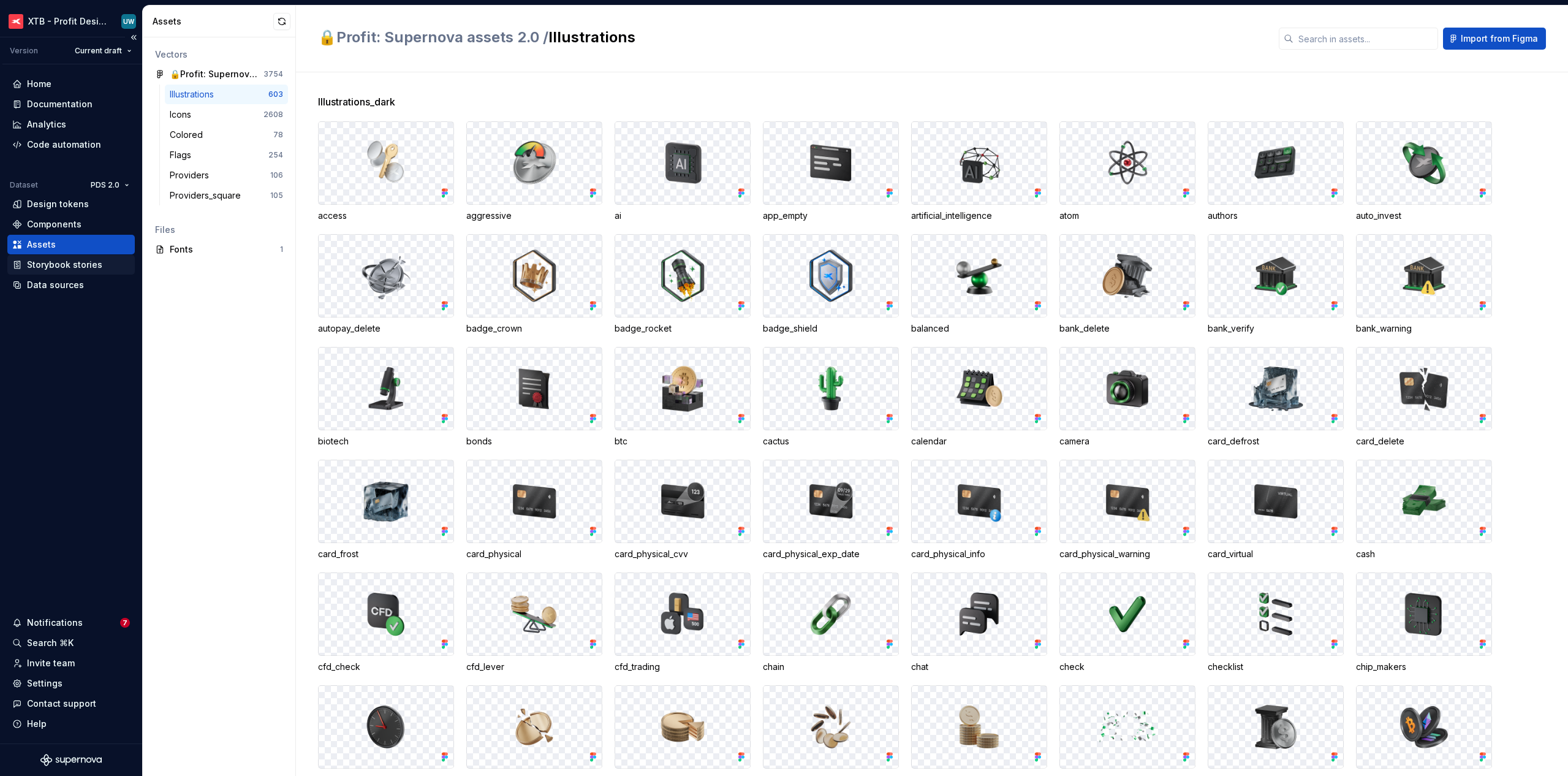
click at [65, 269] on div "Storybook stories" at bounding box center [65, 265] width 75 height 12
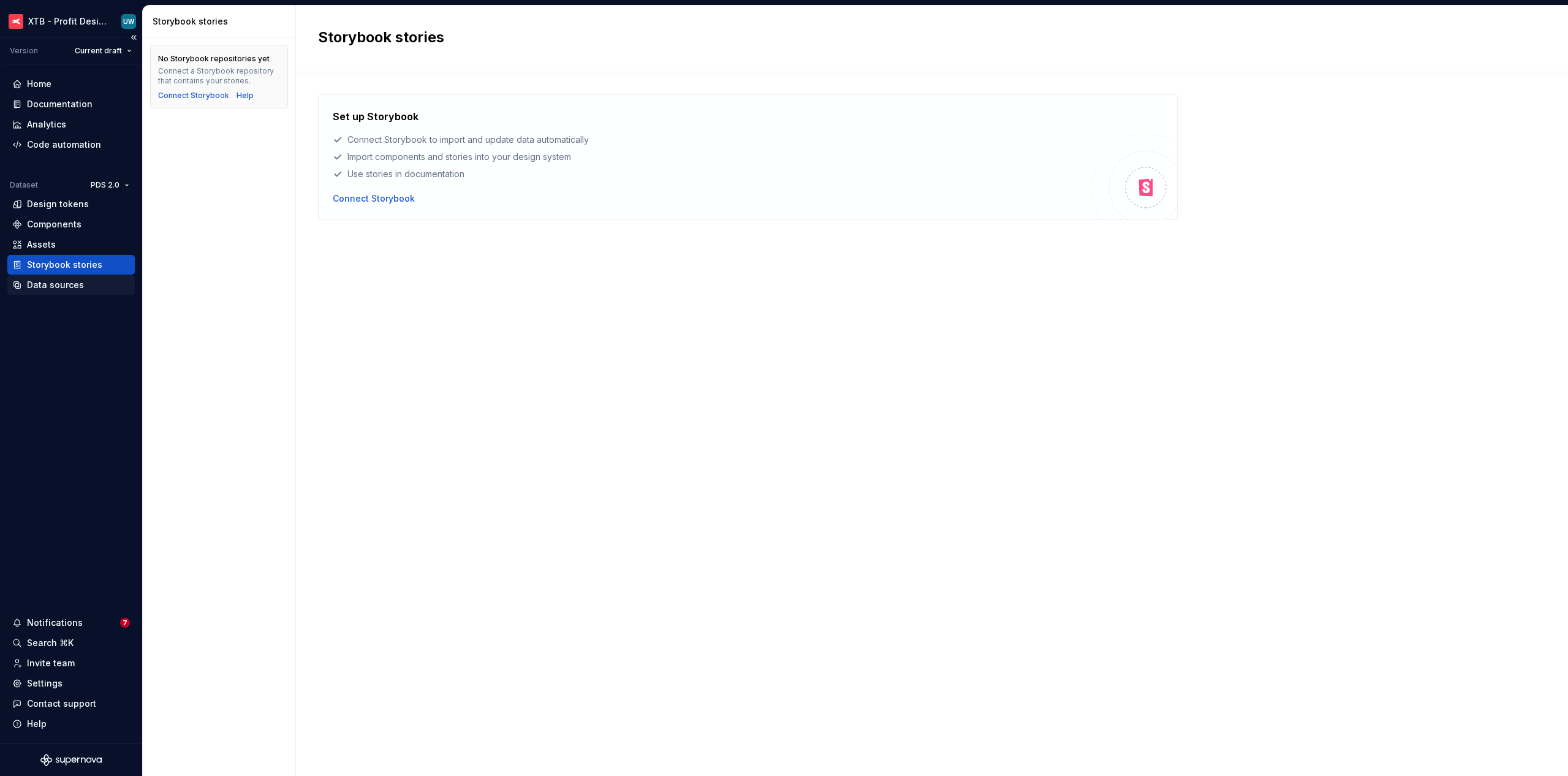
click at [54, 286] on div "Data sources" at bounding box center [55, 285] width 57 height 12
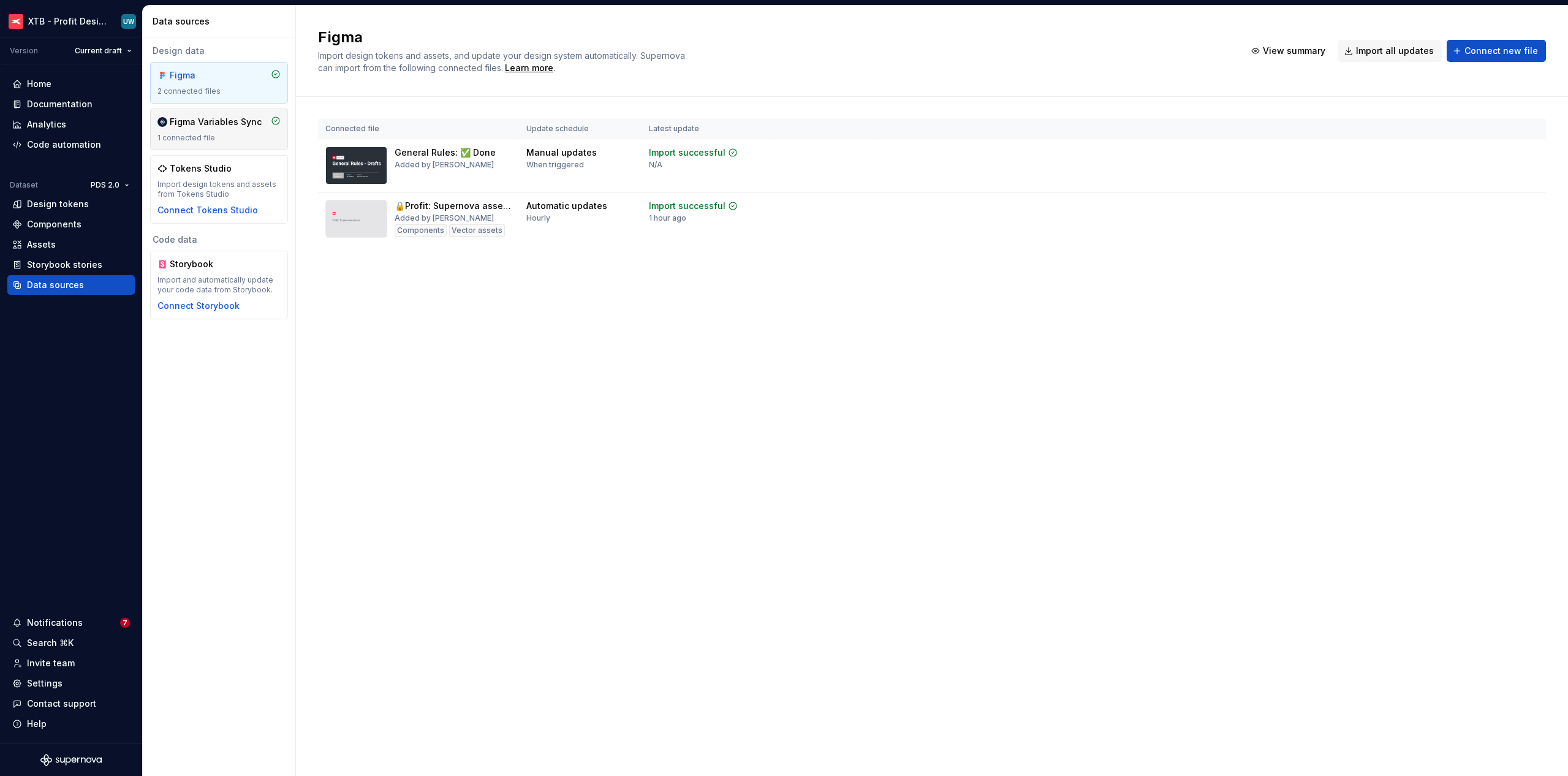
click at [220, 130] on div "Figma Variables Sync 1 connected file" at bounding box center [219, 129] width 123 height 27
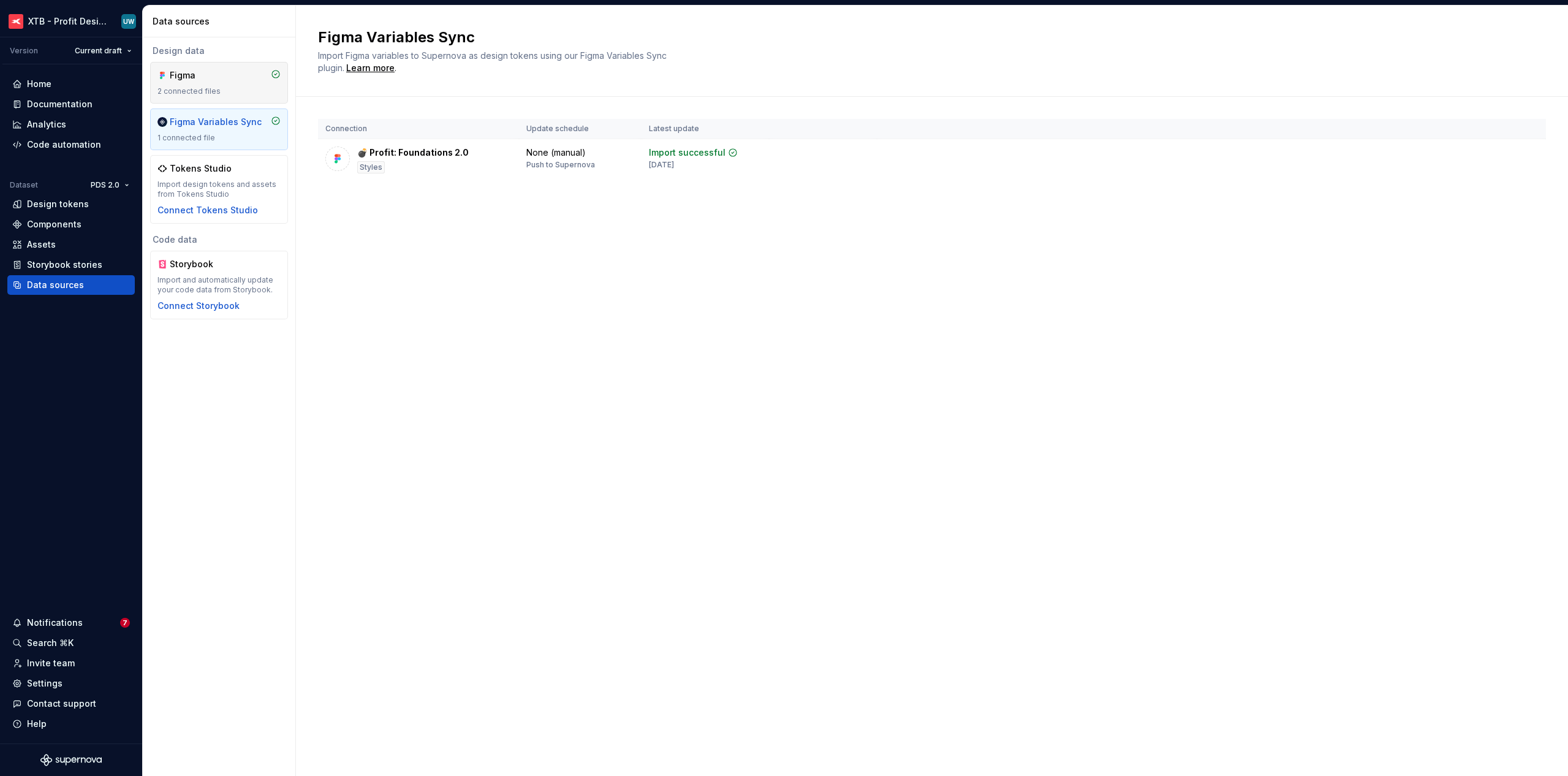
click at [198, 72] on div "Figma" at bounding box center [198, 75] width 59 height 12
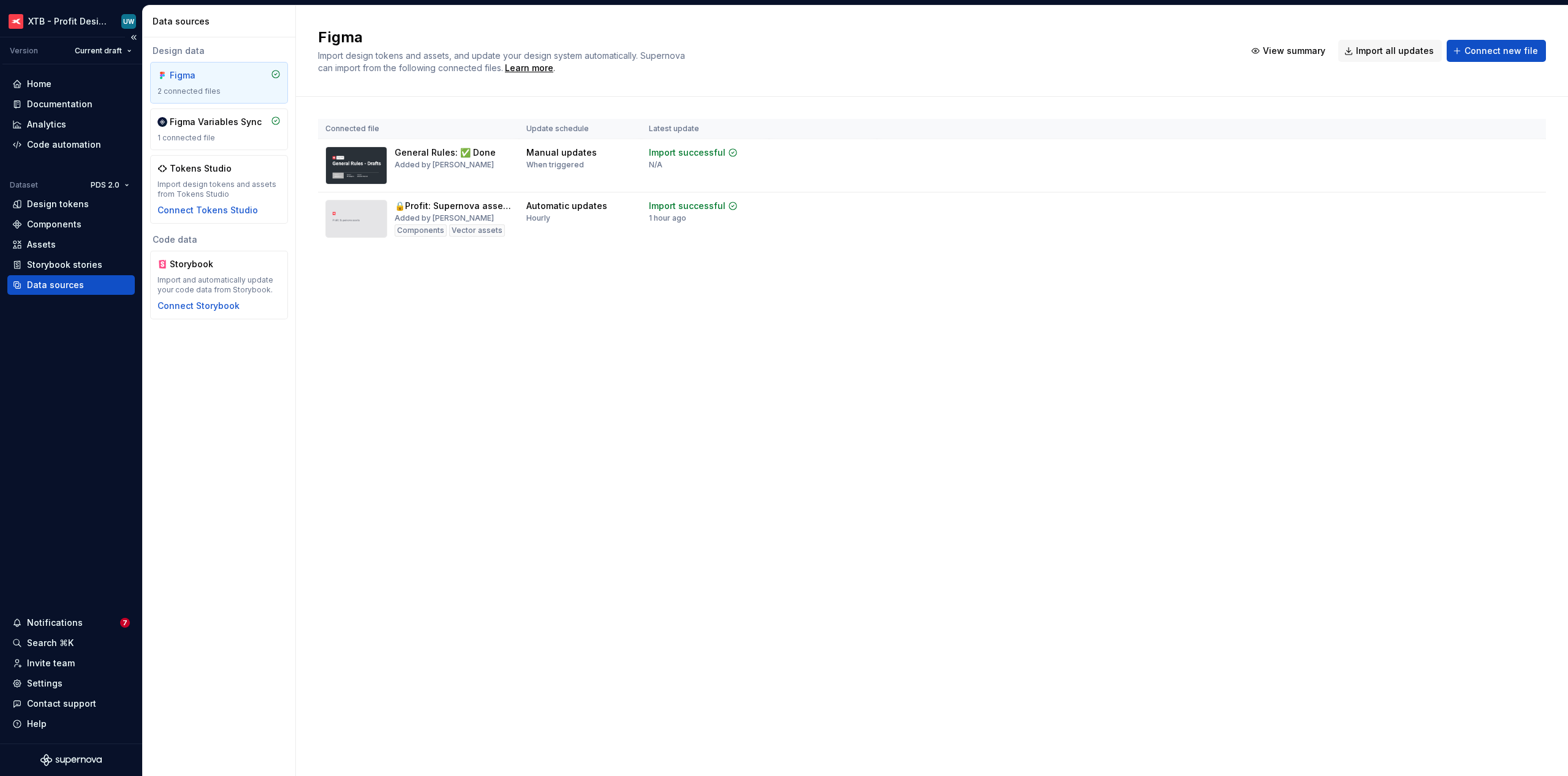
click at [69, 357] on div "Home Documentation Analytics Code automation Dataset PDS 2.0 Design tokens Comp…" at bounding box center [71, 404] width 142 height 679
click at [103, 181] on html "XTB - Profit Design System UW Version Current draft Home Documentation Analytic…" at bounding box center [784, 388] width 1568 height 776
click at [105, 211] on div "PDS 1.0" at bounding box center [141, 209] width 104 height 19
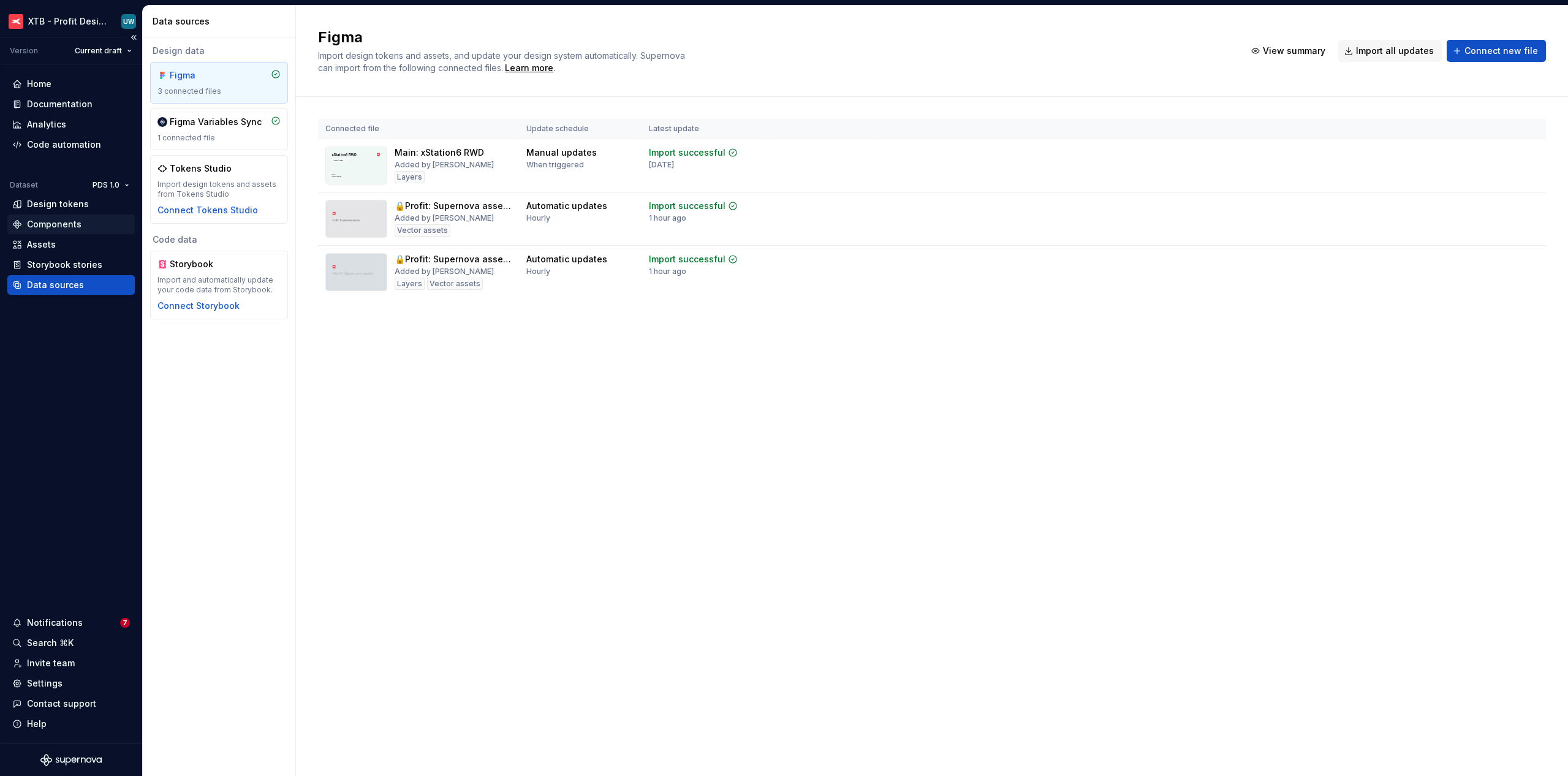
click at [52, 224] on div "Components" at bounding box center [54, 225] width 54 height 12
click at [112, 188] on html "XTB - Profit Design System UW Version Current draft Home Documentation Analytic…" at bounding box center [784, 388] width 1568 height 776
click at [114, 225] on div "PDS 2.0" at bounding box center [149, 228] width 80 height 12
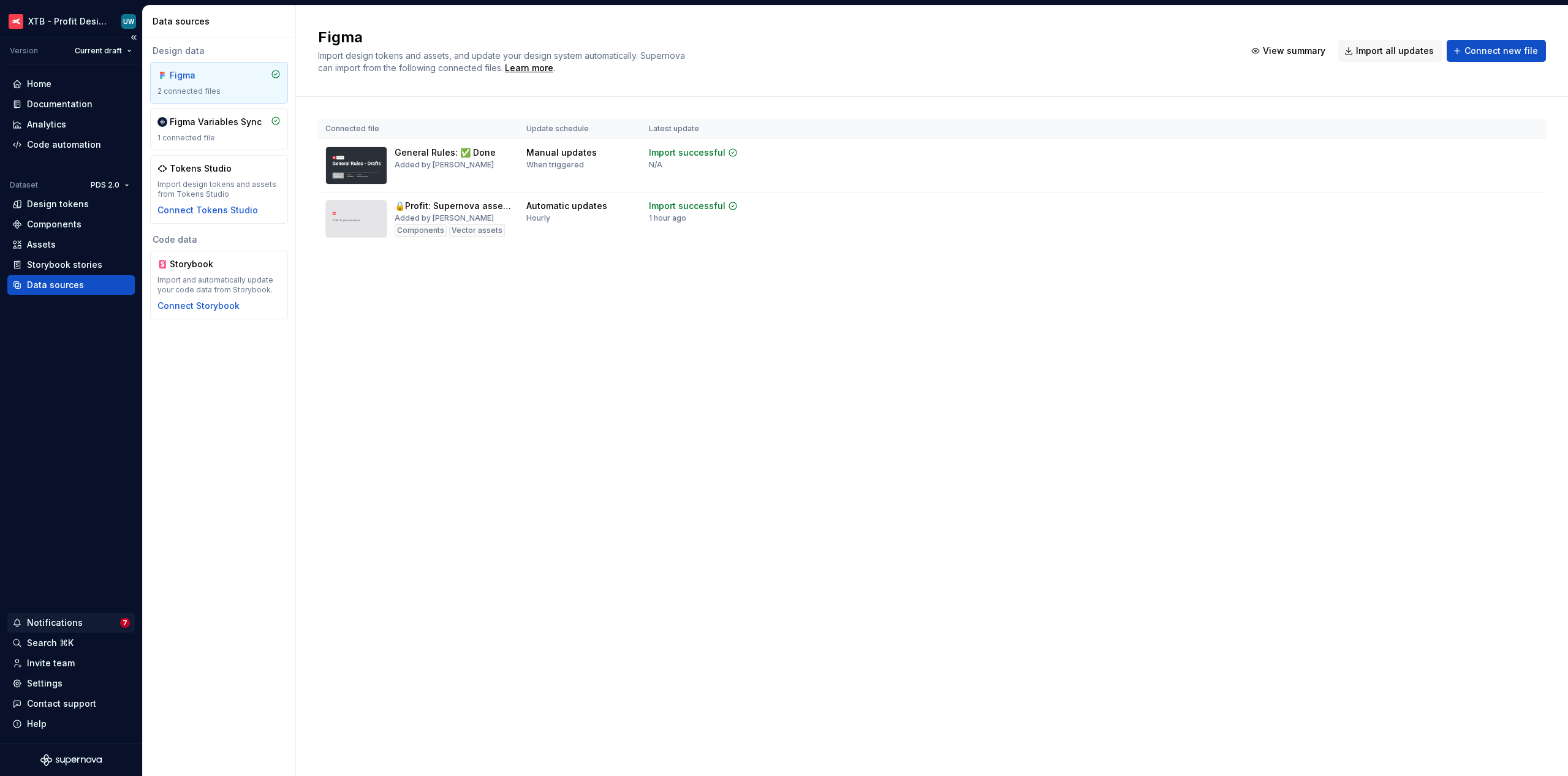
click at [67, 629] on div "Notifications 7" at bounding box center [71, 622] width 128 height 19
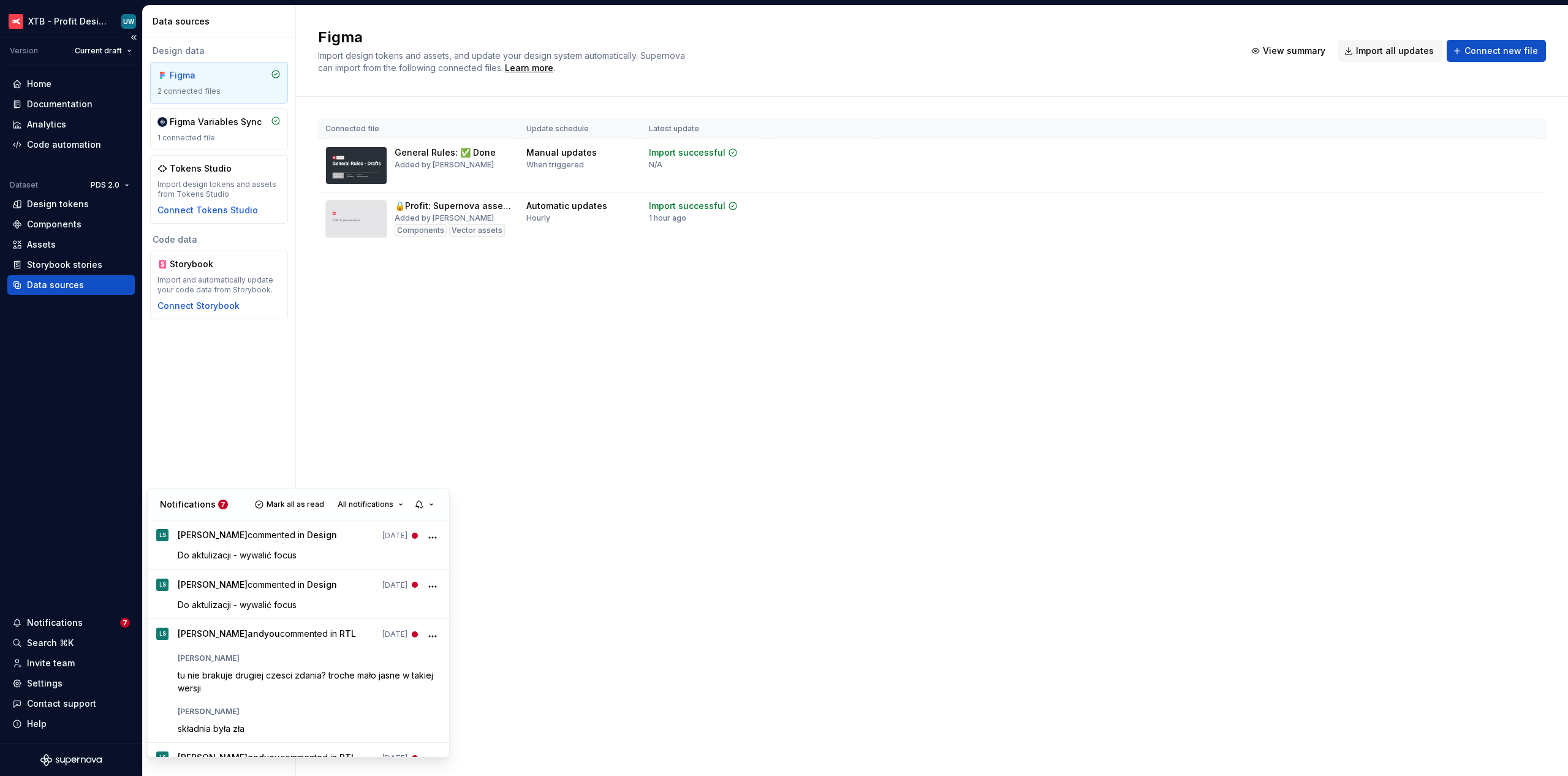
click at [48, 592] on html "XTB - Profit Design System UW Version Current draft Home Documentation Analytic…" at bounding box center [784, 388] width 1568 height 776
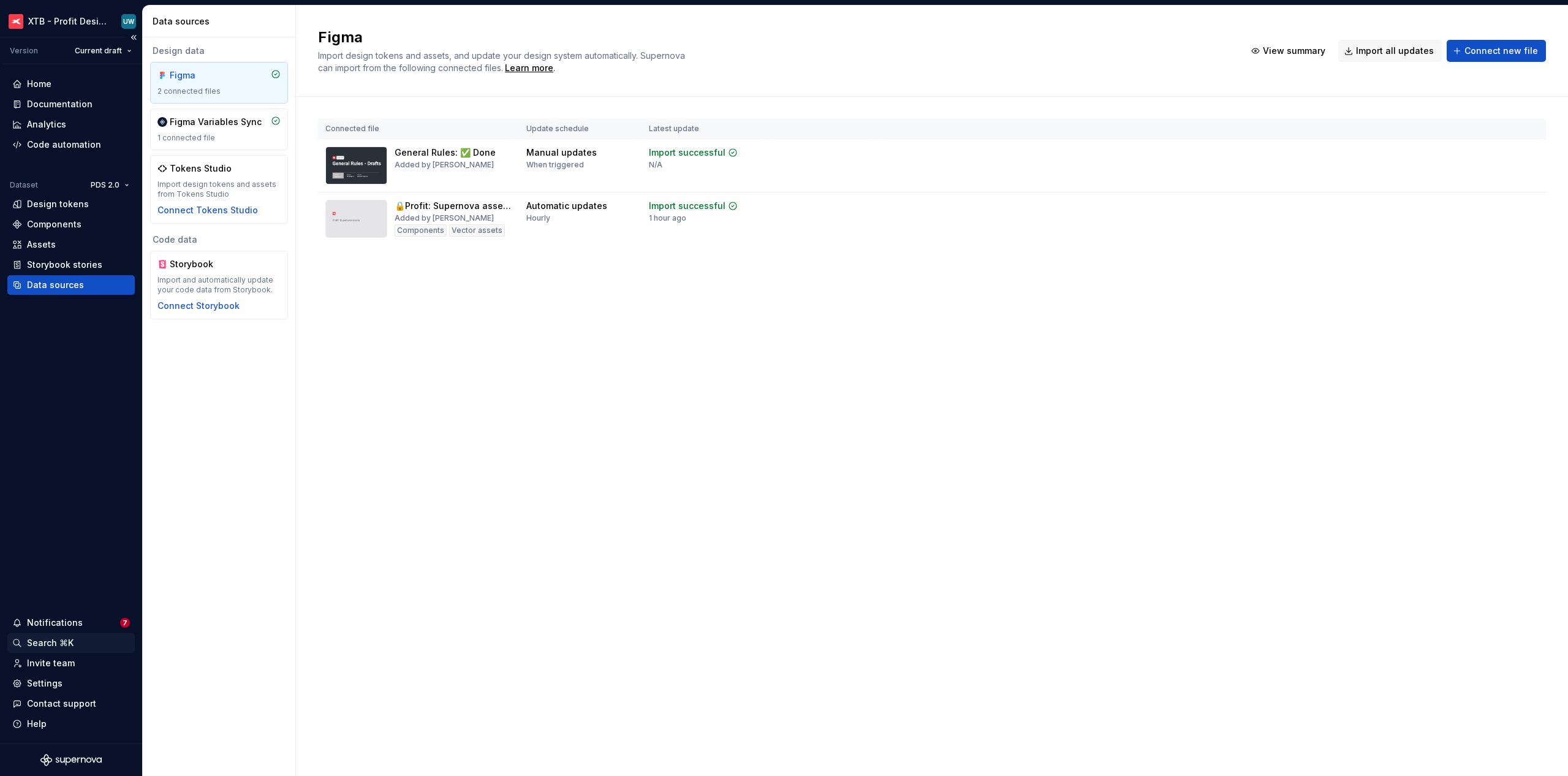
click at [48, 642] on div "Search ⌘K" at bounding box center [50, 642] width 46 height 12
click at [55, 146] on div "Code automation" at bounding box center [64, 144] width 74 height 12
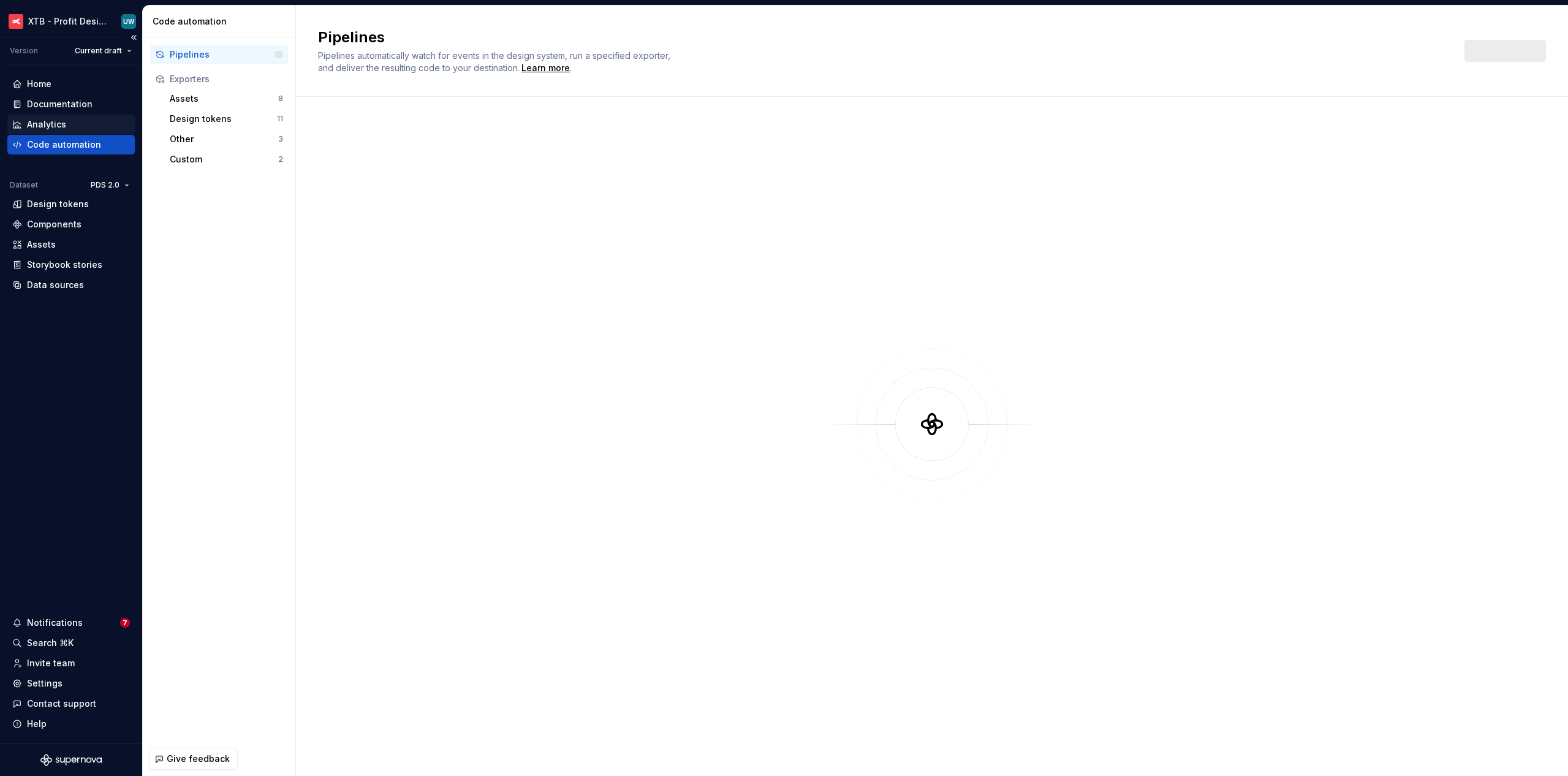
click at [50, 126] on div "Analytics" at bounding box center [46, 124] width 39 height 12
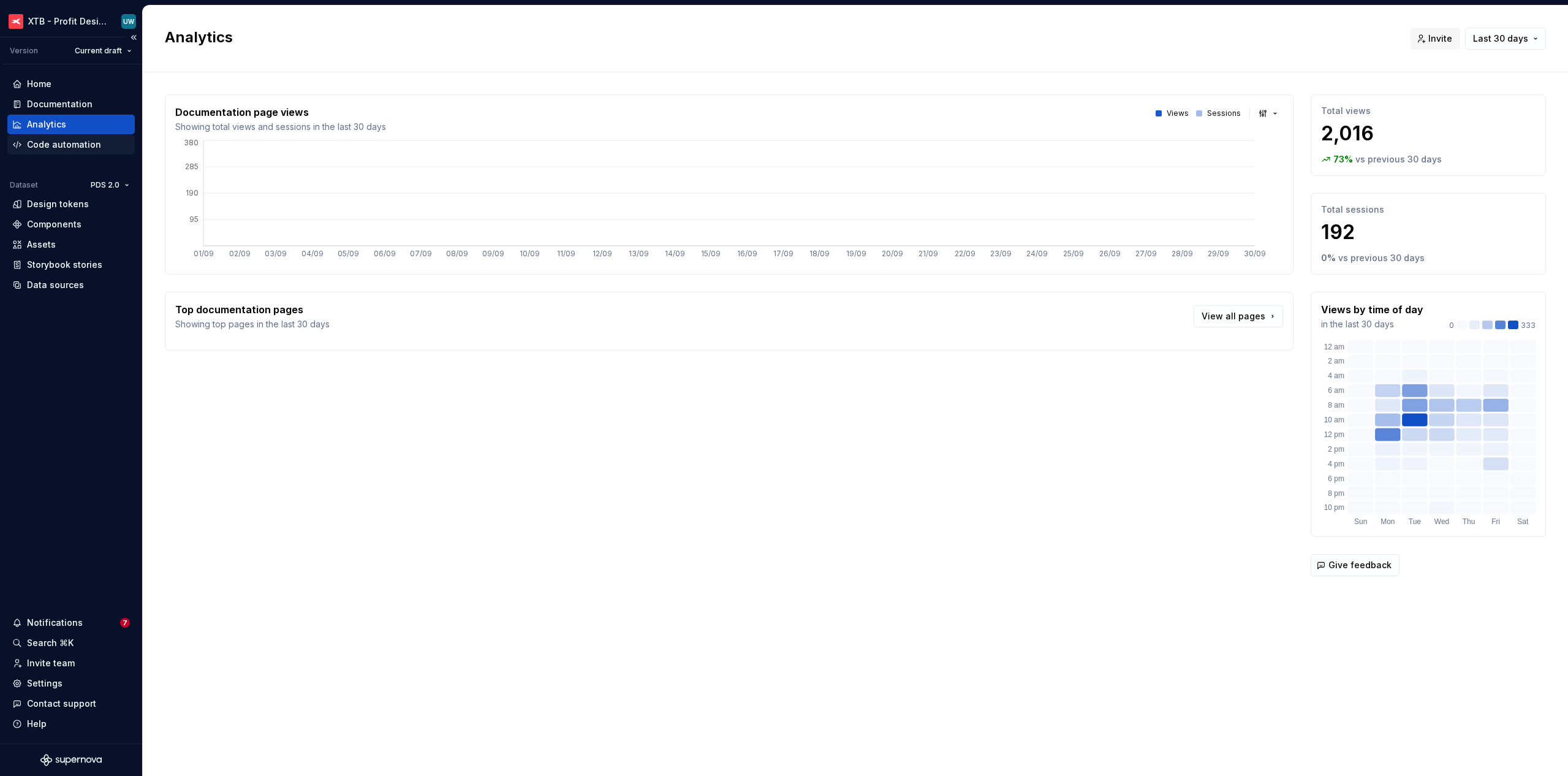
click at [45, 140] on div "Code automation" at bounding box center [64, 144] width 74 height 12
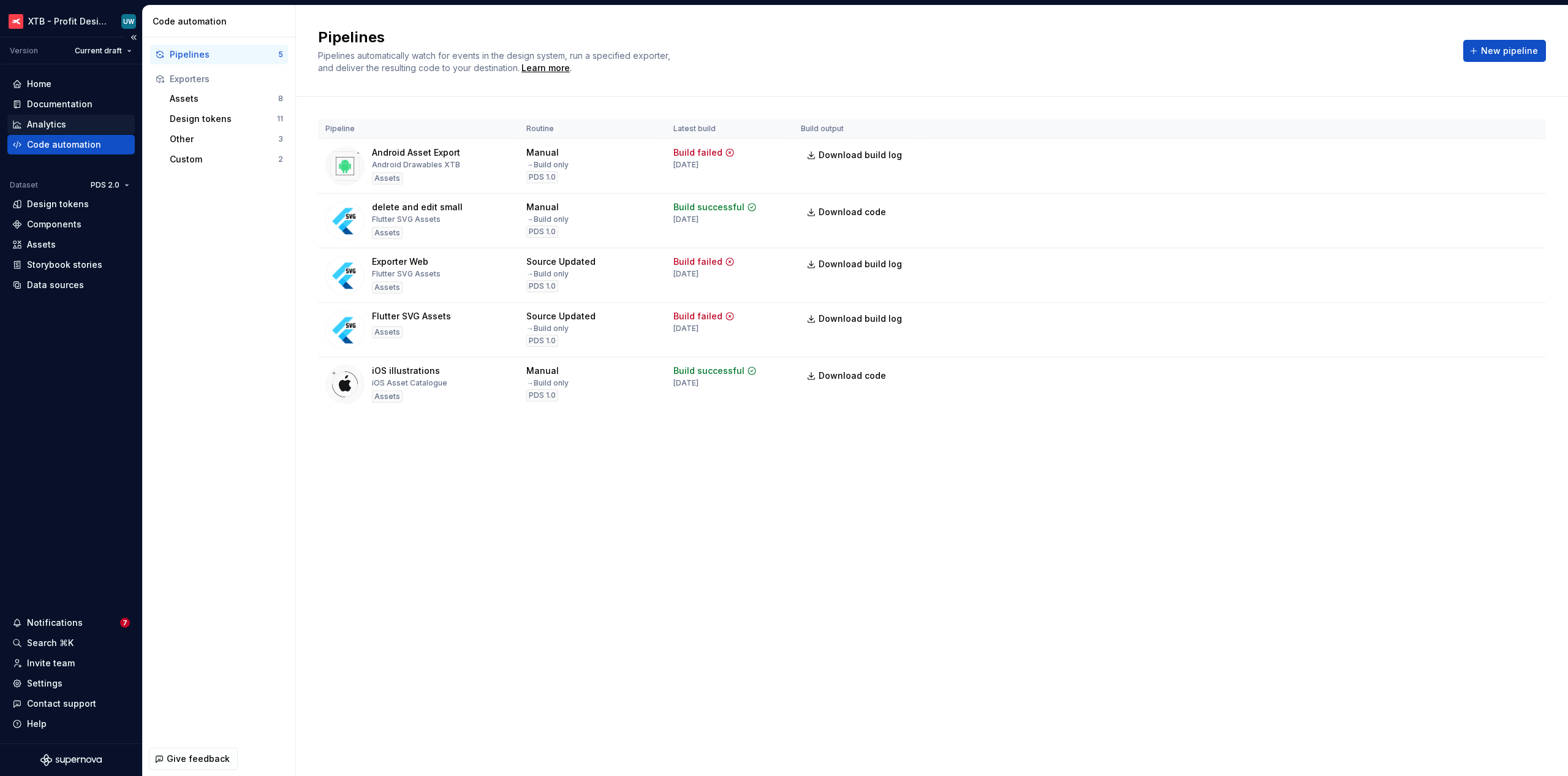
click at [44, 124] on div "Analytics" at bounding box center [46, 124] width 39 height 12
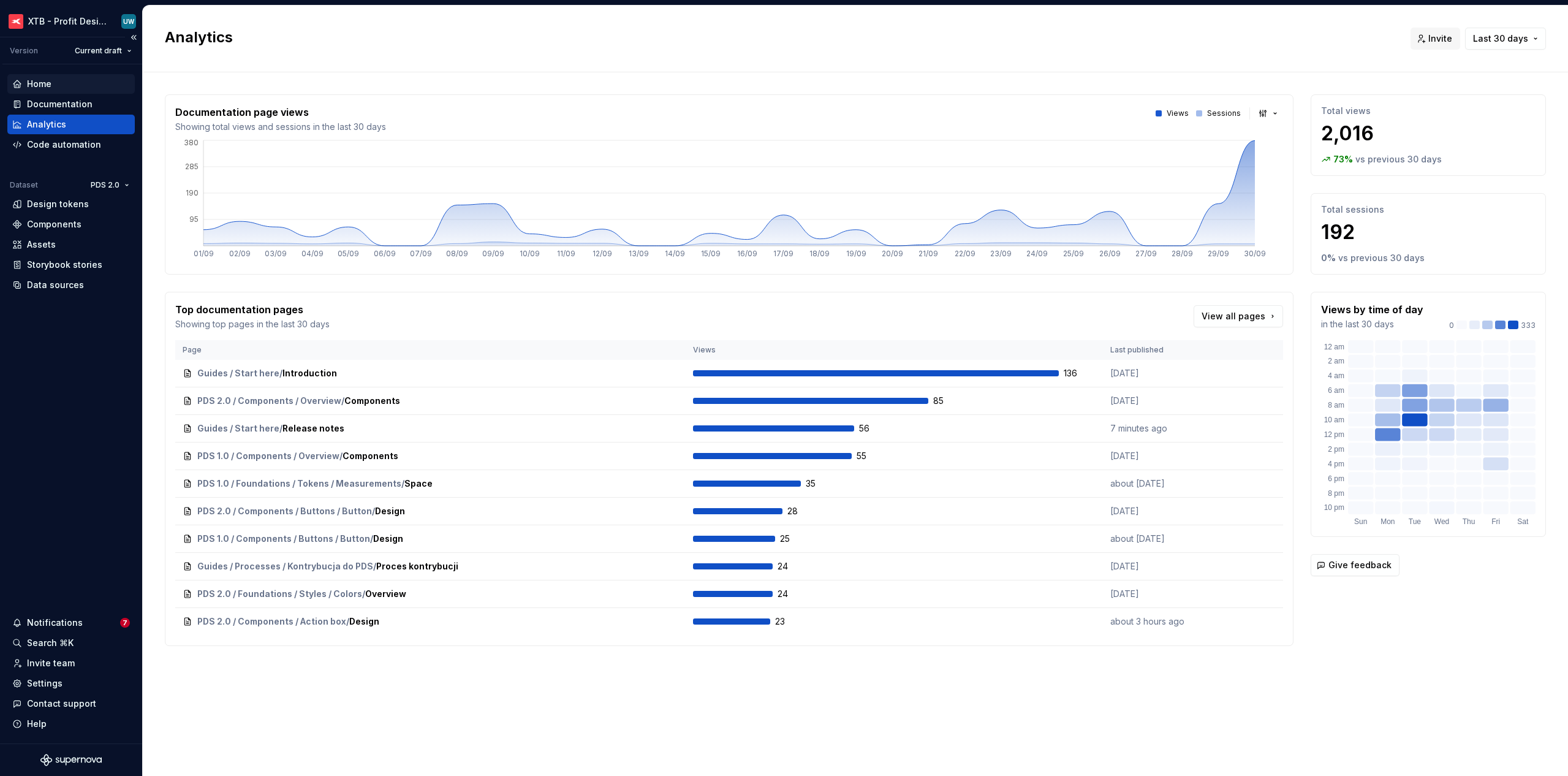
click at [56, 84] on div "Home" at bounding box center [71, 84] width 118 height 12
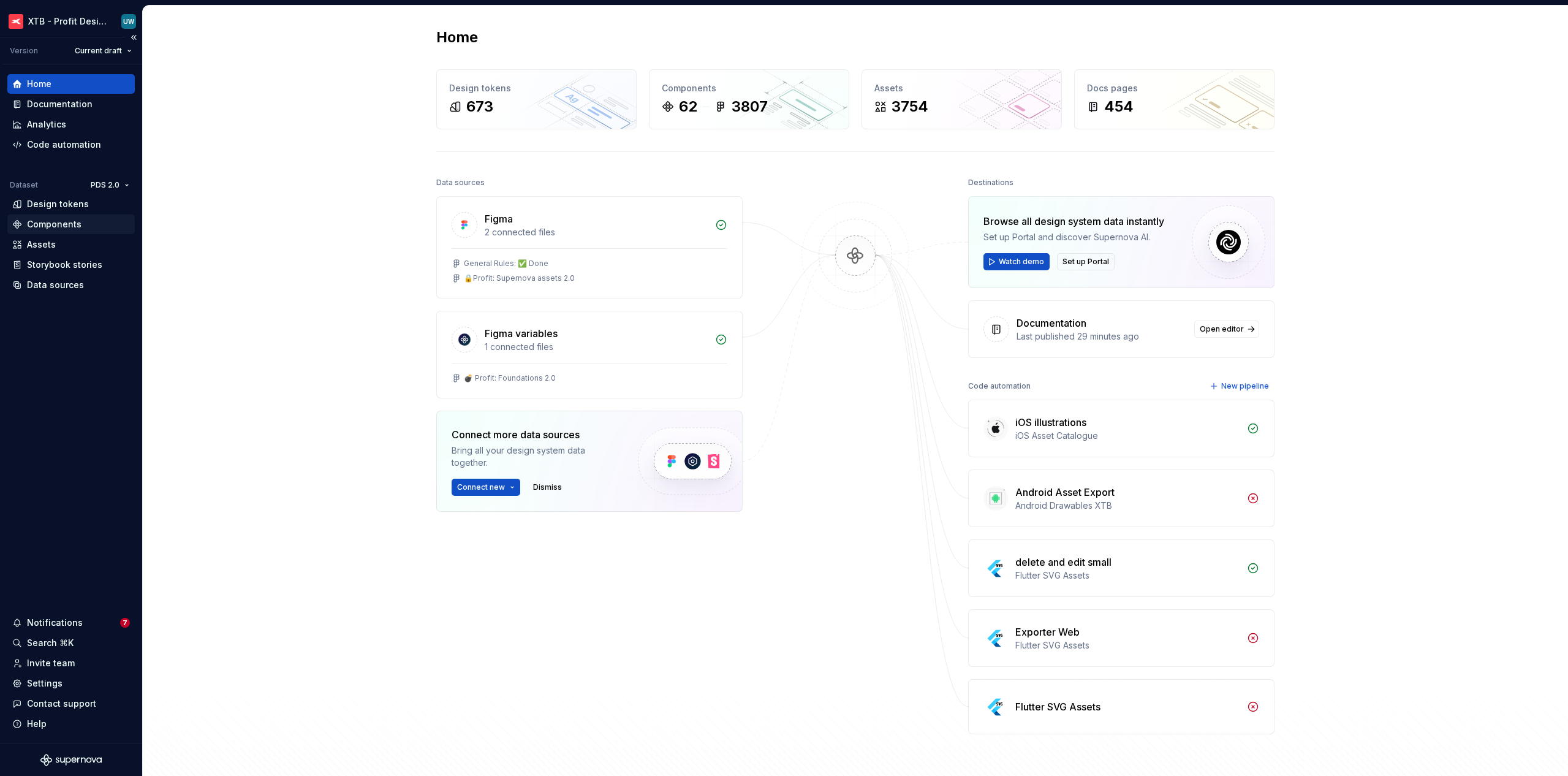
click at [42, 227] on div "Components" at bounding box center [54, 225] width 54 height 12
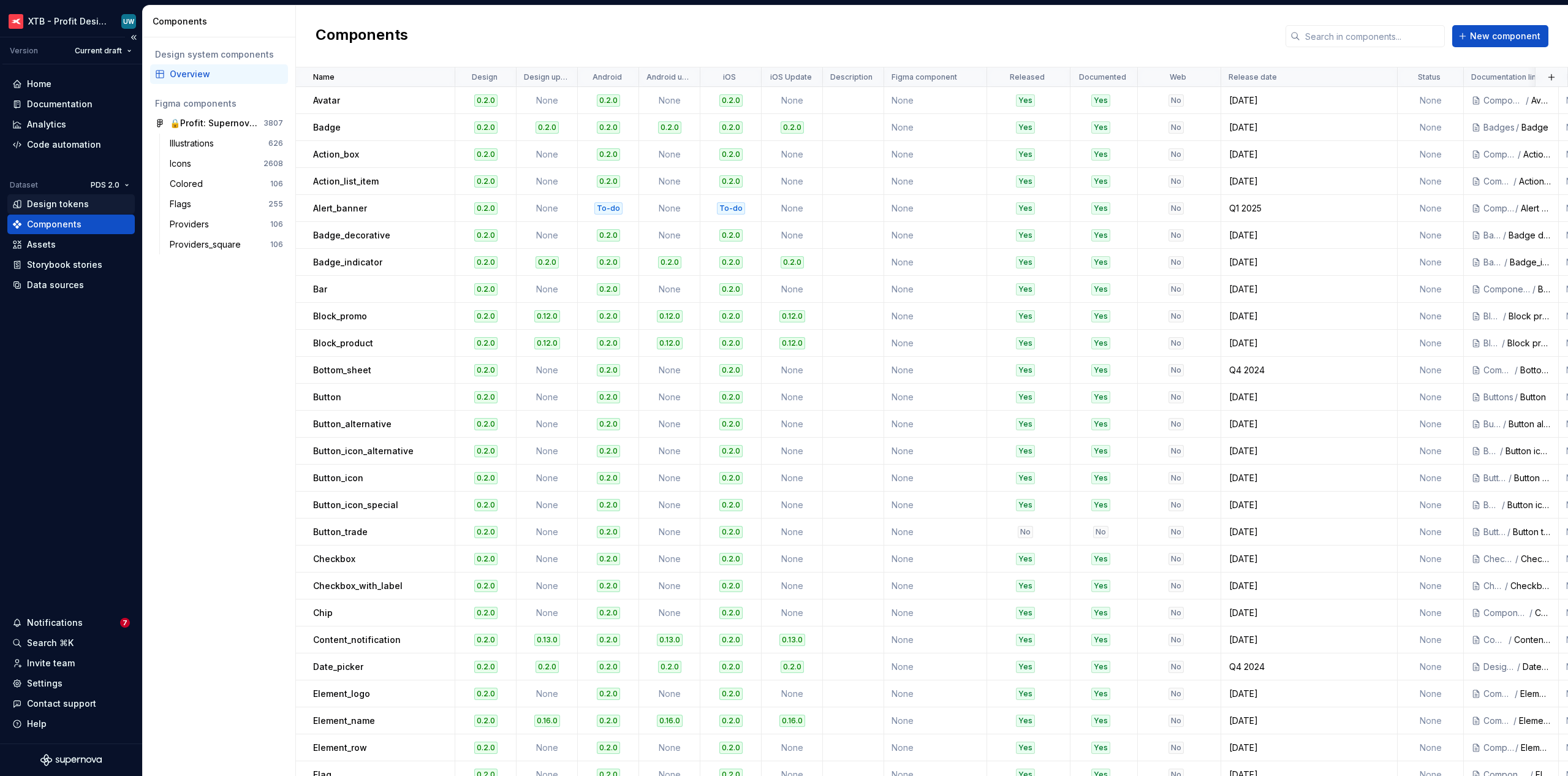
click at [42, 200] on div "Design tokens" at bounding box center [58, 204] width 62 height 12
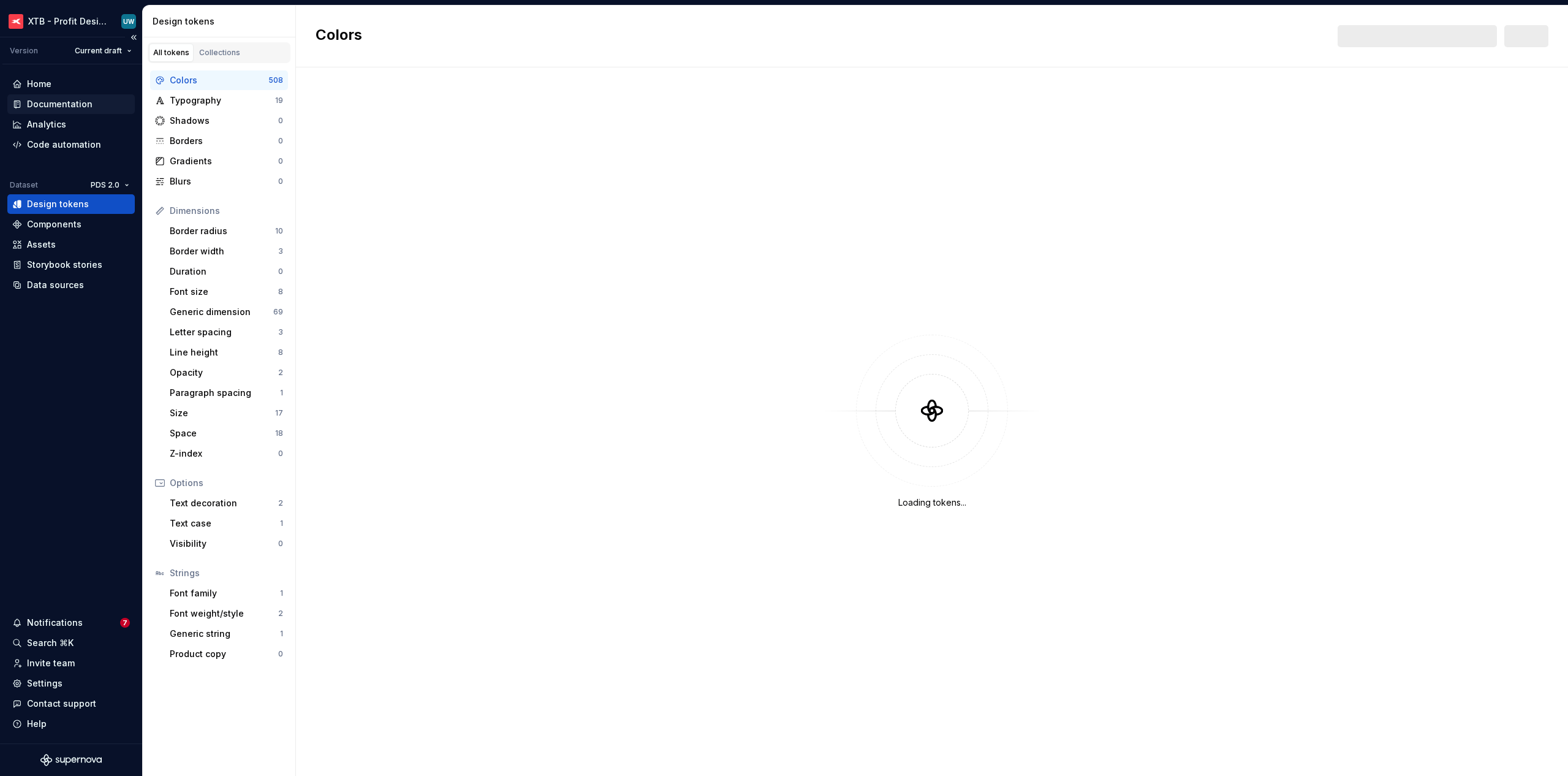
click at [39, 107] on div "Documentation" at bounding box center [59, 104] width 66 height 12
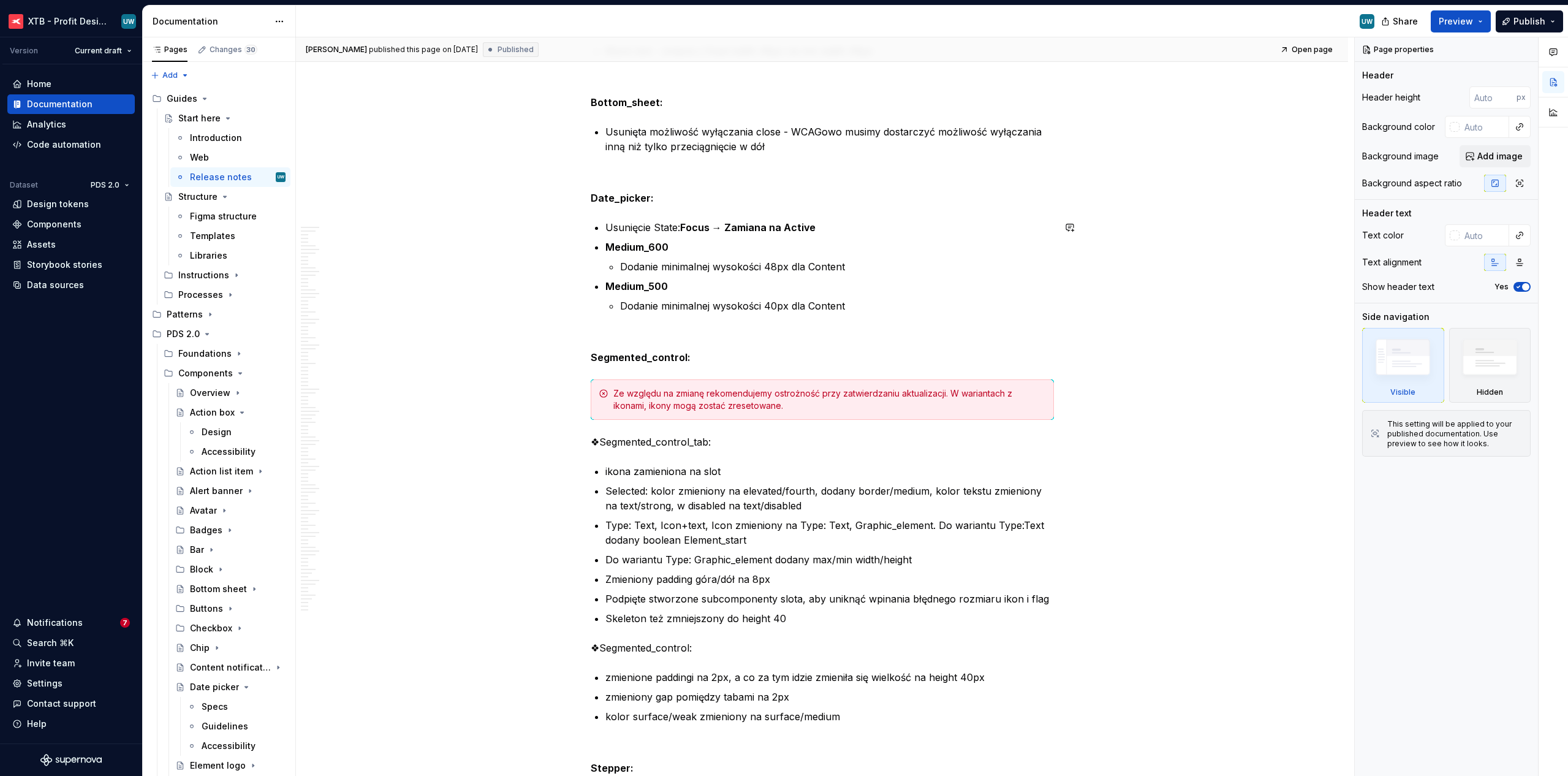
scroll to position [6224, 0]
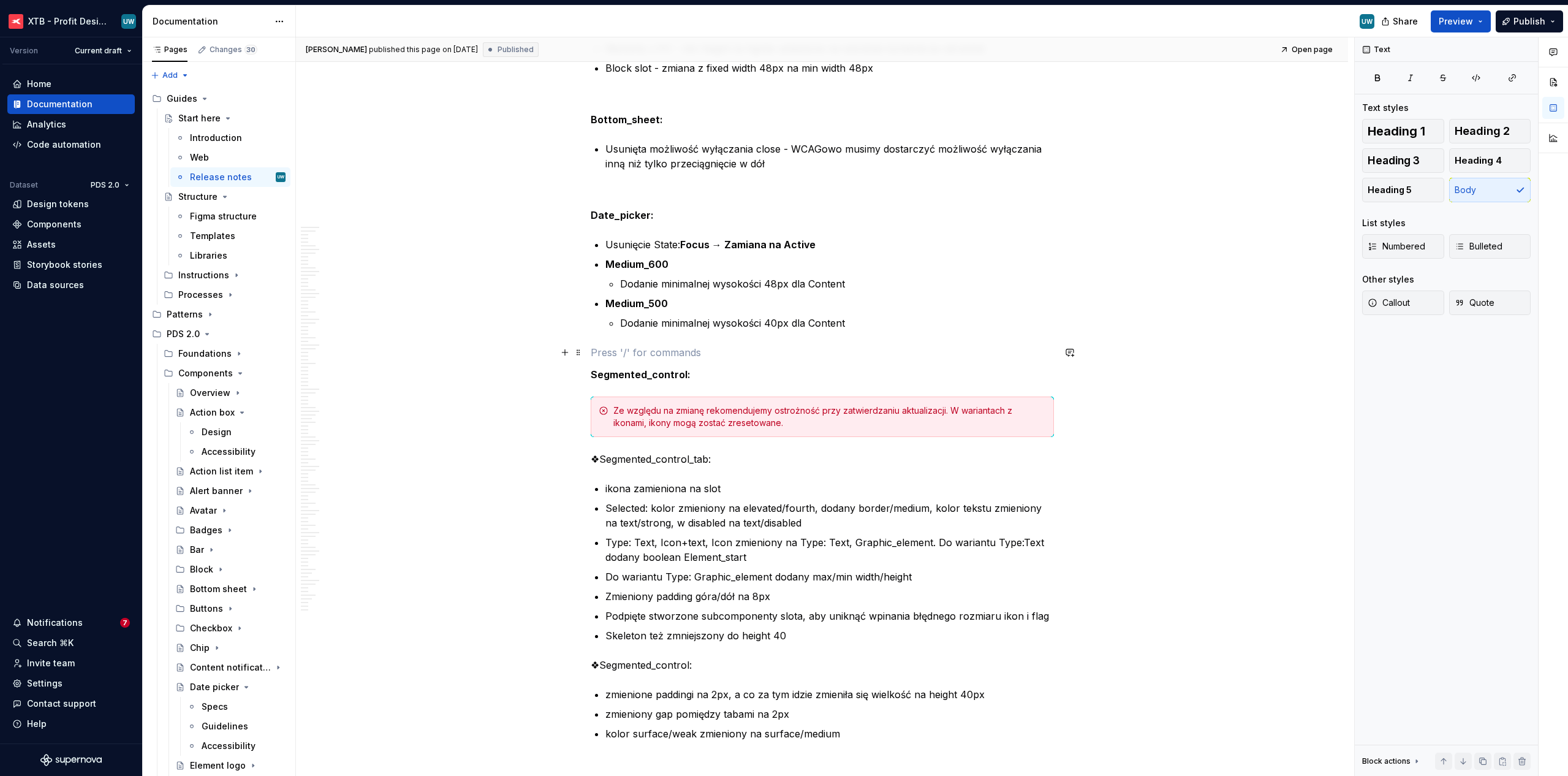
click at [658, 356] on p at bounding box center [822, 352] width 463 height 15
click at [643, 418] on div "Ze względu na zmianę rekomendujemy ostrożność przy zatwierdzaniu aktualizacji. …" at bounding box center [829, 417] width 433 height 24
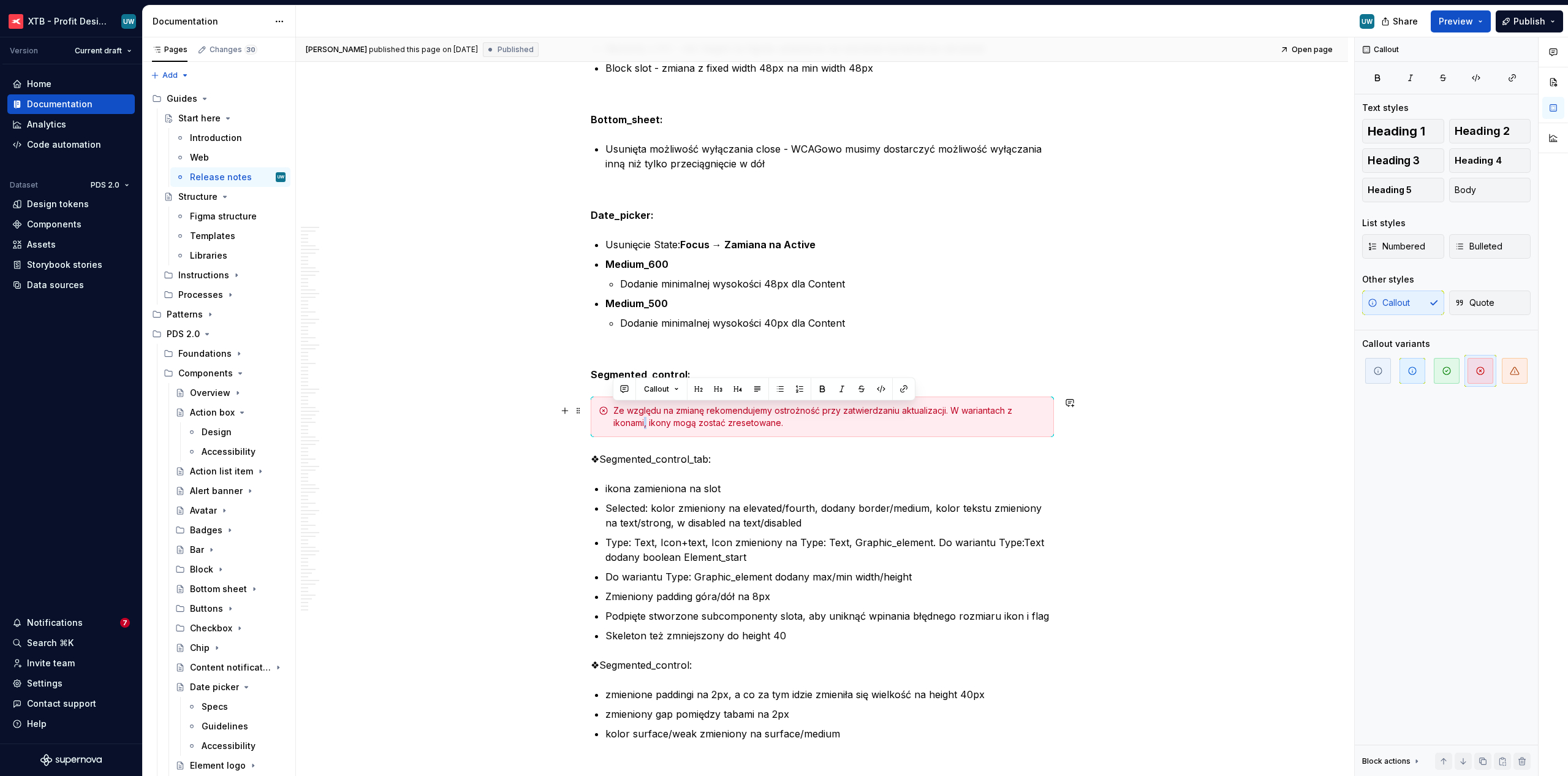
click at [643, 418] on div "Ze względu na zmianę rekomendujemy ostrożność przy zatwierdzaniu aktualizacji. …" at bounding box center [829, 417] width 433 height 24
copy div "Ze względu na zmianę rekomendujemy ostrożność przy zatwierdzaniu aktualizacji. …"
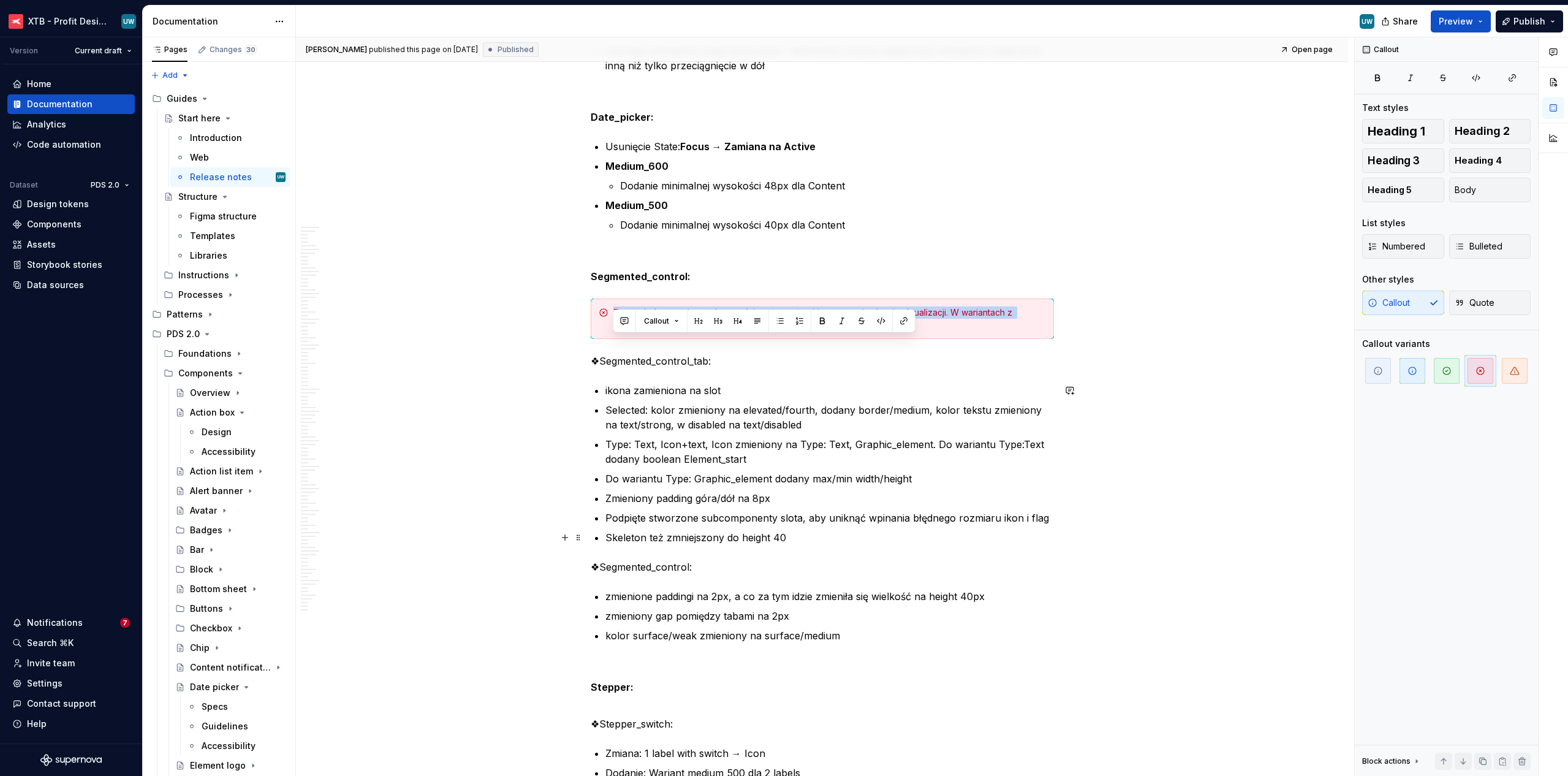
scroll to position [6333, 0]
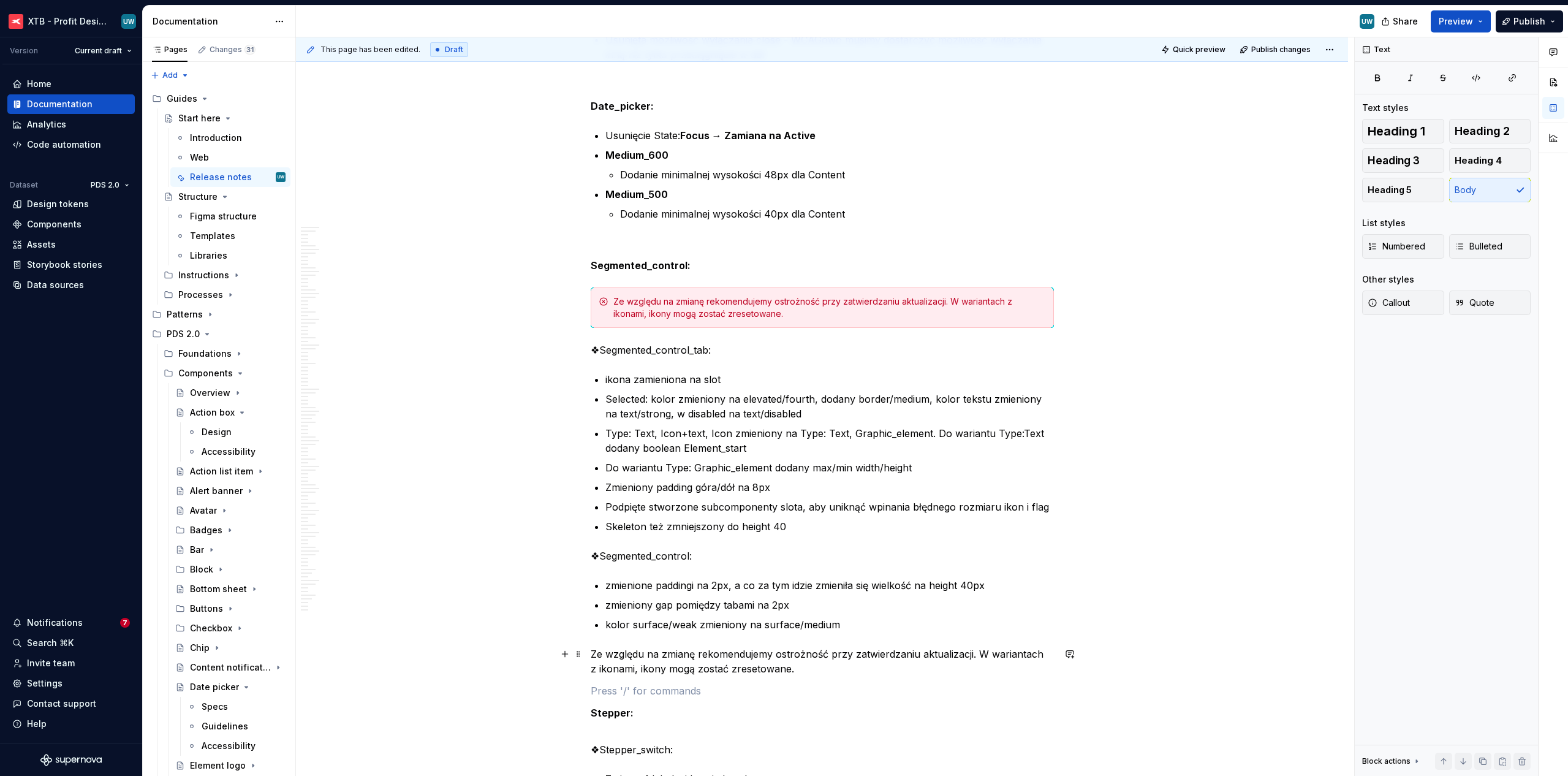
click at [600, 655] on p "Ze względu na zmianę rekomendujemy ostrożność przy zatwierdzaniu aktualizacji. …" at bounding box center [822, 662] width 463 height 30
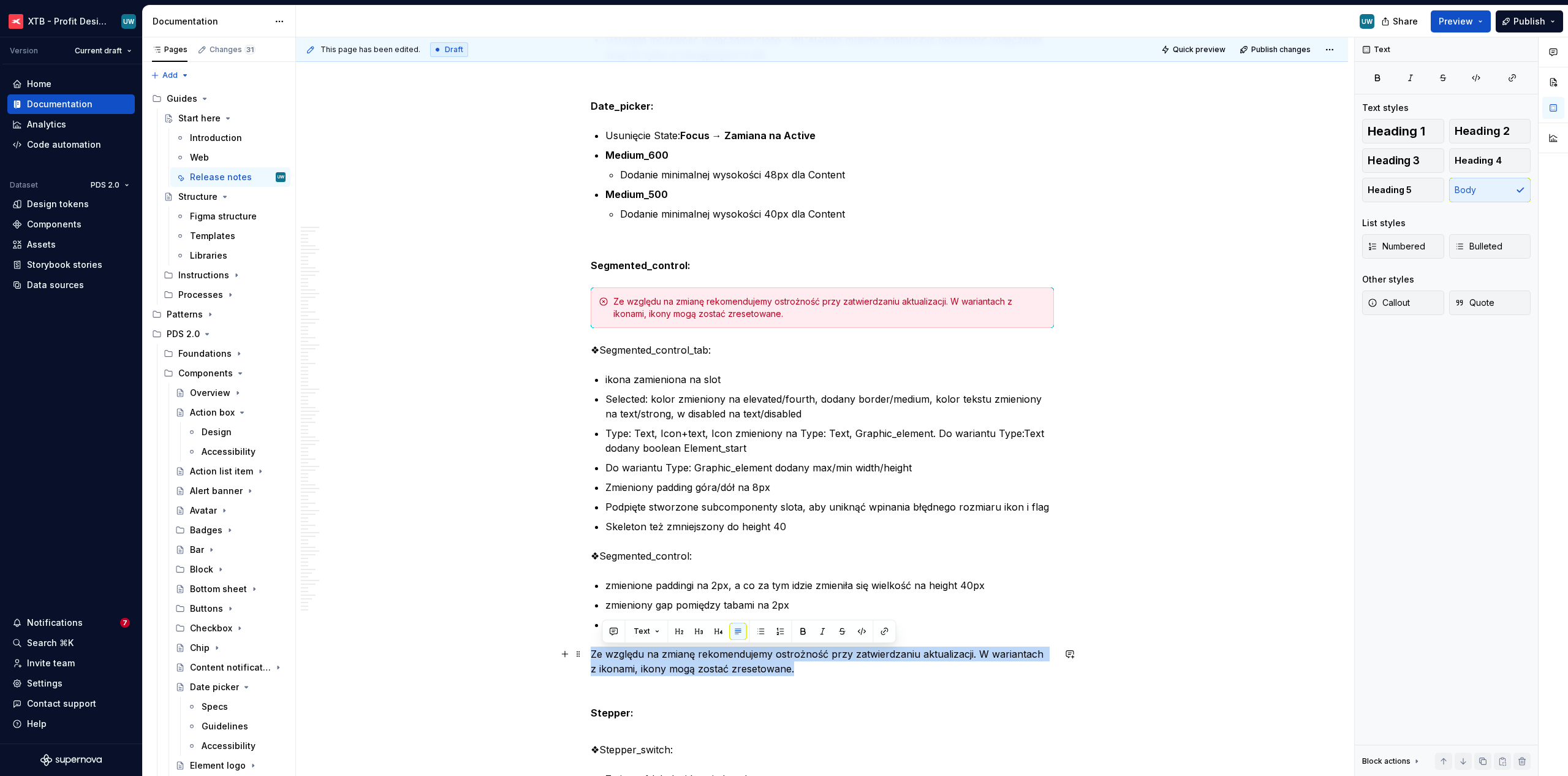
click at [600, 655] on p "Ze względu na zmianę rekomendujemy ostrożność przy zatwierdzaniu aktualizacji. …" at bounding box center [822, 662] width 463 height 30
click at [1405, 308] on span "Callout" at bounding box center [1389, 302] width 42 height 12
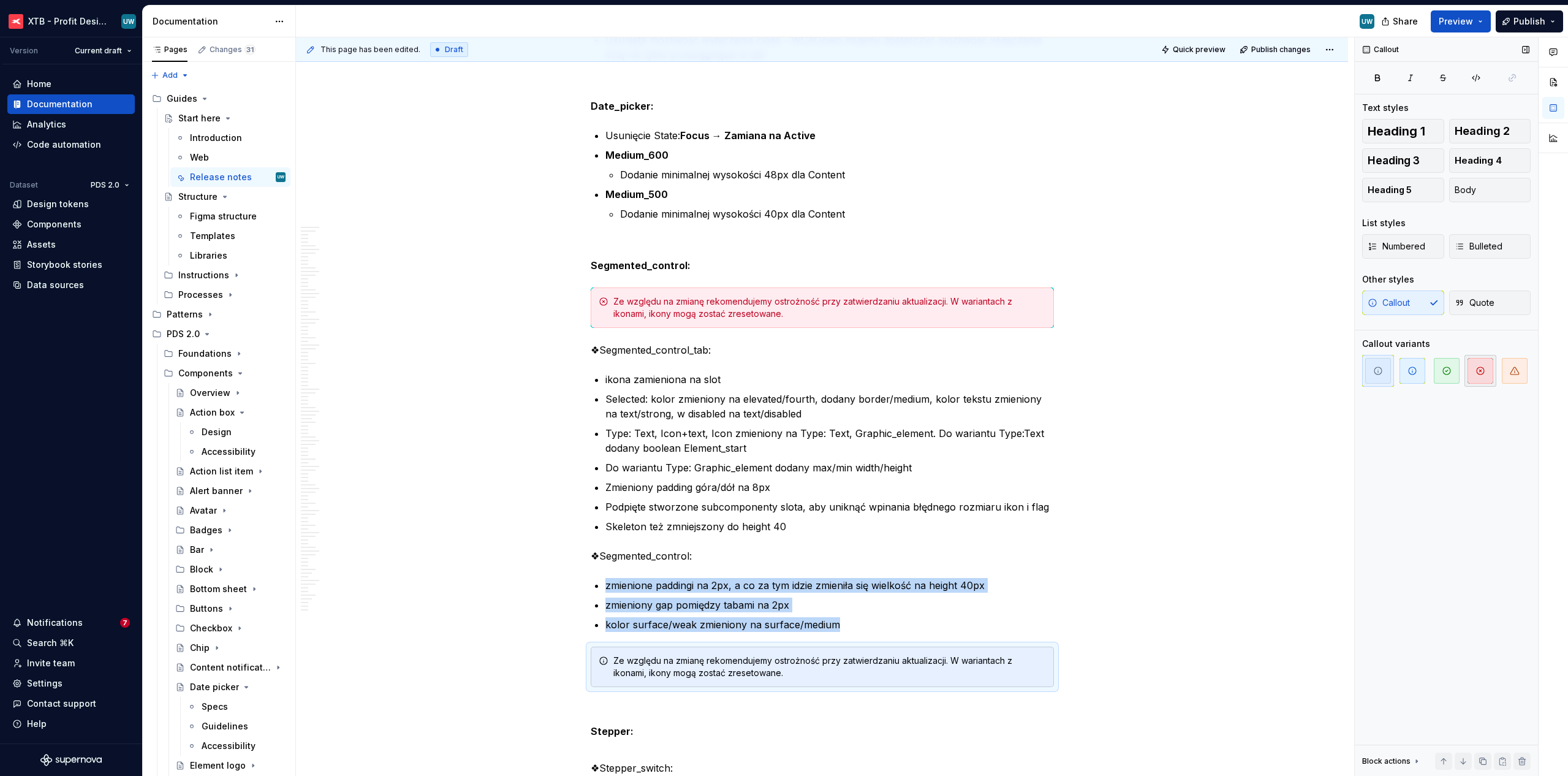
click at [1479, 366] on icon "button" at bounding box center [1480, 371] width 10 height 10
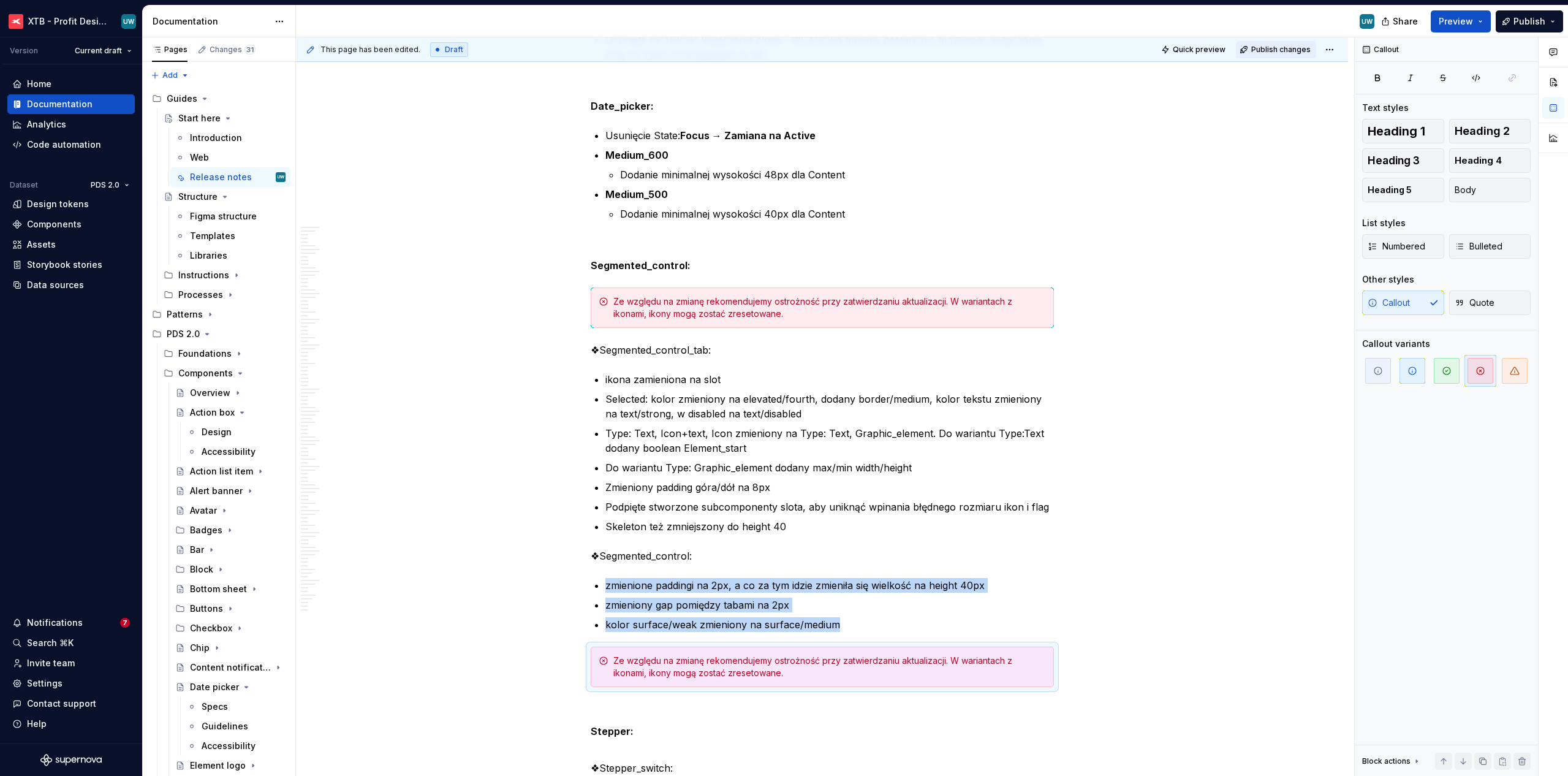
click at [1294, 42] on button "Publish changes" at bounding box center [1276, 50] width 80 height 17
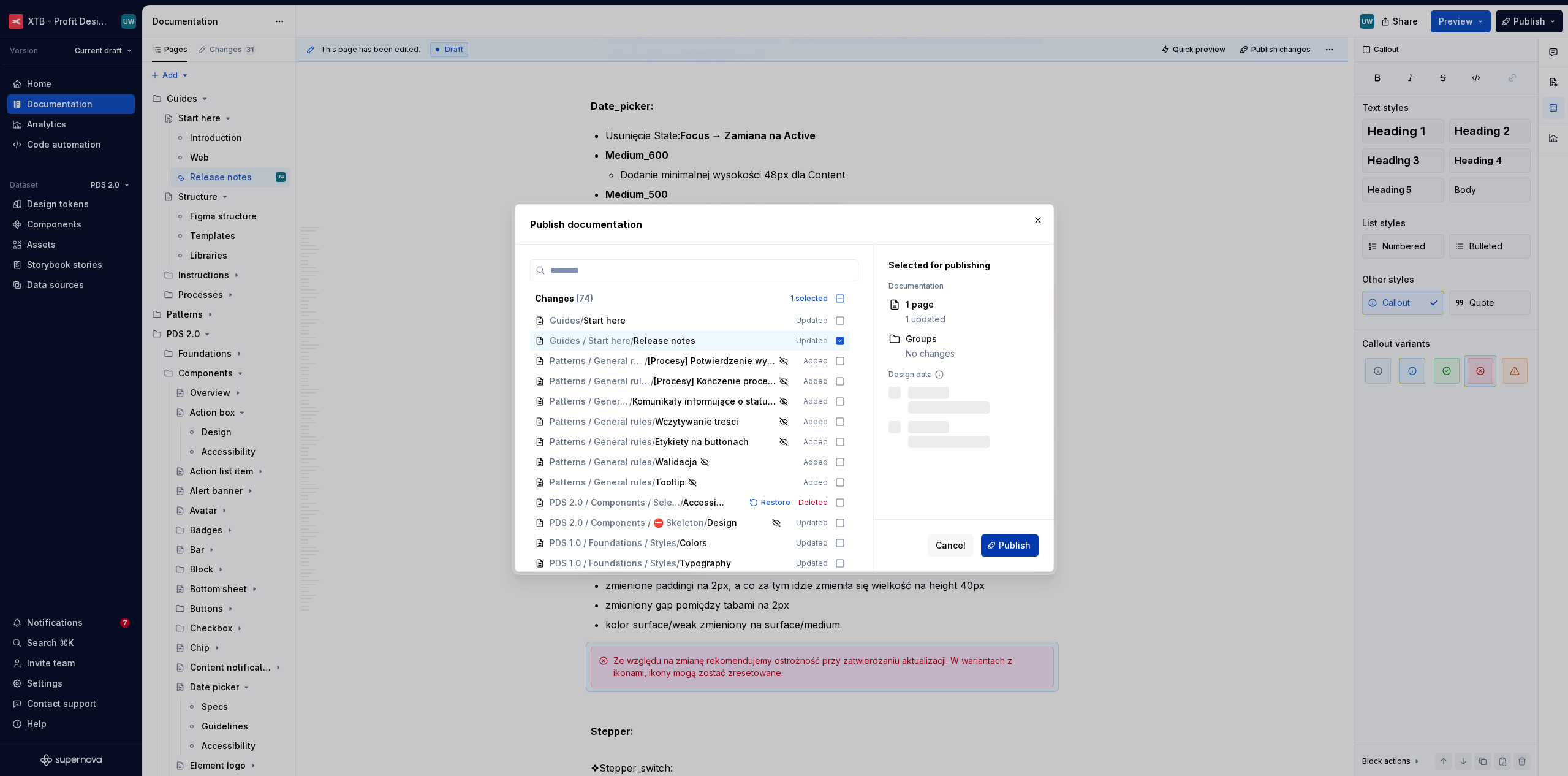
click at [989, 542] on button "Publish" at bounding box center [1009, 544] width 58 height 22
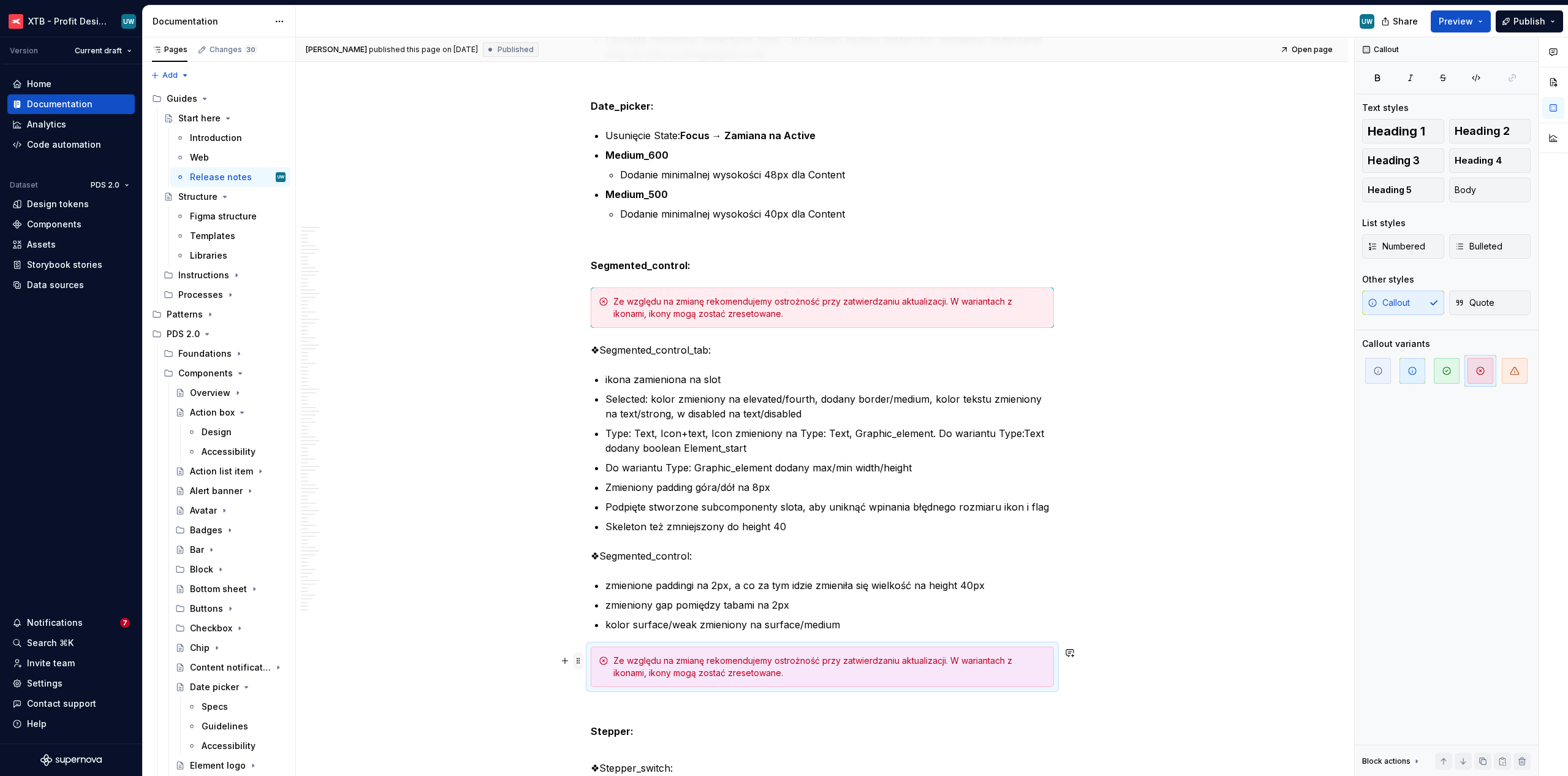
click at [579, 659] on span at bounding box center [578, 661] width 10 height 17
click at [615, 633] on div "Delete" at bounding box center [635, 636] width 80 height 12
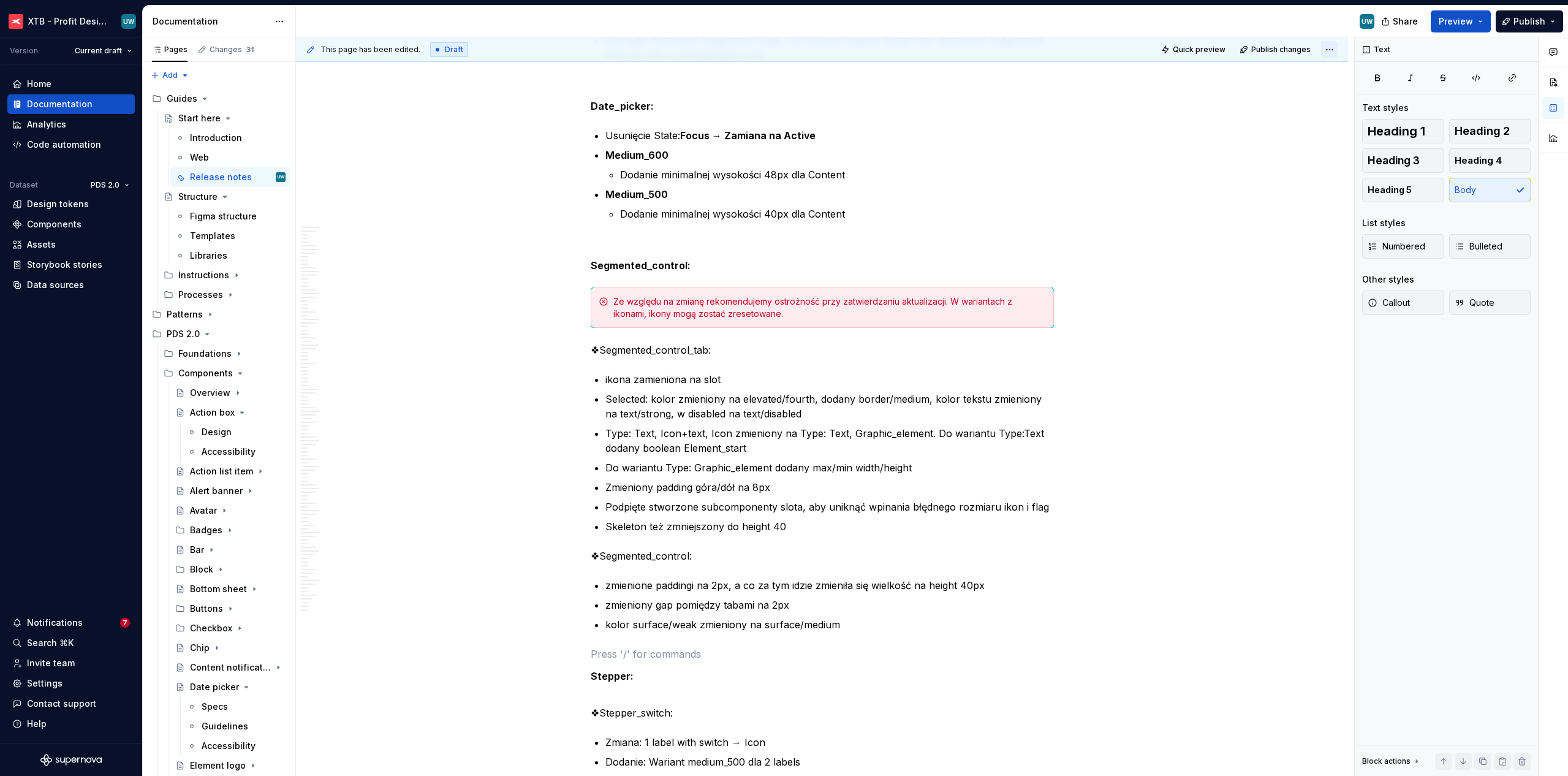
click at [1328, 48] on html "XTB - Profit Design System UW Version Current draft Home Documentation Analytic…" at bounding box center [784, 388] width 1568 height 776
click at [1311, 73] on div "Open preview" at bounding box center [1289, 73] width 80 height 12
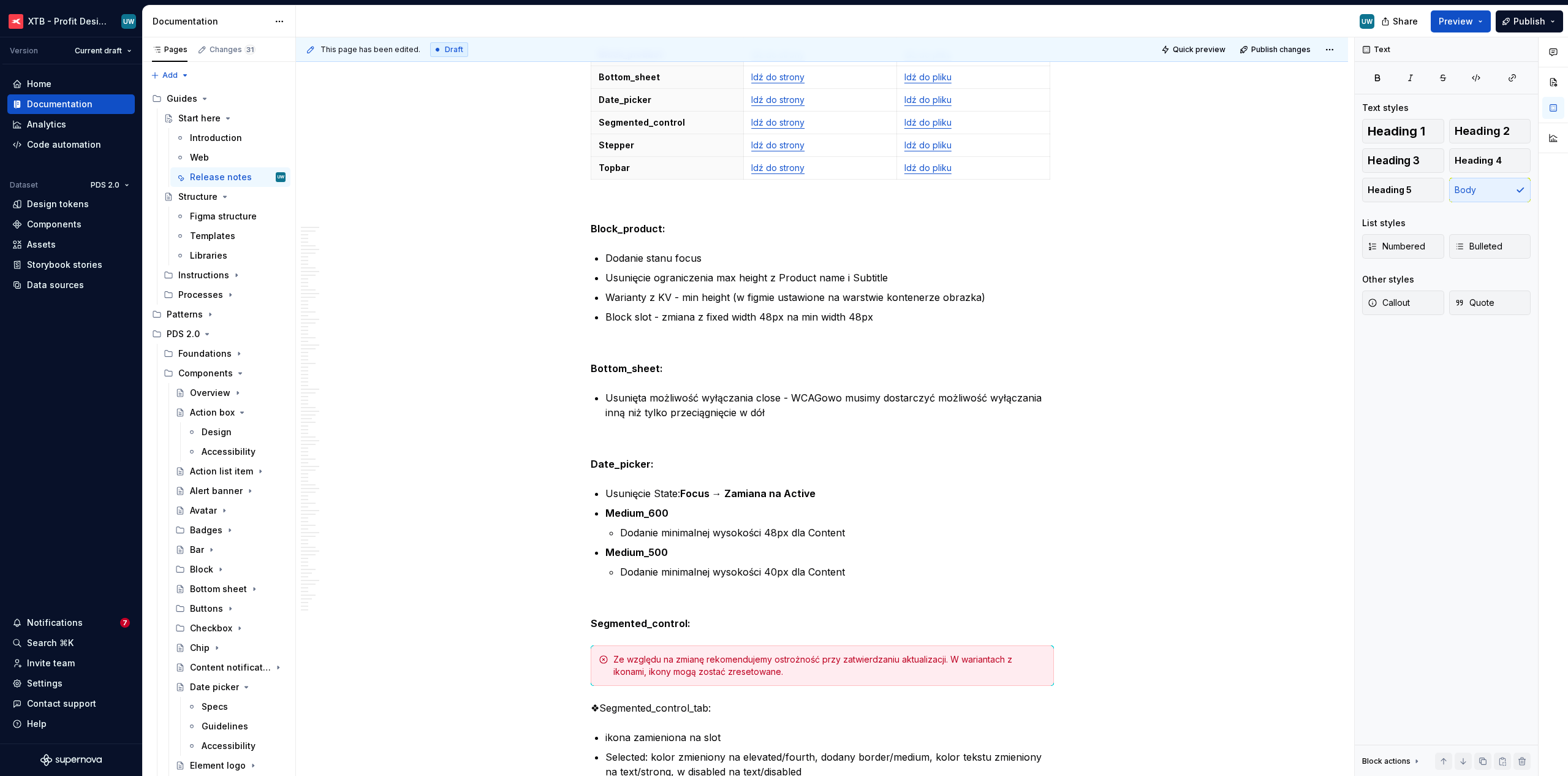
click at [1280, 59] on div "This page has been edited. Draft Quick preview Publish changes" at bounding box center [822, 50] width 1052 height 24
click at [1276, 51] on span "Publish changes" at bounding box center [1281, 49] width 59 height 10
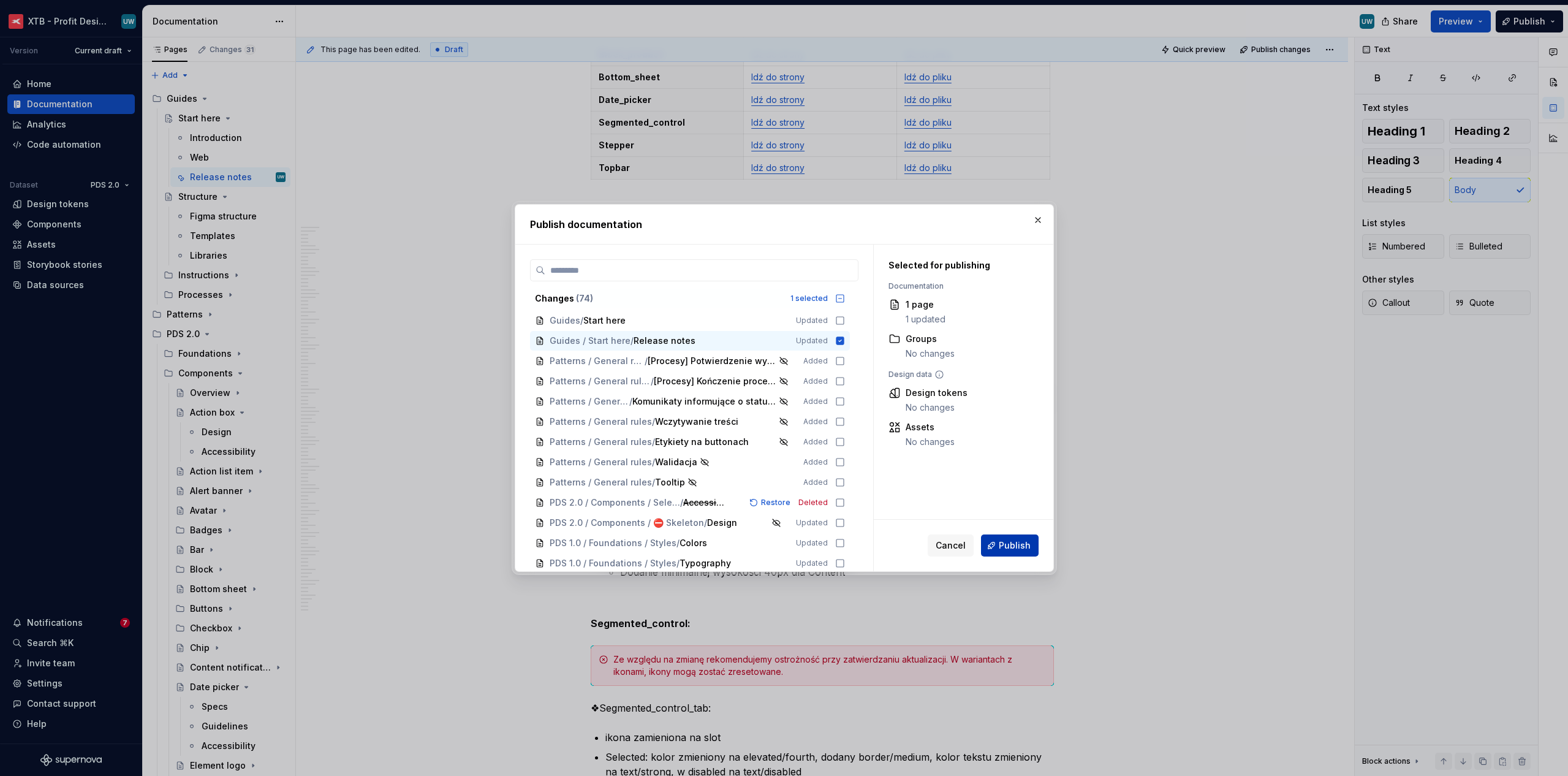
click at [1017, 538] on button "Publish" at bounding box center [1009, 544] width 58 height 22
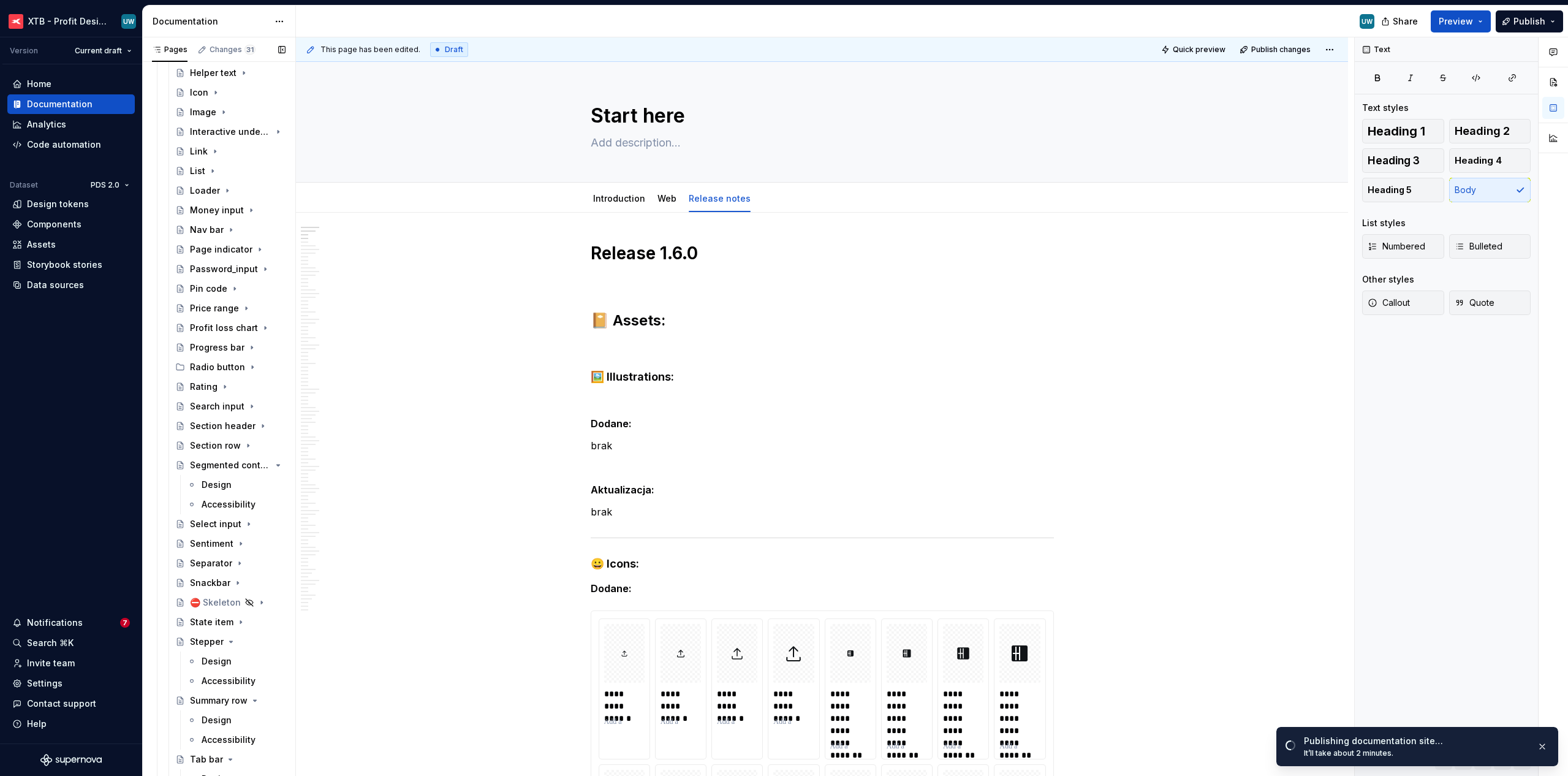
scroll to position [1251, 0]
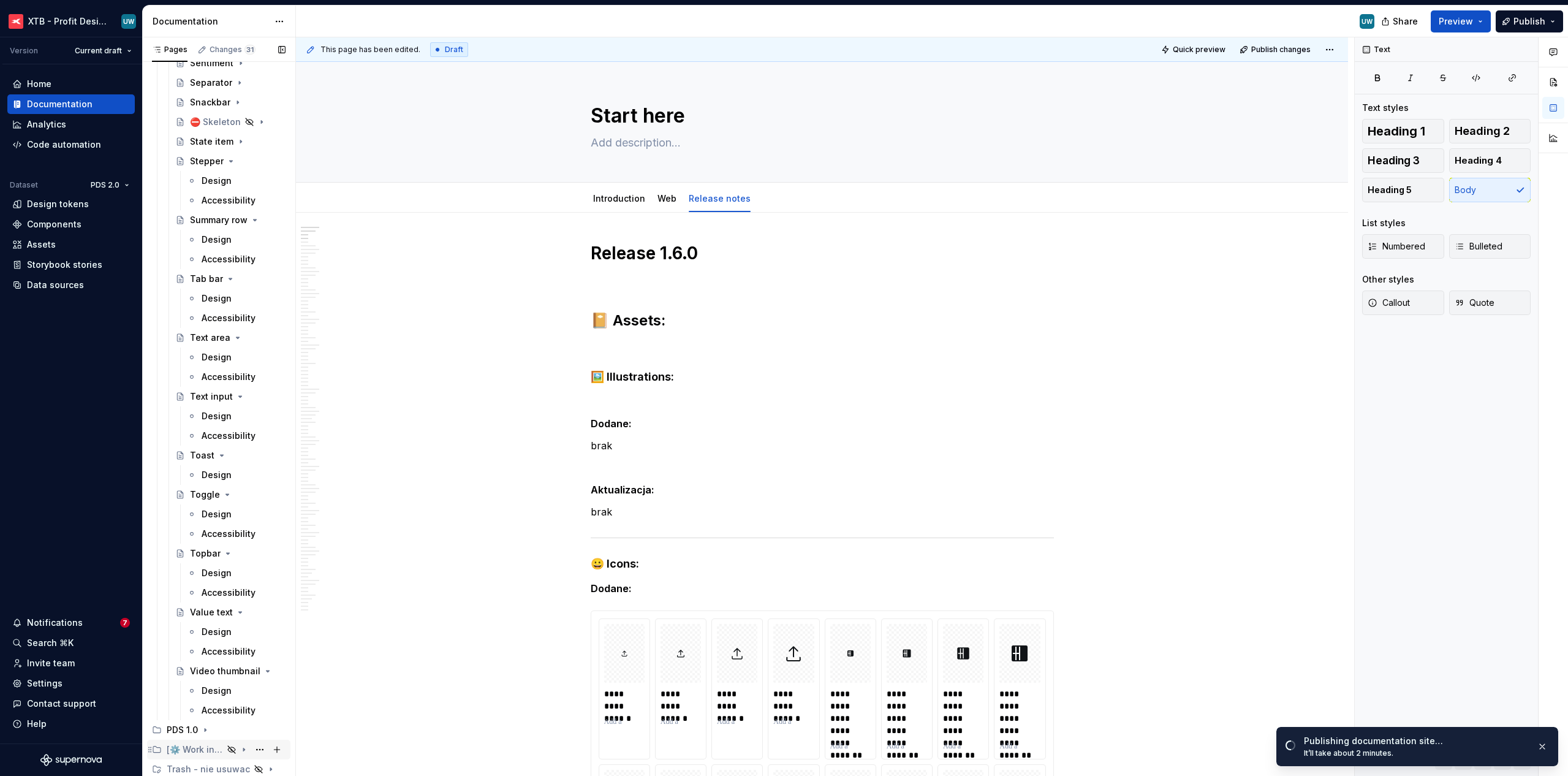
click at [239, 752] on icon "Page tree" at bounding box center [243, 749] width 10 height 10
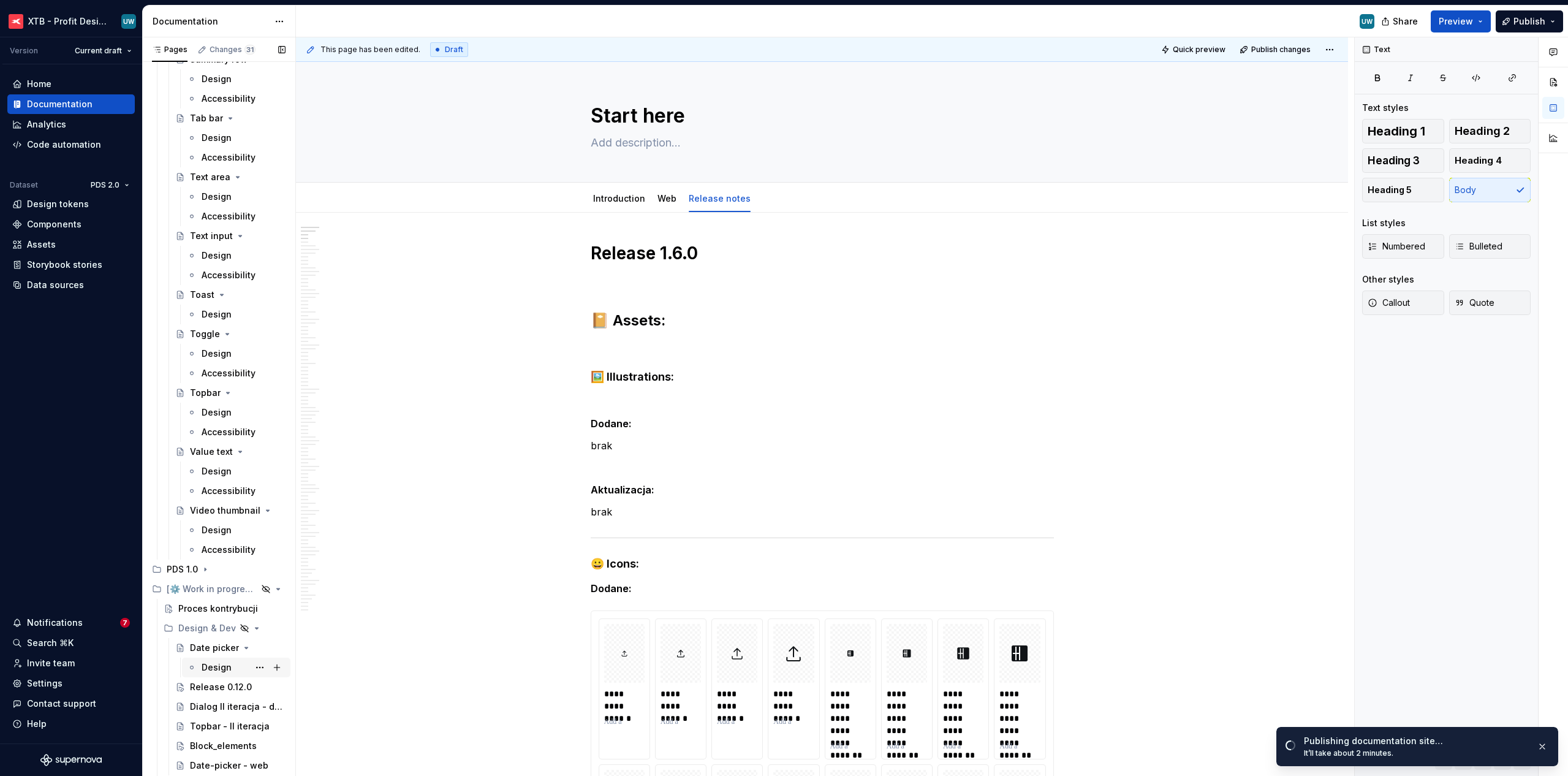
scroll to position [1447, 0]
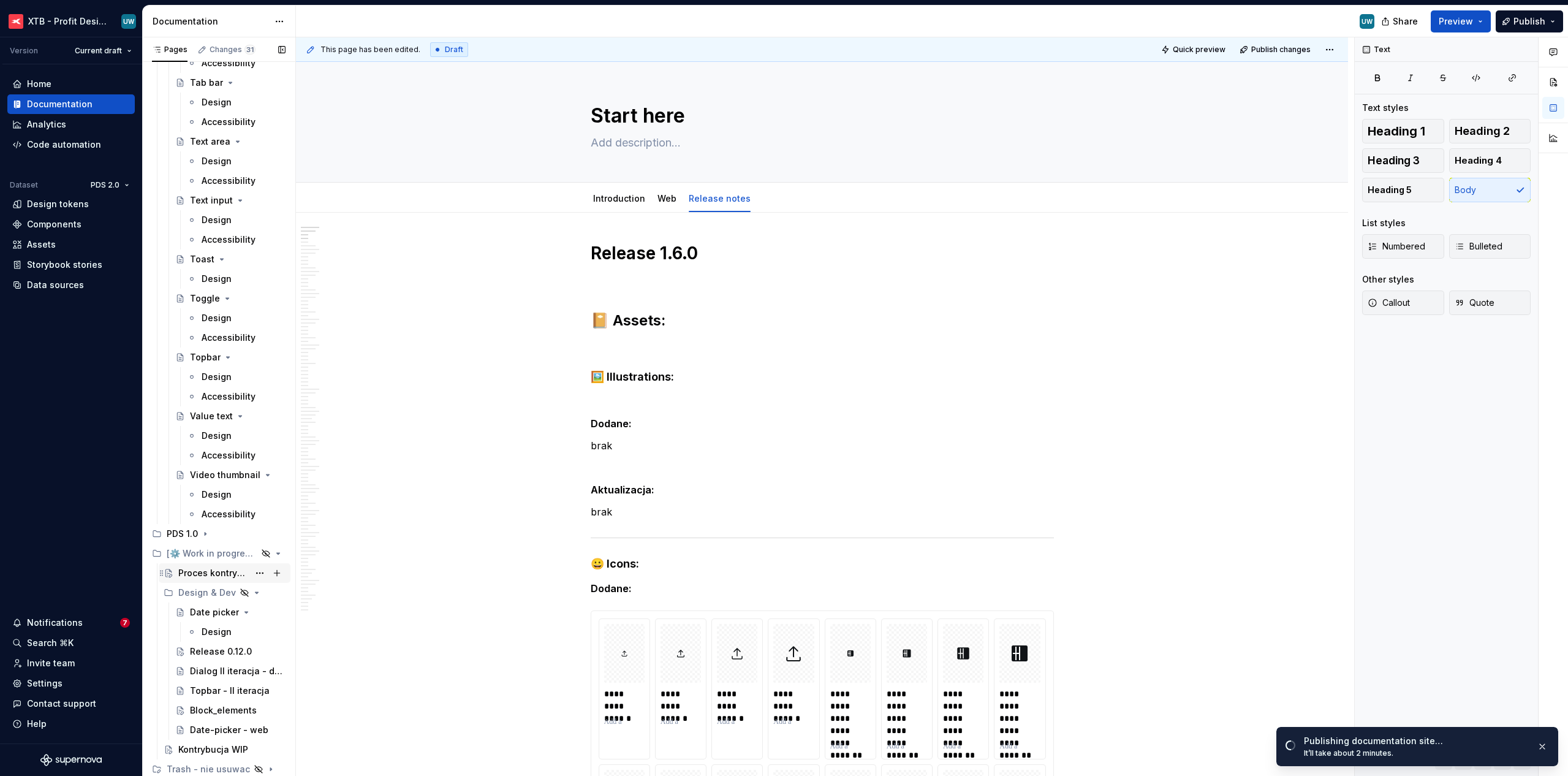
click at [198, 571] on div "Proces kontrybucji" at bounding box center [213, 573] width 71 height 12
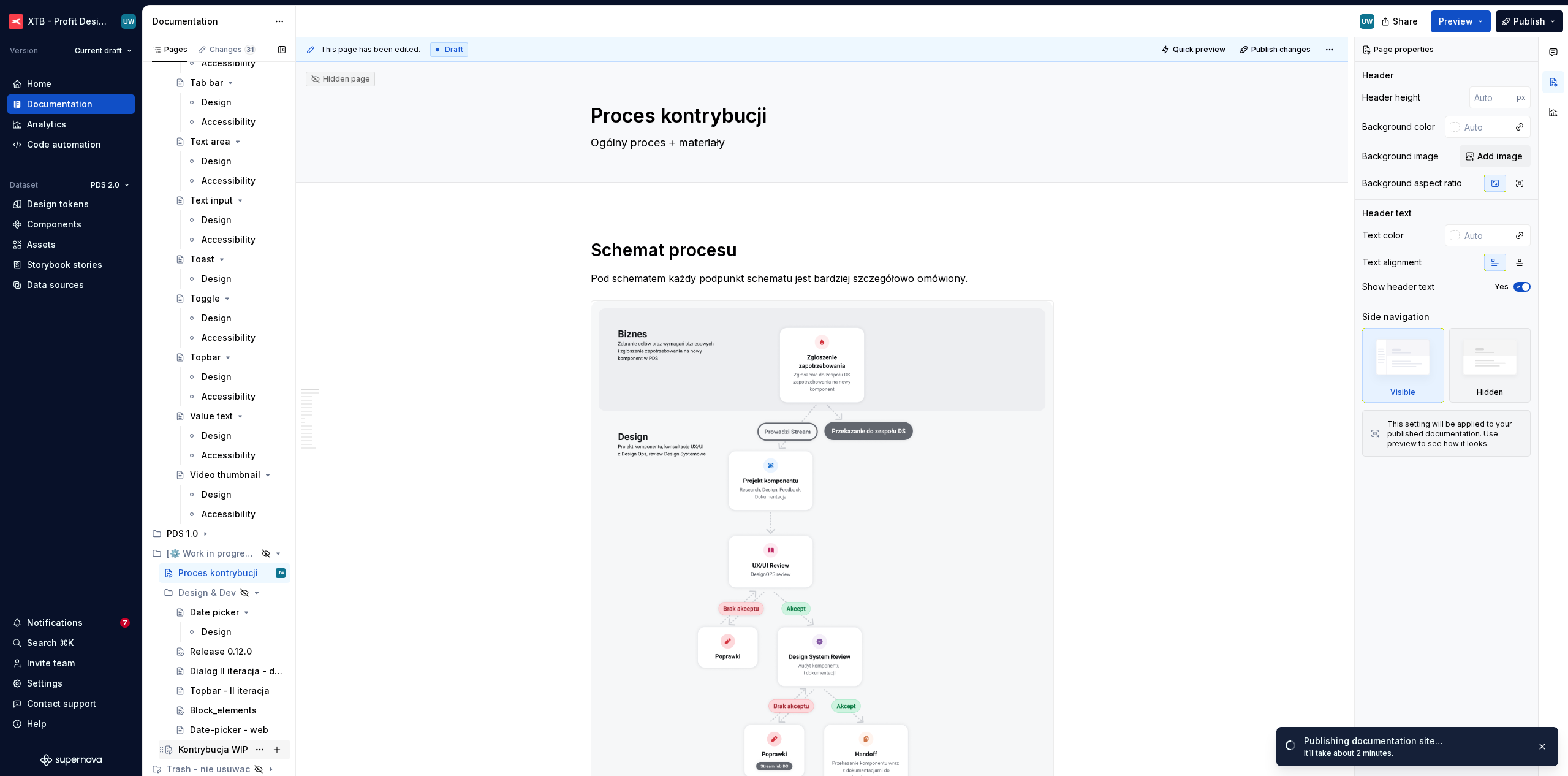
click at [188, 745] on div "Kontrybucja WIP" at bounding box center [213, 749] width 70 height 12
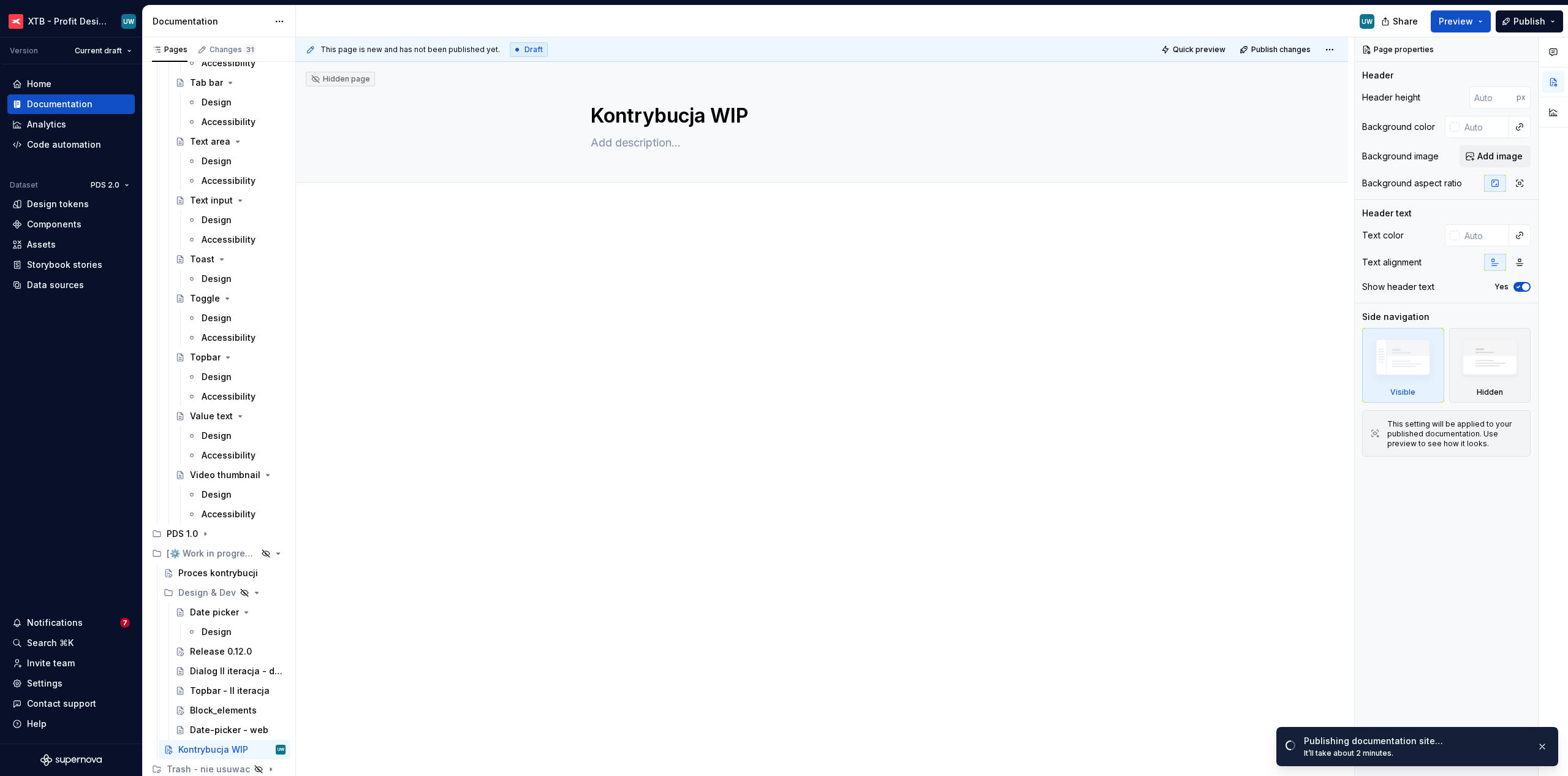
click at [707, 376] on div at bounding box center [822, 371] width 1052 height 323
click at [567, 246] on button "button" at bounding box center [565, 246] width 17 height 17
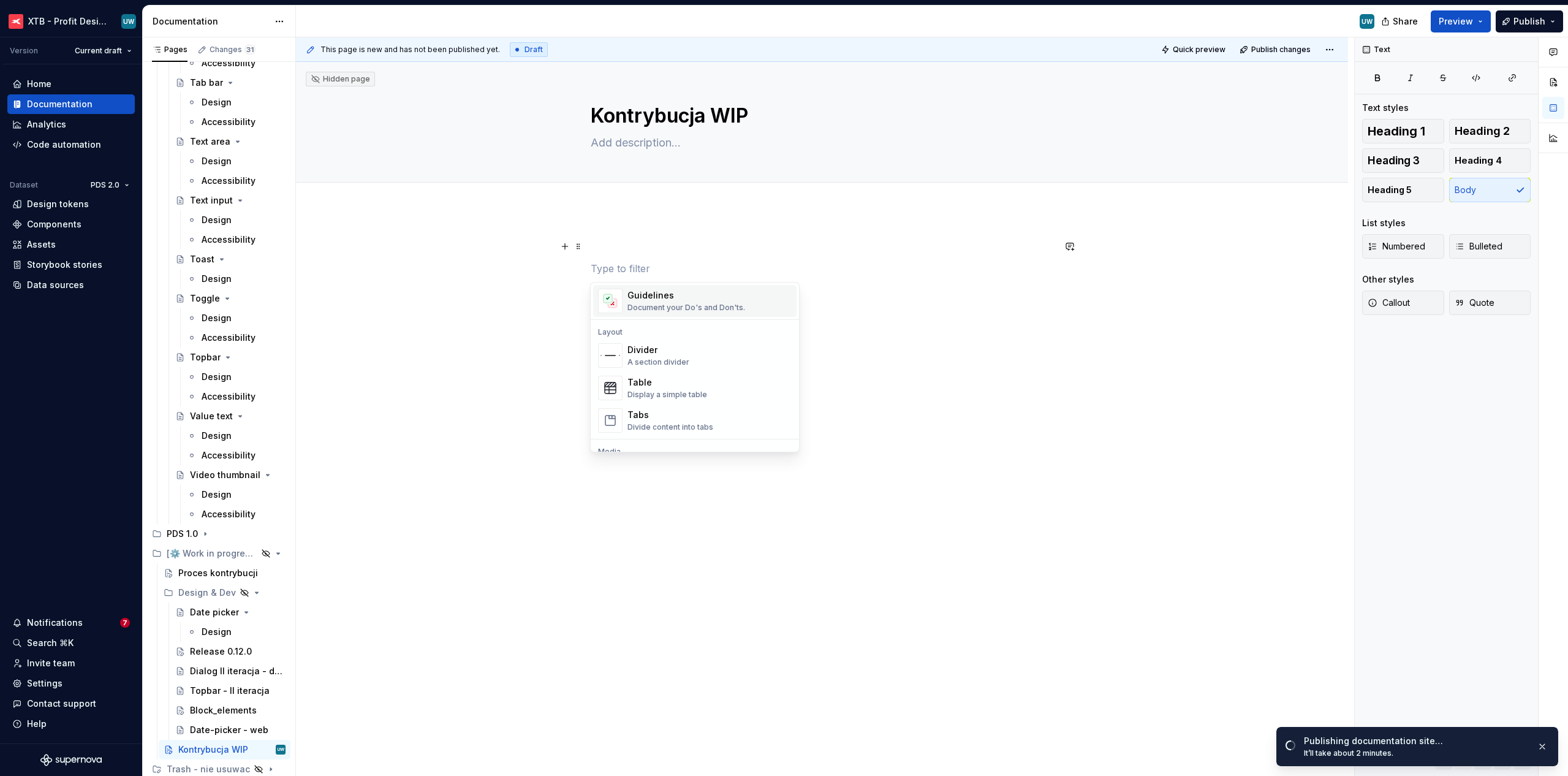
scroll to position [372, 0]
click at [926, 432] on div "This page is new and has not been published yet. Draft Quick preview Publish ch…" at bounding box center [825, 407] width 1058 height 739
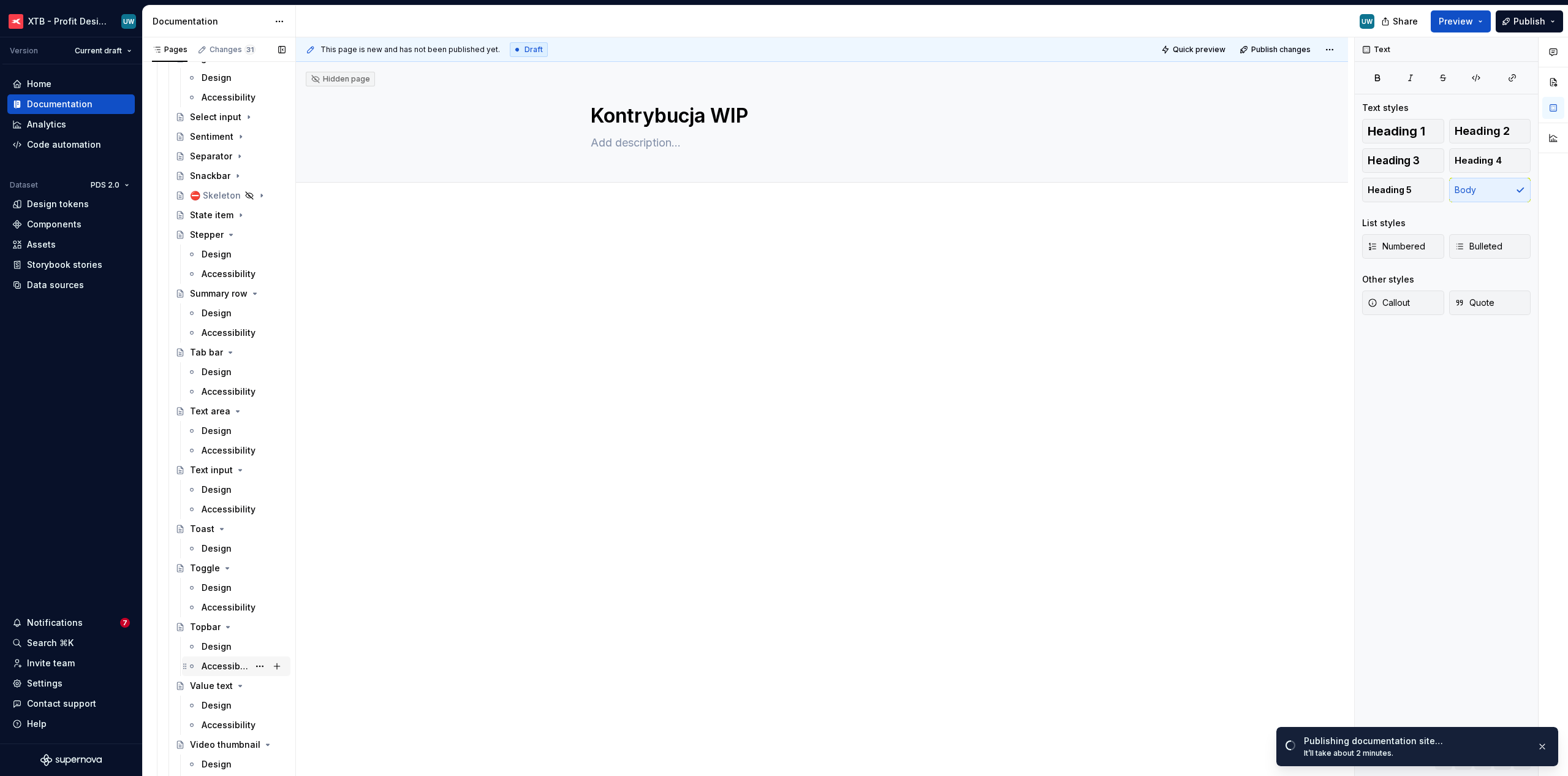
scroll to position [1180, 0]
click at [563, 272] on button "button" at bounding box center [565, 268] width 17 height 17
click at [680, 241] on p at bounding box center [822, 246] width 463 height 15
click at [640, 205] on div "Add tab" at bounding box center [822, 196] width 1052 height 27
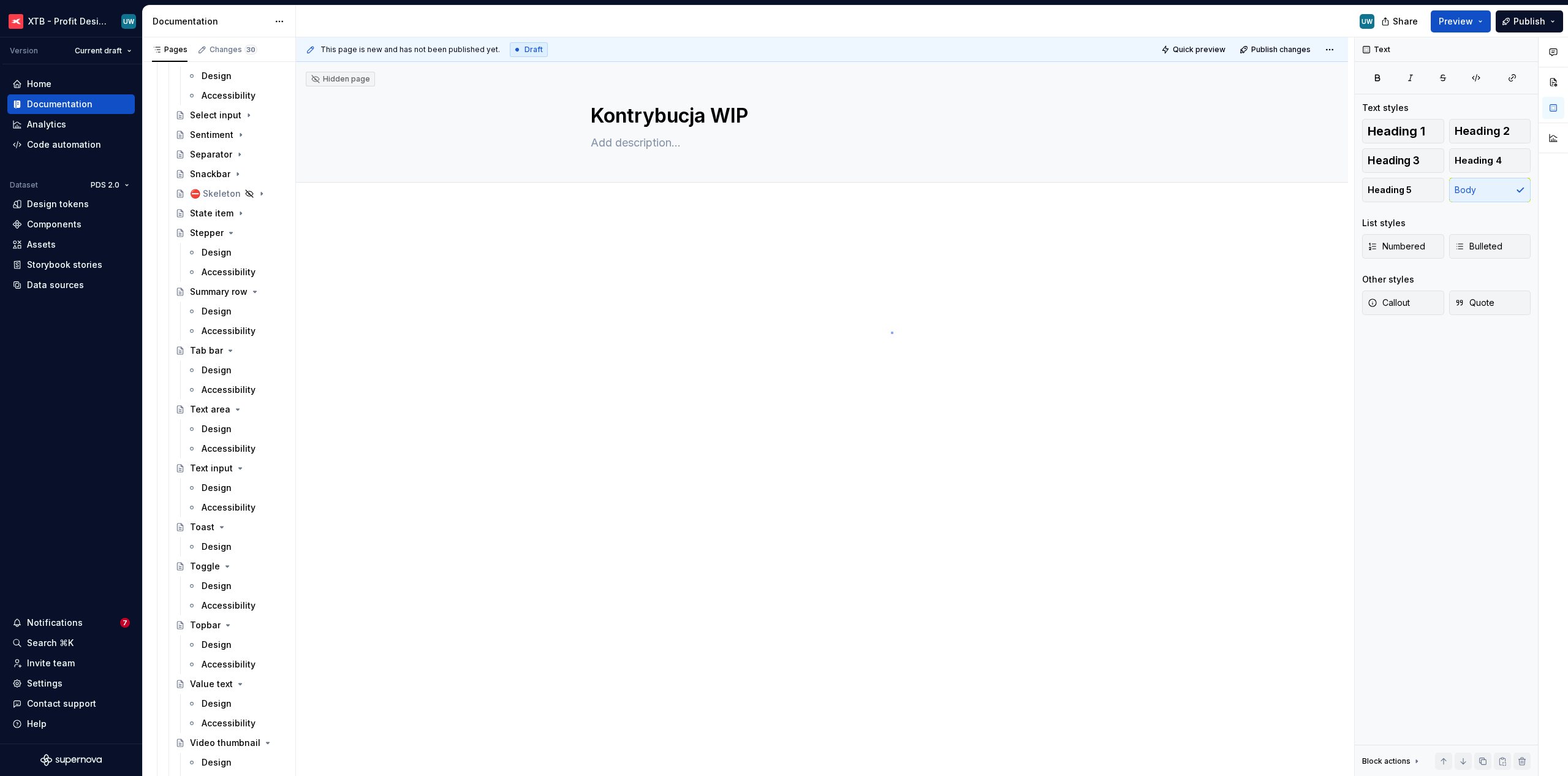
click at [891, 331] on div "This page is new and has not been published yet. Draft Quick preview Publish ch…" at bounding box center [825, 407] width 1058 height 739
click at [875, 306] on div at bounding box center [822, 275] width 463 height 73
type textarea "*"
